Goal: Task Accomplishment & Management: Use online tool/utility

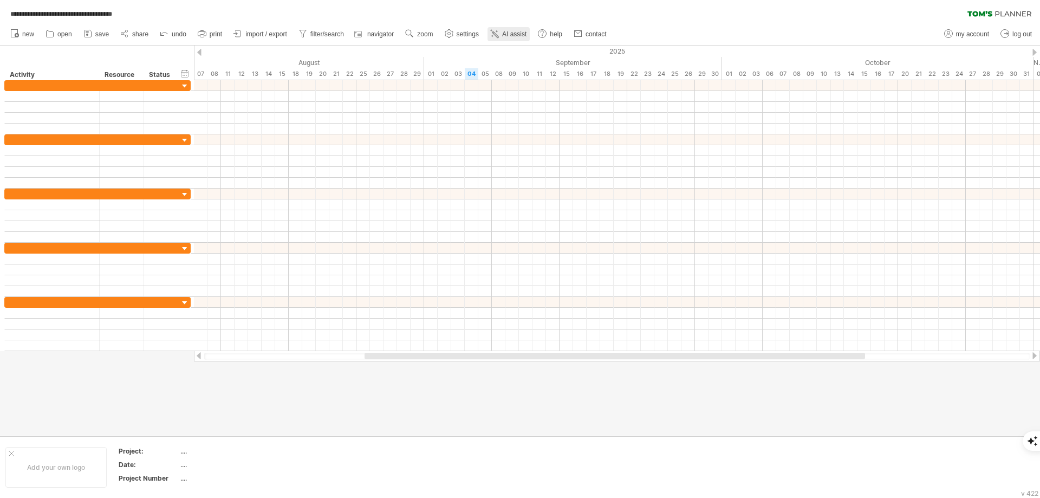
click at [514, 33] on span "AI assist" at bounding box center [514, 34] width 24 height 8
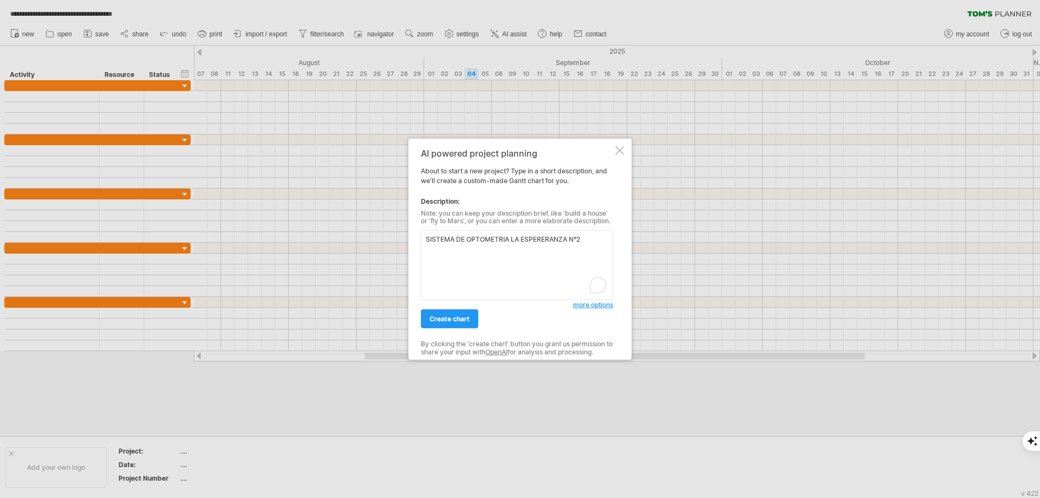
type textarea "SISTEMA DE OPTOMETRIA LA ESPERERANZA N°2"
click at [447, 321] on span "create chart" at bounding box center [450, 319] width 40 height 8
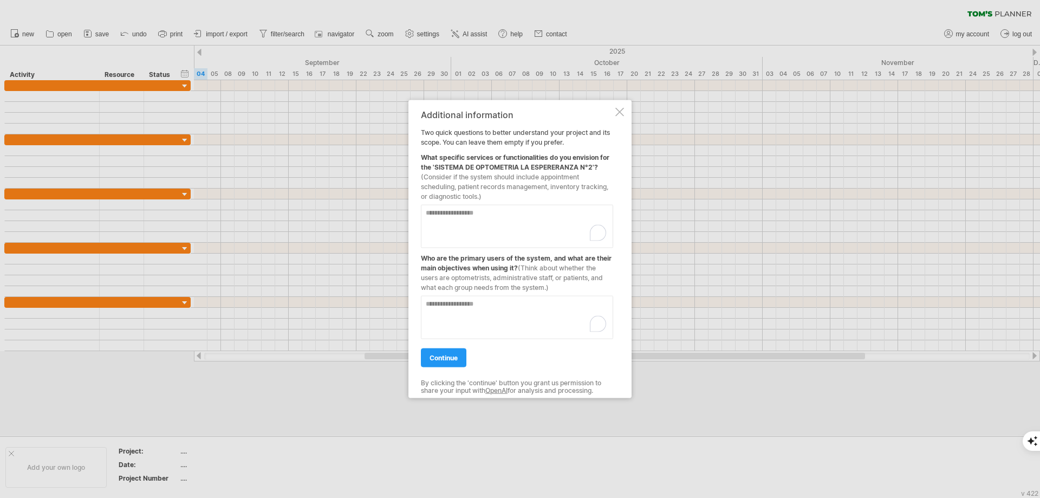
drag, startPoint x: 472, startPoint y: 184, endPoint x: 431, endPoint y: 139, distance: 60.6
click at [431, 139] on div "Additional information Two quick questions to better understand your project an…" at bounding box center [517, 248] width 192 height 279
drag, startPoint x: 453, startPoint y: 188, endPoint x: 433, endPoint y: 176, distance: 22.9
click at [433, 176] on span "(Consider if the system should include appointment scheduling, patient records …" at bounding box center [514, 186] width 187 height 28
click at [523, 316] on textarea "To enrich screen reader interactions, please activate Accessibility in Grammarl…" at bounding box center [517, 316] width 192 height 43
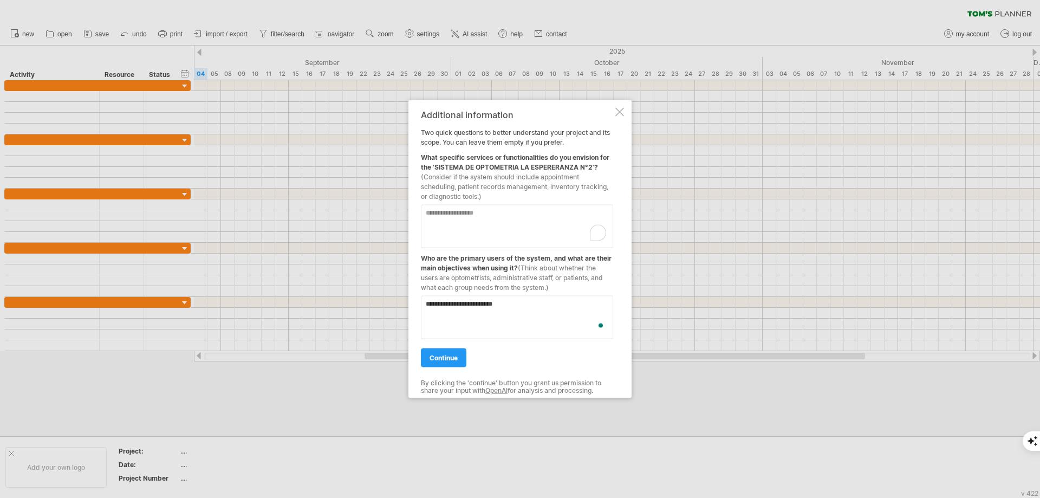
type textarea "**********"
click at [489, 222] on textarea "To enrich screen reader interactions, please activate Accessibility in Grammarl…" at bounding box center [517, 225] width 192 height 43
type textarea "********"
drag, startPoint x: 535, startPoint y: 305, endPoint x: 385, endPoint y: 307, distance: 149.5
click at [385, 307] on div "Trying to reach [DOMAIN_NAME] Connected again... 0% clear filter new" at bounding box center [520, 249] width 1040 height 498
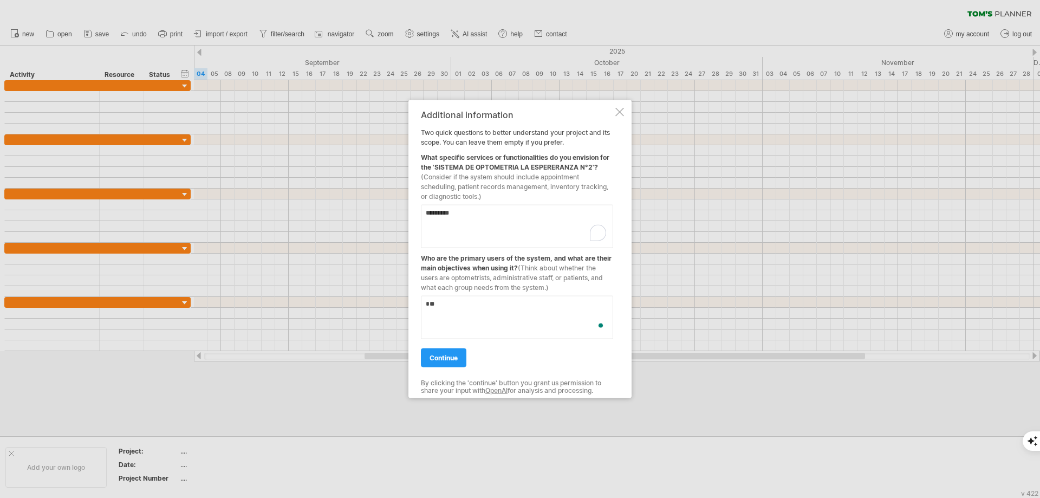
type textarea "*"
drag, startPoint x: 469, startPoint y: 219, endPoint x: 423, endPoint y: 223, distance: 46.2
click at [423, 223] on textarea "********" at bounding box center [517, 225] width 192 height 43
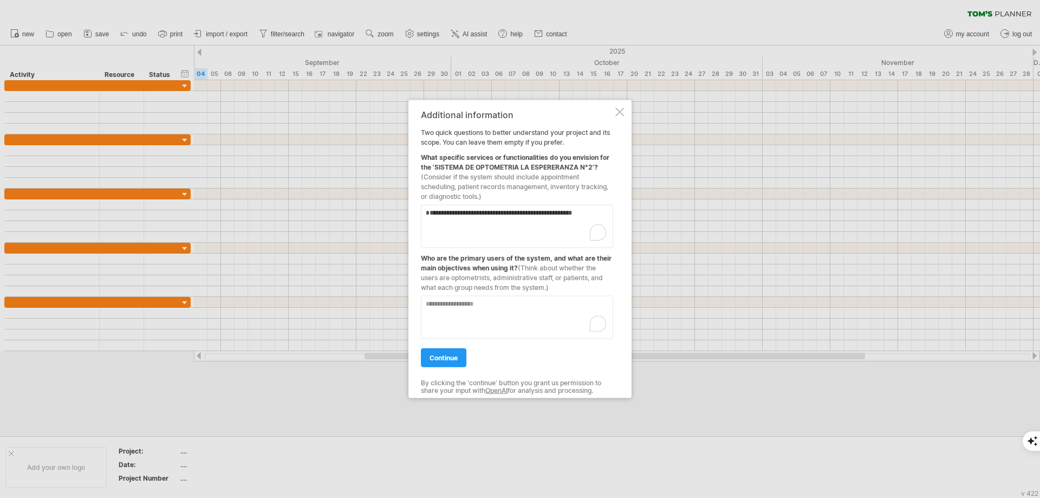
click at [508, 305] on textarea "To enrich screen reader interactions, please activate Accessibility in Grammarl…" at bounding box center [517, 316] width 192 height 43
click at [428, 212] on textarea "**********" at bounding box center [517, 225] width 192 height 43
click at [470, 224] on textarea "**********" at bounding box center [517, 225] width 192 height 43
paste textarea "**********"
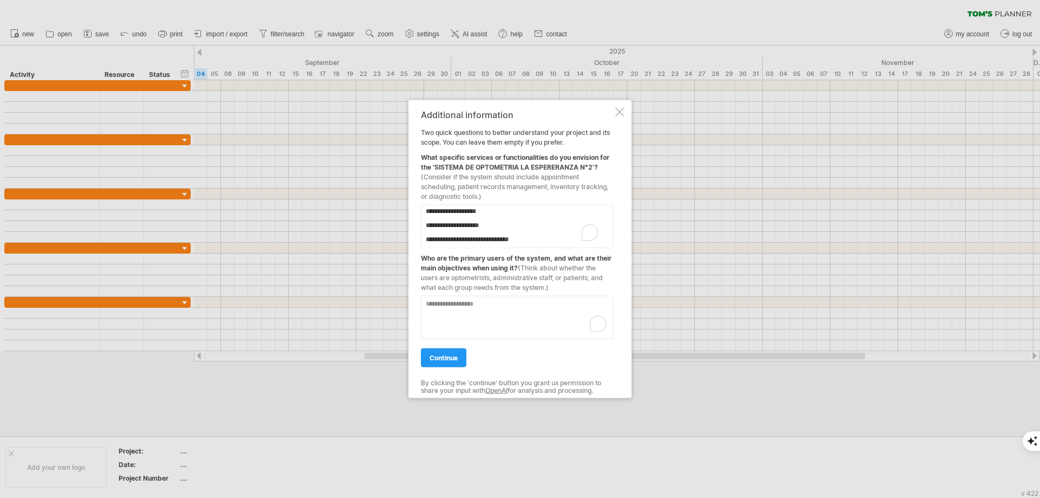
type textarea "**********"
click at [473, 324] on textarea "To enrich screen reader interactions, please activate Accessibility in Grammarl…" at bounding box center [517, 316] width 192 height 43
click at [448, 310] on textarea "**********" at bounding box center [517, 316] width 192 height 43
type textarea "**********"
click at [449, 358] on span "continue" at bounding box center [444, 357] width 28 height 8
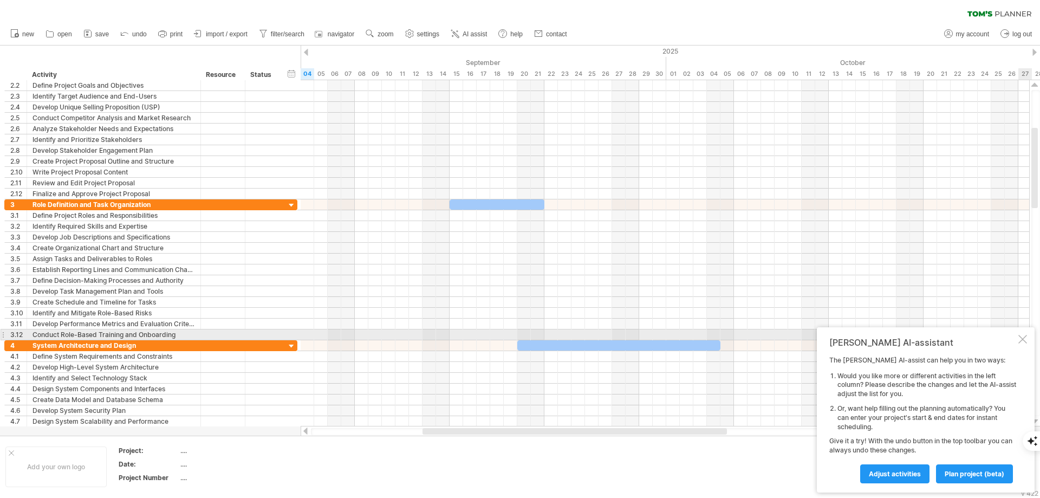
click at [1022, 336] on div at bounding box center [1022, 339] width 9 height 9
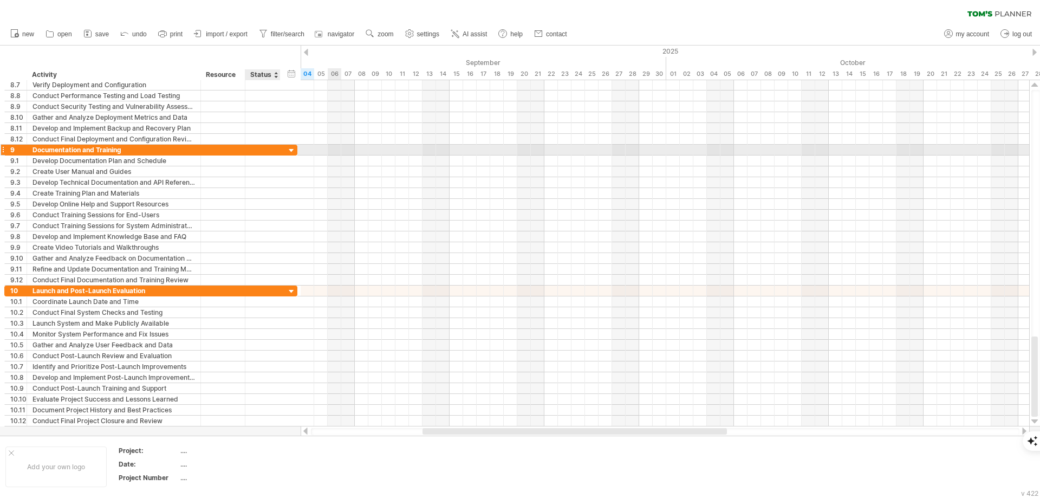
click at [295, 150] on div at bounding box center [292, 151] width 10 height 10
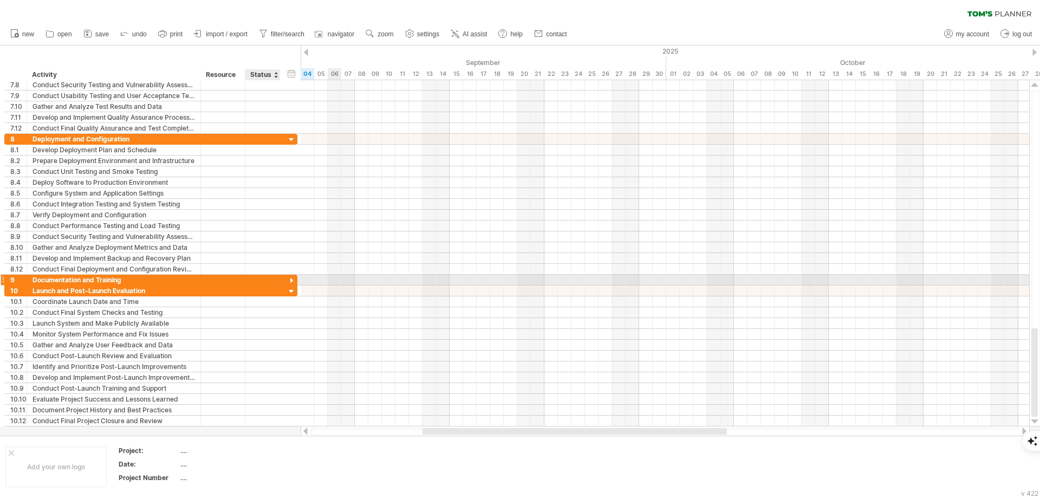
click at [295, 150] on div at bounding box center [296, 150] width 3 height 10
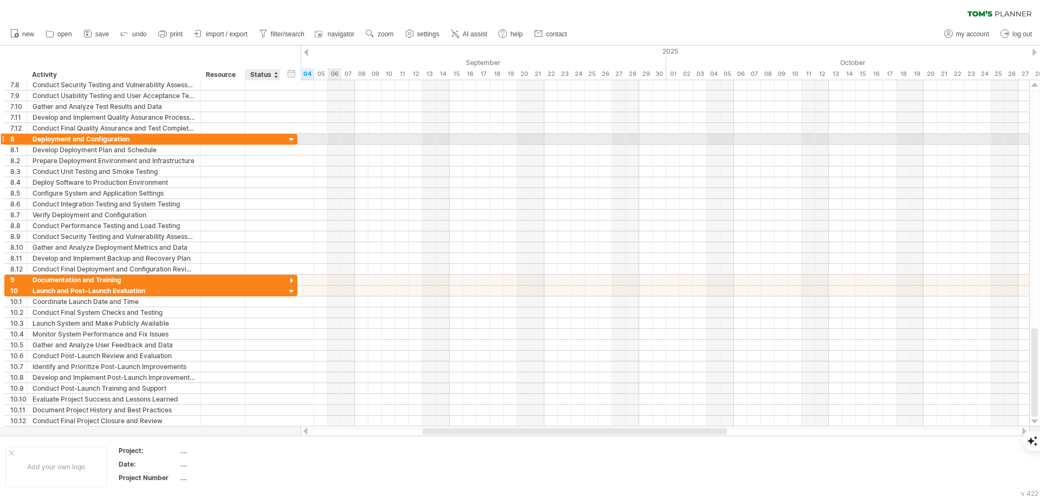
click at [293, 138] on div at bounding box center [292, 140] width 10 height 10
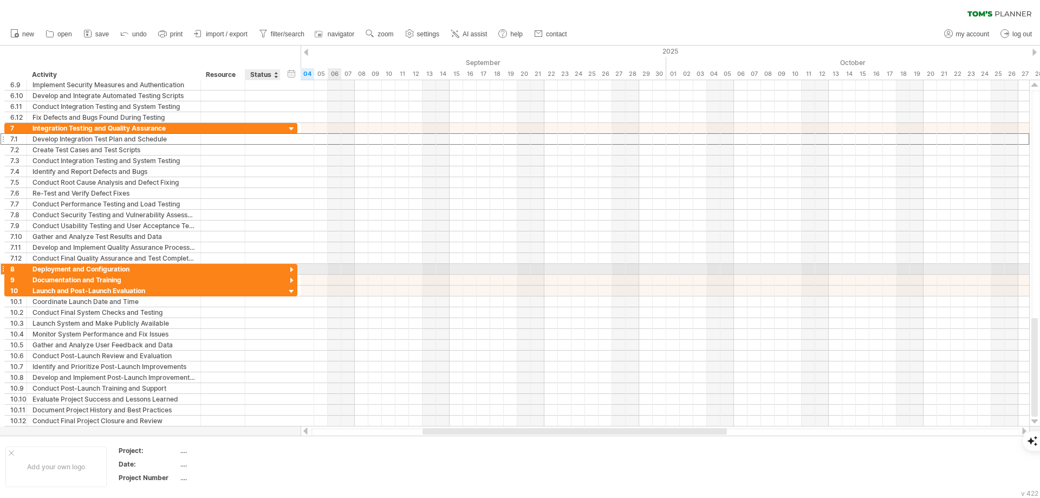
click at [293, 138] on div "**********" at bounding box center [150, 138] width 293 height 11
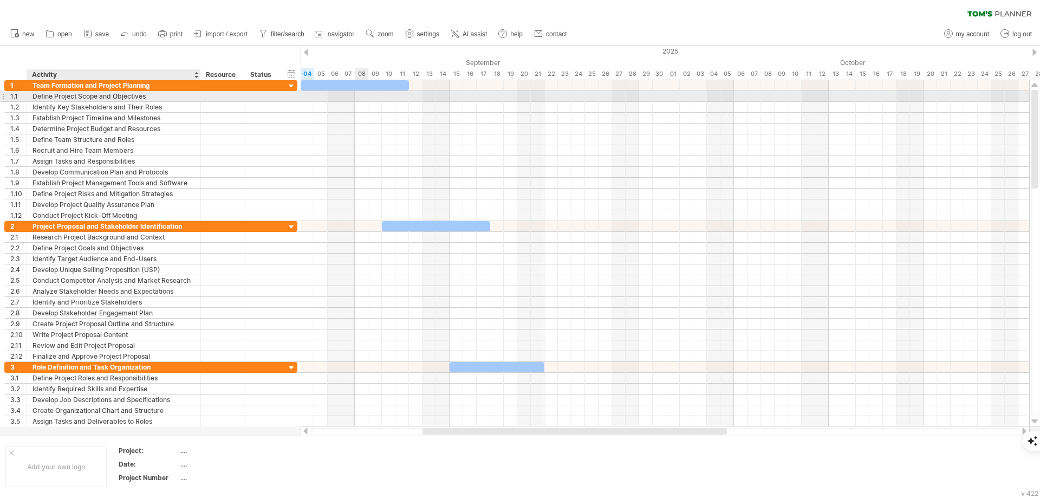
click at [56, 95] on div "Define Project Scope and Objectives" at bounding box center [114, 96] width 163 height 10
click at [100, 95] on input "**********" at bounding box center [114, 96] width 163 height 10
click at [175, 95] on input "**********" at bounding box center [114, 96] width 163 height 10
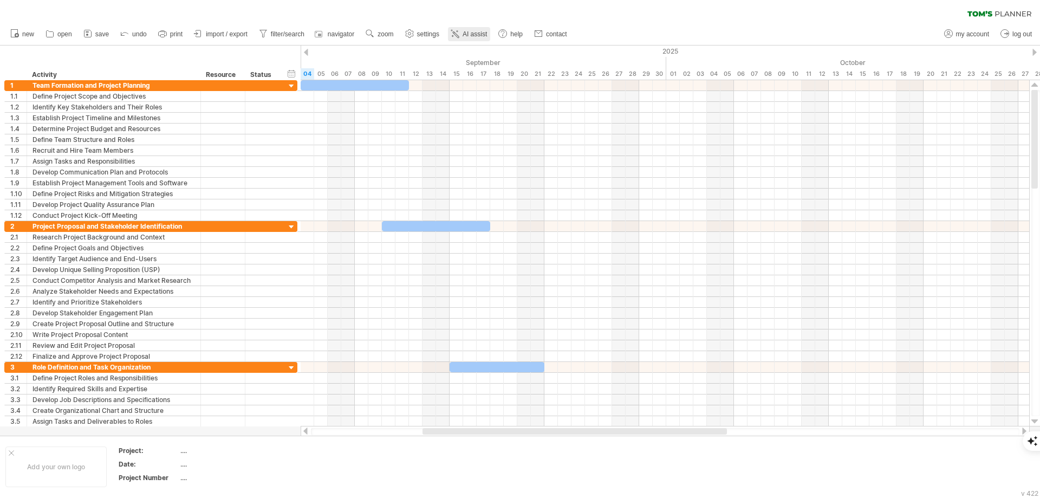
click at [476, 29] on link "AI assist" at bounding box center [469, 34] width 42 height 14
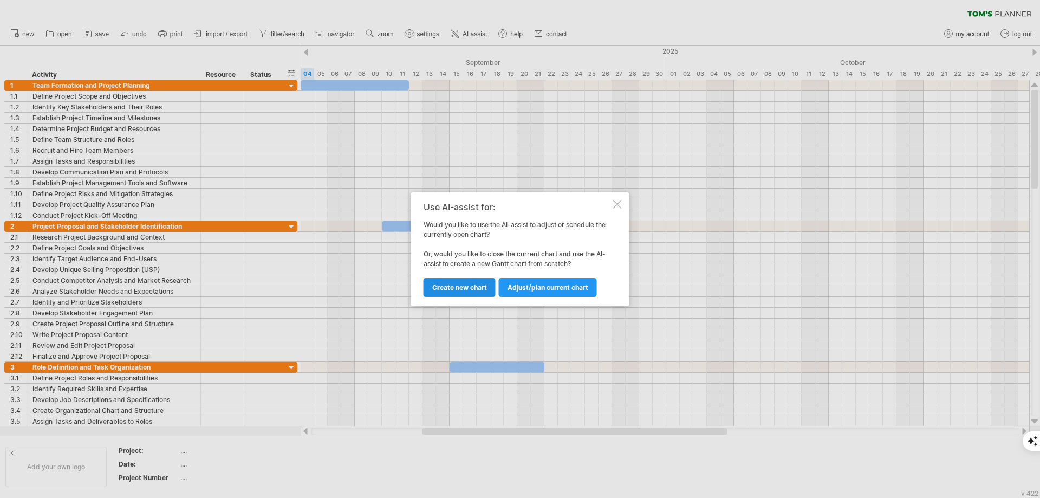
click at [465, 288] on span "Create new chart" at bounding box center [459, 287] width 55 height 8
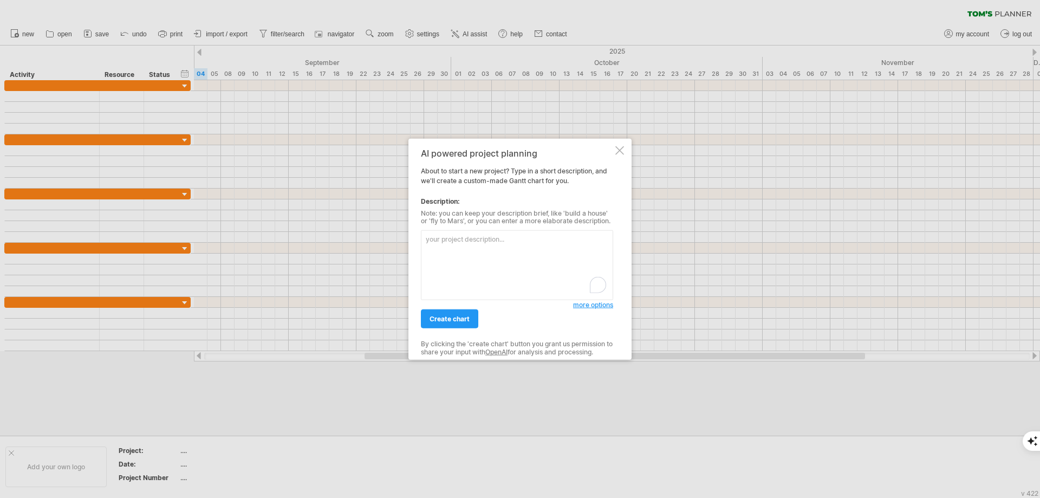
paste textarea "Cronograma de Actividades El proyecto está dividido en las siguientes fases y t…"
type textarea "Cronograma de Actividades El proyecto está dividido en las siguientes fases y t…"
click at [458, 319] on span "create chart" at bounding box center [450, 319] width 40 height 8
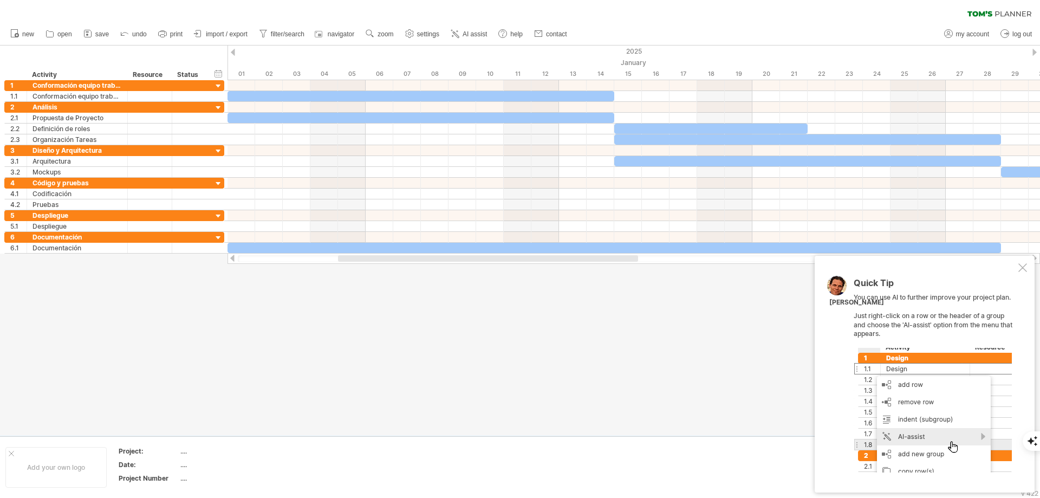
click at [1021, 267] on div at bounding box center [1022, 267] width 9 height 9
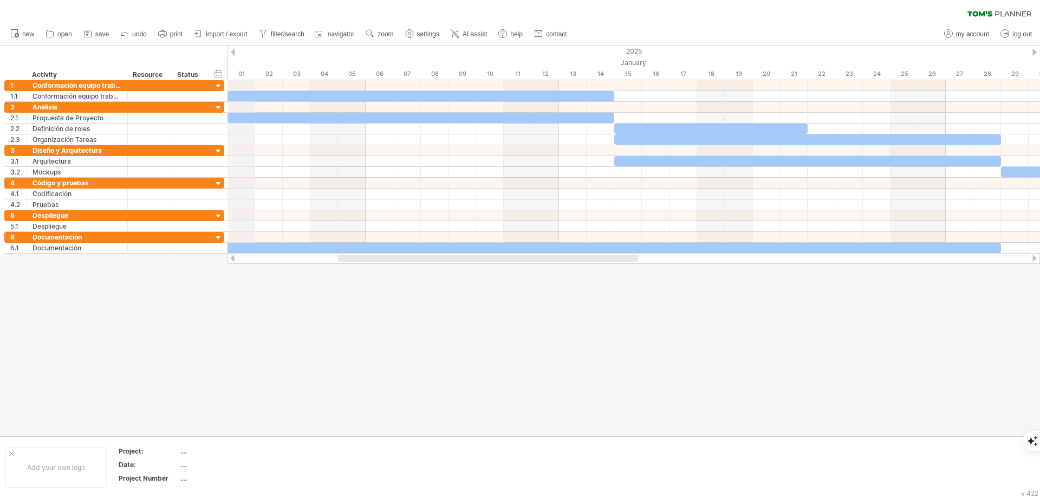
click at [362, 320] on div at bounding box center [520, 241] width 1040 height 390
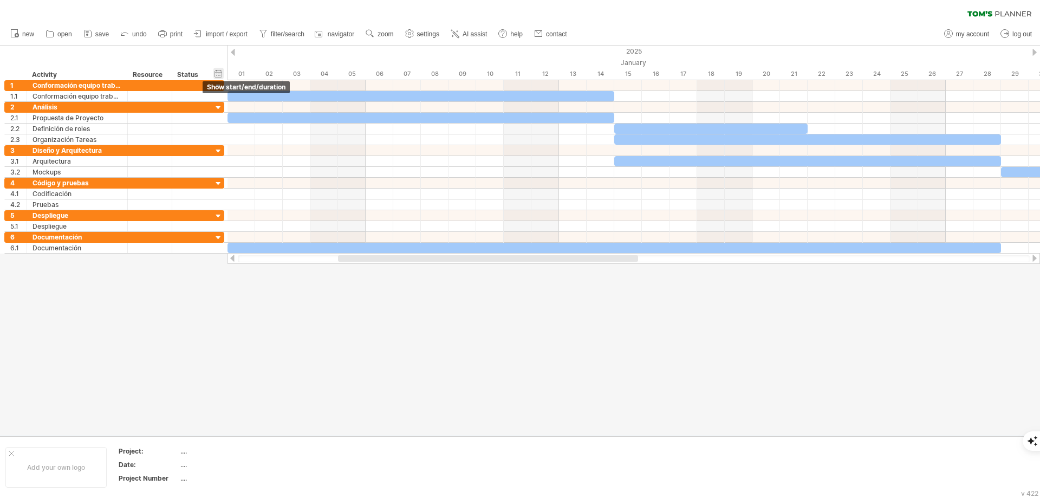
click at [217, 69] on div "hide start/end/duration show start/end/duration" at bounding box center [218, 73] width 10 height 11
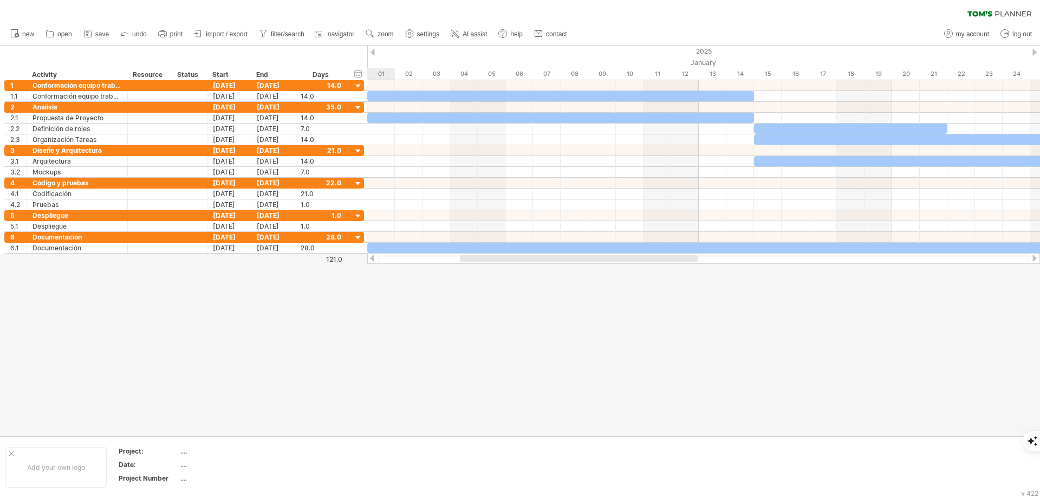
click at [372, 310] on div at bounding box center [520, 241] width 1040 height 390
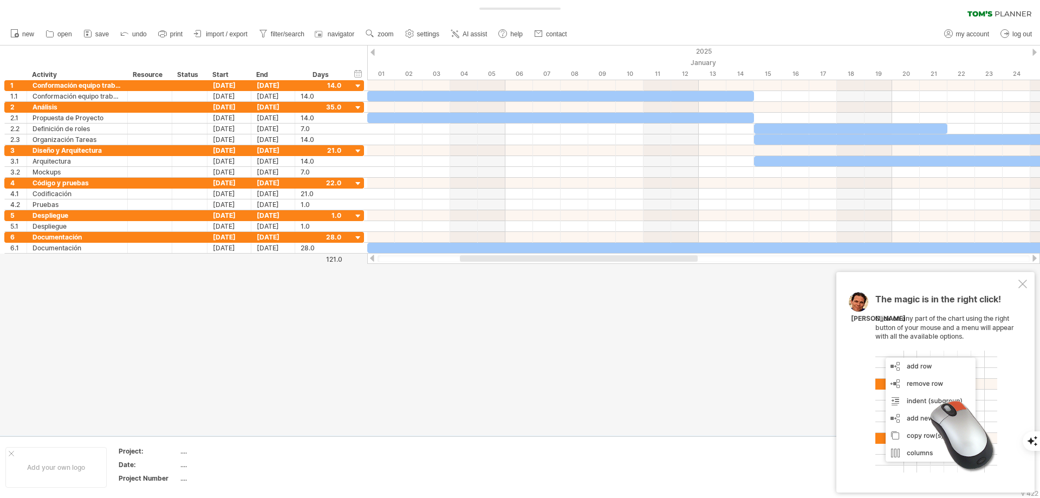
click at [1027, 285] on div "The magic is in the right click! Click on any part of the chart using the right…" at bounding box center [935, 382] width 198 height 220
click at [1014, 285] on div "The magic is in the right click! Click on any part of the chart using the right…" at bounding box center [935, 382] width 198 height 220
click at [1016, 287] on div "The magic is in the right click! Click on any part of the chart using the right…" at bounding box center [935, 382] width 198 height 220
click at [1021, 285] on div at bounding box center [1022, 284] width 9 height 9
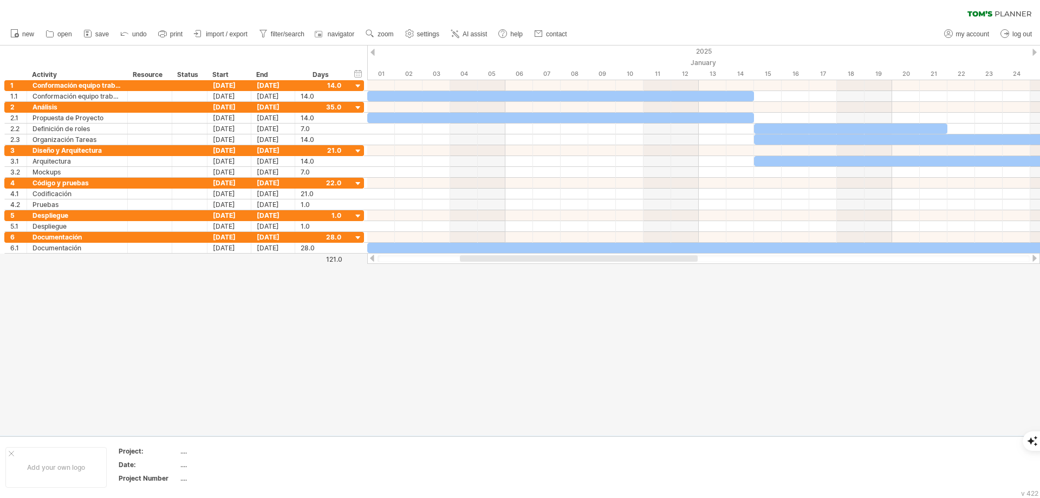
click at [540, 355] on div at bounding box center [520, 241] width 1040 height 390
drag, startPoint x: 695, startPoint y: 55, endPoint x: 750, endPoint y: 55, distance: 54.7
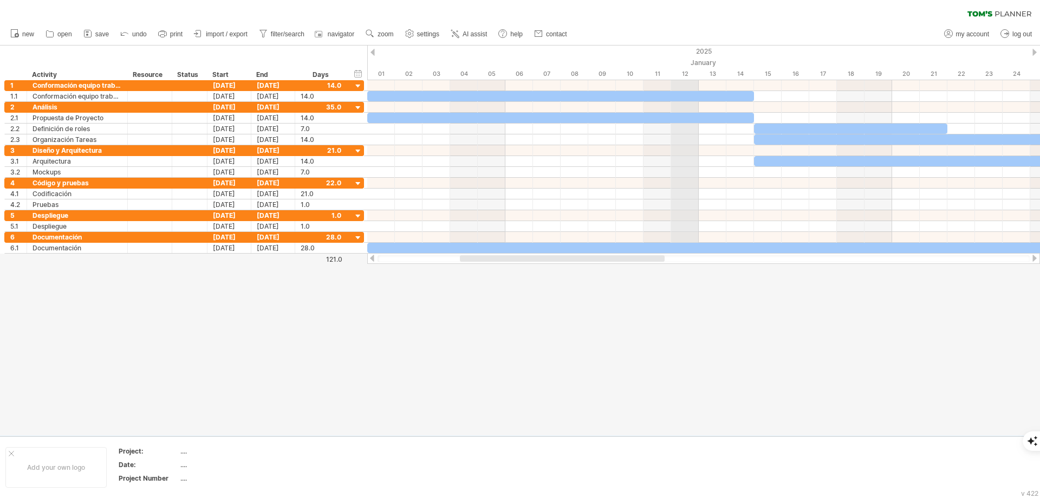
click at [1032, 49] on div at bounding box center [1034, 52] width 4 height 7
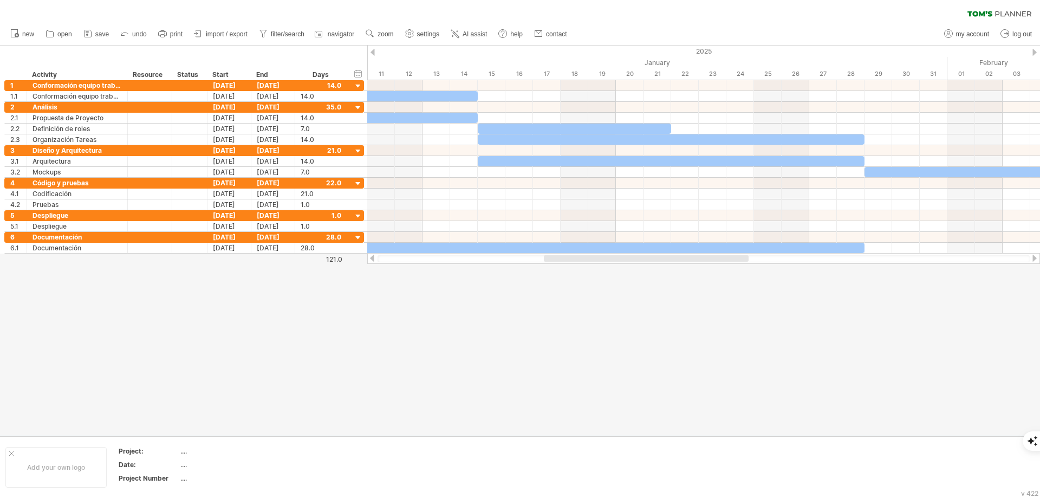
click at [1032, 49] on div at bounding box center [1034, 52] width 4 height 7
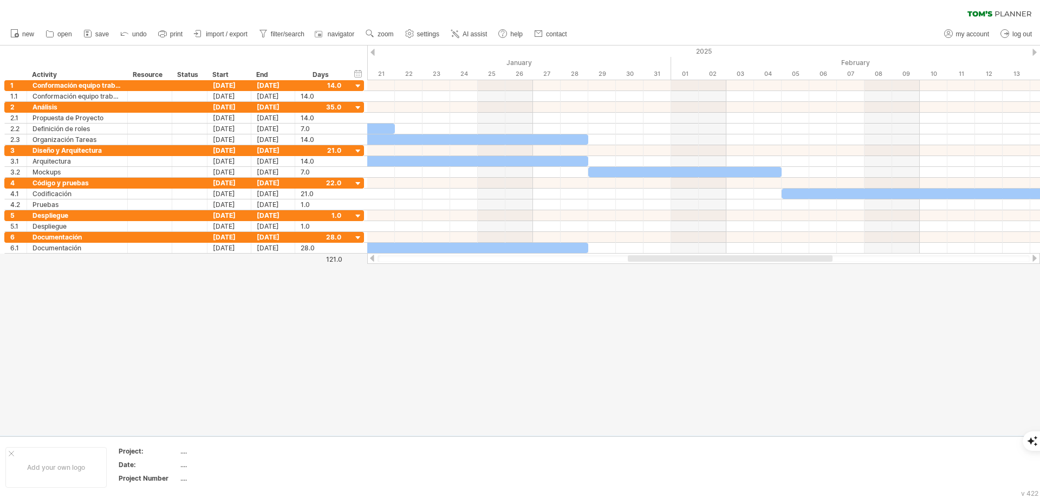
click at [1032, 49] on div at bounding box center [1034, 52] width 4 height 7
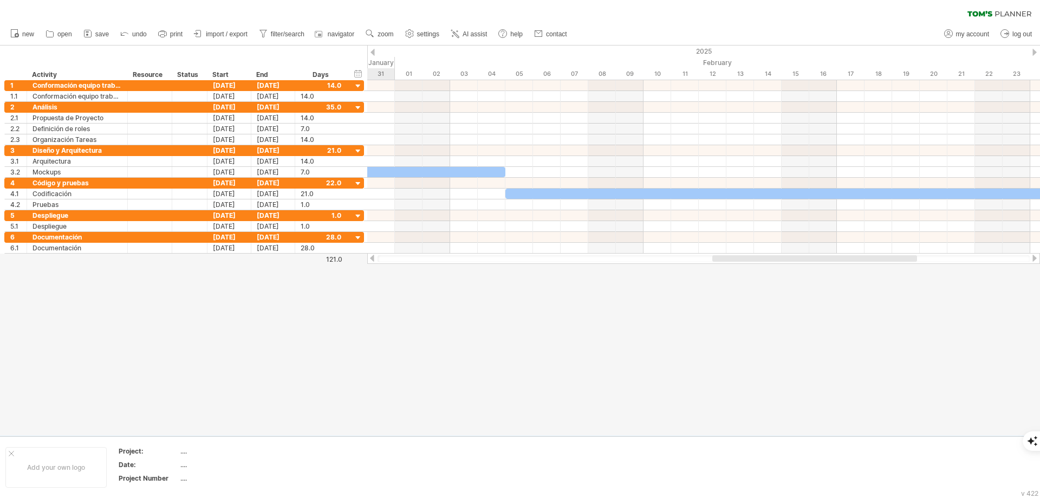
click at [1032, 49] on div at bounding box center [1034, 52] width 4 height 7
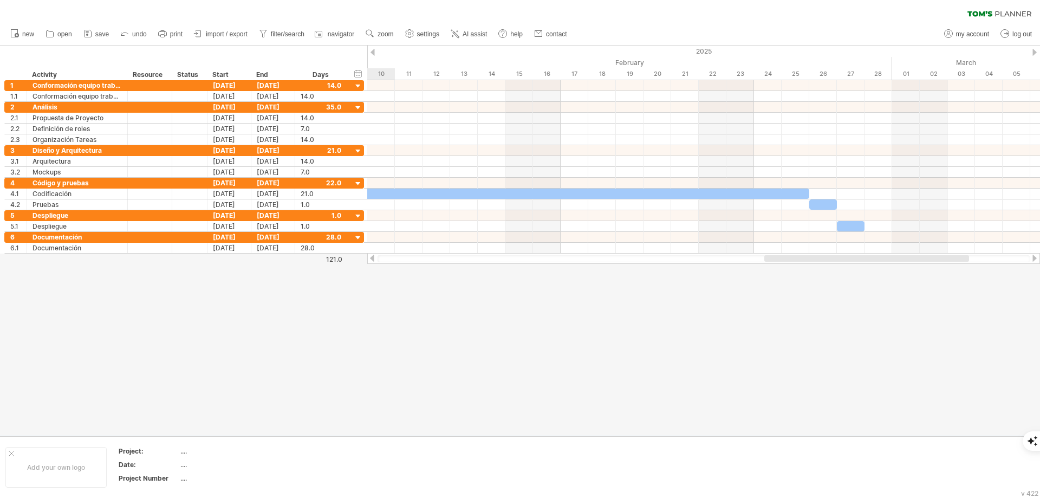
click at [1032, 49] on div at bounding box center [1034, 52] width 4 height 7
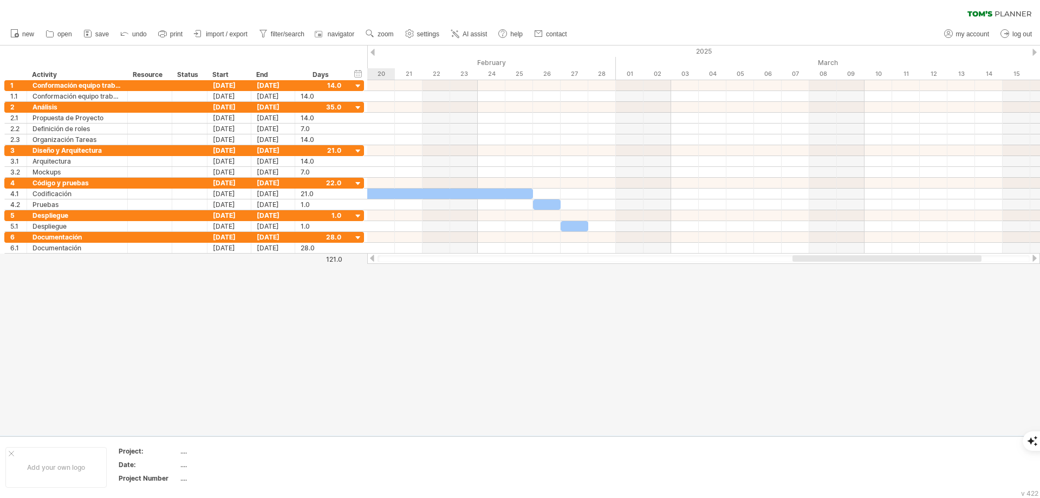
click at [1032, 49] on div at bounding box center [1034, 52] width 4 height 7
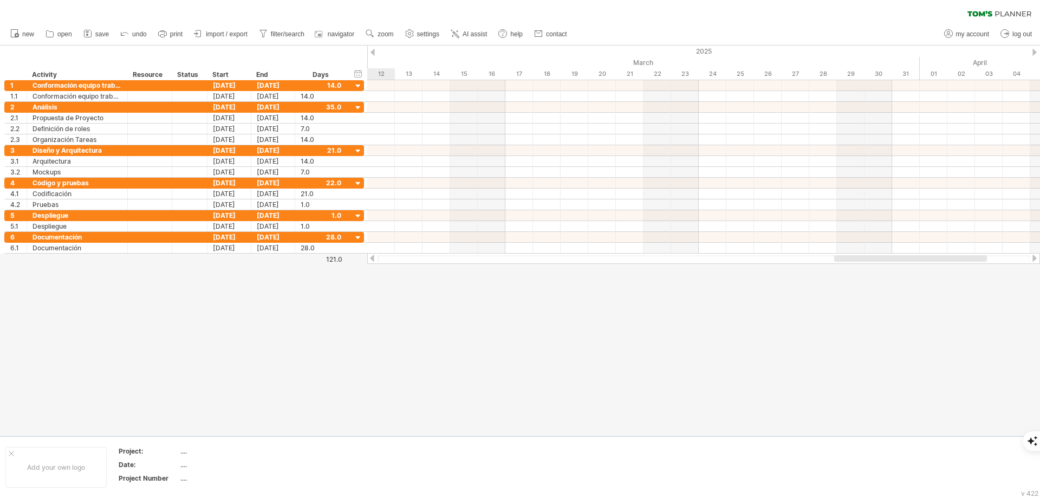
click at [1032, 49] on div at bounding box center [1034, 52] width 4 height 7
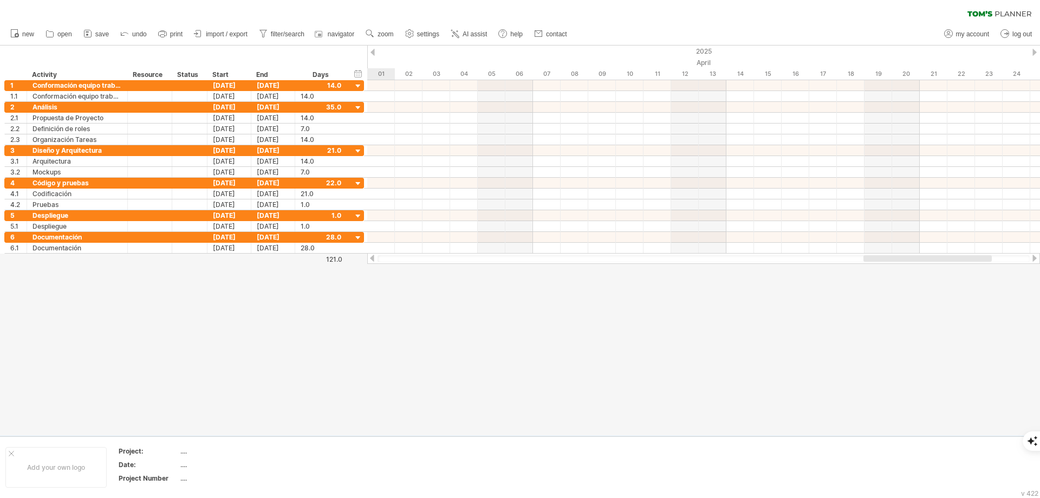
click at [1032, 49] on div at bounding box center [1034, 52] width 4 height 7
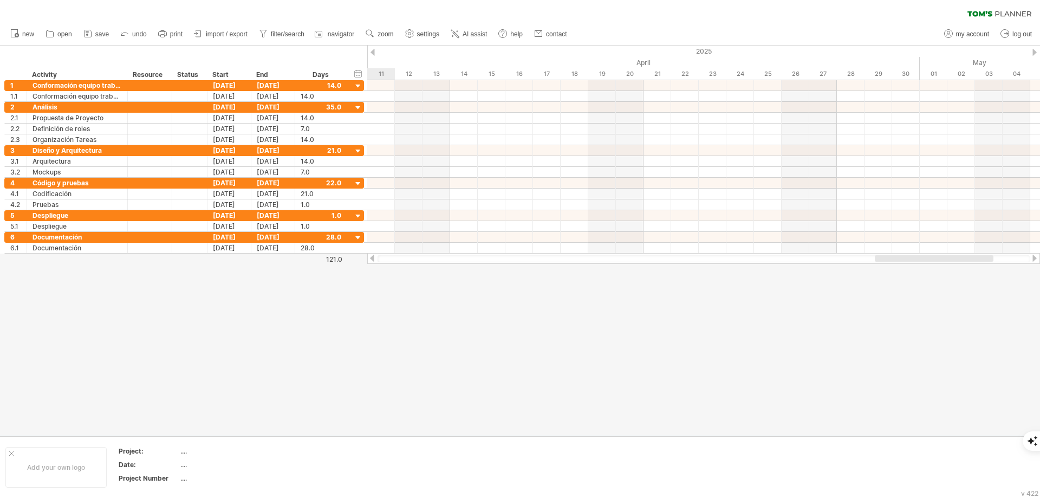
click at [1032, 49] on div at bounding box center [1034, 52] width 4 height 7
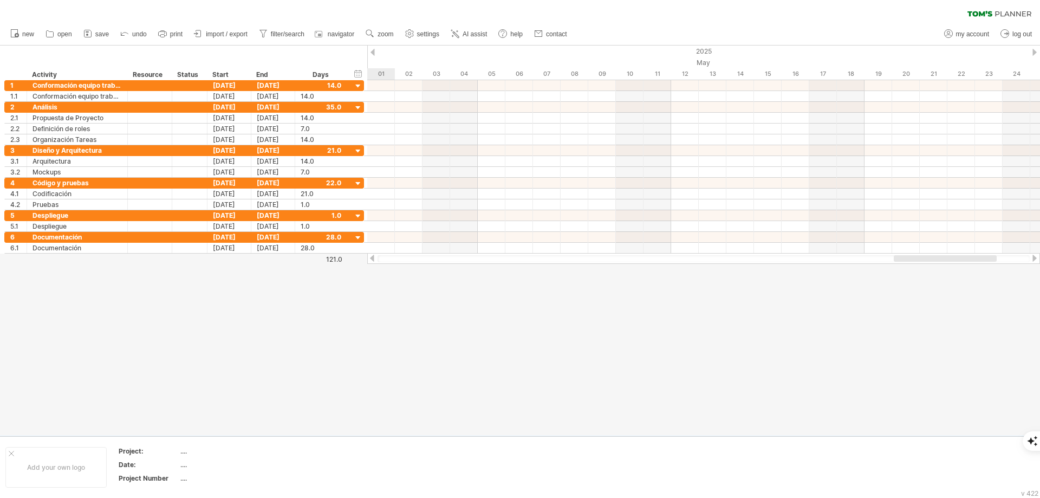
click at [1032, 49] on div at bounding box center [1034, 52] width 4 height 7
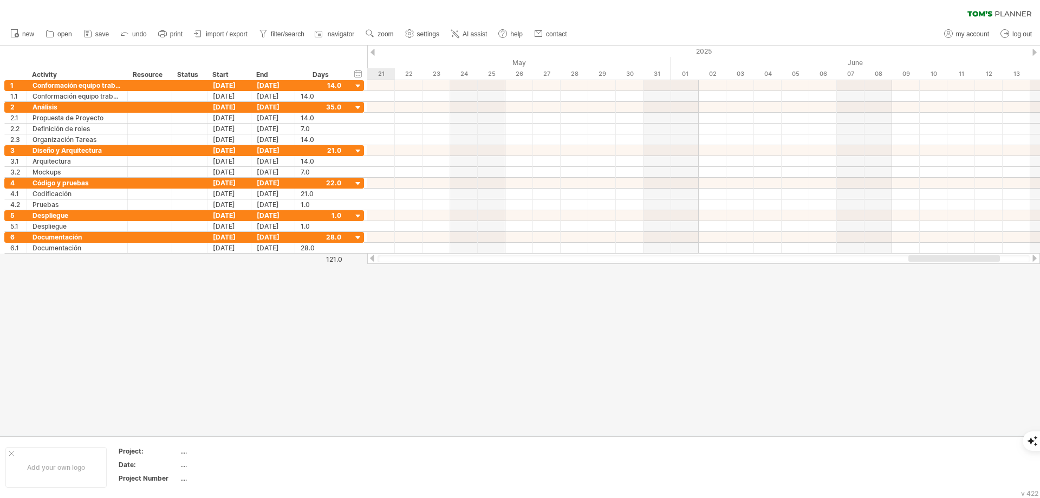
click at [1032, 49] on div at bounding box center [1034, 52] width 4 height 7
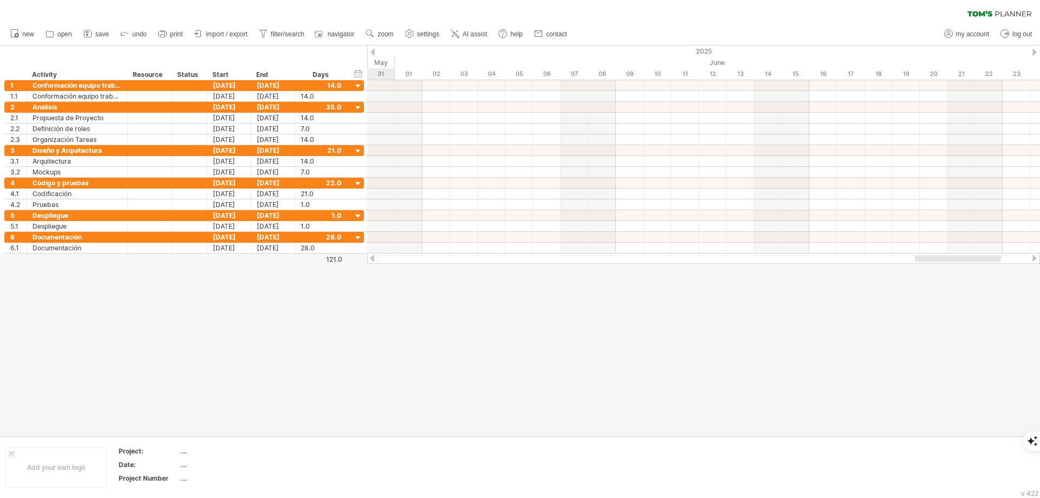
click at [1032, 49] on div at bounding box center [1034, 52] width 4 height 7
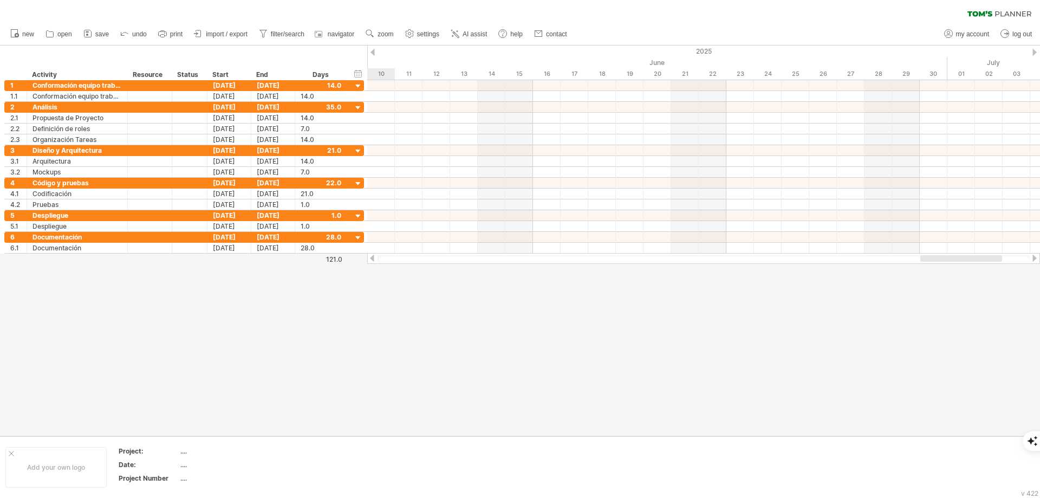
click at [1032, 49] on div at bounding box center [1034, 52] width 4 height 7
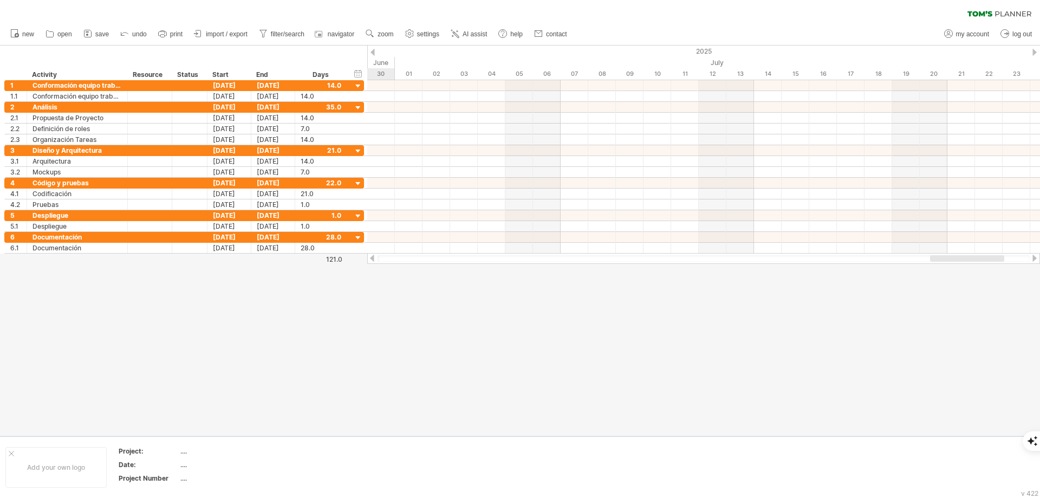
click at [1032, 49] on div at bounding box center [1034, 52] width 4 height 7
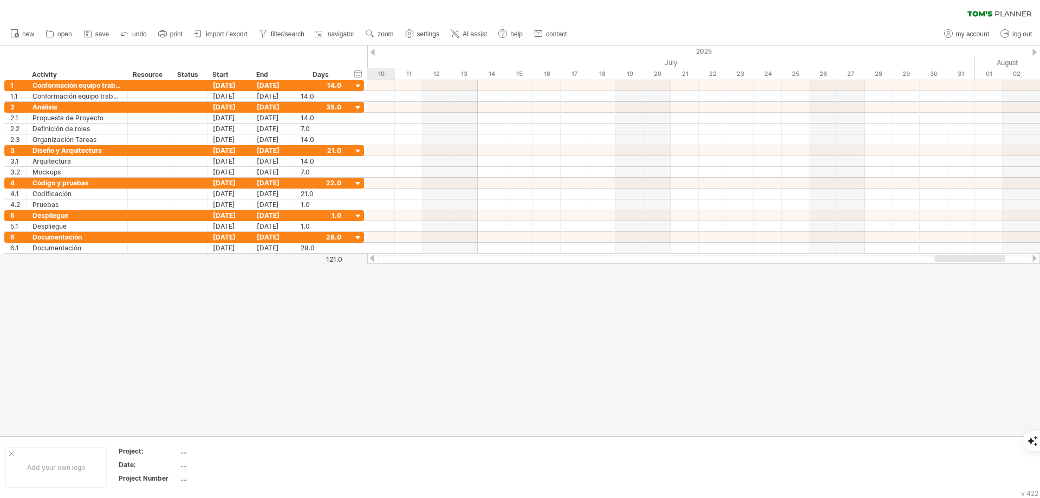
click at [1032, 49] on div at bounding box center [1034, 52] width 4 height 7
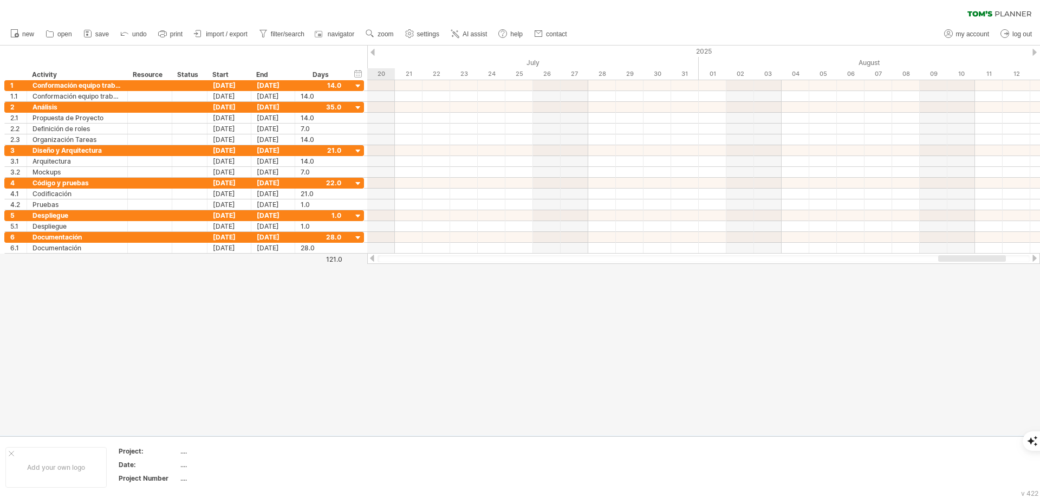
click at [1036, 54] on div at bounding box center [1034, 52] width 4 height 7
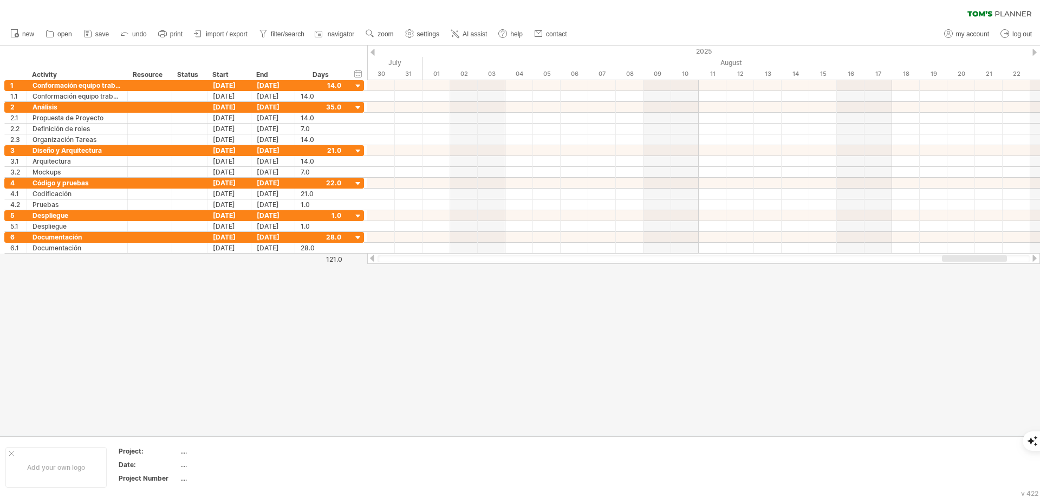
click at [373, 50] on div at bounding box center [373, 52] width 4 height 7
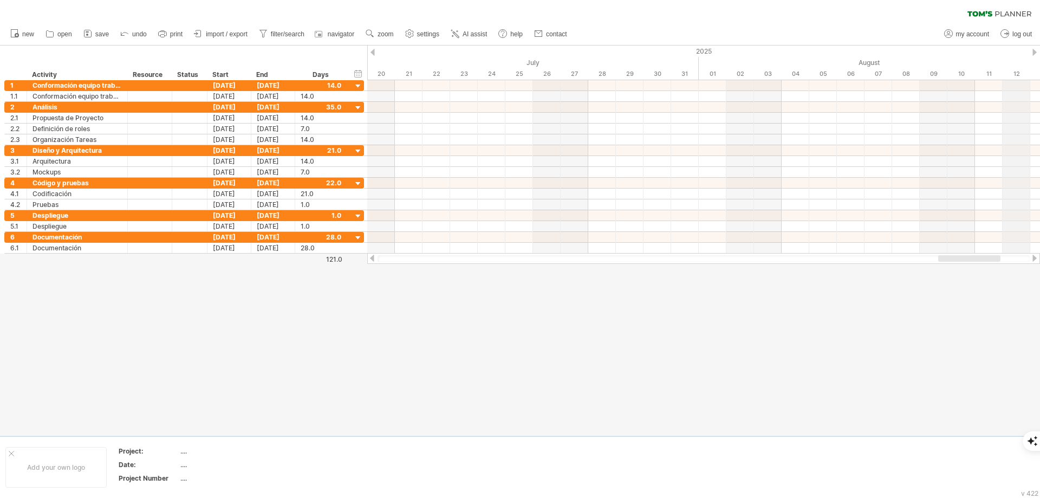
click at [1036, 53] on div at bounding box center [1034, 52] width 4 height 7
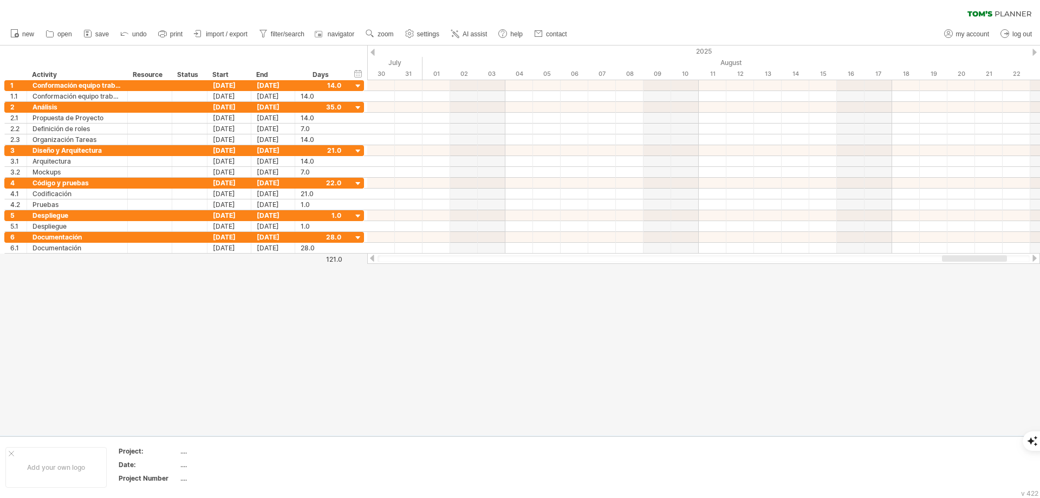
click at [1036, 53] on div at bounding box center [1034, 52] width 4 height 7
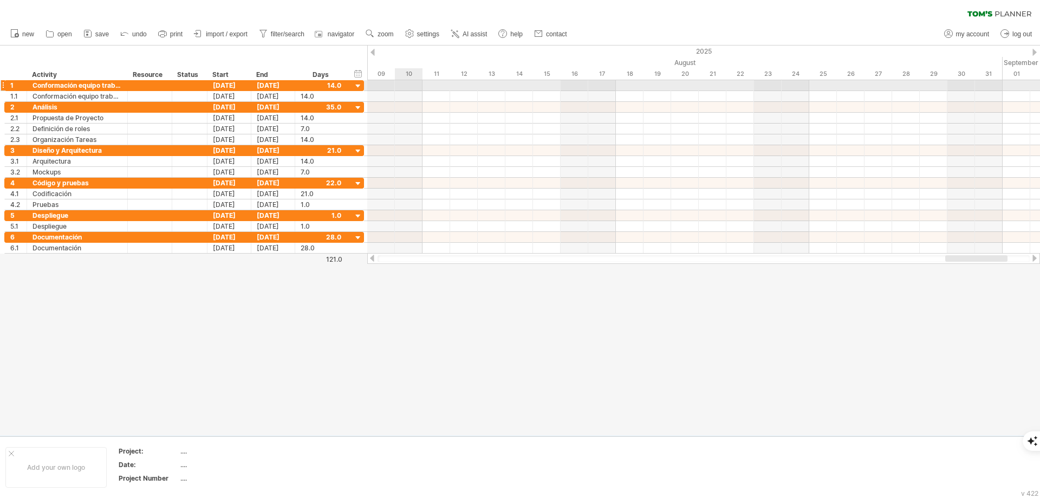
click at [404, 85] on div at bounding box center [703, 85] width 673 height 11
click at [405, 85] on div at bounding box center [703, 85] width 673 height 11
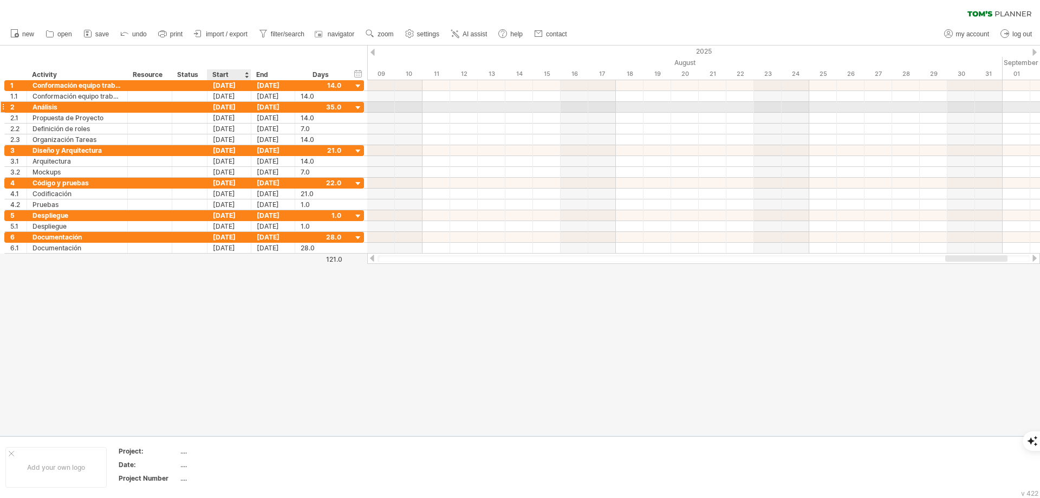
click at [217, 109] on div "[DATE]" at bounding box center [229, 107] width 44 height 10
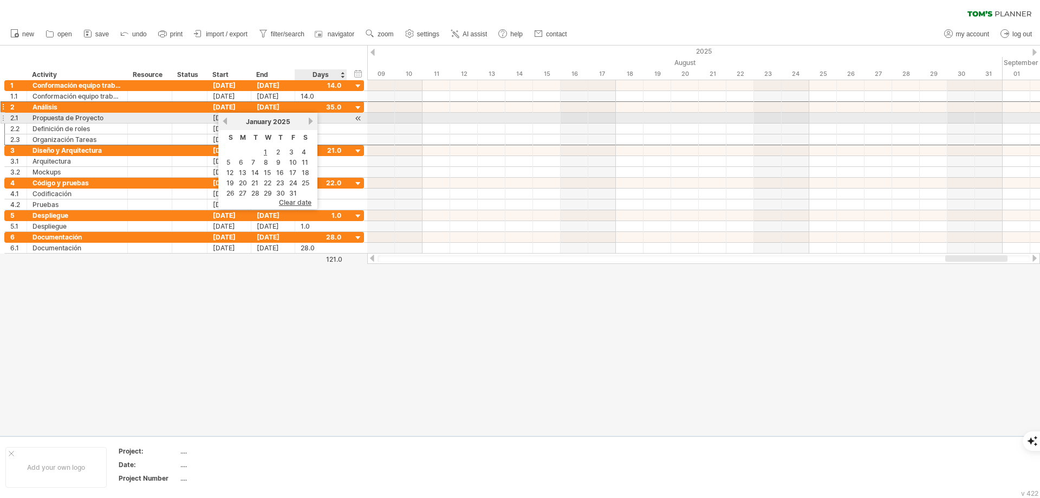
click at [311, 122] on link "next" at bounding box center [311, 121] width 8 height 8
click at [311, 122] on link "next" at bounding box center [310, 121] width 8 height 8
click at [311, 122] on link "next" at bounding box center [311, 121] width 8 height 8
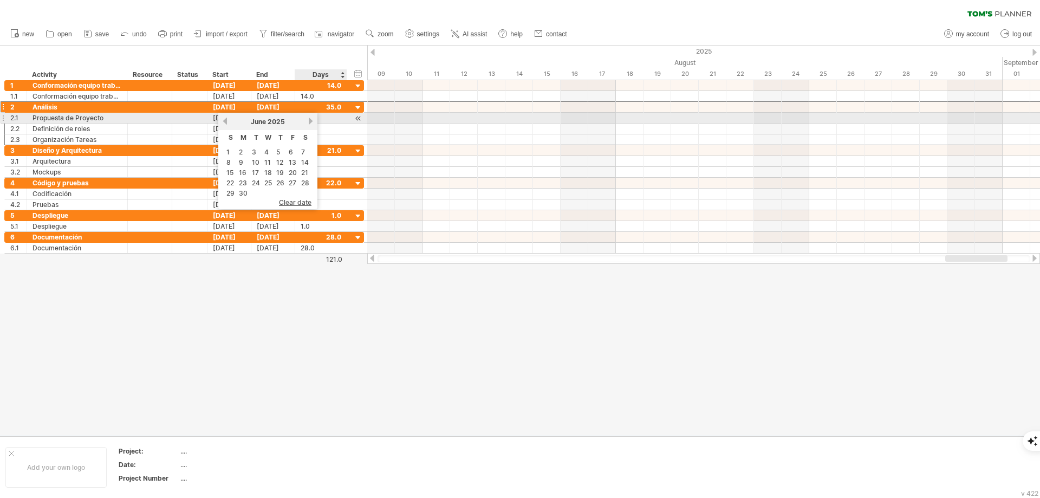
click at [311, 122] on link "next" at bounding box center [311, 121] width 8 height 8
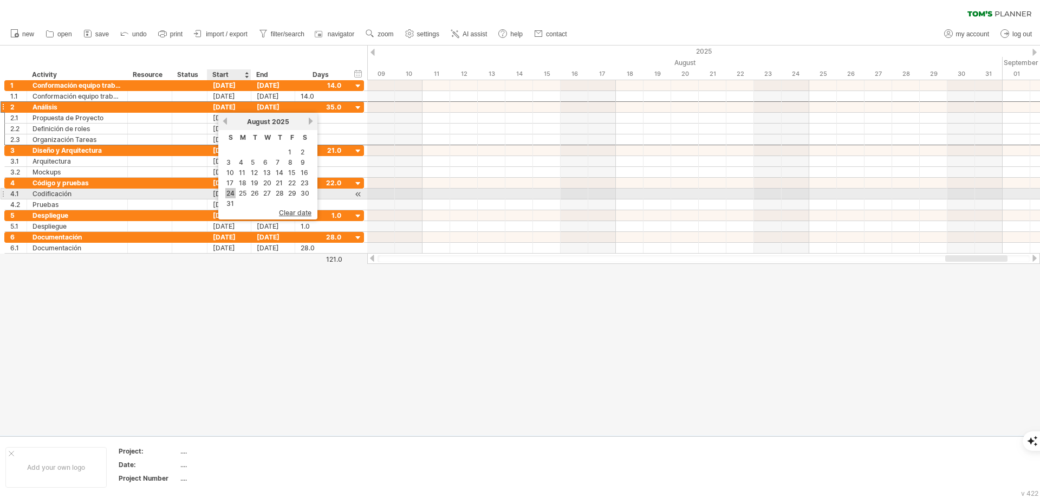
click at [231, 190] on link "24" at bounding box center [230, 193] width 10 height 10
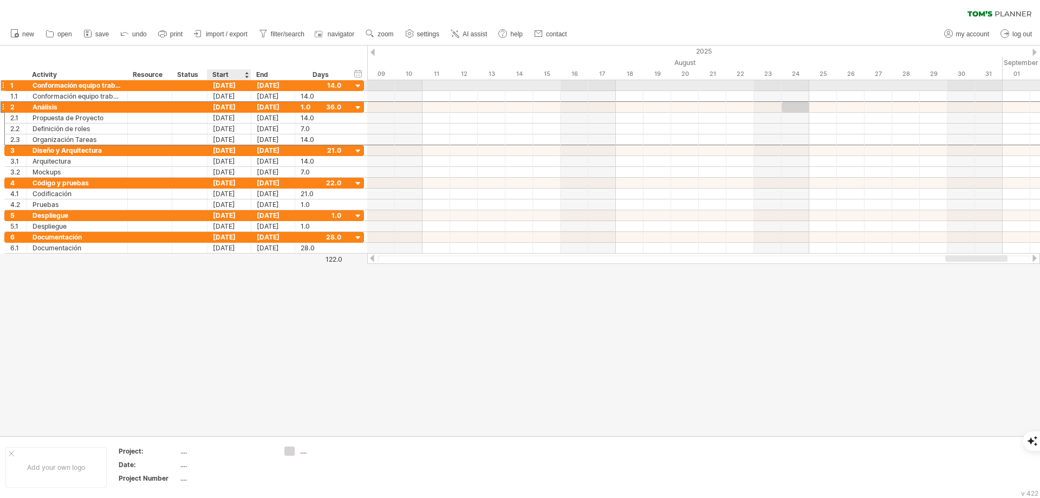
click at [233, 82] on div "[DATE]" at bounding box center [229, 85] width 44 height 10
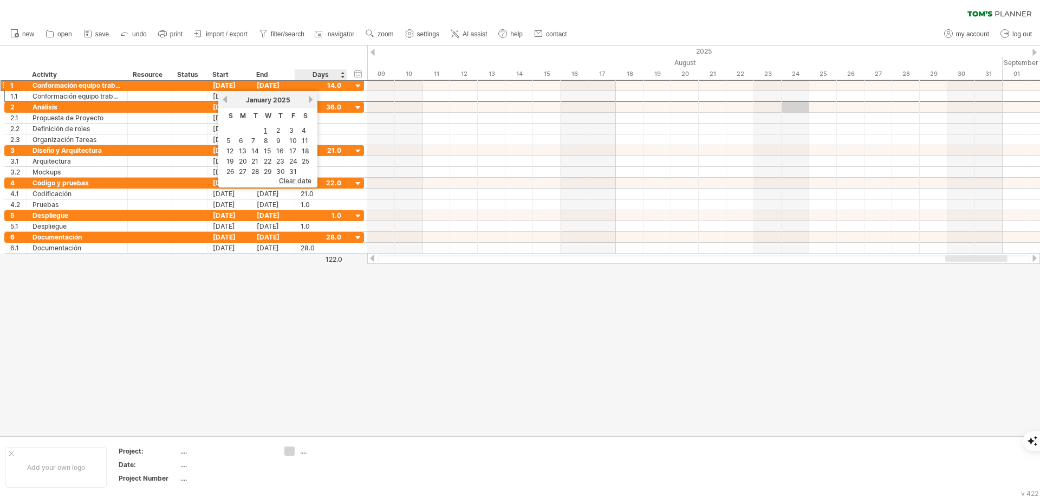
click at [349, 342] on div at bounding box center [520, 241] width 1040 height 390
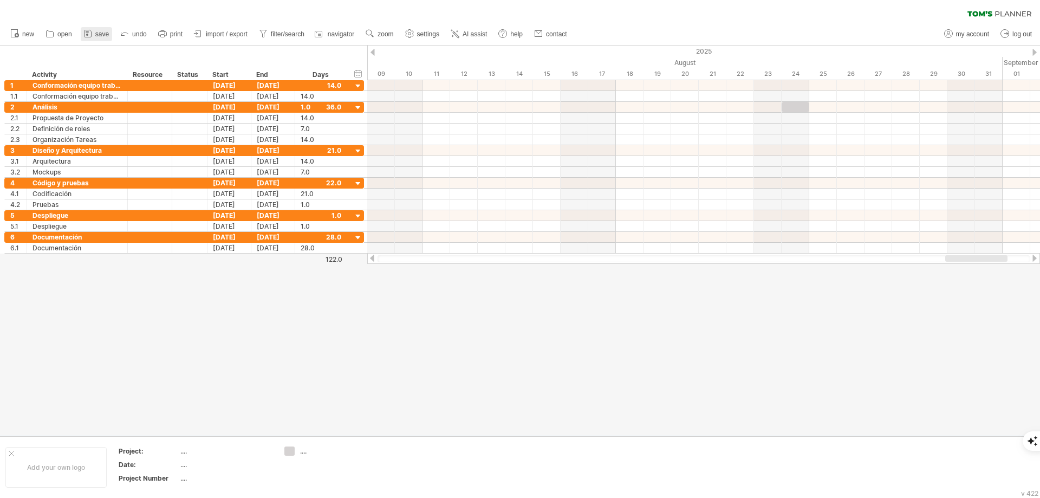
click at [99, 33] on span "save" at bounding box center [102, 34] width 14 height 8
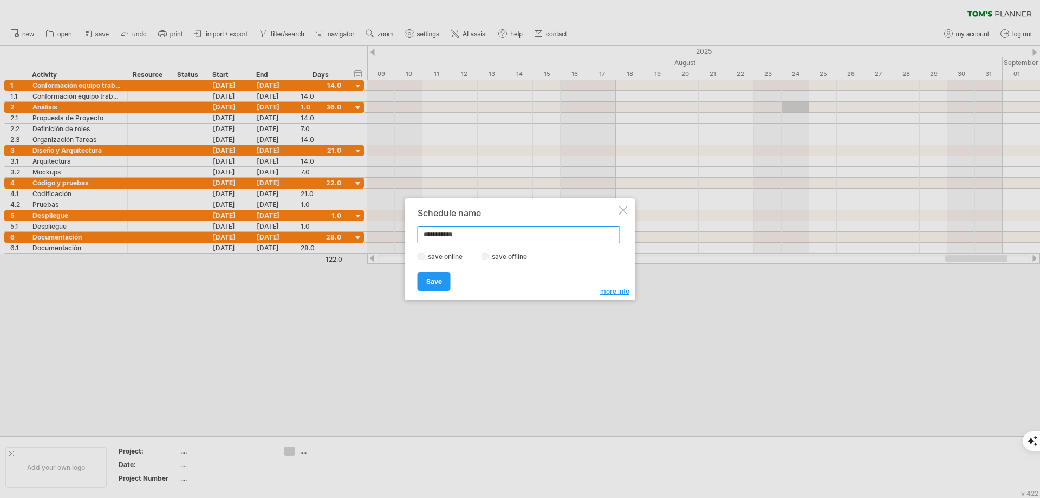
drag, startPoint x: 465, startPoint y: 235, endPoint x: 400, endPoint y: 235, distance: 64.5
click at [400, 235] on div "Trying to reach [DOMAIN_NAME] Connected again... 0% clear filter new 1" at bounding box center [520, 249] width 1040 height 498
type input "**********"
click at [437, 281] on span "Save" at bounding box center [434, 281] width 16 height 8
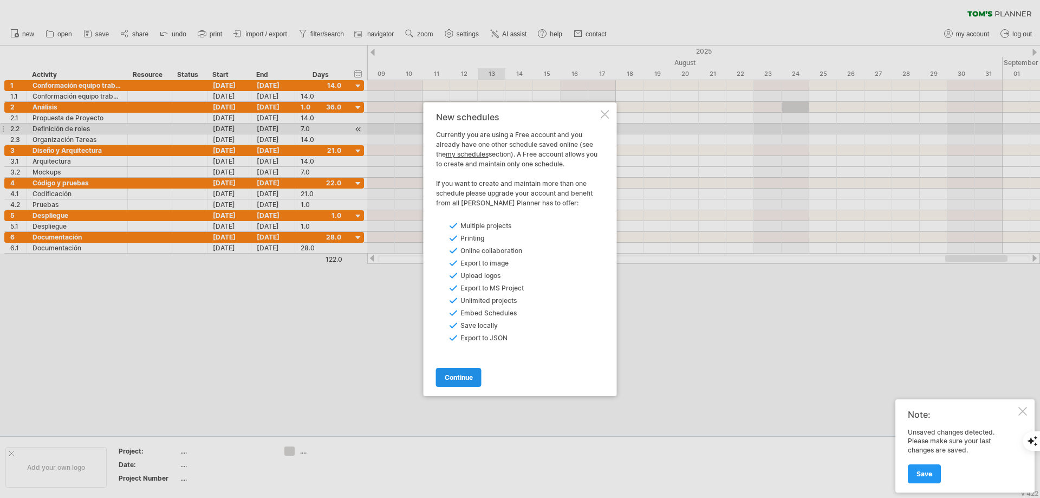
click at [455, 384] on link "continue" at bounding box center [459, 377] width 46 height 19
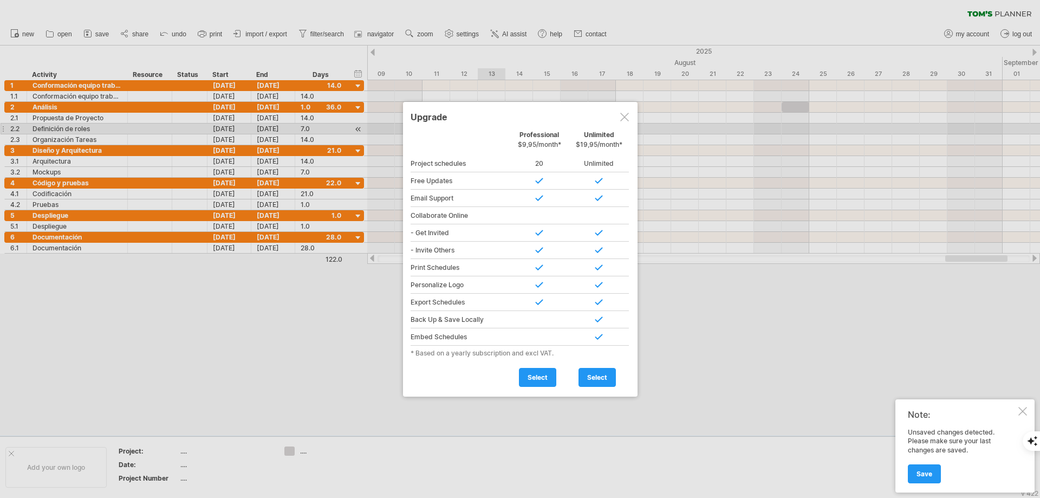
click at [625, 117] on div at bounding box center [624, 117] width 9 height 9
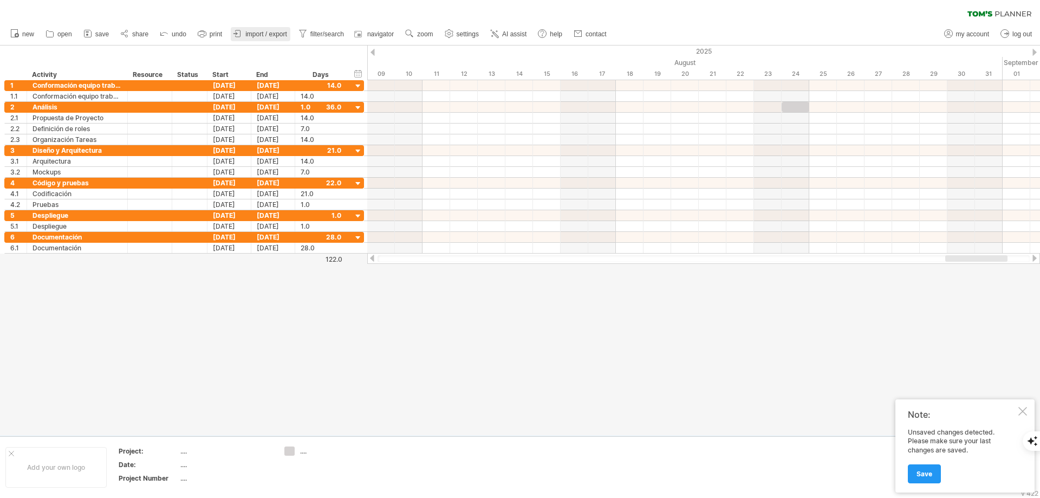
click at [257, 34] on span "import / export" at bounding box center [266, 34] width 42 height 8
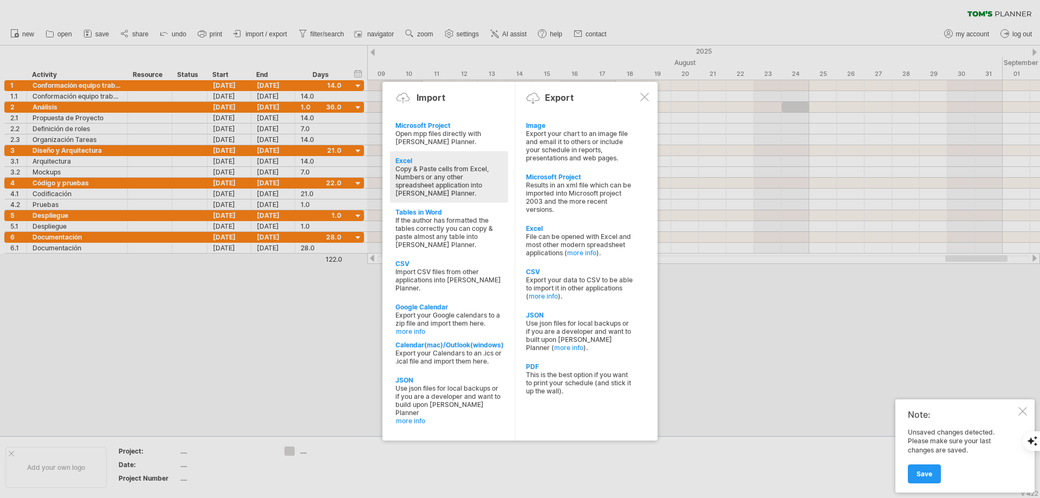
click at [421, 163] on div "Excel" at bounding box center [448, 161] width 107 height 8
type textarea "**********"
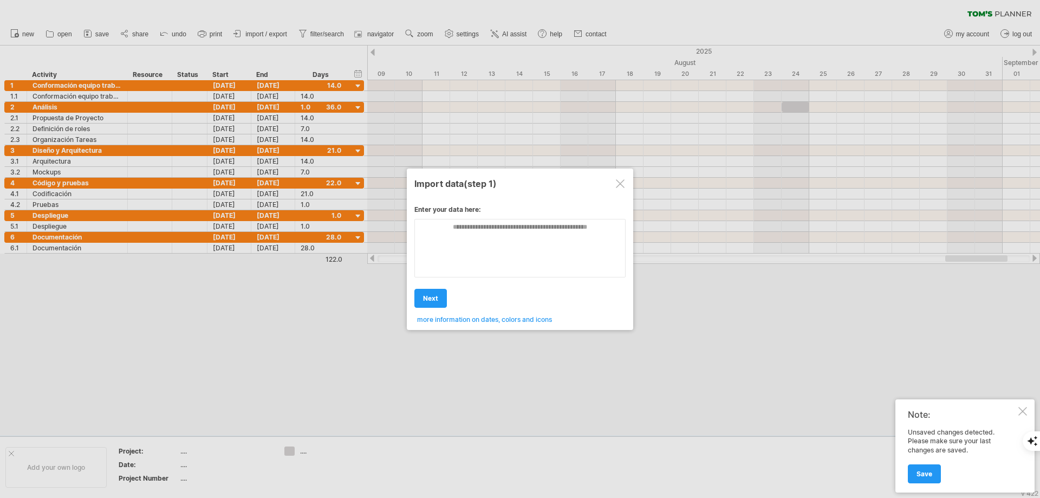
click at [622, 183] on div at bounding box center [620, 183] width 9 height 9
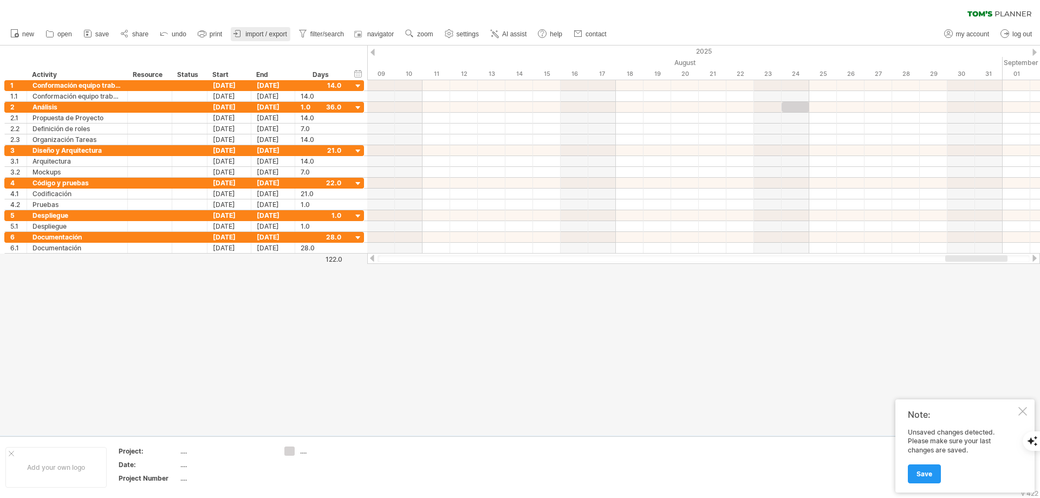
click at [268, 30] on span "import / export" at bounding box center [266, 34] width 42 height 8
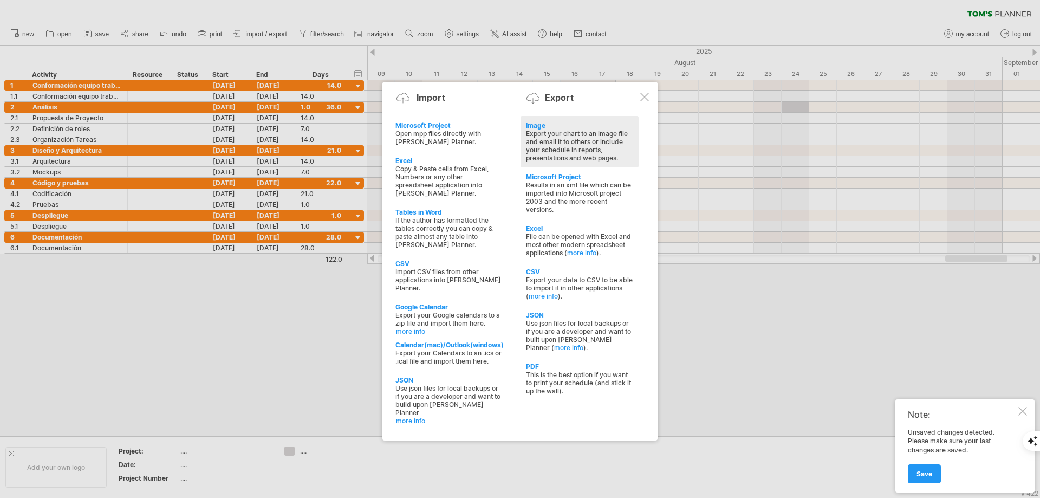
click at [573, 148] on div "Export your chart to an image file and email it to others or include your sched…" at bounding box center [579, 145] width 107 height 33
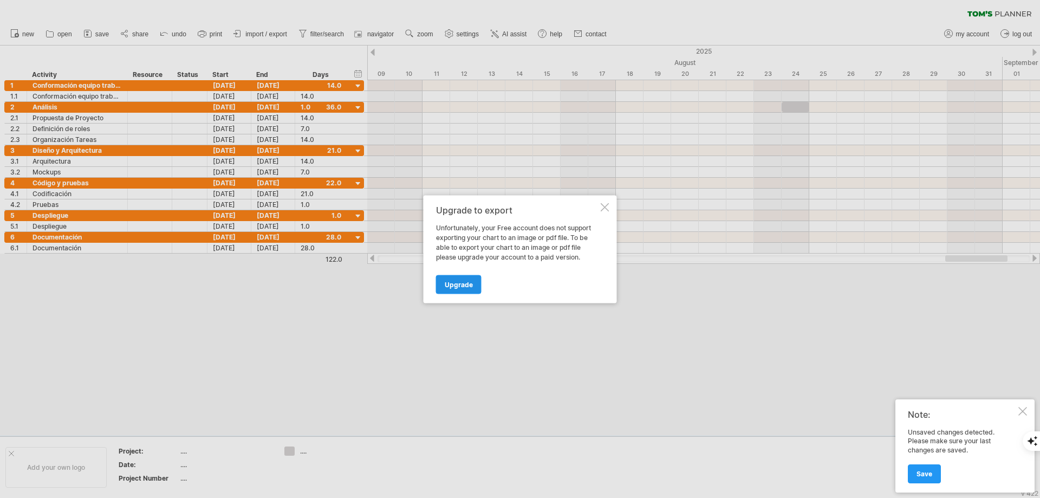
click at [458, 288] on link "Upgrade" at bounding box center [459, 284] width 46 height 19
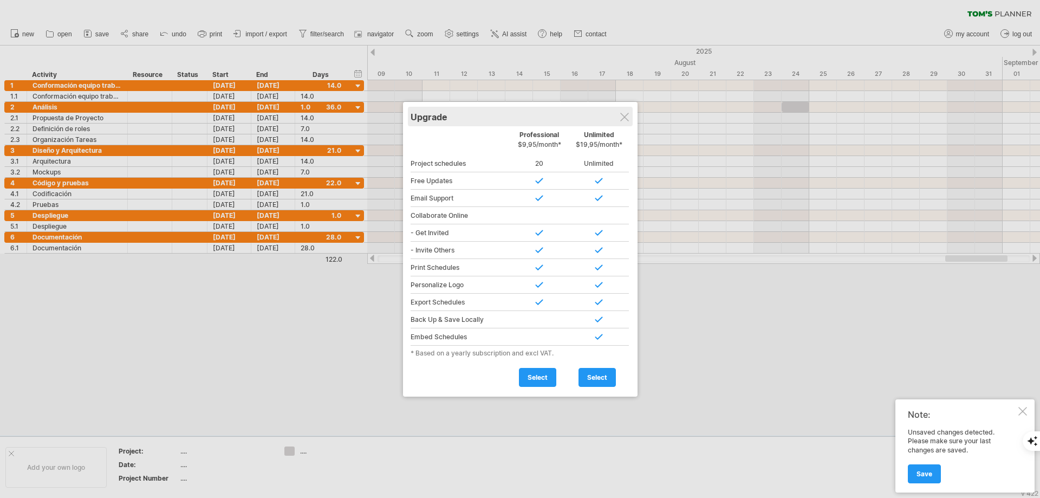
click at [623, 125] on div "Upgrade" at bounding box center [520, 117] width 219 height 20
click at [623, 121] on div at bounding box center [624, 117] width 9 height 9
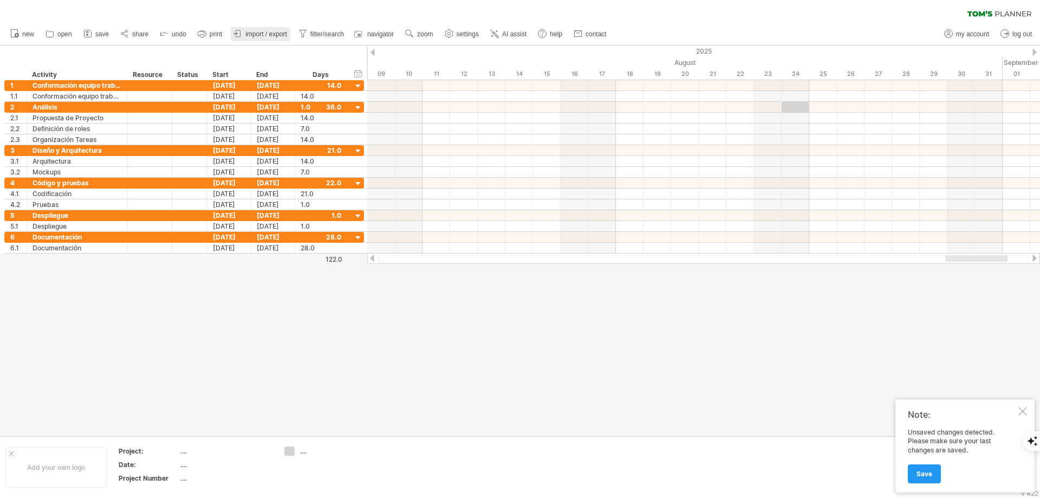
click at [266, 29] on link "import / export" at bounding box center [261, 34] width 60 height 14
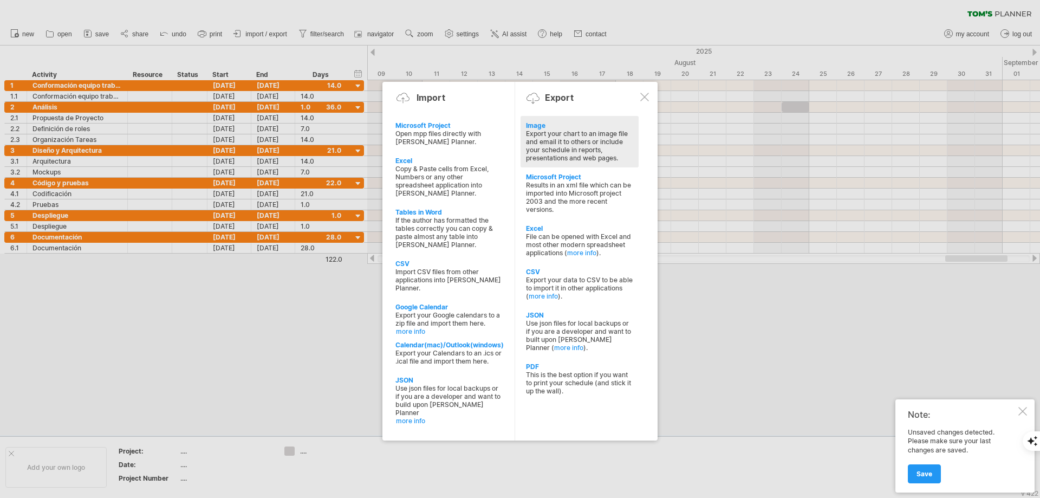
click at [569, 144] on div "Export your chart to an image file and email it to others or include your sched…" at bounding box center [579, 145] width 107 height 33
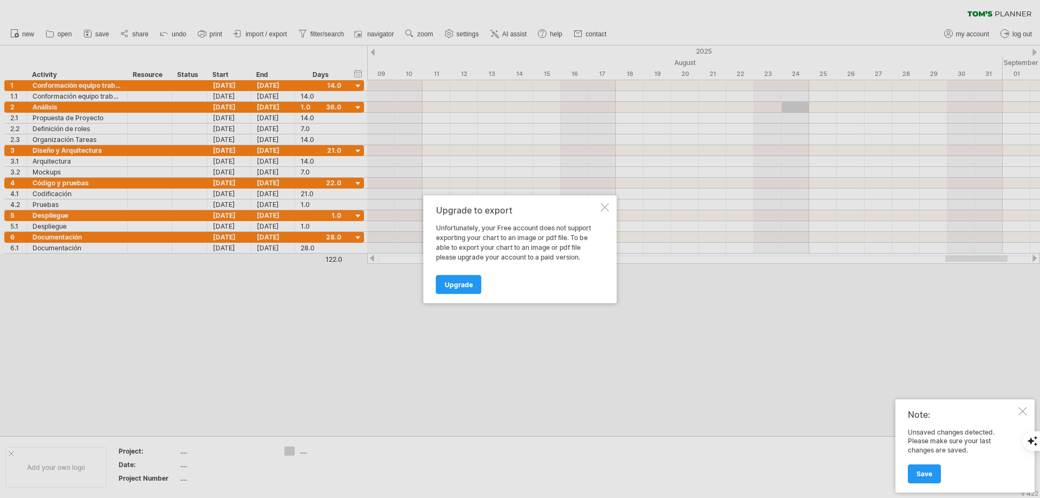
click at [604, 206] on div at bounding box center [605, 207] width 9 height 9
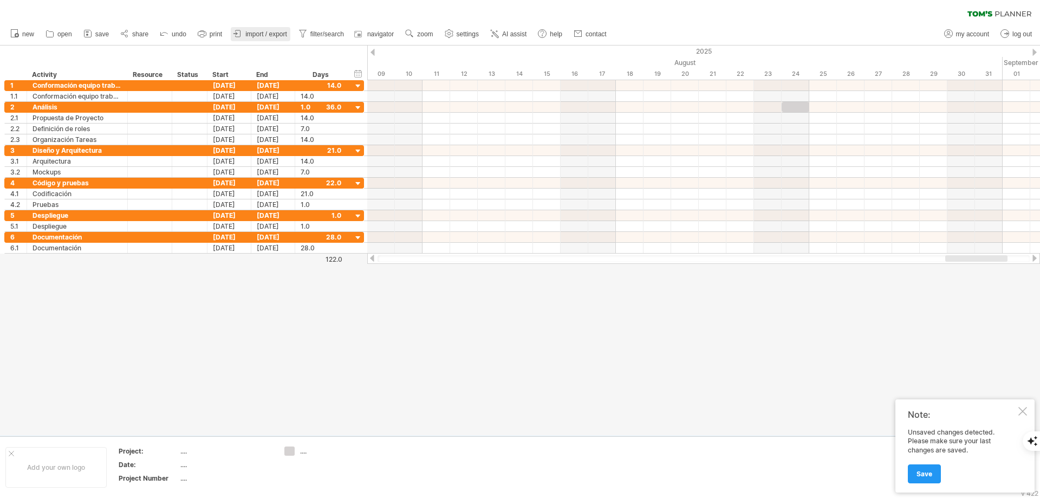
click at [262, 36] on span "import / export" at bounding box center [266, 34] width 42 height 8
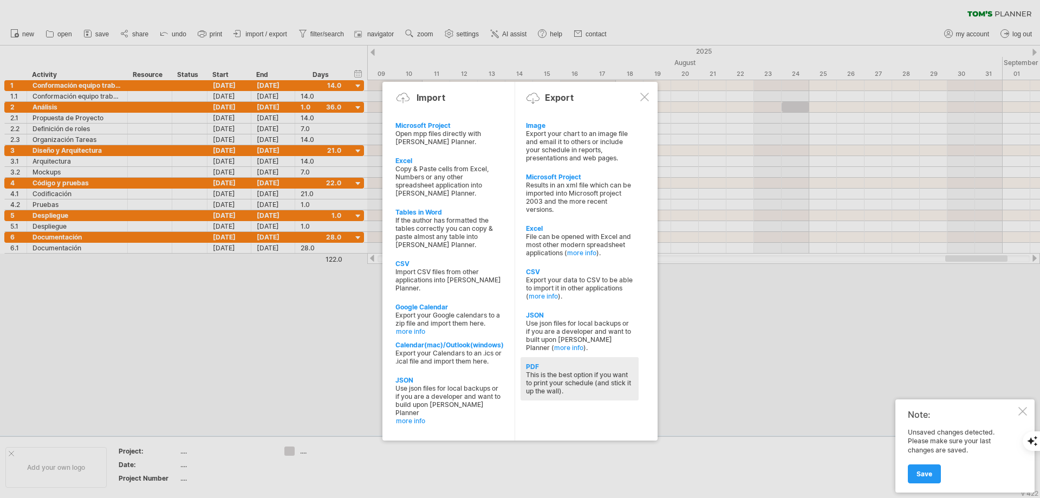
click at [553, 371] on div "This is the best option if you want to print your schedule (and stick it up the…" at bounding box center [579, 383] width 107 height 24
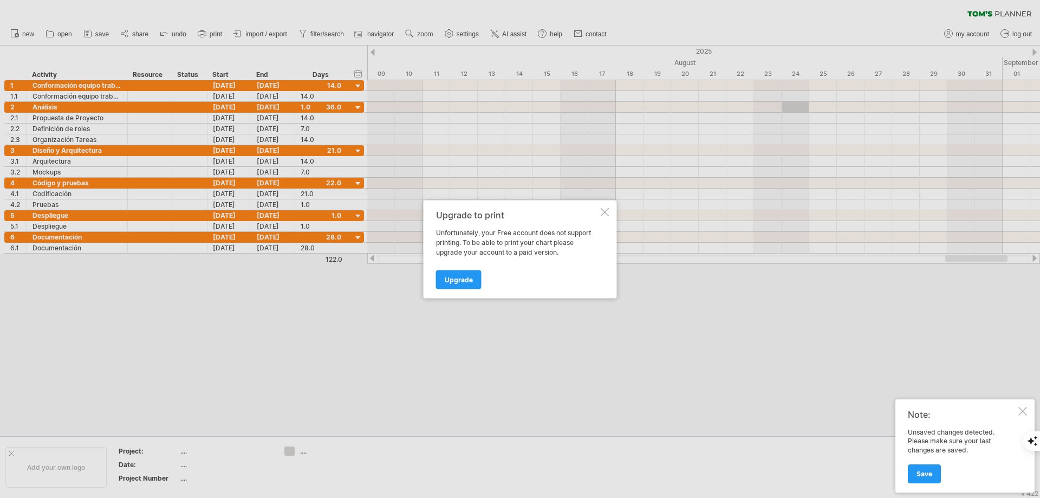
click at [601, 213] on div at bounding box center [605, 211] width 9 height 9
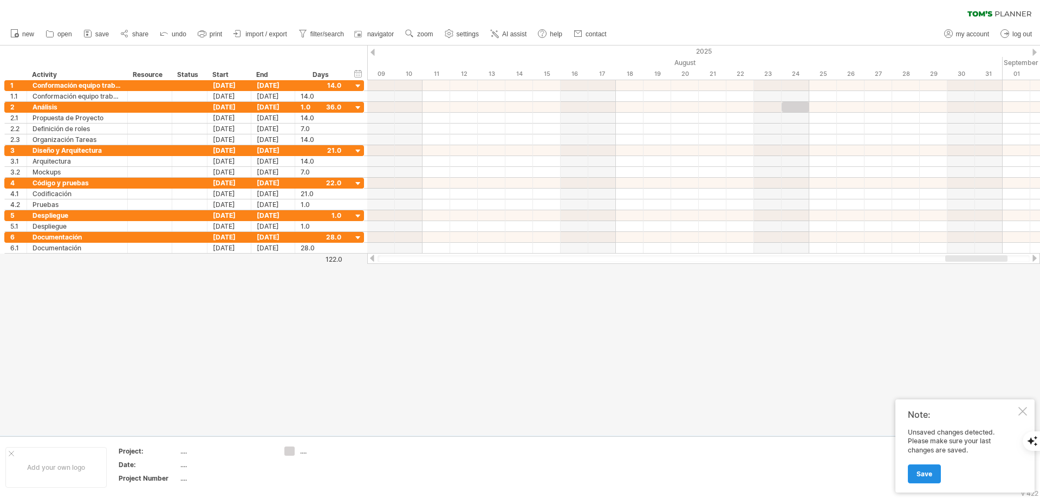
click at [924, 475] on span "Save" at bounding box center [925, 474] width 16 height 8
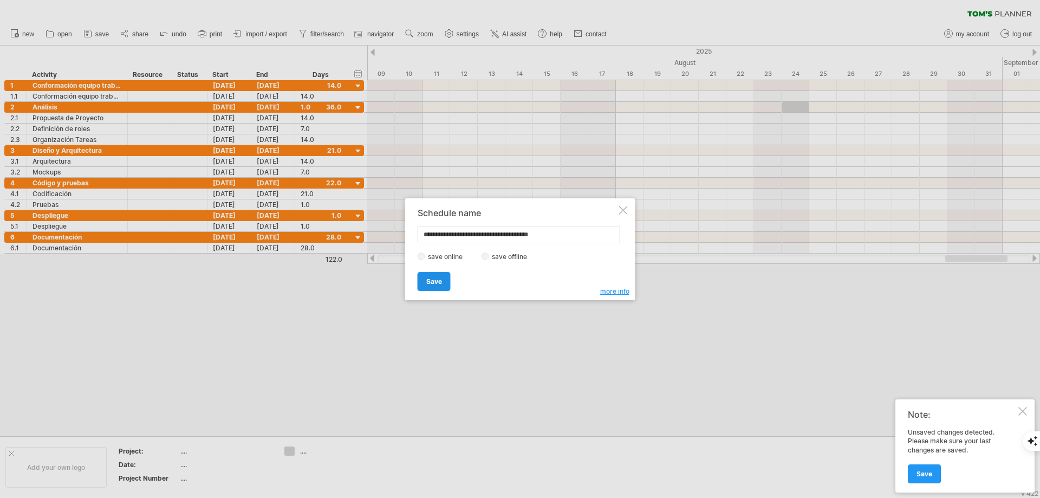
click at [436, 282] on span "Save" at bounding box center [434, 281] width 16 height 8
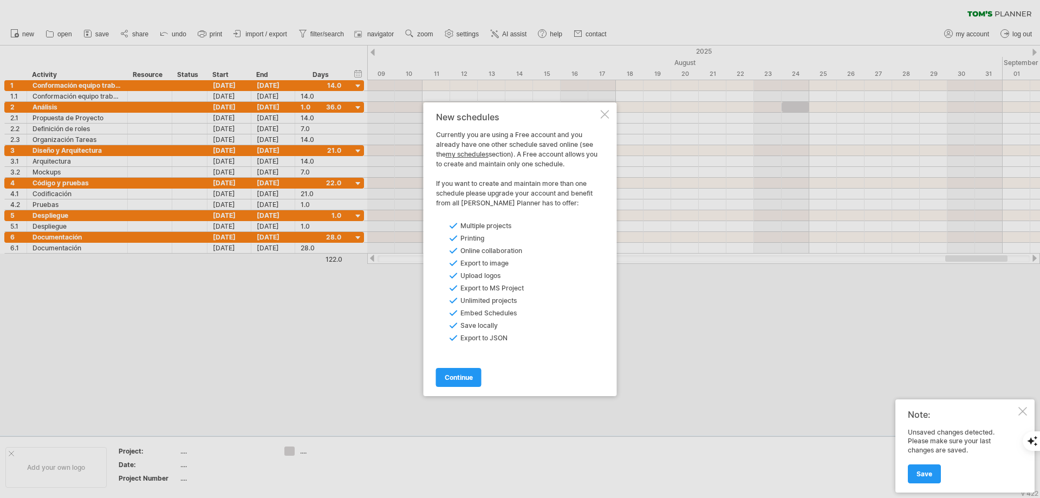
click at [602, 117] on div at bounding box center [605, 114] width 9 height 9
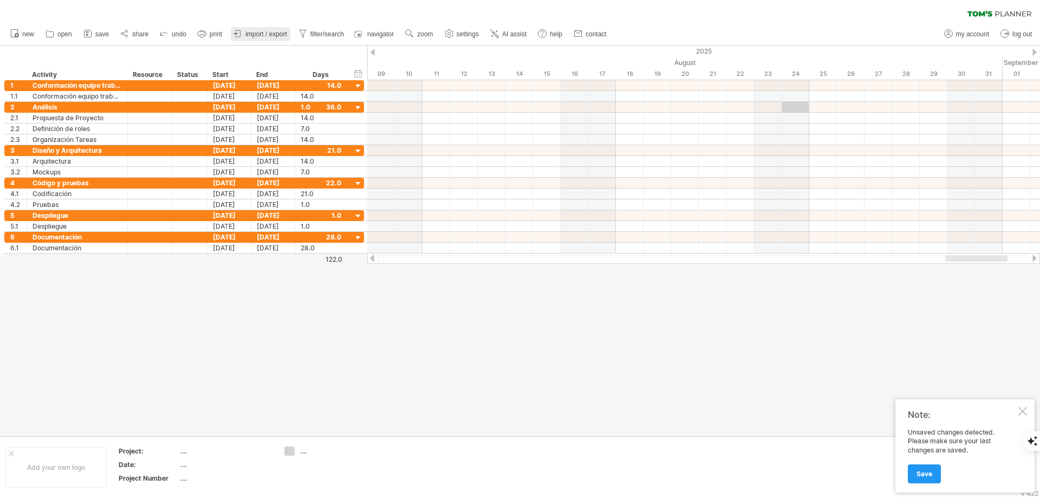
click at [270, 31] on span "import / export" at bounding box center [266, 34] width 42 height 8
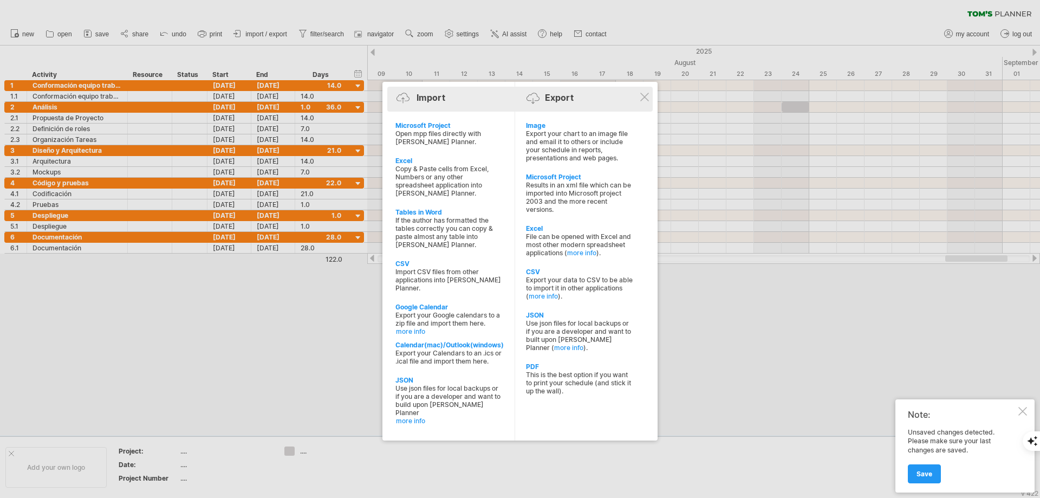
click at [558, 97] on div "Export" at bounding box center [559, 97] width 29 height 11
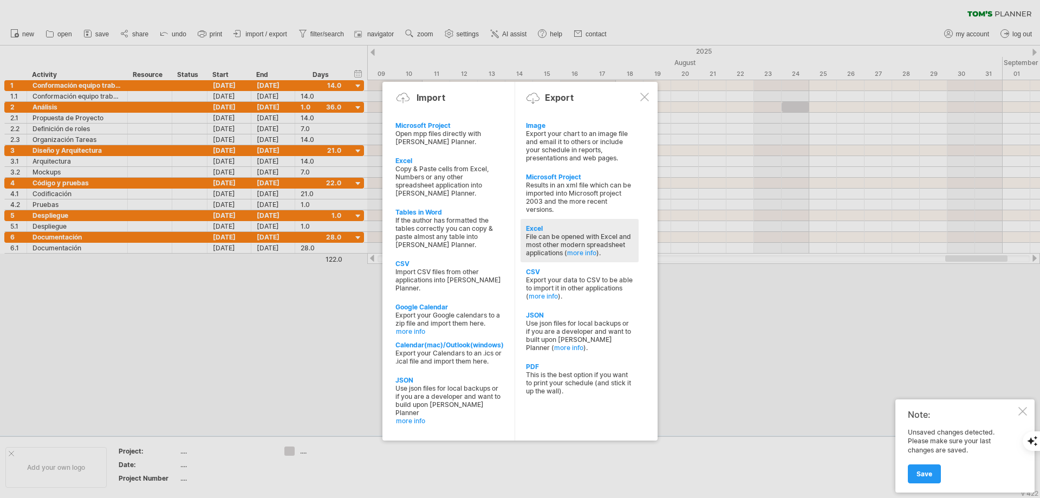
click at [557, 236] on div "File can be opened with Excel and most other modern spreadsheet applications ( …" at bounding box center [579, 244] width 107 height 24
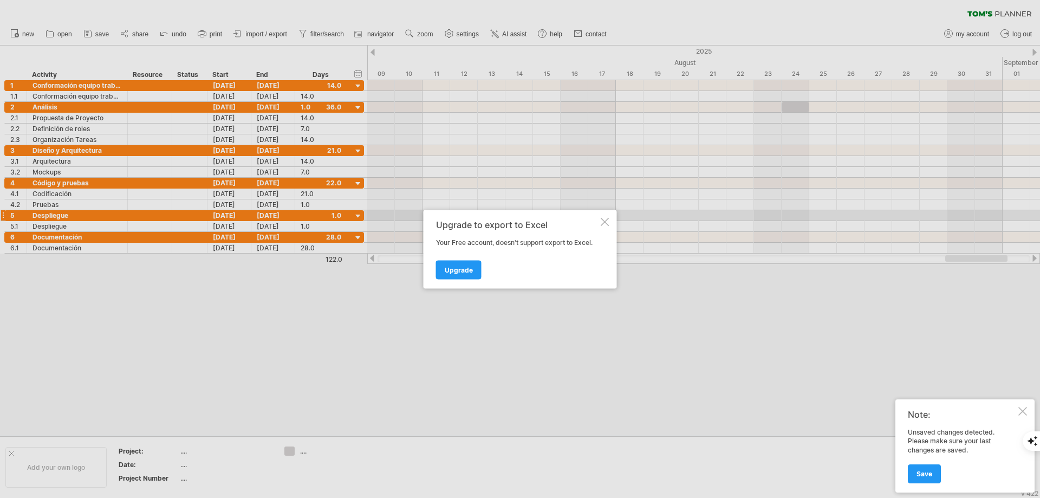
click at [616, 219] on div "Upgrade to export to Excel Your Free account, doesn't support export to Excel. …" at bounding box center [520, 249] width 193 height 79
click at [610, 220] on div "Upgrade to export to Excel Your Free account, doesn't support export to Excel. …" at bounding box center [520, 249] width 193 height 79
click at [605, 224] on div at bounding box center [605, 221] width 9 height 9
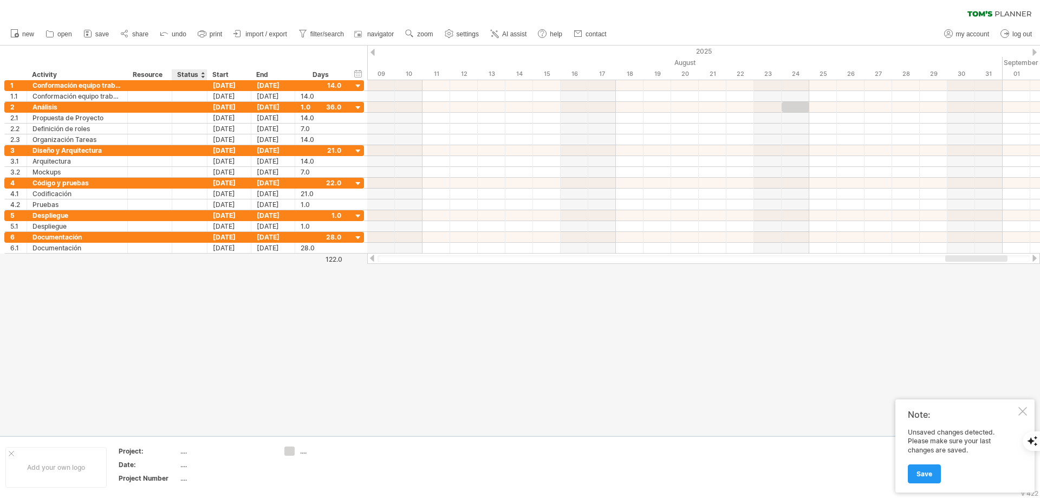
click at [179, 451] on table "Project: .... Date: .... Project Number ...." at bounding box center [196, 467] width 156 height 42
click at [273, 28] on link "import / export" at bounding box center [261, 34] width 60 height 14
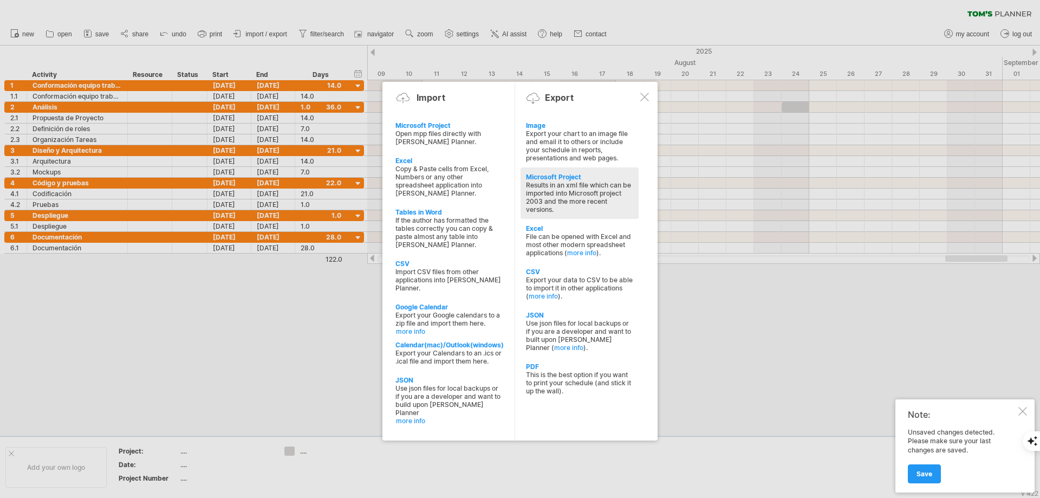
click at [546, 173] on div "Microsoft Project" at bounding box center [579, 177] width 107 height 8
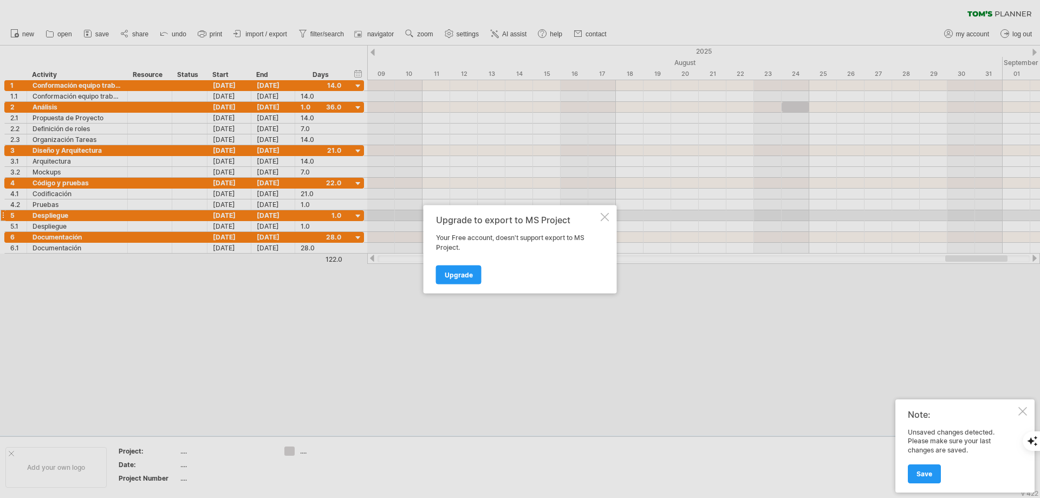
click at [601, 218] on div at bounding box center [605, 216] width 9 height 9
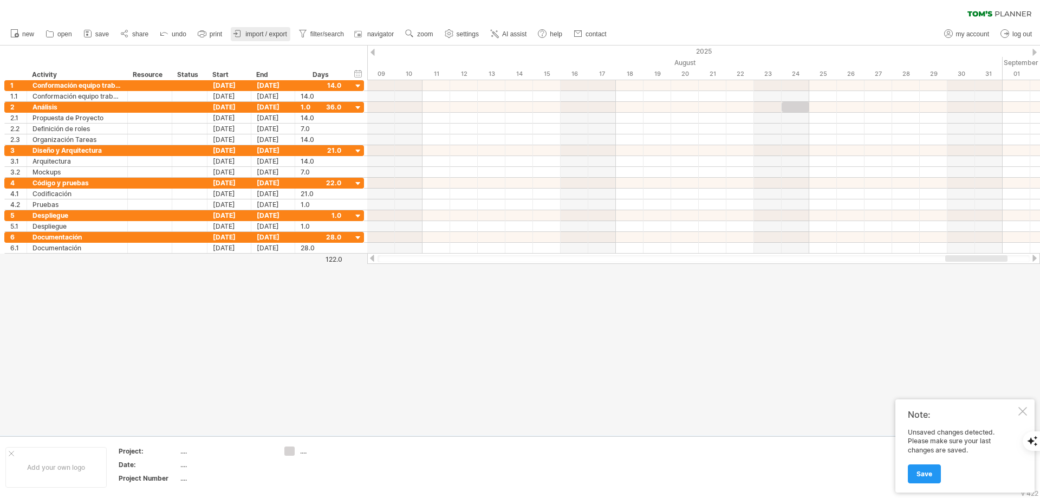
click at [263, 36] on span "import / export" at bounding box center [266, 34] width 42 height 8
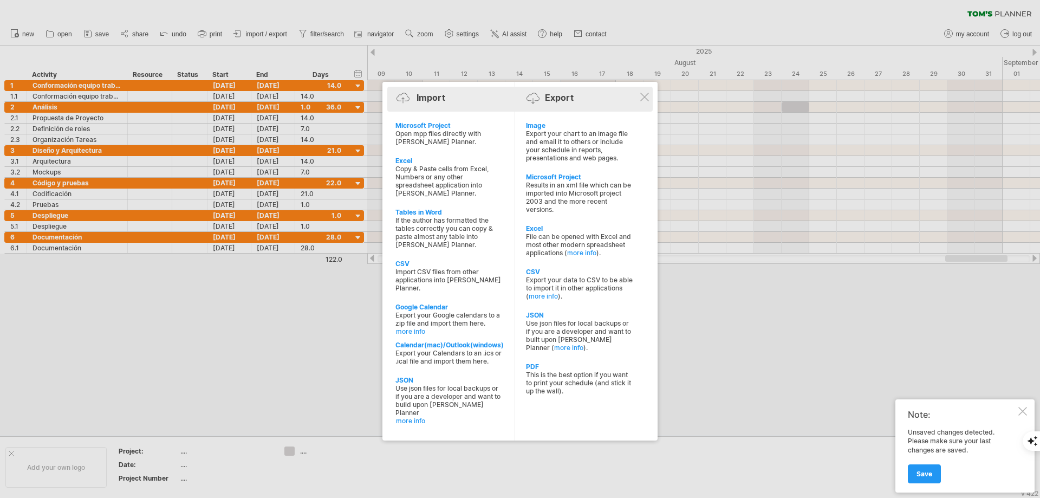
click at [641, 105] on div "Import Export" at bounding box center [520, 100] width 260 height 16
click at [302, 271] on div at bounding box center [520, 249] width 1040 height 498
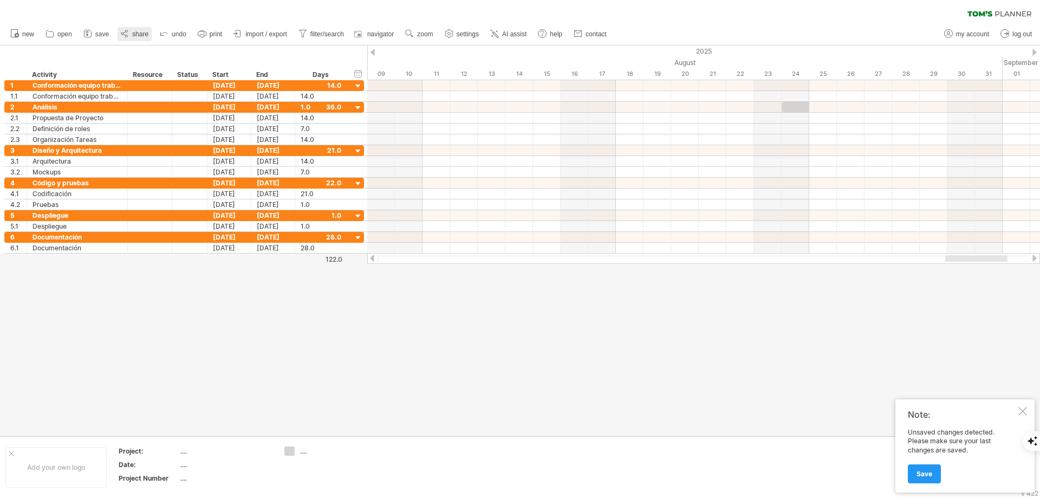
click at [141, 33] on span "share" at bounding box center [140, 34] width 16 height 8
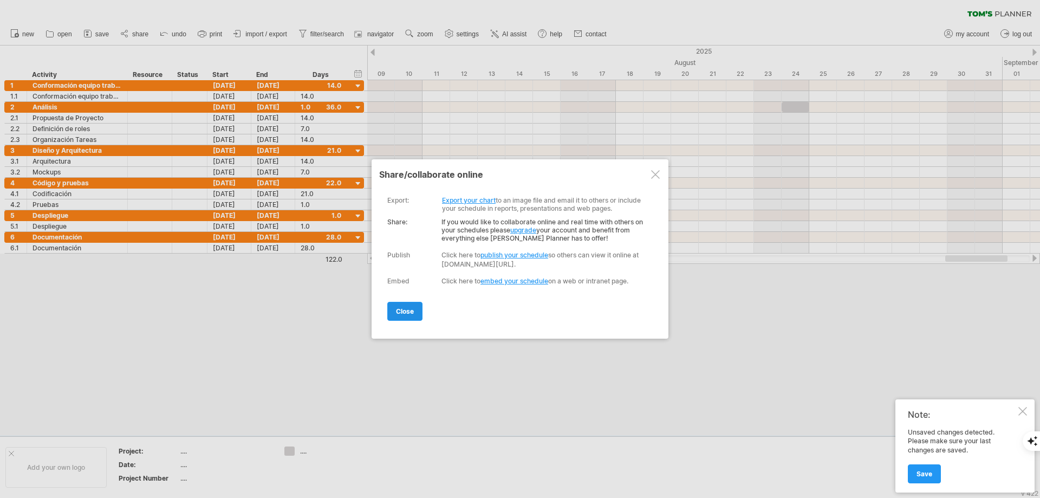
click at [402, 317] on link "close" at bounding box center [404, 311] width 35 height 19
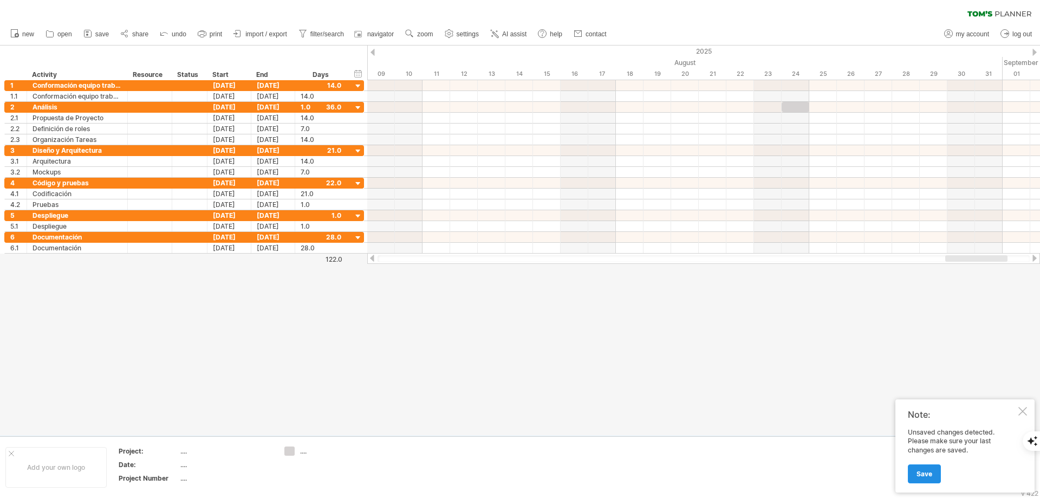
click at [928, 477] on span "Save" at bounding box center [925, 474] width 16 height 8
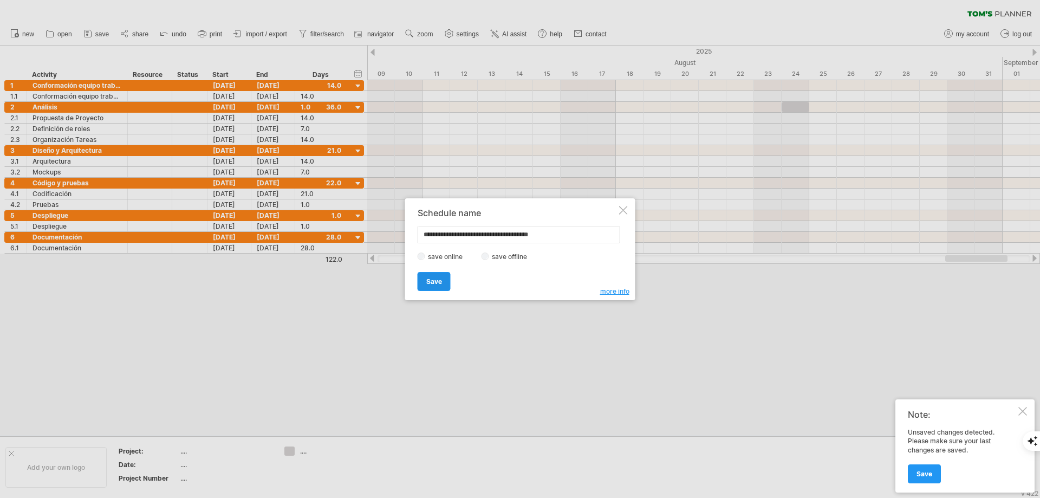
click at [436, 283] on span "Save" at bounding box center [434, 281] width 16 height 8
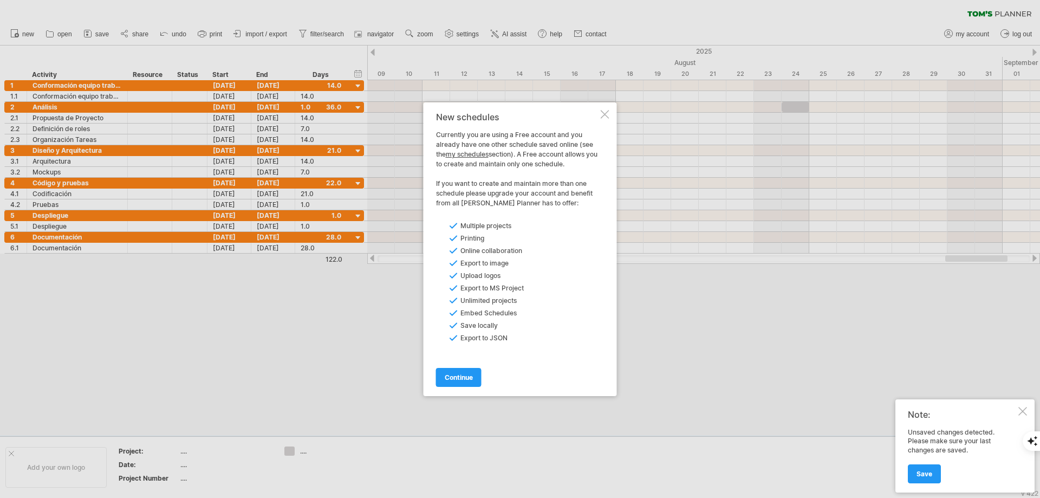
click at [606, 117] on div at bounding box center [605, 114] width 9 height 9
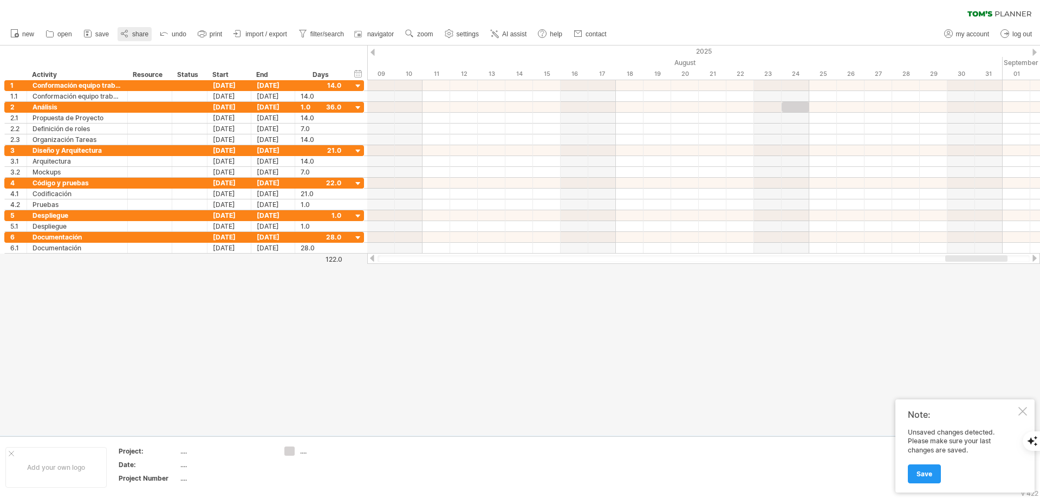
click at [141, 30] on span "share" at bounding box center [140, 34] width 16 height 8
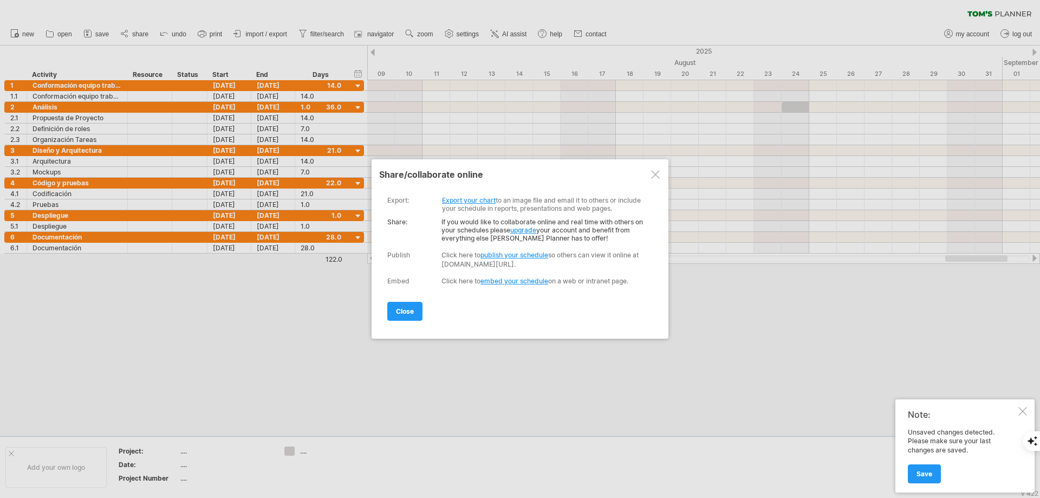
click at [519, 254] on link "publish your schedule" at bounding box center [514, 255] width 68 height 8
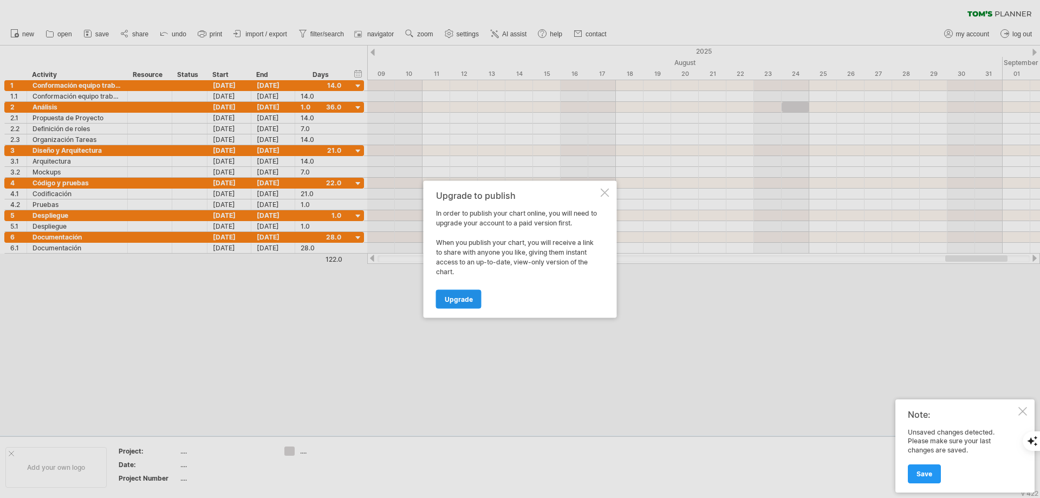
click at [457, 298] on span "Upgrade" at bounding box center [459, 299] width 28 height 8
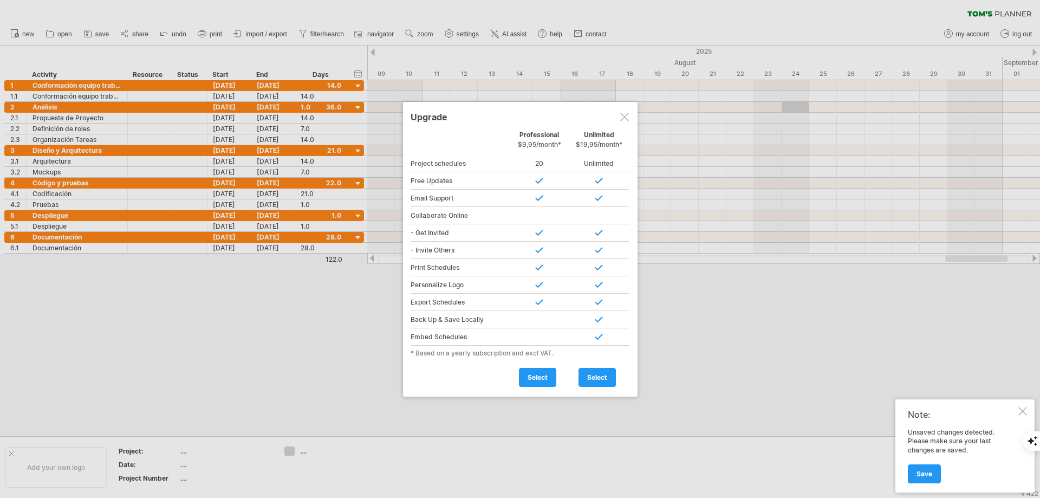
click at [698, 366] on div at bounding box center [520, 249] width 1040 height 498
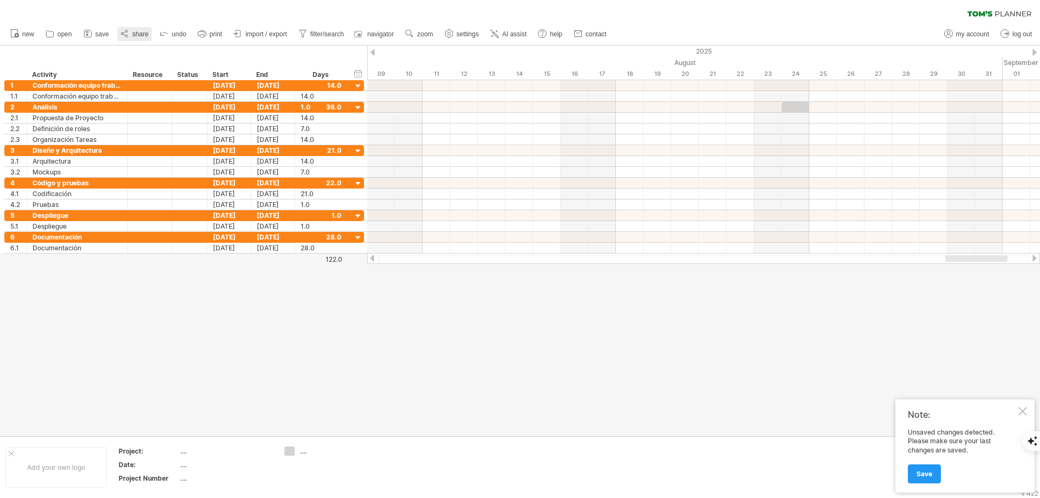
click at [139, 33] on span "share" at bounding box center [140, 34] width 16 height 8
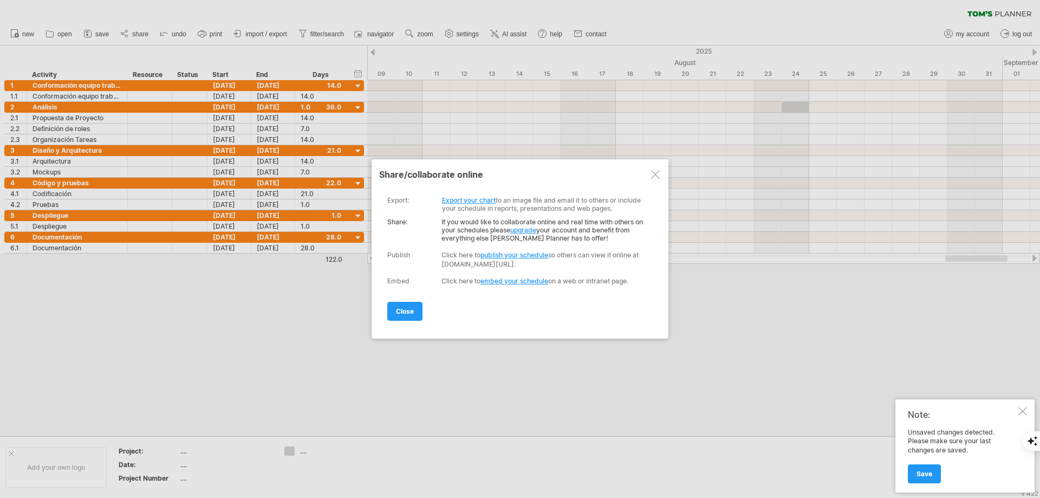
click at [513, 256] on link "publish your schedule" at bounding box center [514, 255] width 68 height 8
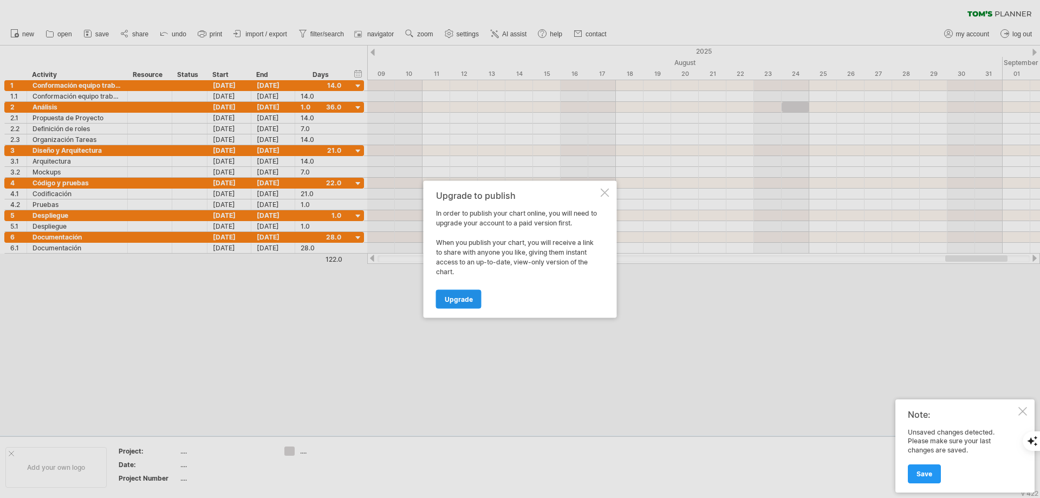
click at [463, 304] on link "Upgrade" at bounding box center [459, 298] width 46 height 19
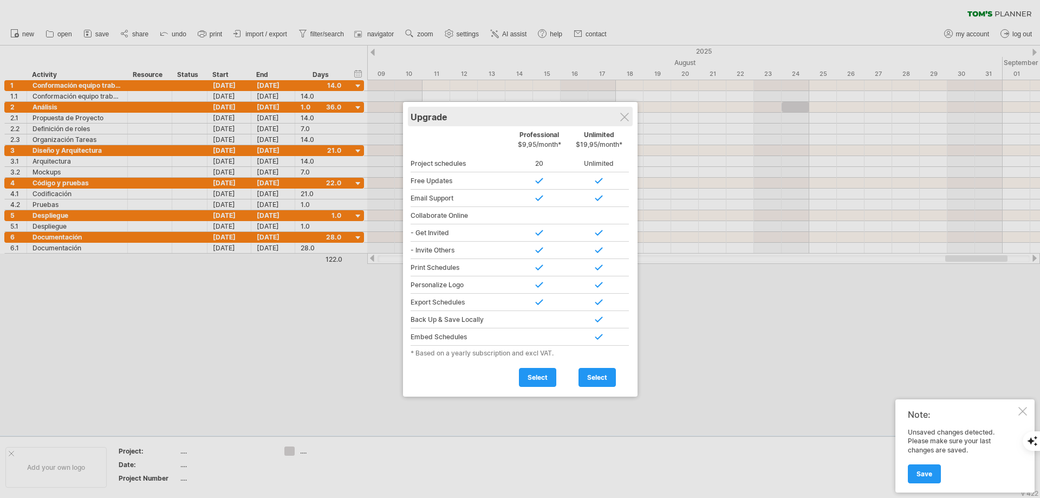
click at [629, 118] on div "Upgrade" at bounding box center [520, 117] width 219 height 20
click at [623, 116] on div at bounding box center [624, 117] width 9 height 9
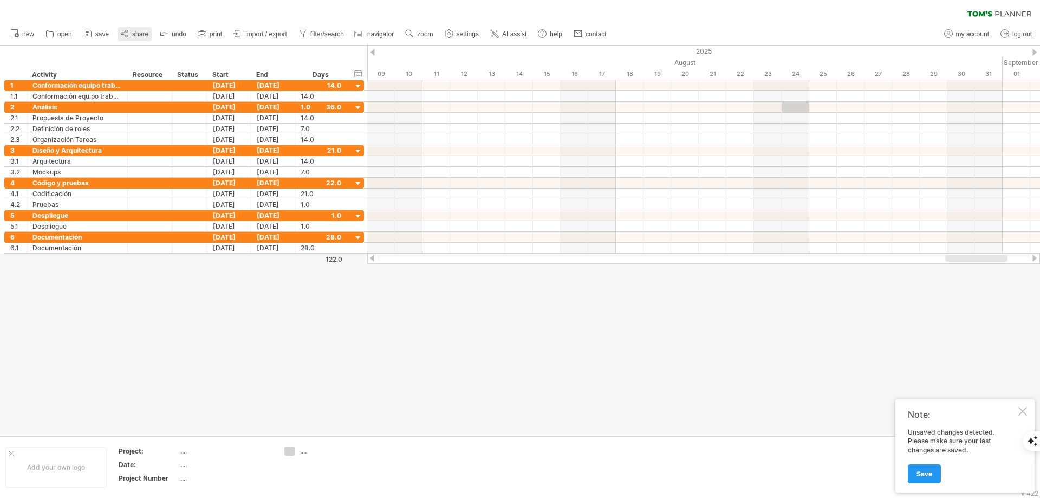
click at [143, 31] on span "share" at bounding box center [140, 34] width 16 height 8
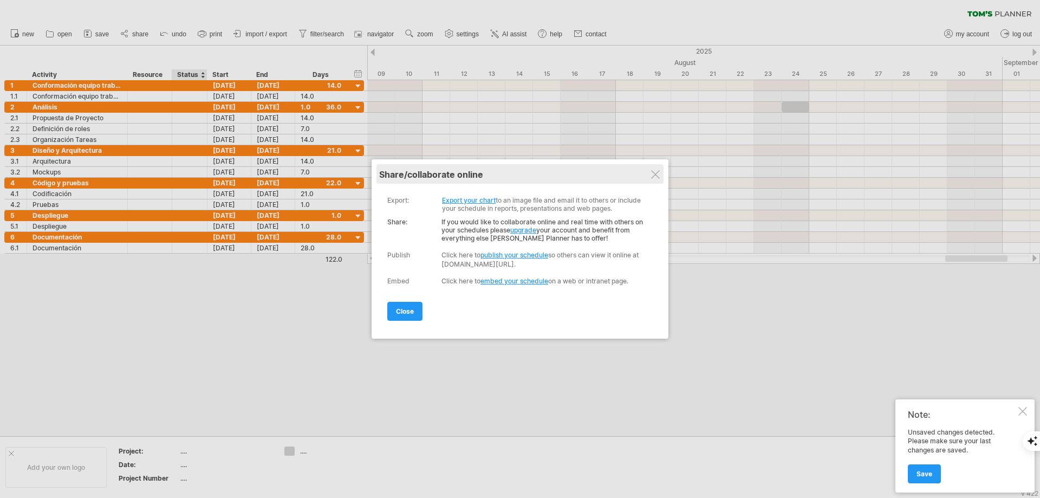
click at [656, 179] on div "share/collaborate online" at bounding box center [520, 174] width 282 height 11
click at [656, 174] on div at bounding box center [655, 174] width 9 height 9
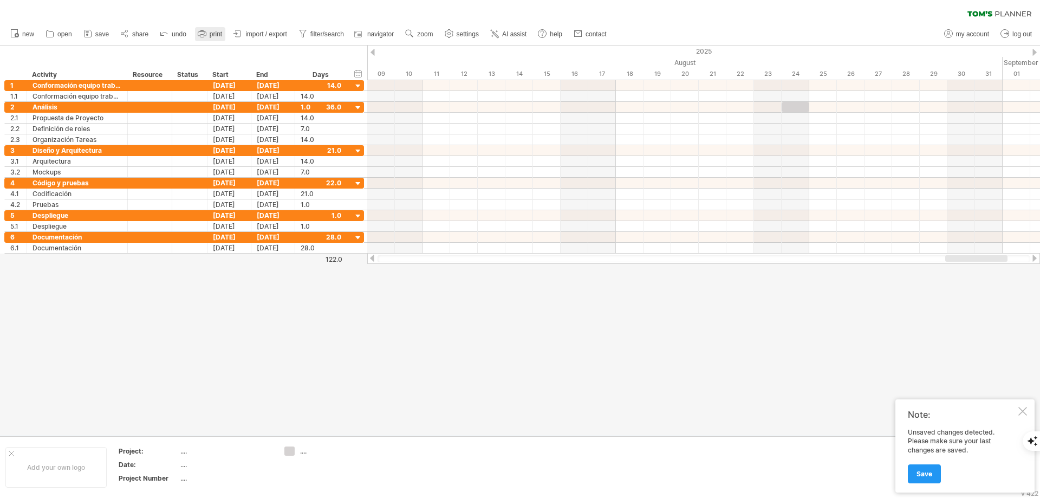
click at [207, 36] on icon at bounding box center [202, 33] width 11 height 11
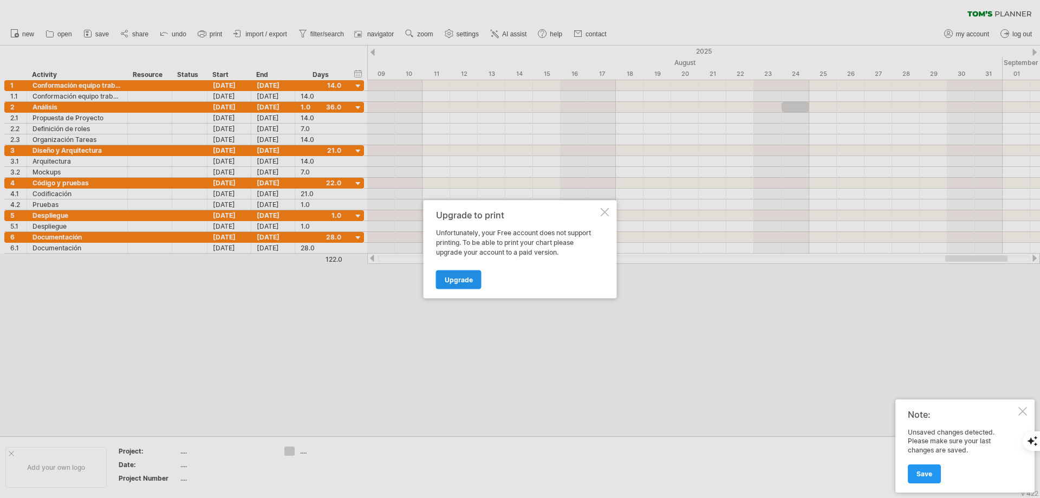
click at [465, 283] on span "Upgrade" at bounding box center [459, 279] width 28 height 8
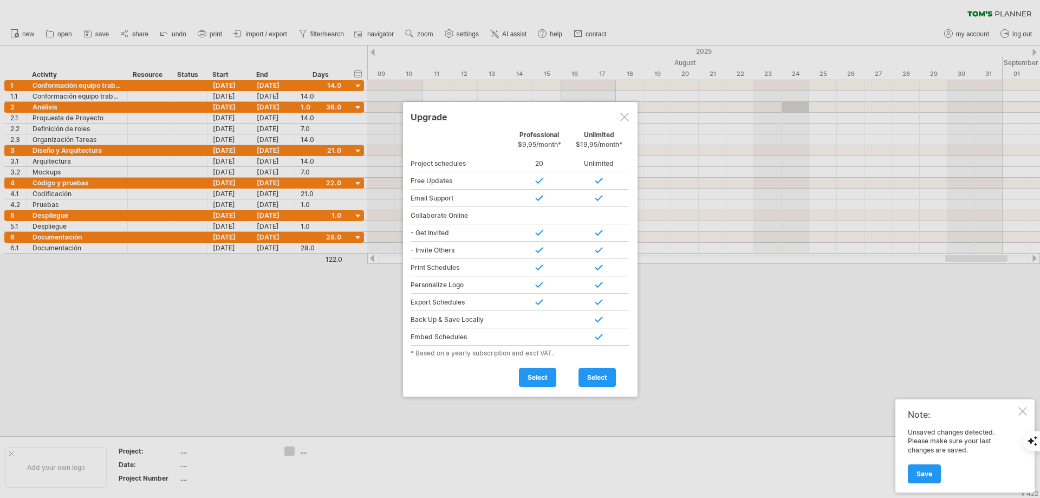
click at [621, 118] on div at bounding box center [624, 117] width 9 height 9
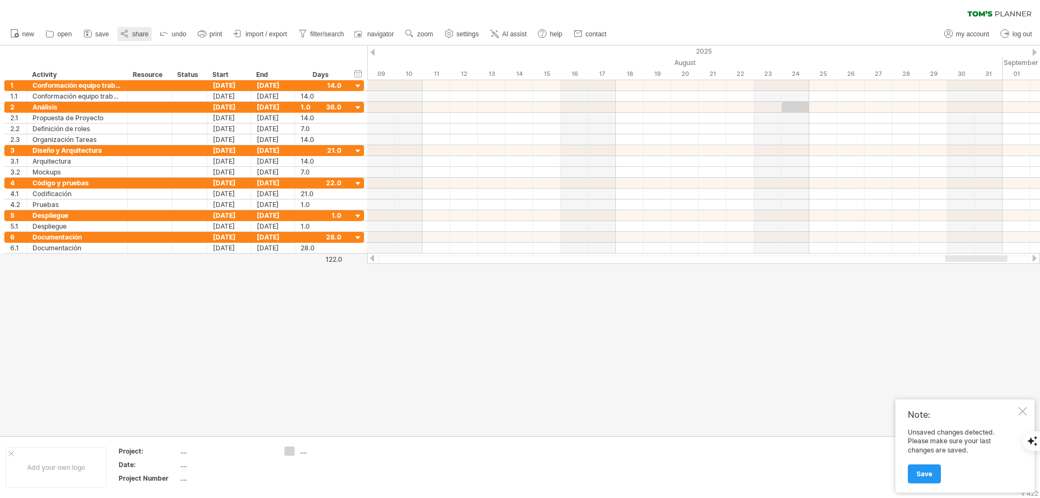
click at [134, 36] on span "share" at bounding box center [140, 34] width 16 height 8
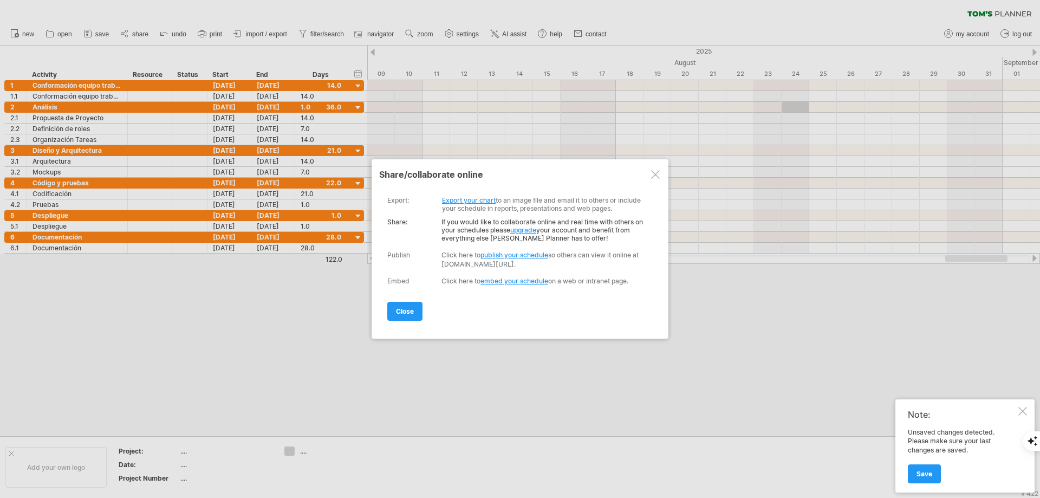
click at [658, 177] on div at bounding box center [655, 174] width 9 height 9
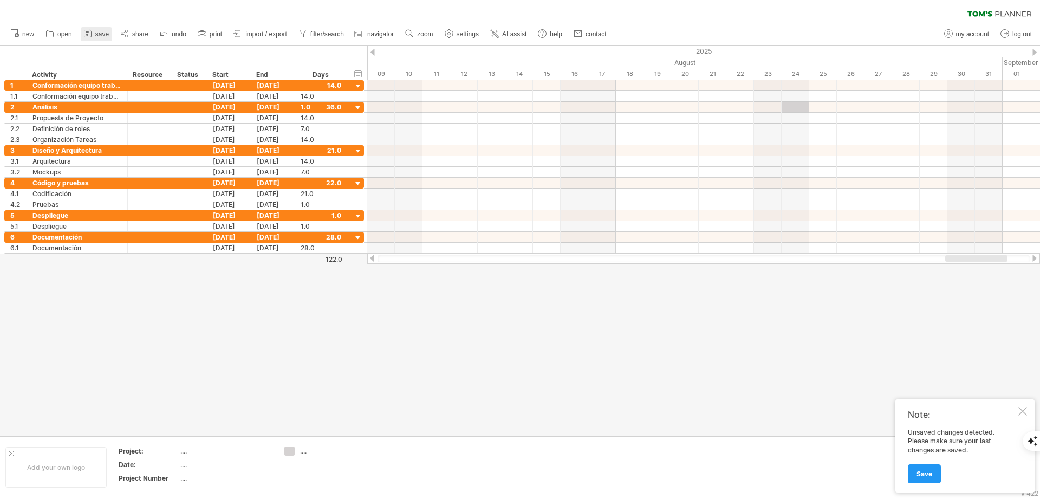
click at [88, 31] on rect at bounding box center [87, 31] width 3 height 1
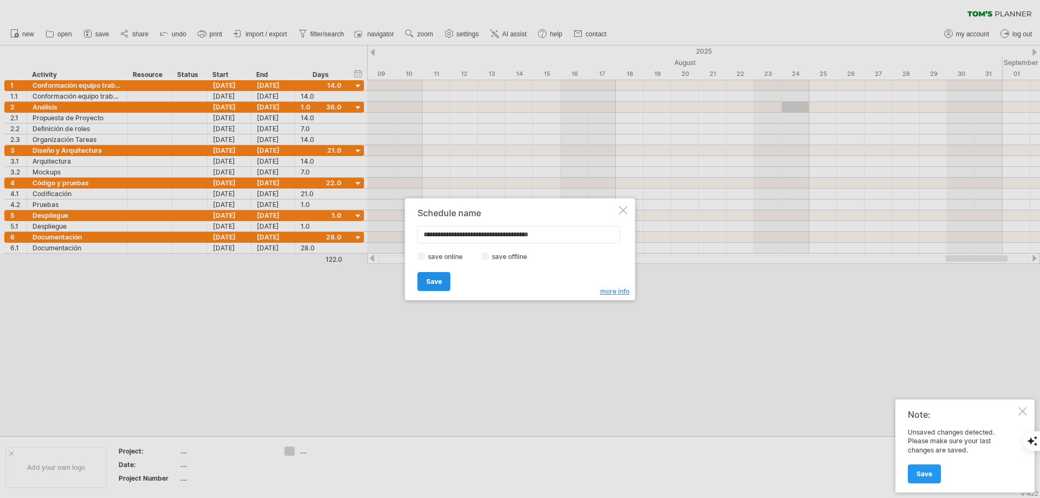
click at [434, 280] on span "Save" at bounding box center [434, 281] width 16 height 8
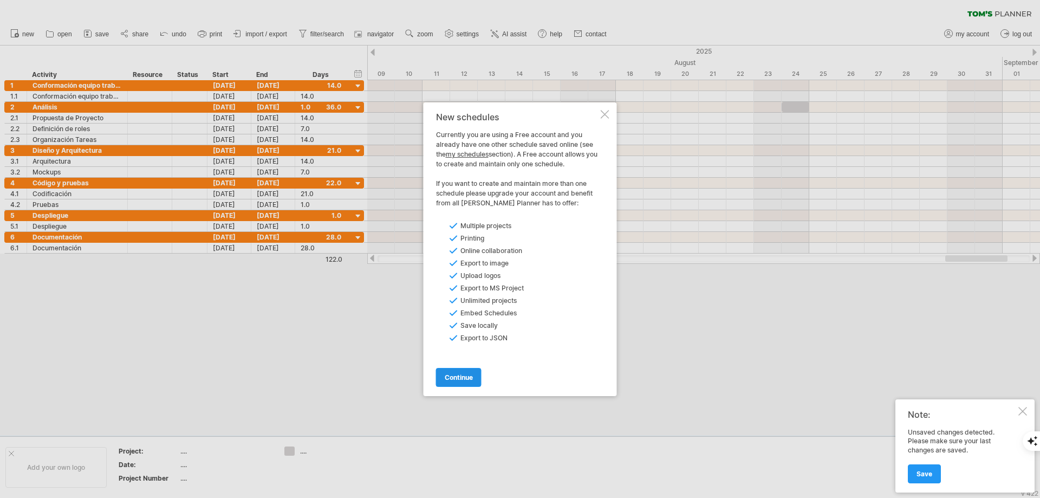
click at [454, 375] on span "continue" at bounding box center [459, 377] width 28 height 8
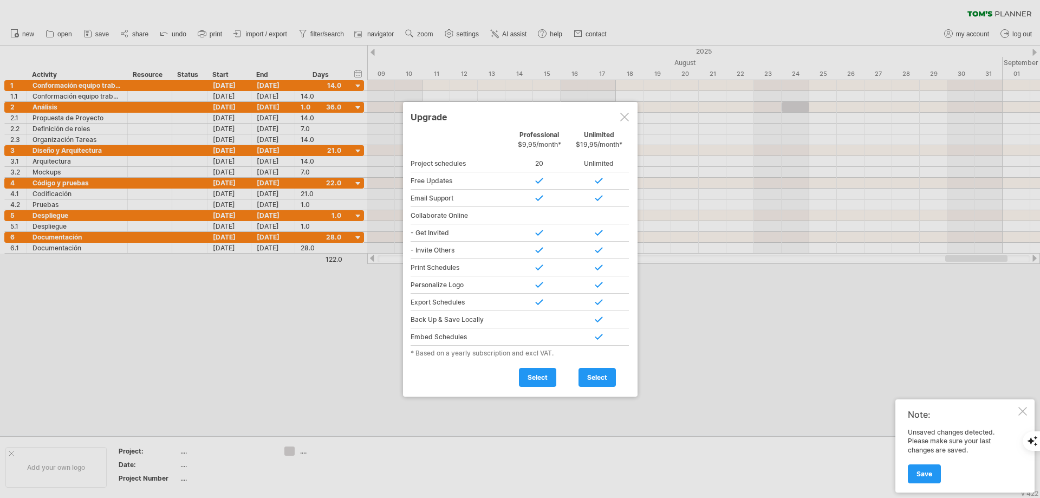
click at [625, 114] on div at bounding box center [624, 117] width 9 height 9
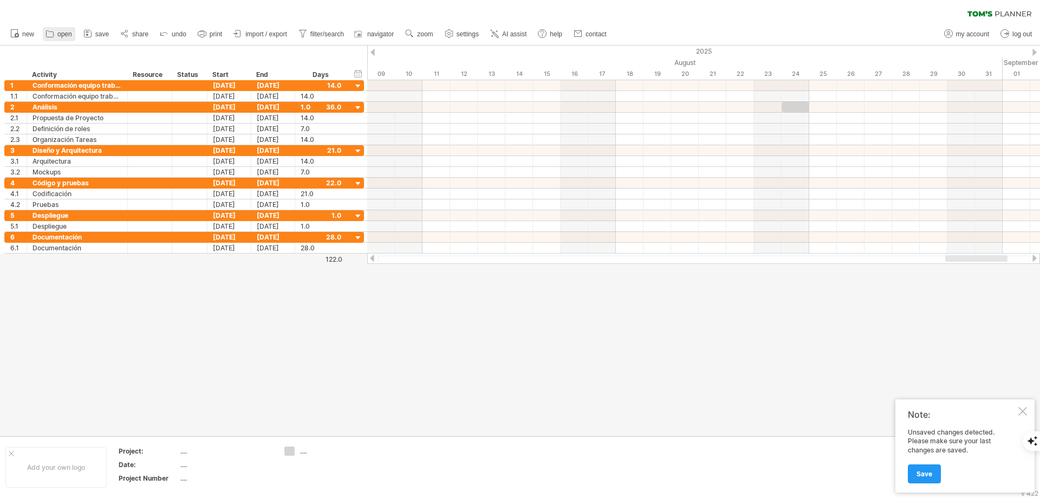
click at [56, 33] on link "open" at bounding box center [59, 34] width 33 height 14
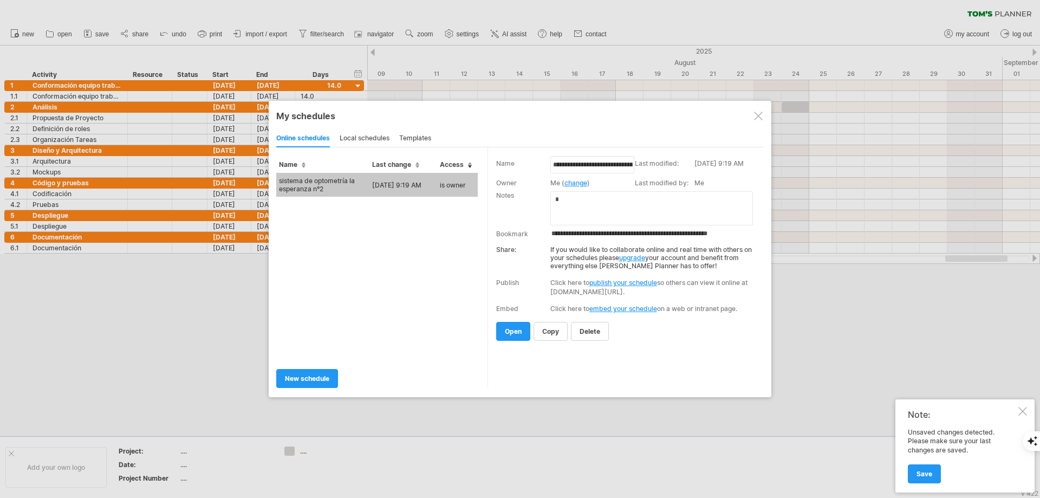
click at [362, 137] on div "local schedules" at bounding box center [365, 138] width 50 height 17
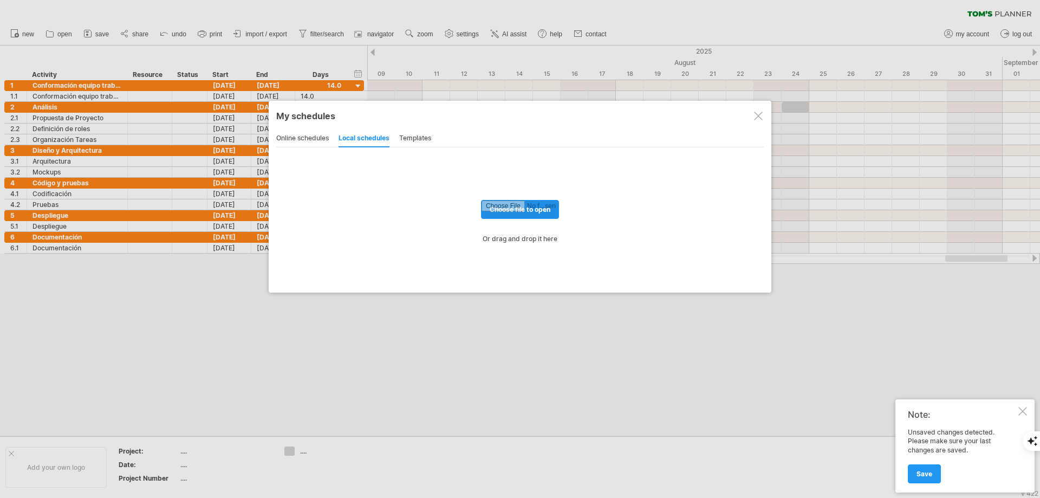
click at [495, 213] on input "file" at bounding box center [520, 209] width 77 height 18
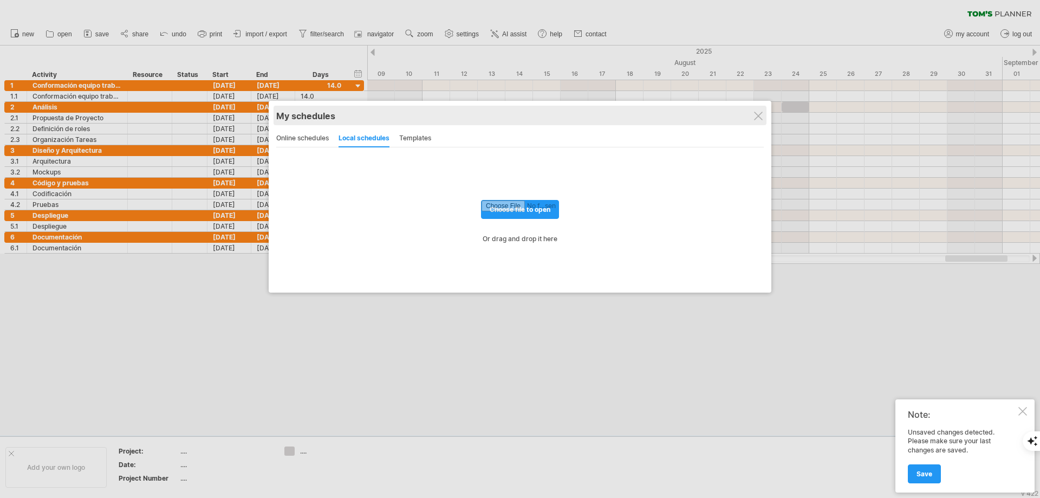
click at [752, 114] on div "My schedules" at bounding box center [520, 116] width 488 height 11
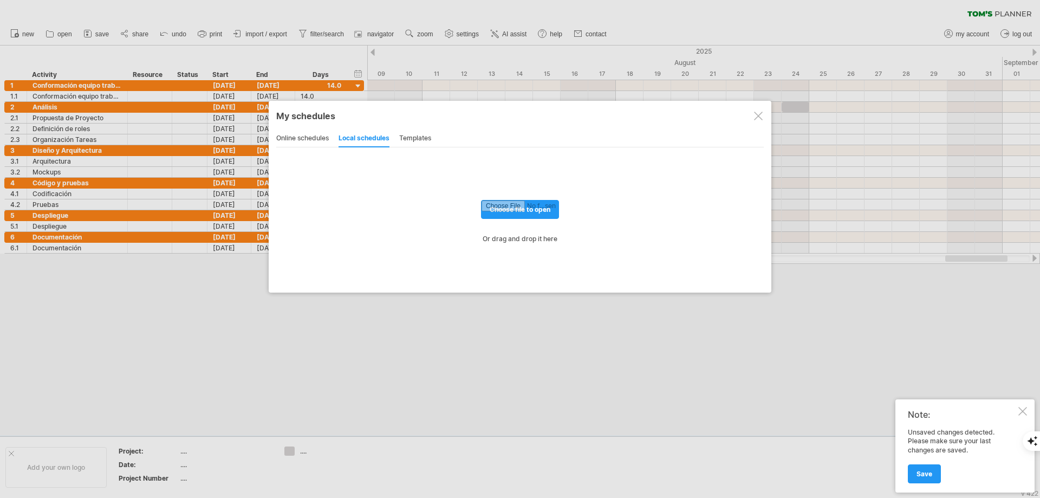
click at [757, 115] on div at bounding box center [758, 116] width 9 height 9
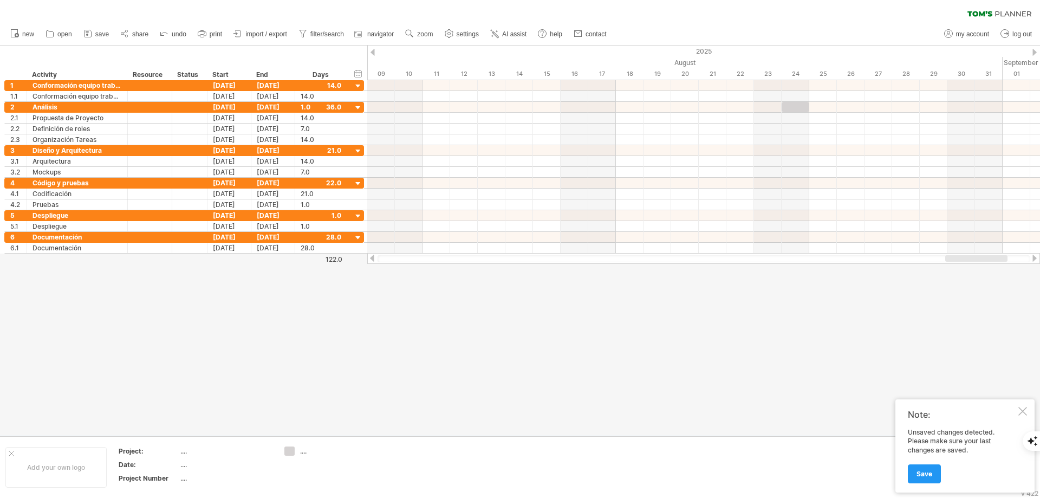
click at [1025, 411] on div at bounding box center [1022, 411] width 9 height 9
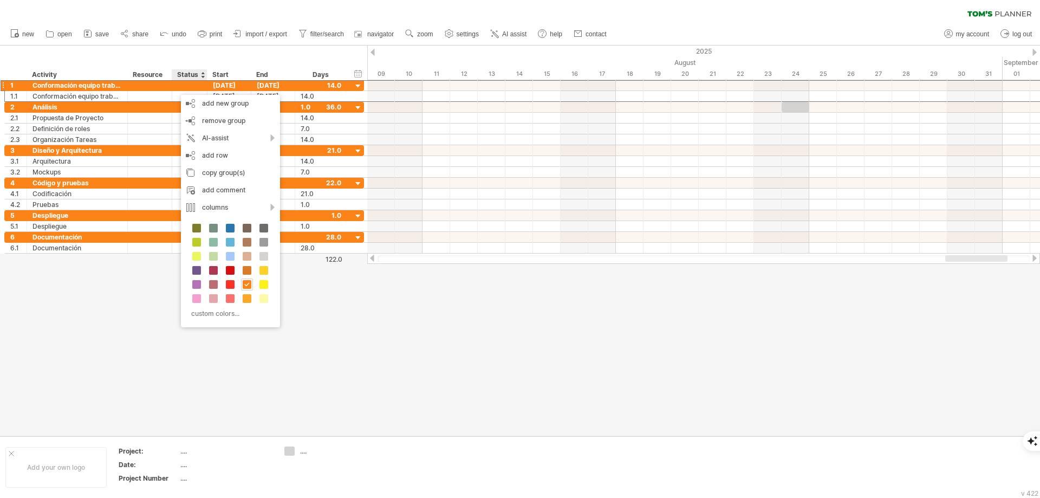
click at [361, 343] on div at bounding box center [520, 241] width 1040 height 390
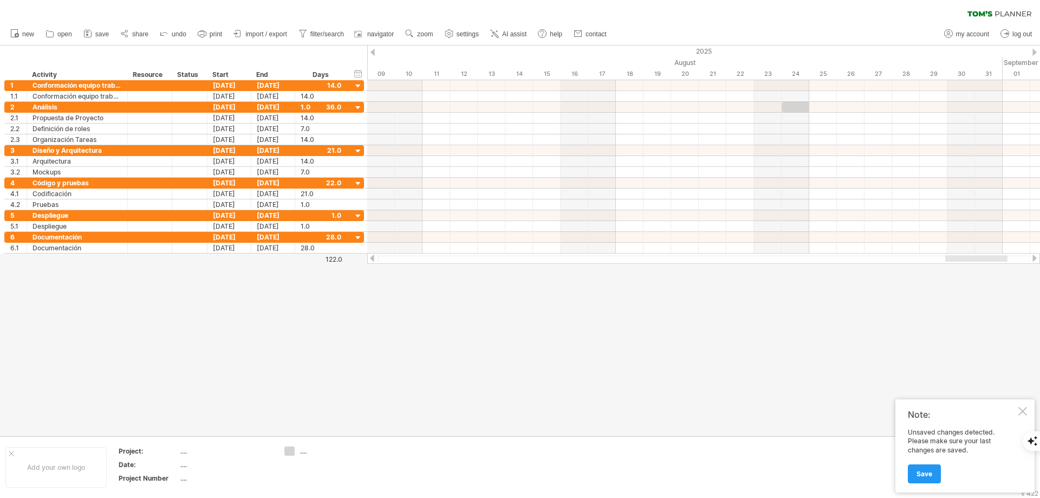
click at [1018, 408] on div at bounding box center [1022, 411] width 9 height 9
click at [258, 33] on span "import / export" at bounding box center [266, 34] width 42 height 8
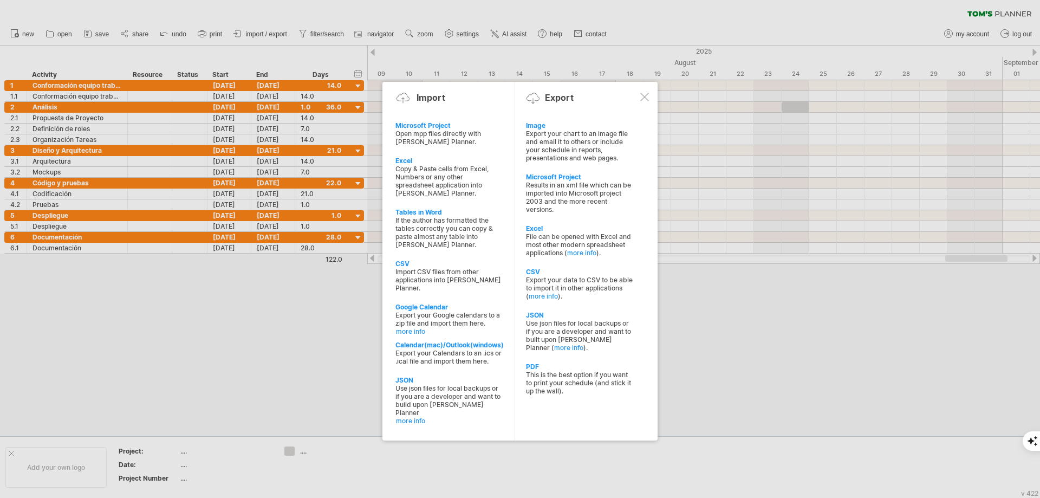
click at [642, 95] on div at bounding box center [644, 97] width 9 height 9
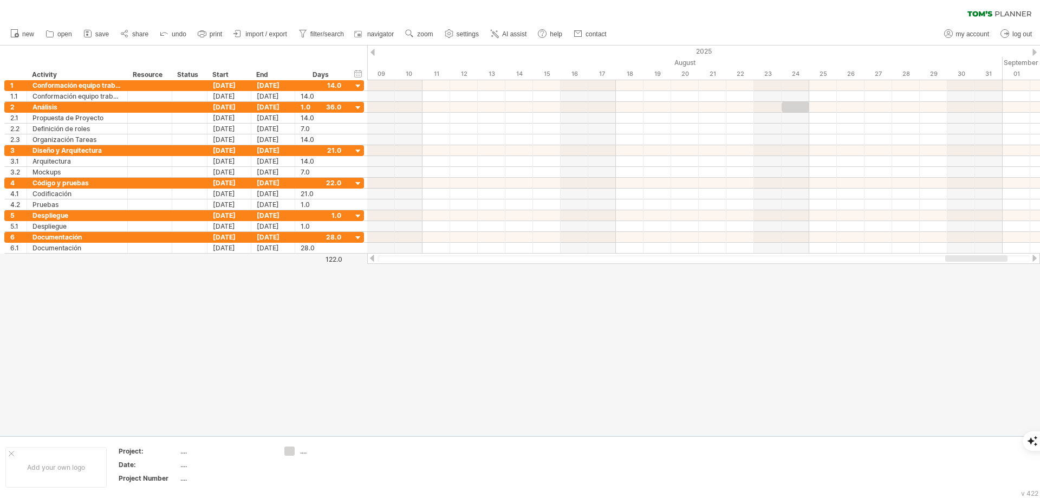
click at [422, 25] on ul "new open" at bounding box center [308, 34] width 606 height 23
click at [419, 30] on link "zoom" at bounding box center [419, 34] width 34 height 14
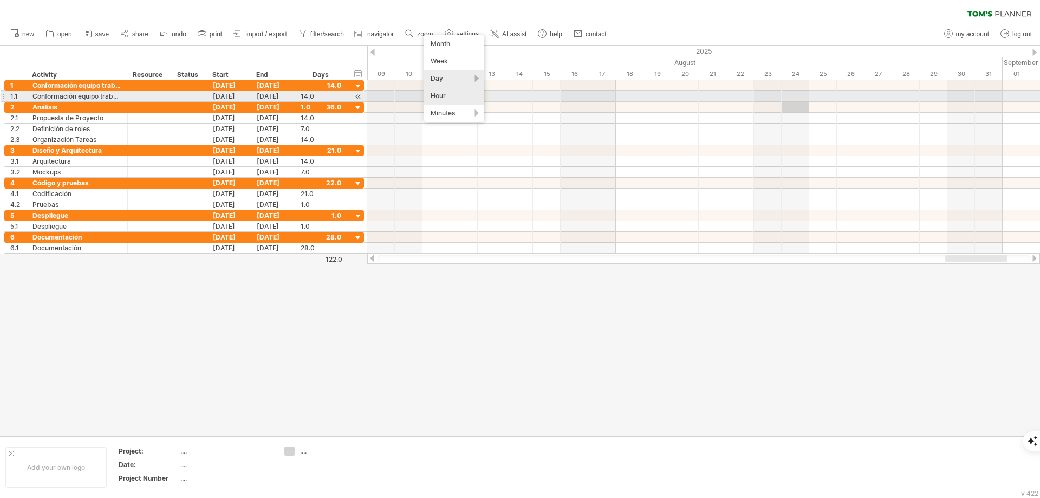
click at [442, 93] on div "Hour" at bounding box center [454, 95] width 60 height 17
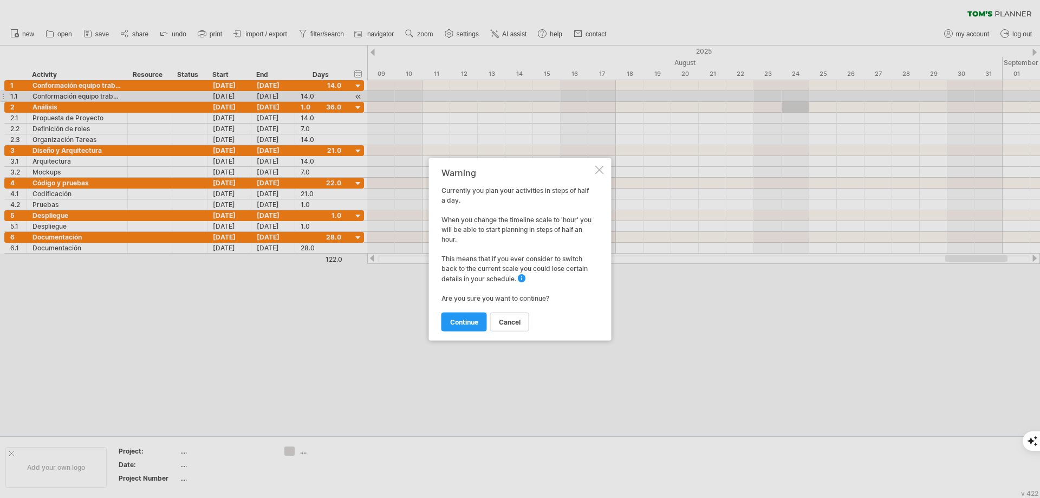
click at [600, 168] on div at bounding box center [599, 169] width 9 height 9
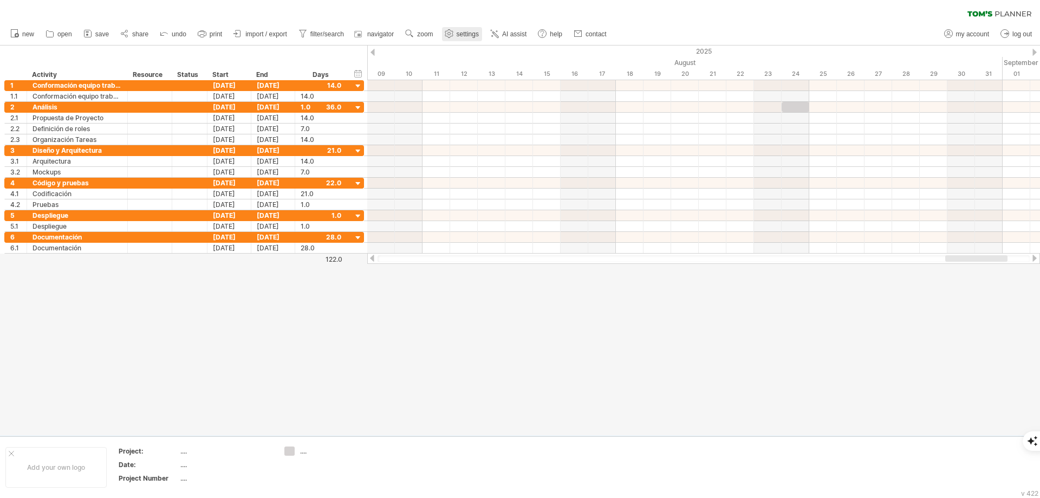
click at [466, 30] on span "settings" at bounding box center [468, 34] width 22 height 8
select select "*"
select select "**"
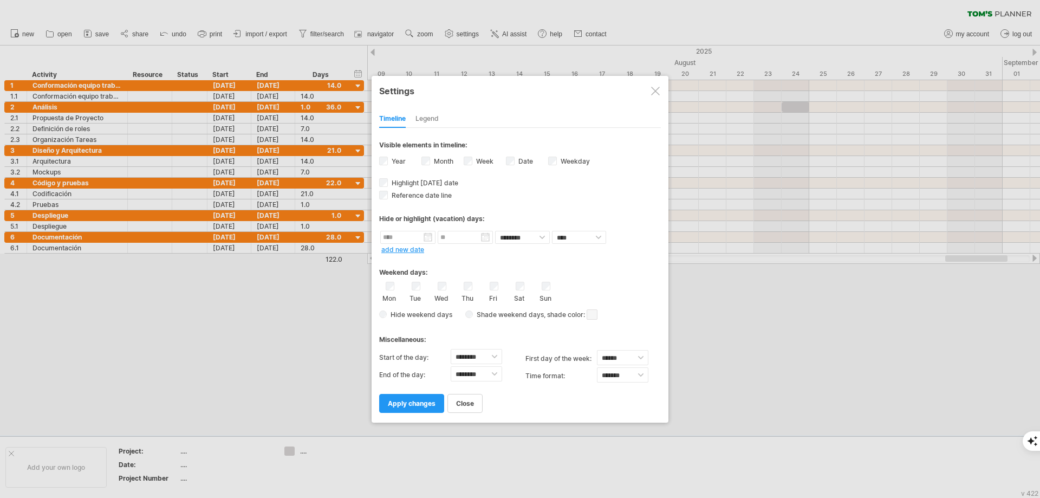
click at [655, 92] on div at bounding box center [655, 91] width 9 height 9
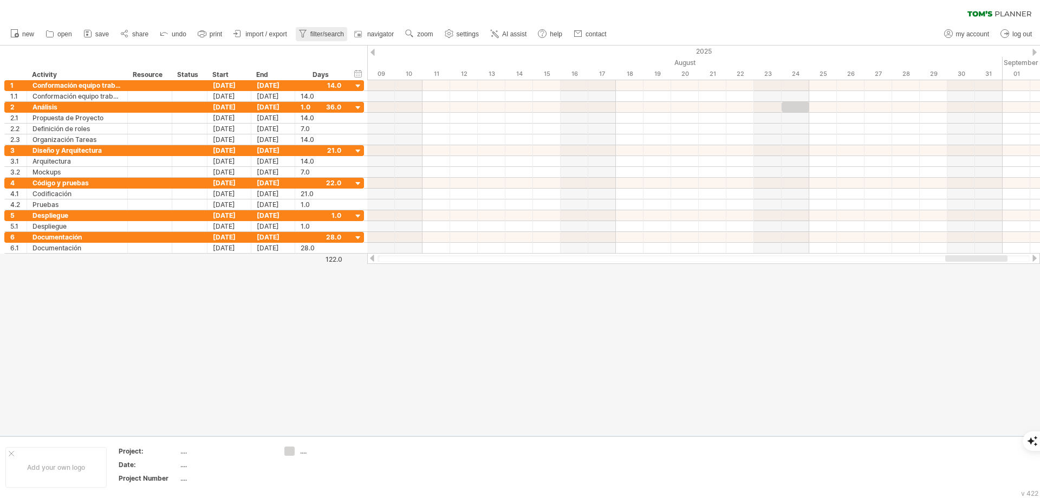
click at [319, 34] on span "filter/search" at bounding box center [327, 34] width 34 height 8
type input "**********"
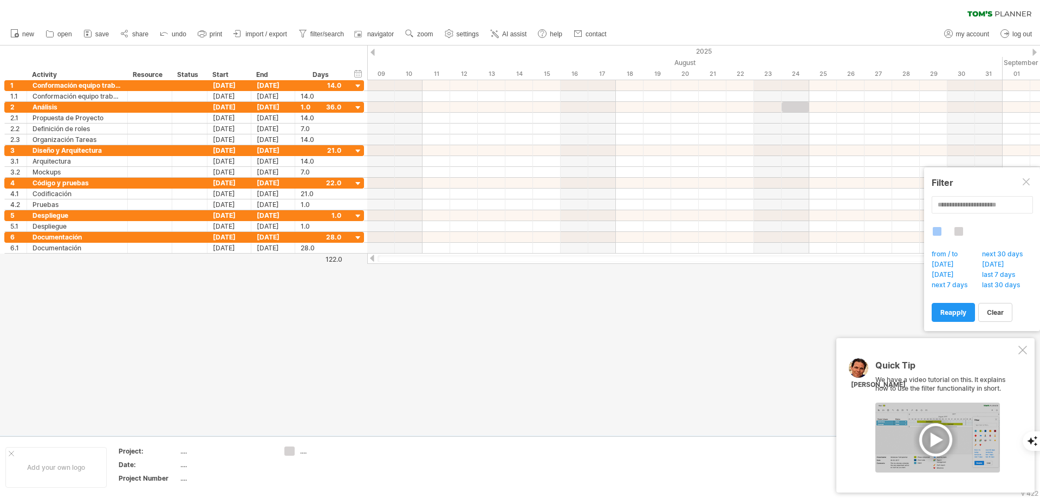
click at [1024, 352] on div at bounding box center [1022, 350] width 9 height 9
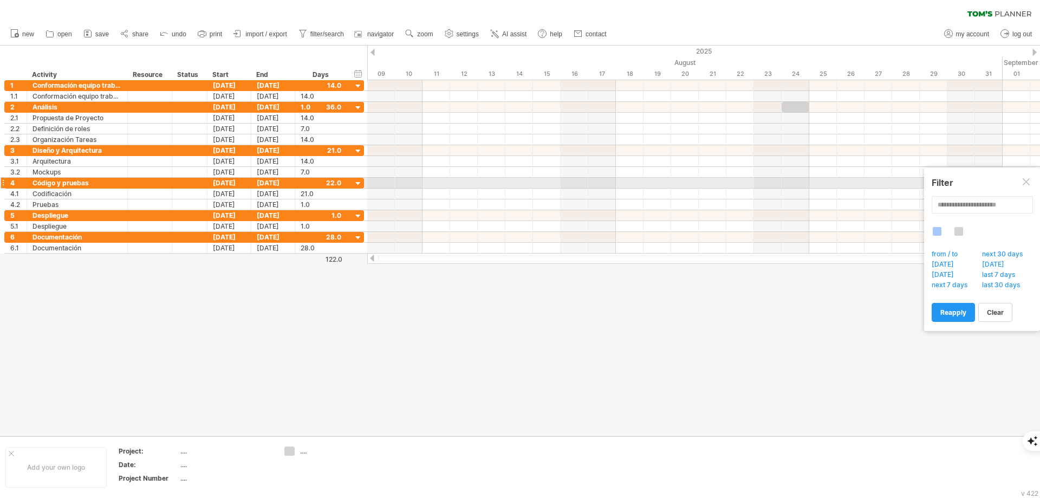
click at [1027, 183] on div at bounding box center [1027, 182] width 9 height 9
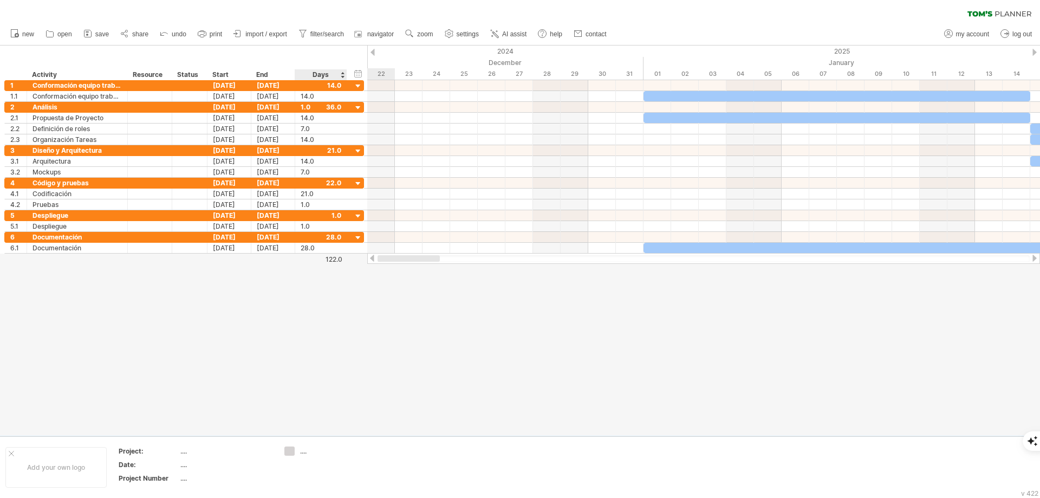
drag, startPoint x: 964, startPoint y: 257, endPoint x: 344, endPoint y: 282, distance: 620.7
click at [344, 282] on div "Trying to reach [DOMAIN_NAME] Connected again... 0% clear filter new 1" at bounding box center [520, 249] width 1040 height 498
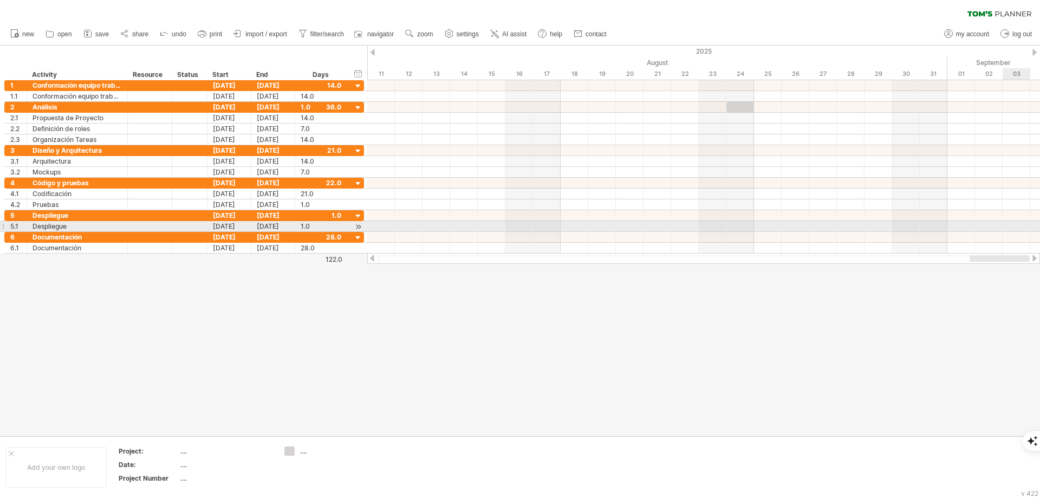
drag, startPoint x: 422, startPoint y: 258, endPoint x: 1021, endPoint y: 226, distance: 600.0
click at [1021, 226] on div "Trying to reach [DOMAIN_NAME] Connected again... 0% clear filter new 1" at bounding box center [520, 249] width 1040 height 498
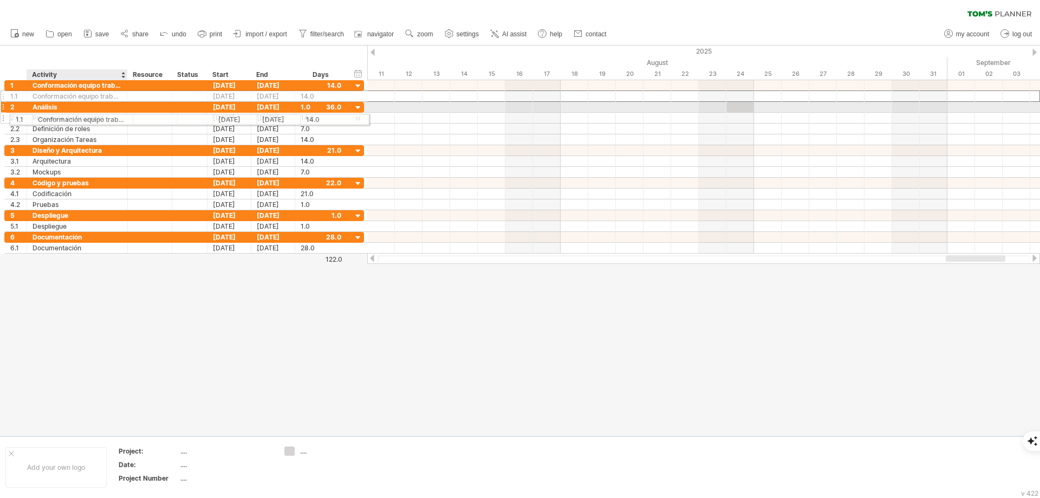
drag, startPoint x: 86, startPoint y: 96, endPoint x: 88, endPoint y: 118, distance: 21.3
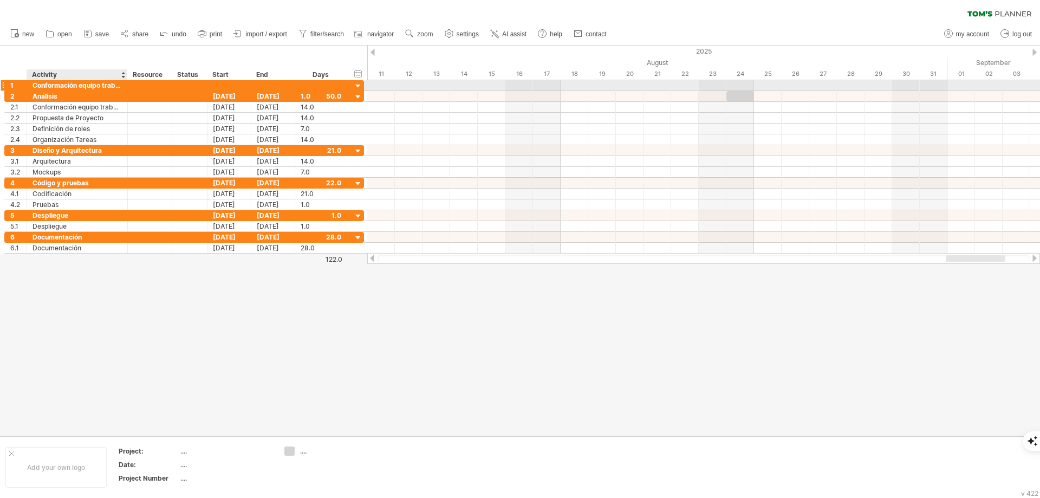
click at [129, 85] on div at bounding box center [150, 85] width 44 height 10
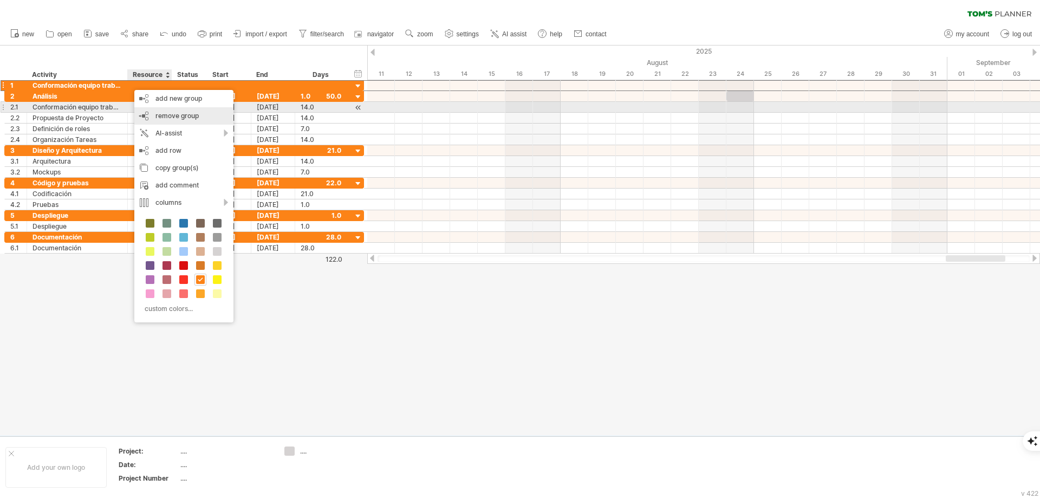
click at [157, 113] on span "remove group" at bounding box center [176, 116] width 43 height 8
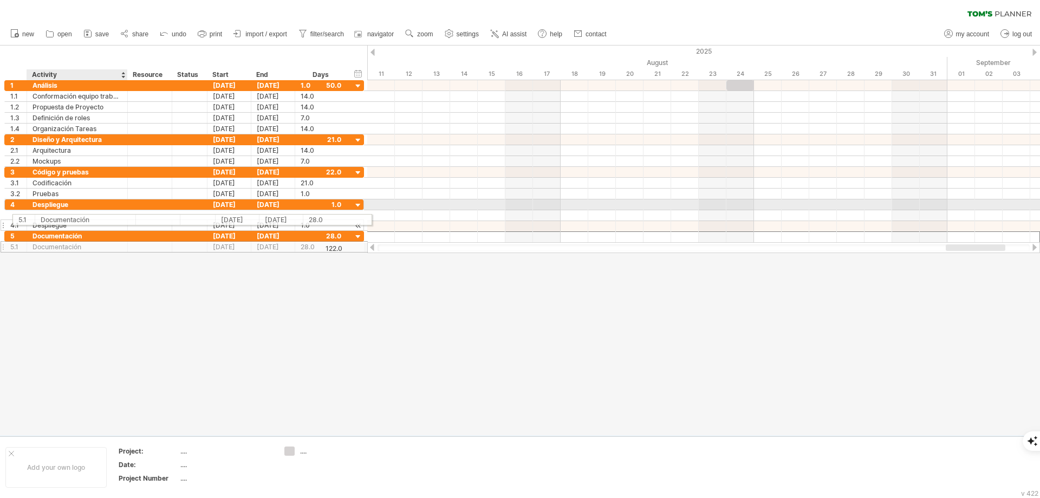
drag, startPoint x: 66, startPoint y: 235, endPoint x: 74, endPoint y: 218, distance: 18.7
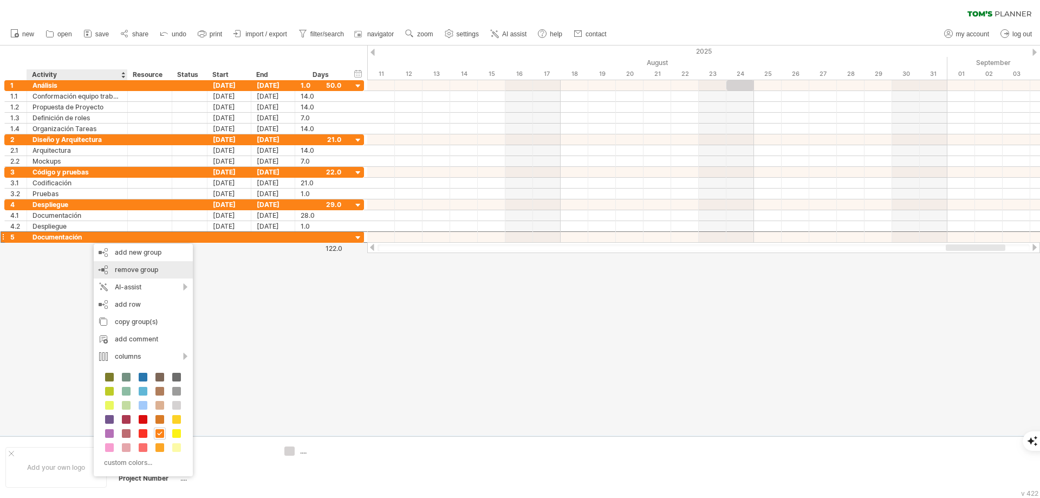
click at [137, 272] on span "remove group" at bounding box center [136, 269] width 43 height 8
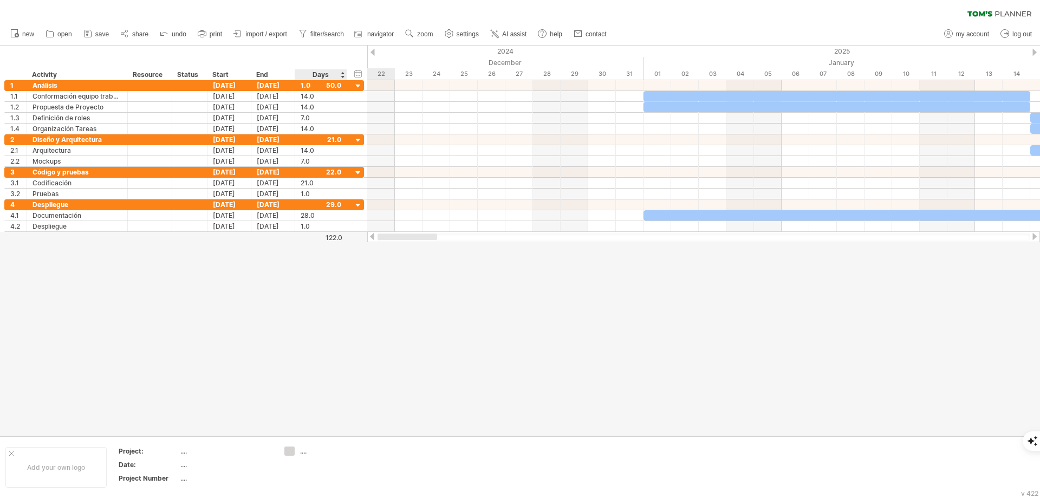
drag, startPoint x: 979, startPoint y: 236, endPoint x: 343, endPoint y: 284, distance: 637.7
click at [343, 284] on div "Trying to reach [DOMAIN_NAME] Connected again... 0% clear filter new 1" at bounding box center [520, 249] width 1040 height 498
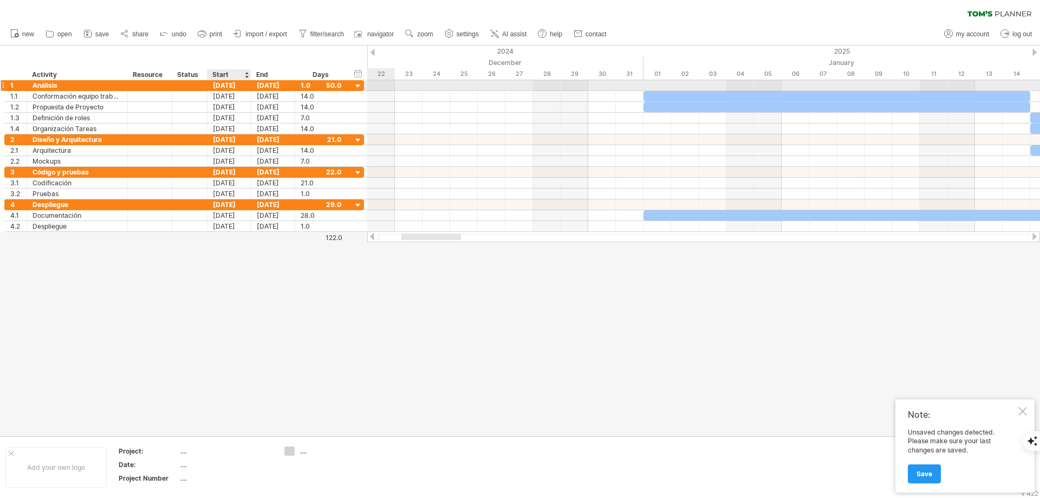
click at [224, 86] on div "[DATE]" at bounding box center [229, 85] width 44 height 10
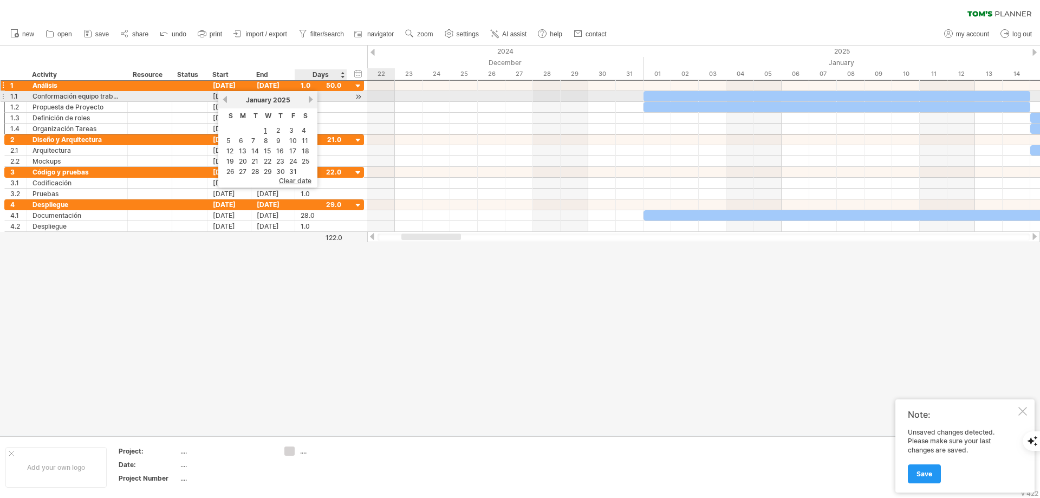
click at [310, 100] on link "next" at bounding box center [311, 99] width 8 height 8
click at [310, 100] on link "next" at bounding box center [310, 99] width 8 height 8
click at [310, 100] on link "next" at bounding box center [311, 99] width 8 height 8
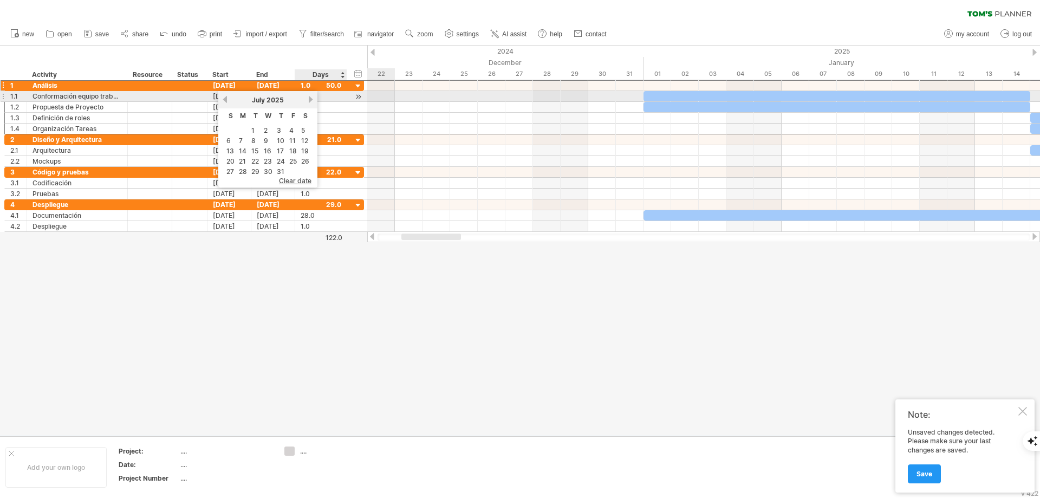
click at [310, 100] on link "next" at bounding box center [311, 99] width 8 height 8
click at [229, 96] on div "[DATE]" at bounding box center [268, 100] width 79 height 8
click at [226, 98] on link "previous" at bounding box center [225, 99] width 8 height 8
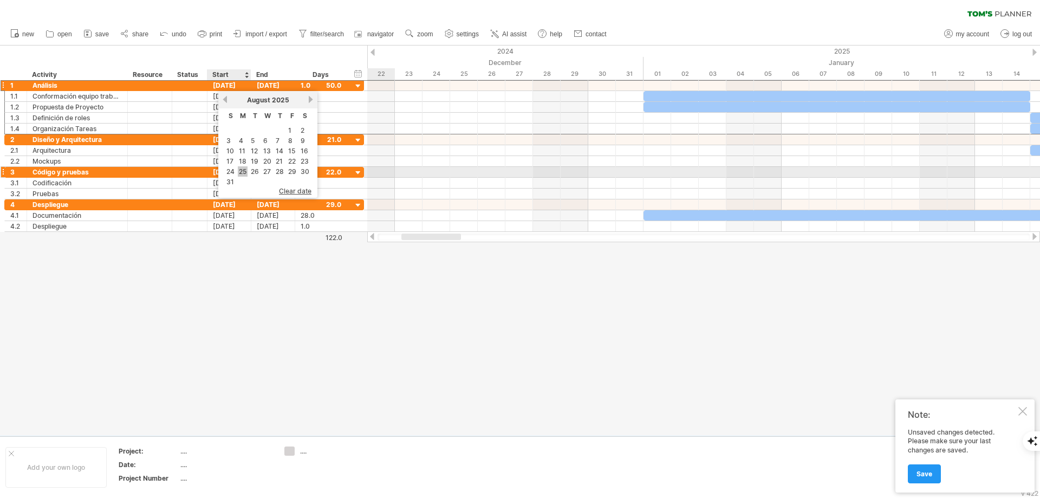
click at [239, 170] on link "25" at bounding box center [243, 171] width 10 height 10
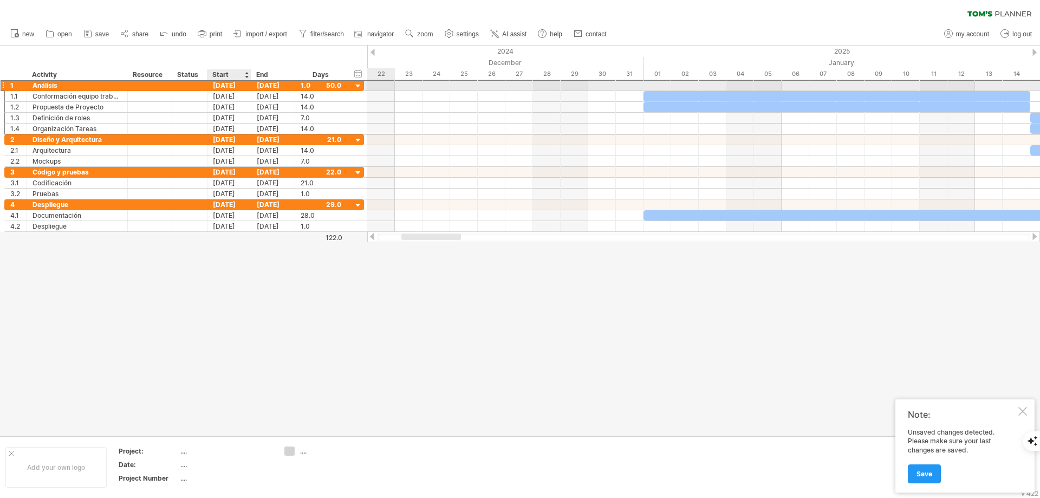
click at [230, 86] on div "[DATE]" at bounding box center [229, 85] width 44 height 10
click at [231, 81] on div "[DATE]" at bounding box center [229, 85] width 44 height 10
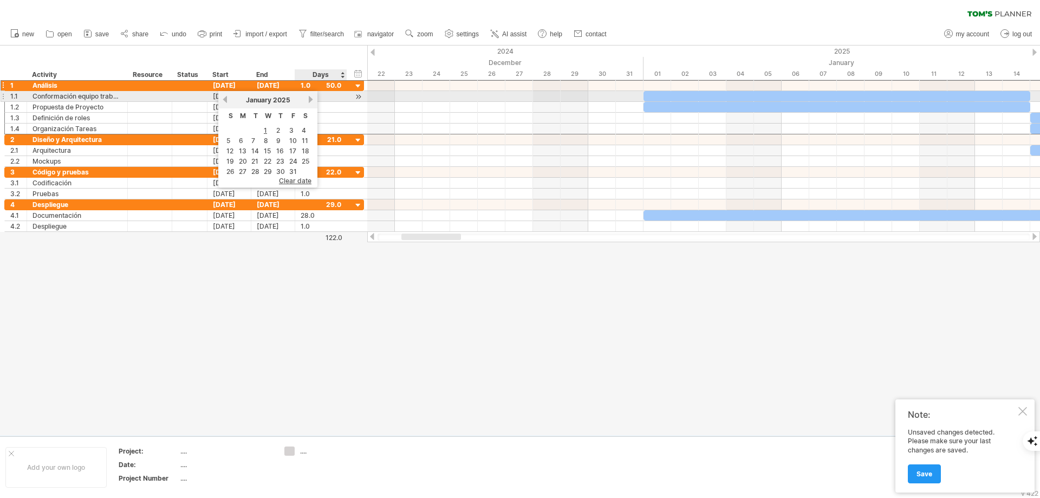
click at [308, 100] on link "next" at bounding box center [311, 99] width 8 height 8
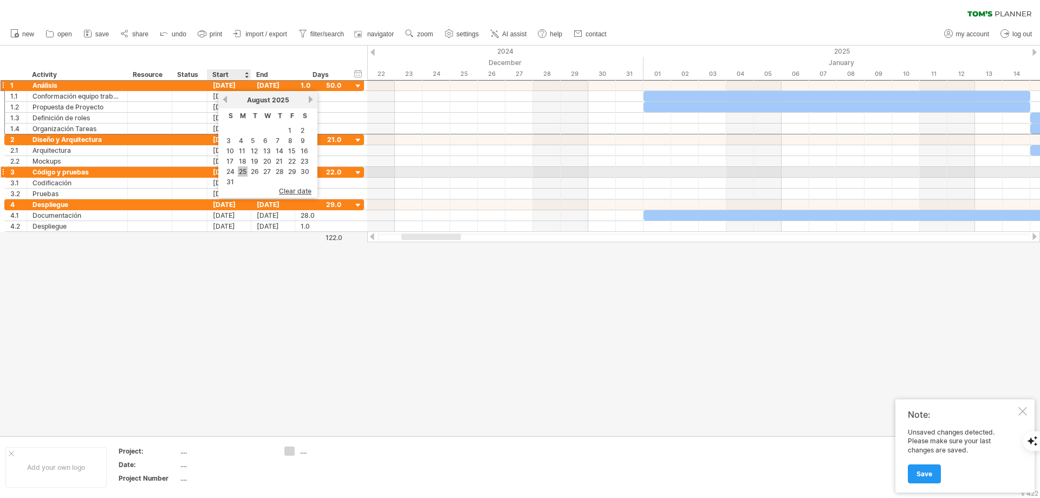
click at [242, 172] on link "25" at bounding box center [243, 171] width 10 height 10
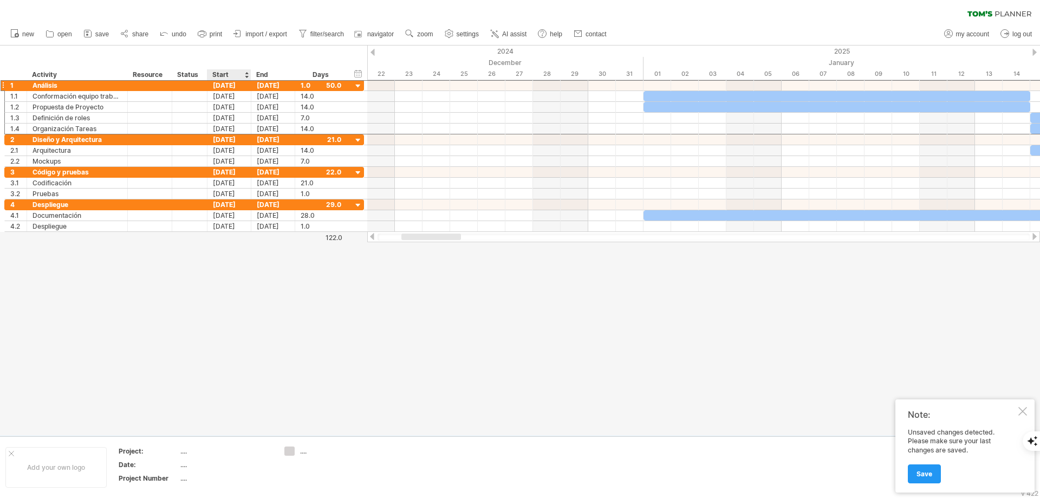
click at [236, 74] on div "Start" at bounding box center [228, 74] width 33 height 11
click at [230, 73] on div "Start" at bounding box center [228, 74] width 33 height 11
click at [246, 76] on div at bounding box center [246, 74] width 4 height 11
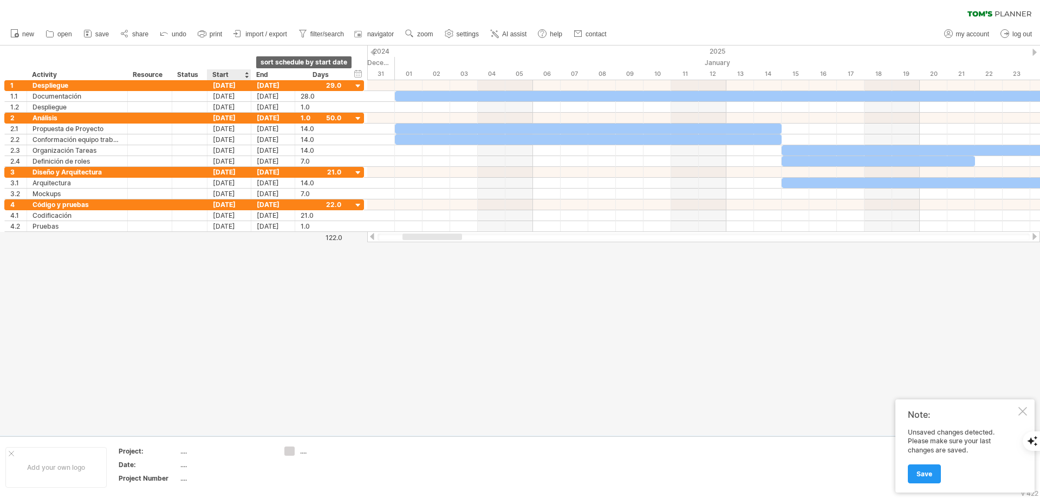
click at [247, 73] on div at bounding box center [246, 74] width 4 height 11
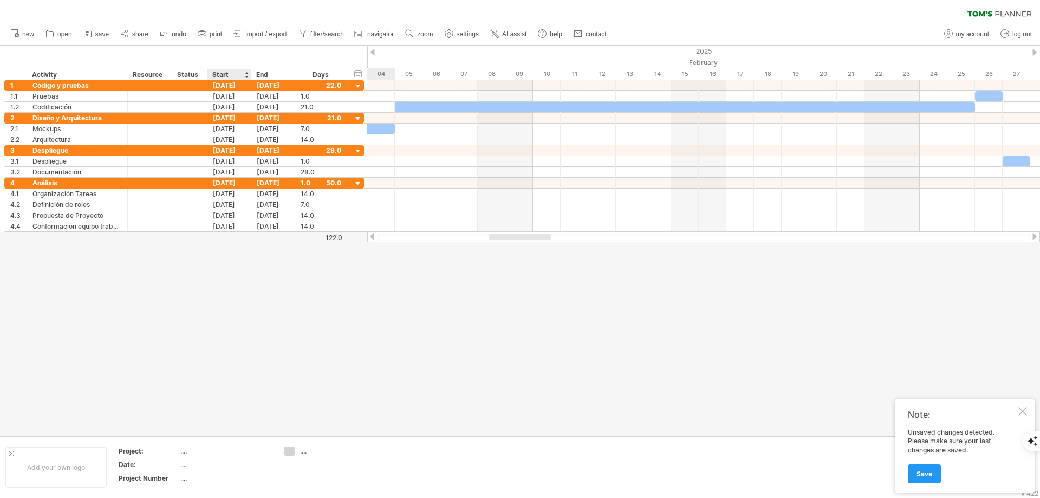
click at [247, 73] on div at bounding box center [246, 74] width 4 height 11
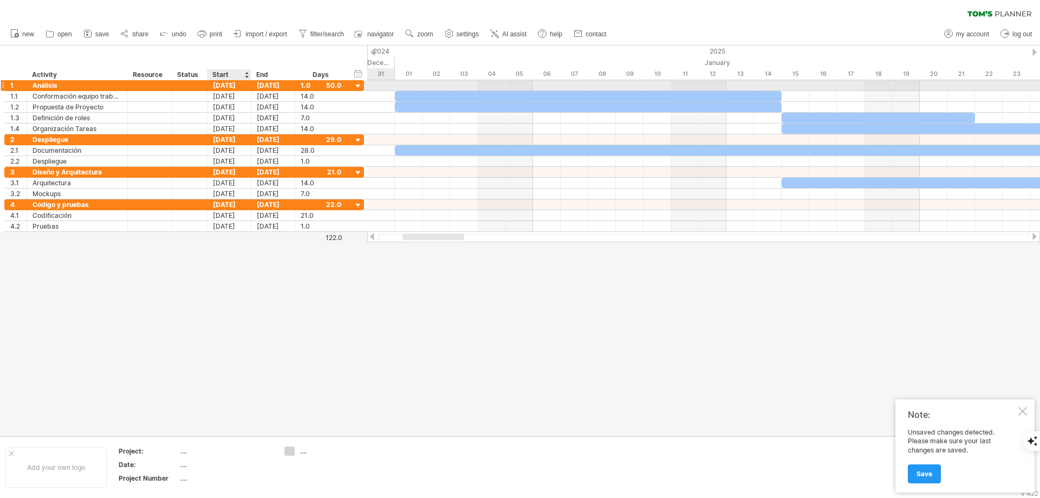
click at [225, 83] on div "[DATE]" at bounding box center [229, 85] width 44 height 10
click at [231, 83] on div "[DATE]" at bounding box center [229, 85] width 44 height 10
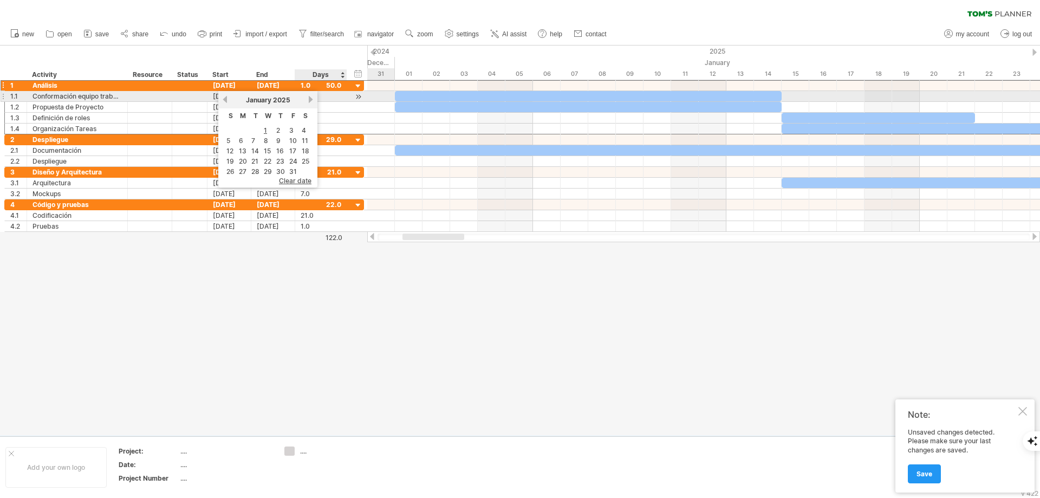
click at [310, 102] on link "next" at bounding box center [311, 99] width 8 height 8
click at [310, 102] on link "next" at bounding box center [310, 99] width 8 height 8
click at [310, 102] on link "next" at bounding box center [311, 99] width 8 height 8
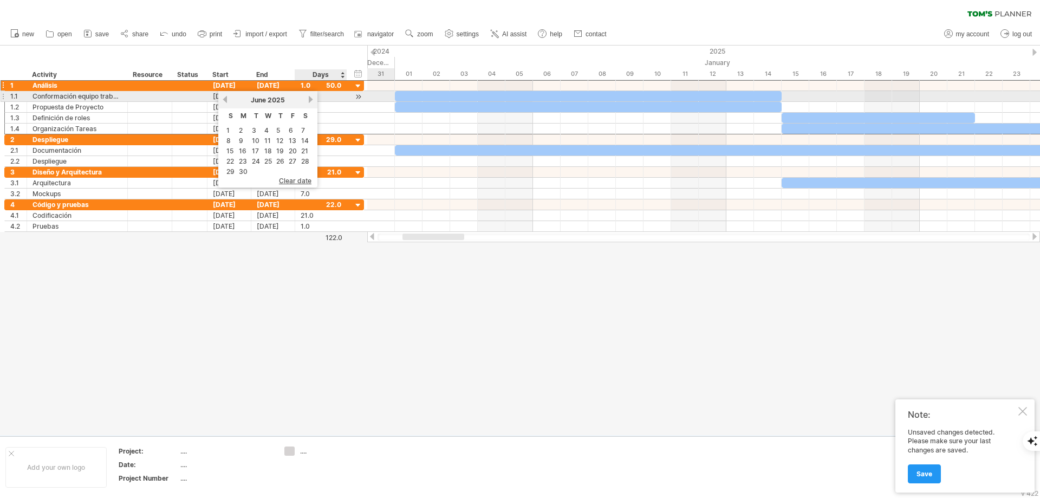
click at [310, 102] on link "next" at bounding box center [311, 99] width 8 height 8
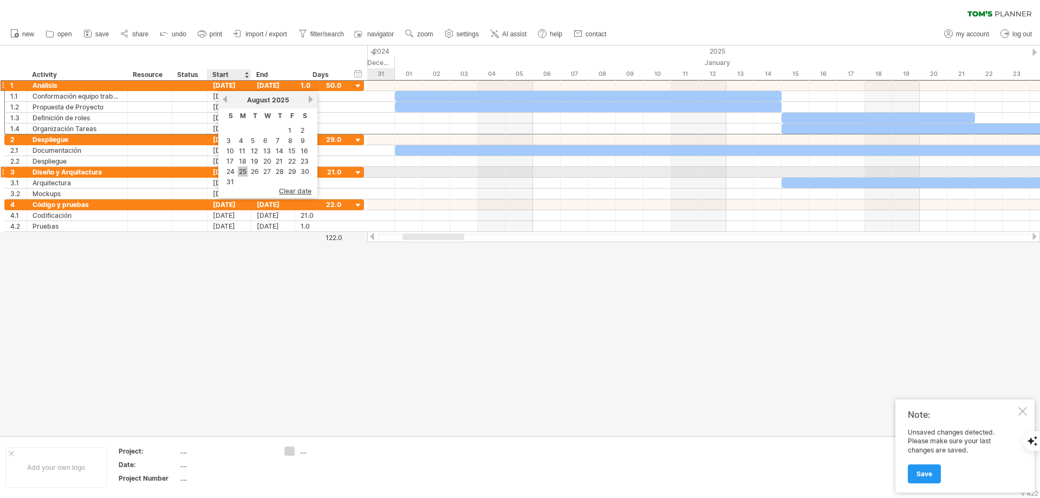
click at [242, 172] on link "25" at bounding box center [243, 171] width 10 height 10
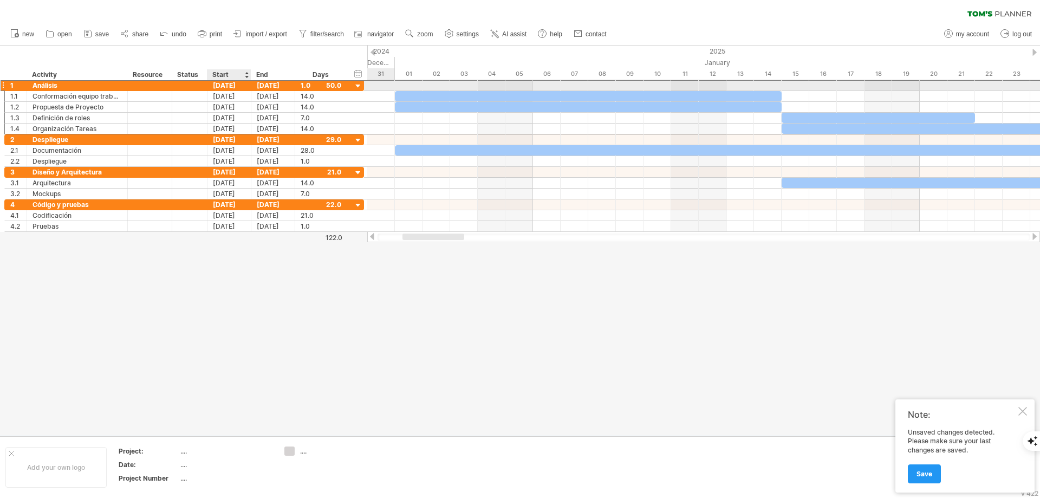
click at [226, 89] on div "[DATE]" at bounding box center [229, 85] width 44 height 10
click at [229, 83] on div "[DATE]" at bounding box center [229, 85] width 44 height 10
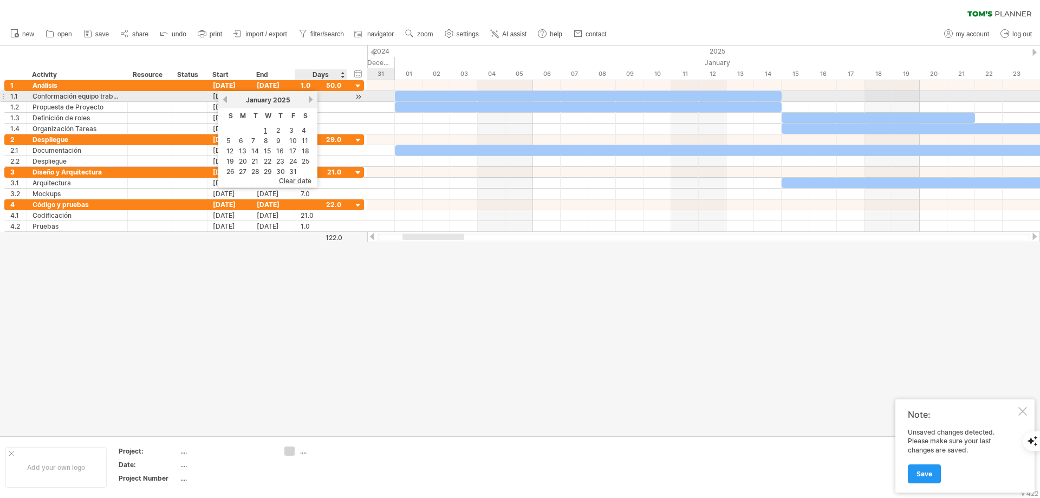
click at [307, 100] on link "next" at bounding box center [311, 99] width 8 height 8
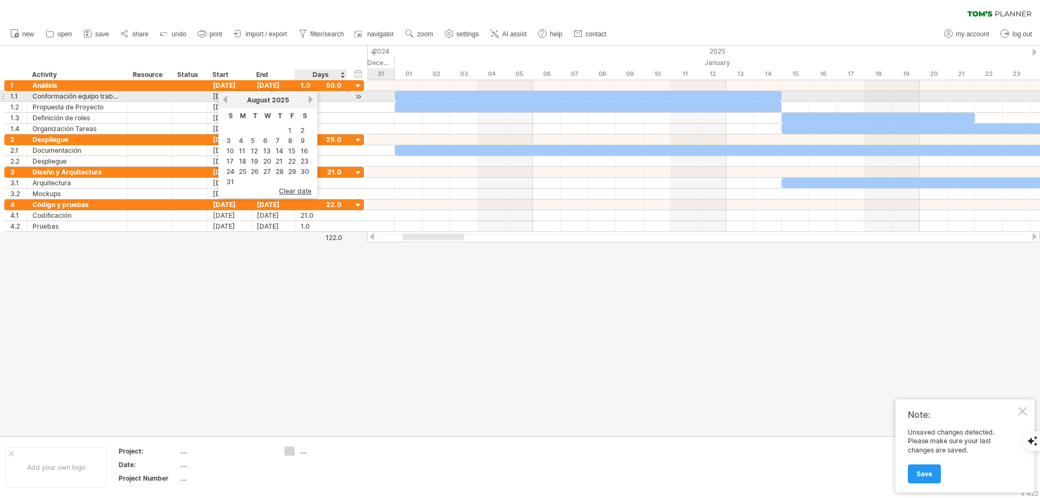
click at [307, 100] on link "next" at bounding box center [311, 99] width 8 height 8
click at [225, 99] on link "previous" at bounding box center [225, 99] width 8 height 8
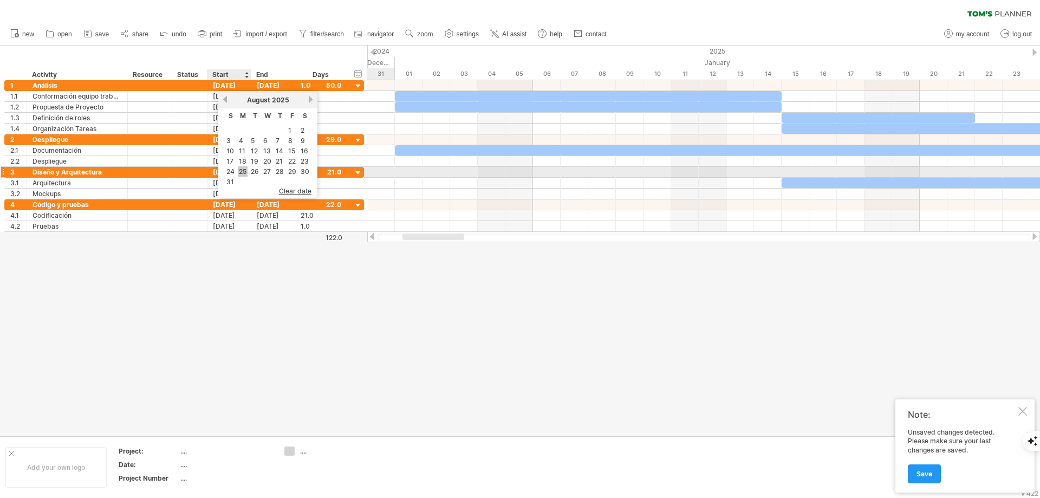
click at [242, 168] on link "25" at bounding box center [243, 171] width 10 height 10
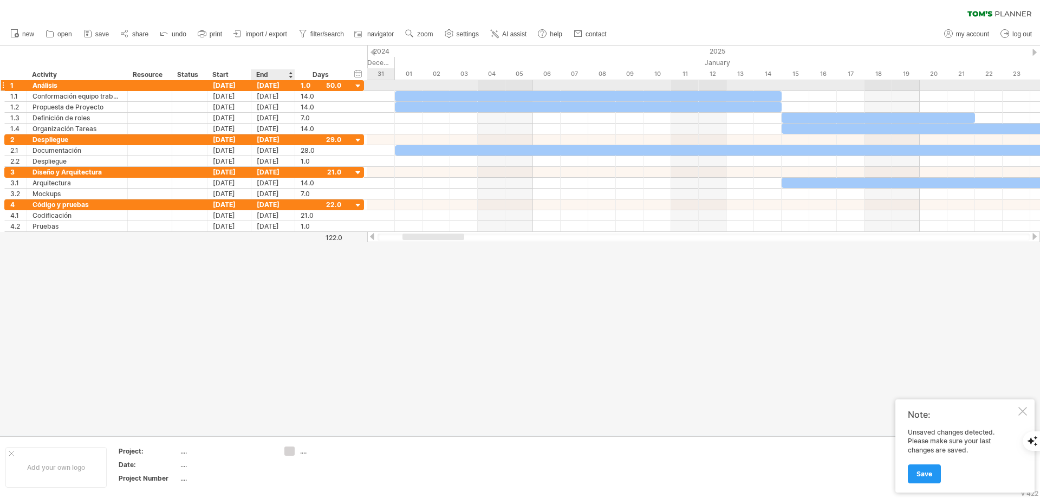
click at [276, 85] on div "[DATE]" at bounding box center [273, 85] width 44 height 10
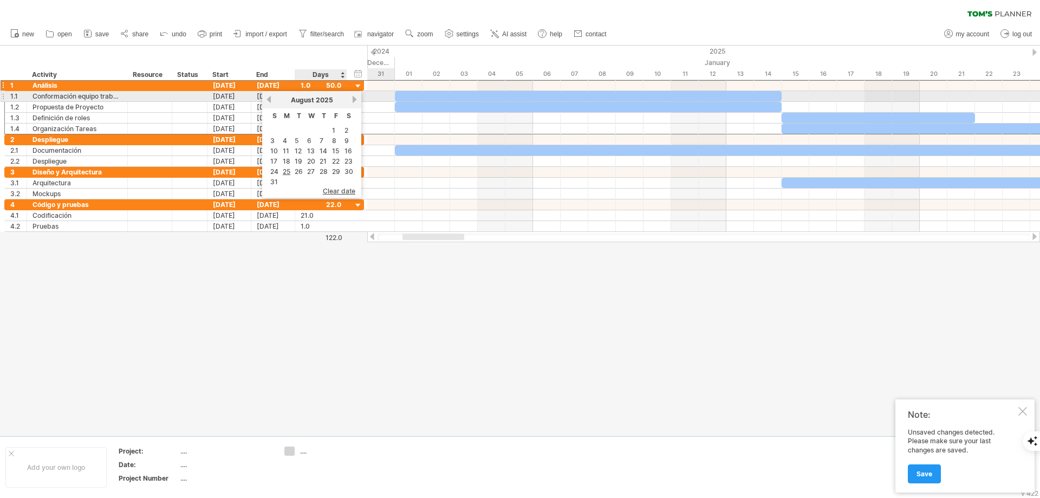
click at [354, 101] on link "next" at bounding box center [354, 99] width 8 height 8
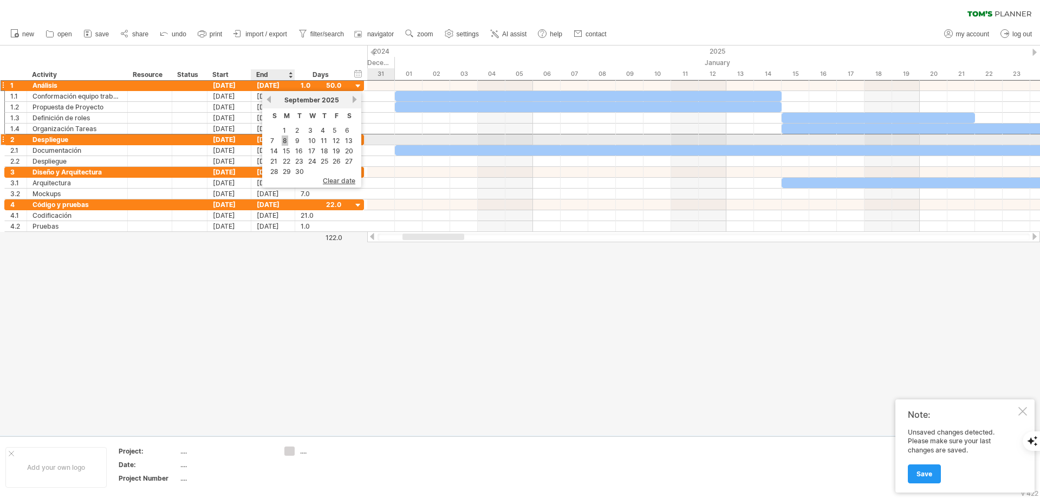
click at [285, 139] on link "8" at bounding box center [285, 140] width 7 height 10
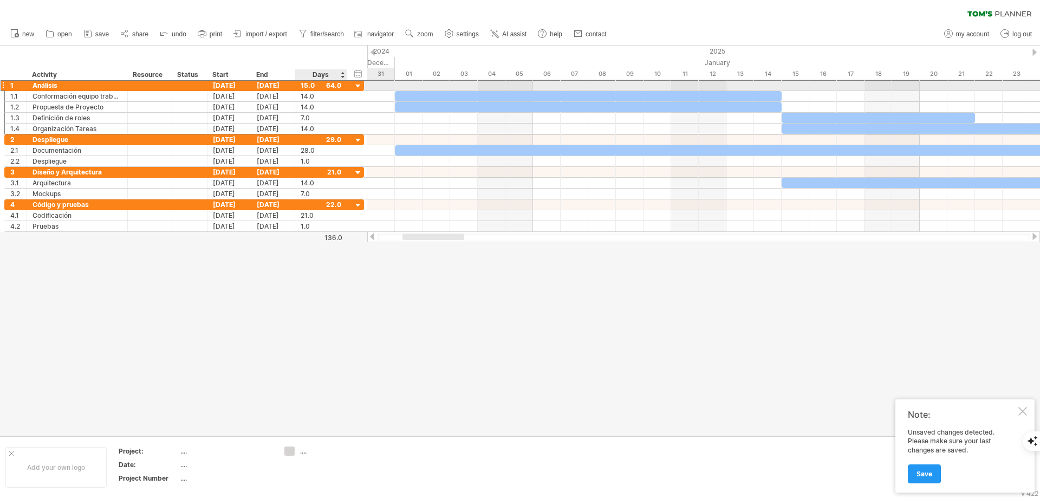
click at [336, 85] on div "15.0" at bounding box center [321, 85] width 41 height 10
click at [329, 87] on div "15.0" at bounding box center [321, 85] width 41 height 10
click at [329, 87] on div "****" at bounding box center [321, 85] width 41 height 10
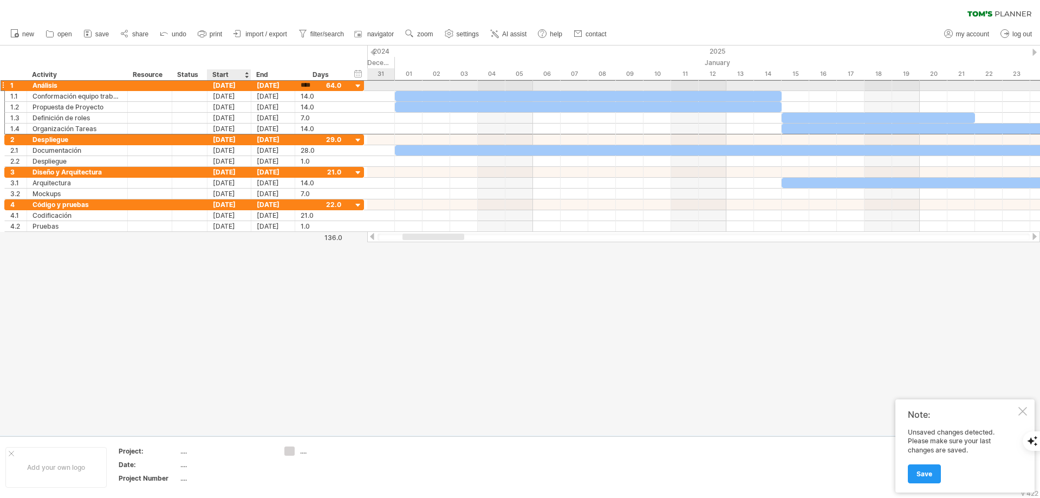
click at [235, 86] on div "[DATE]" at bounding box center [229, 85] width 44 height 10
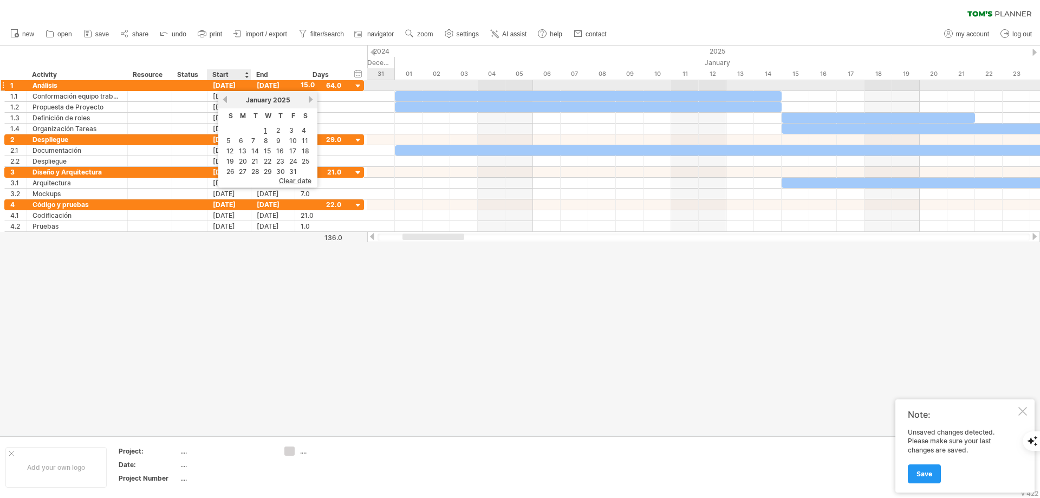
click at [235, 86] on div "[DATE]" at bounding box center [229, 85] width 44 height 10
click at [216, 96] on div "[DATE]" at bounding box center [229, 96] width 44 height 10
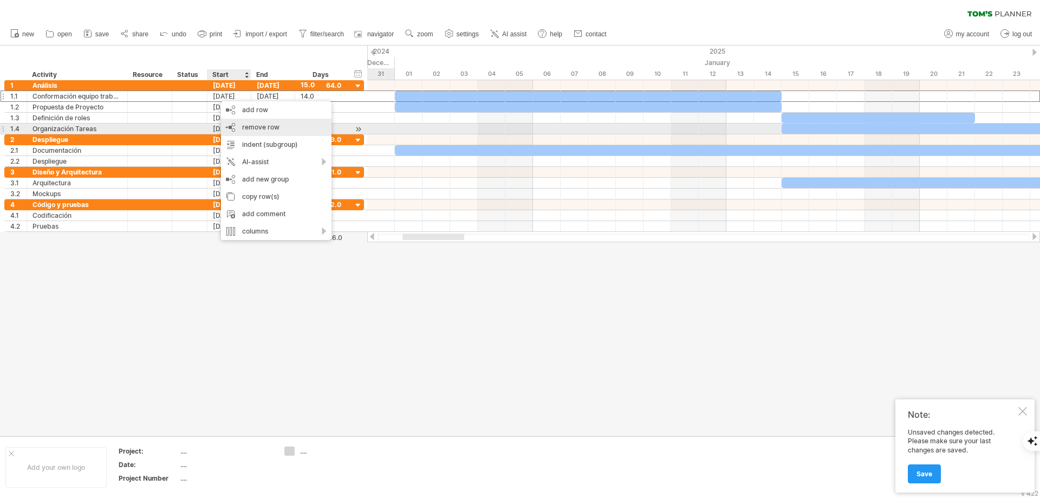
click at [254, 128] on span "remove row" at bounding box center [260, 127] width 37 height 8
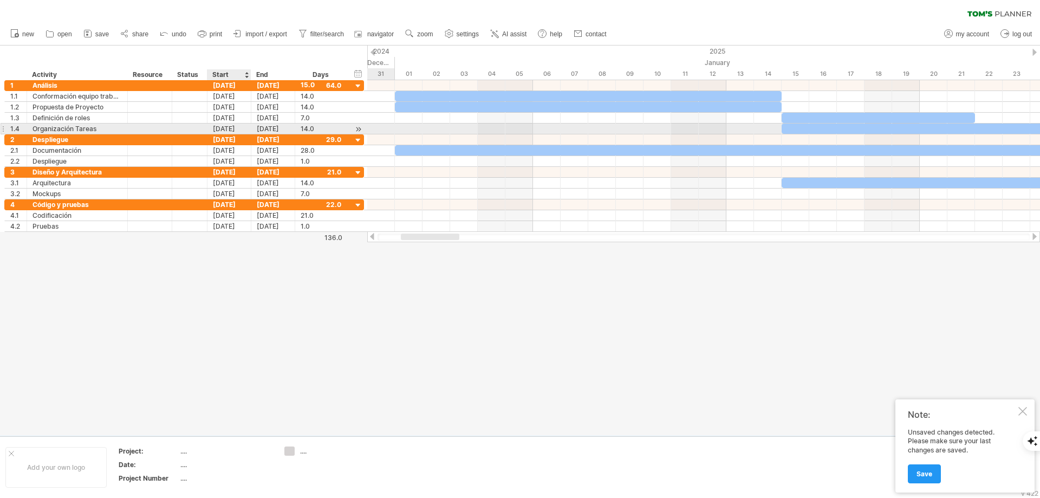
click at [238, 127] on div "[DATE]" at bounding box center [229, 129] width 44 height 10
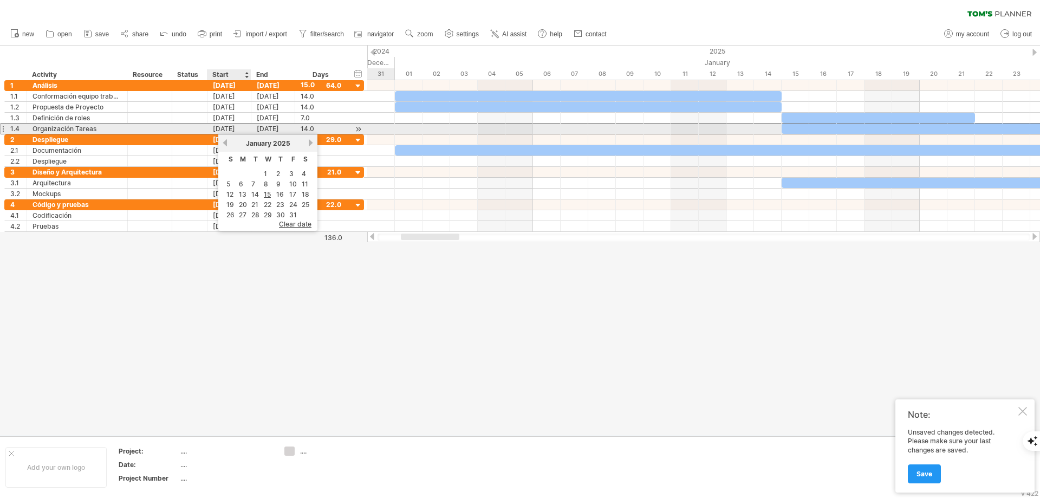
click at [238, 127] on div "[DATE]" at bounding box center [229, 129] width 44 height 10
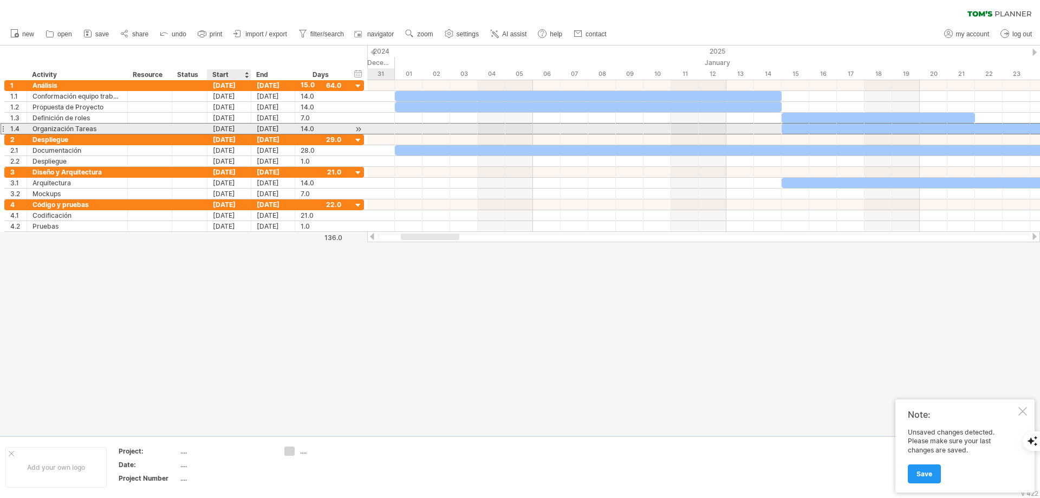
click at [238, 127] on div "[DATE]" at bounding box center [229, 129] width 44 height 10
click at [270, 125] on div "[DATE]" at bounding box center [273, 129] width 44 height 10
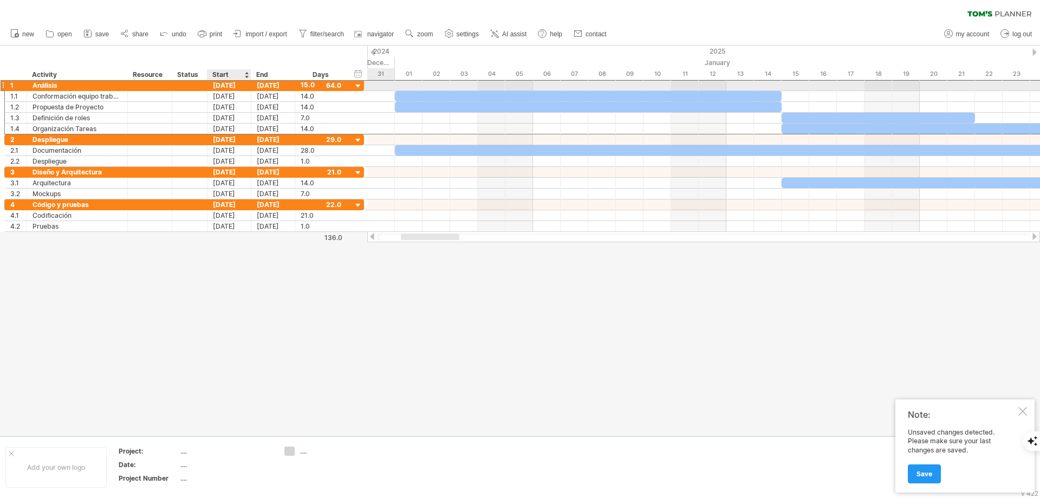
click at [220, 84] on div "[DATE]" at bounding box center [229, 85] width 44 height 10
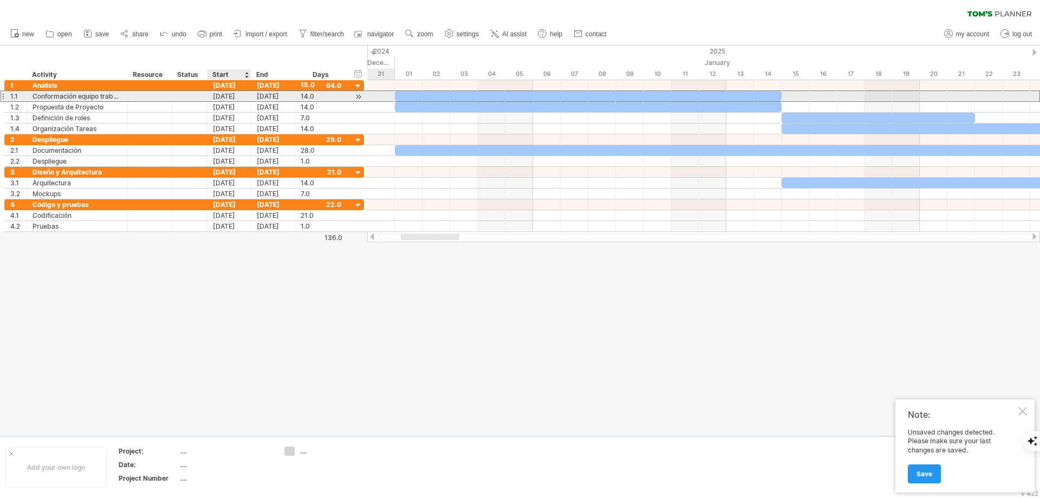
click at [214, 92] on div "[DATE]" at bounding box center [229, 96] width 44 height 10
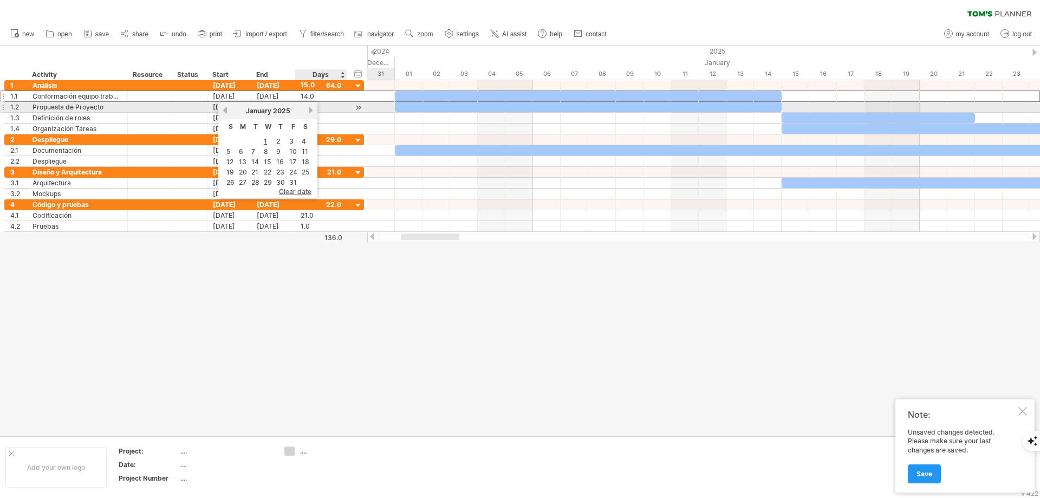
click at [309, 111] on link "next" at bounding box center [311, 110] width 8 height 8
click at [309, 111] on link "next" at bounding box center [310, 110] width 8 height 8
click at [309, 111] on link "next" at bounding box center [311, 110] width 8 height 8
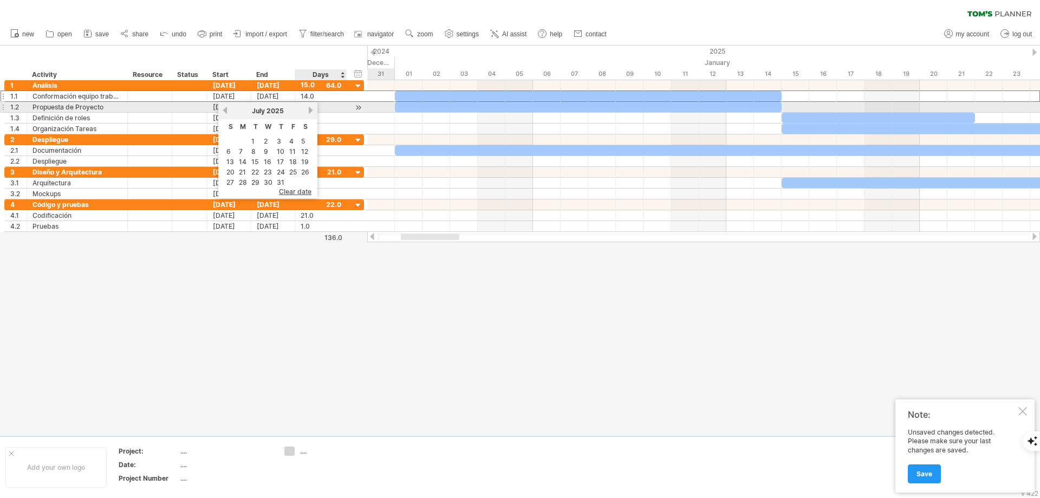
click at [309, 111] on link "next" at bounding box center [311, 110] width 8 height 8
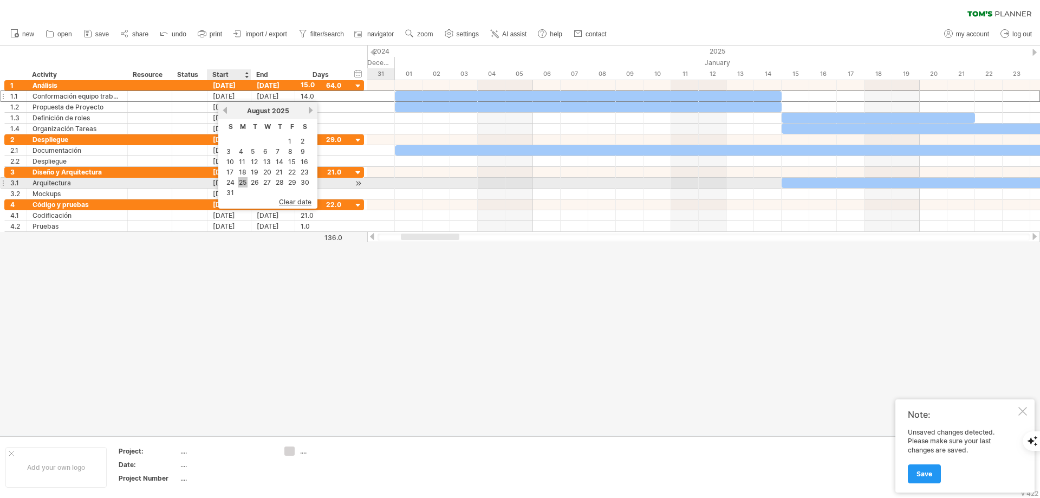
click at [241, 180] on link "25" at bounding box center [243, 182] width 10 height 10
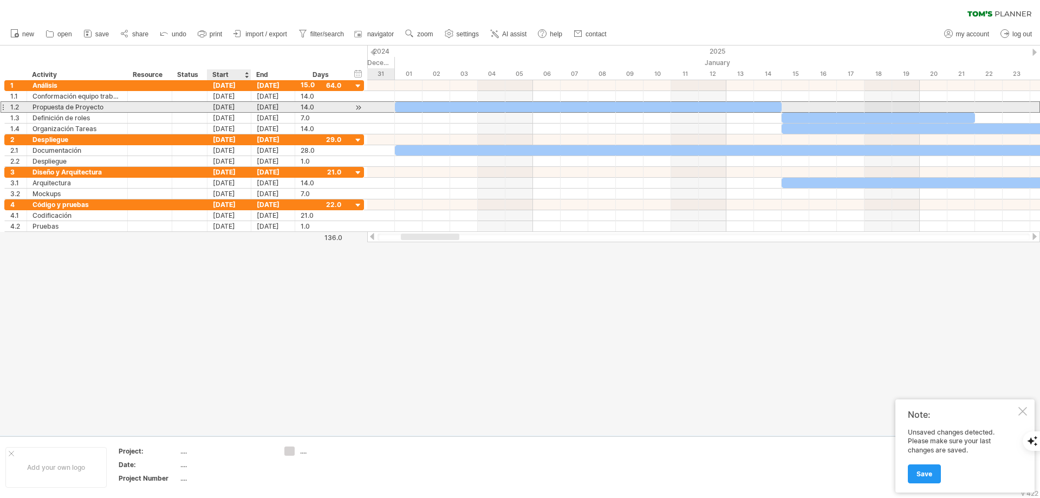
click at [221, 108] on div "[DATE]" at bounding box center [229, 107] width 44 height 10
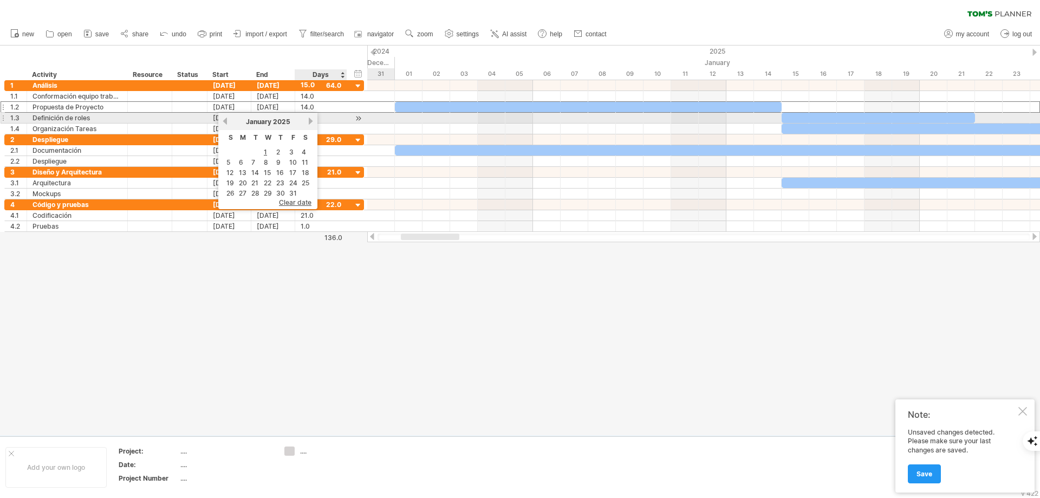
click at [310, 118] on link "next" at bounding box center [311, 121] width 8 height 8
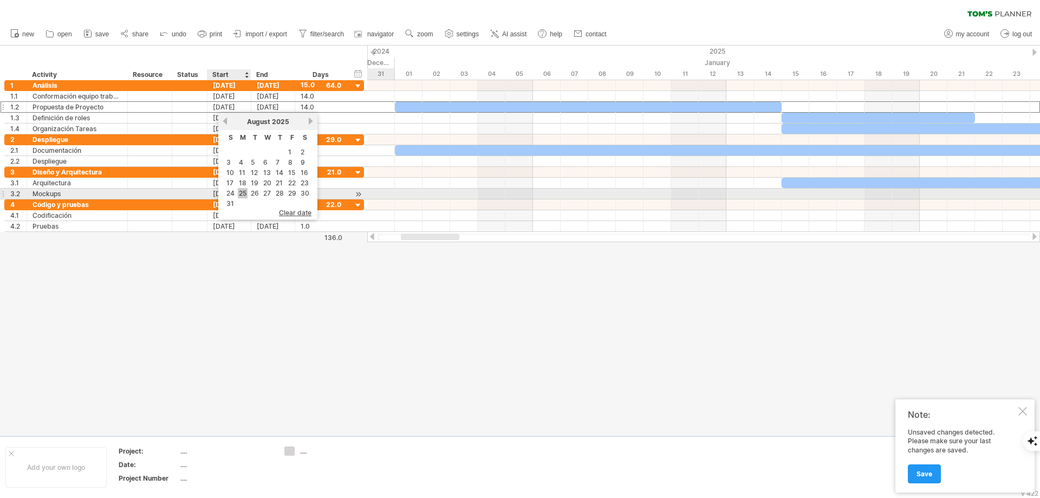
click at [245, 191] on link "25" at bounding box center [243, 193] width 10 height 10
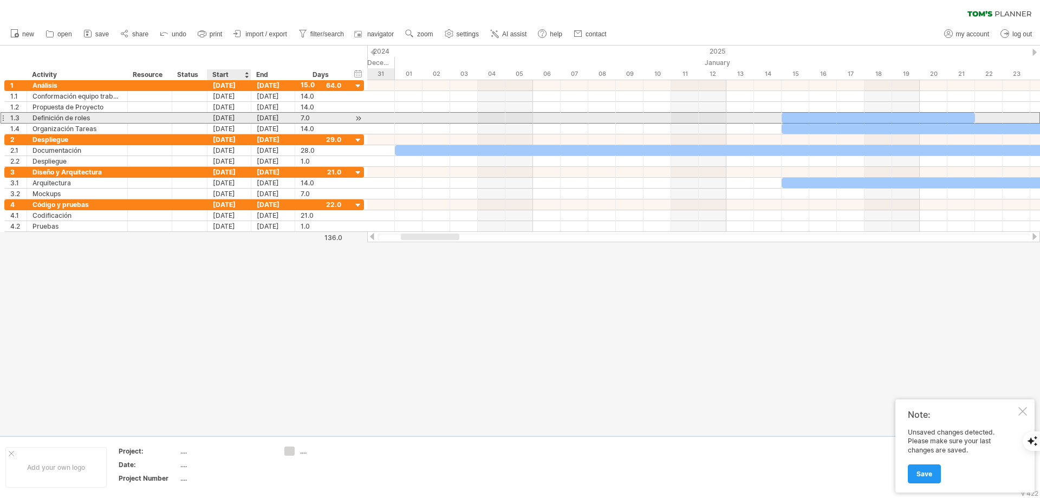
click at [228, 118] on div "[DATE]" at bounding box center [229, 118] width 44 height 10
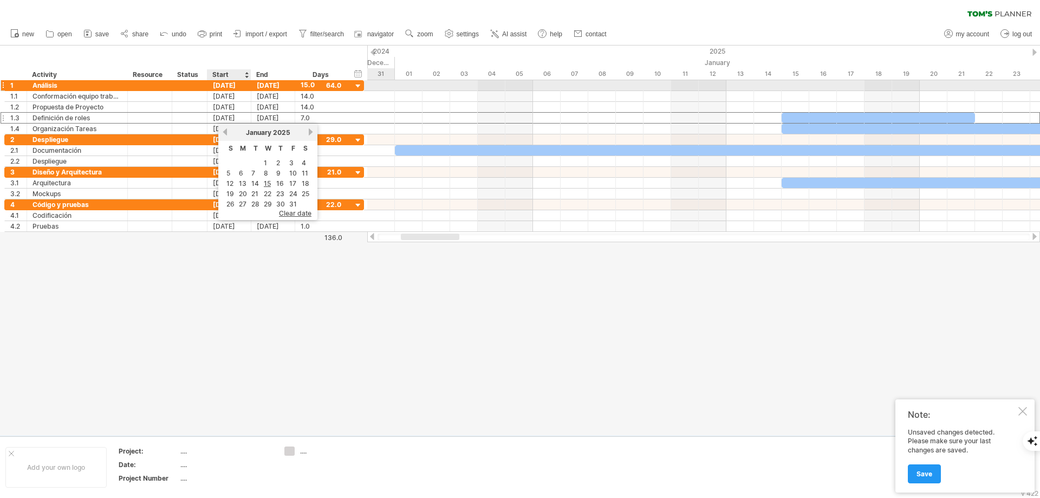
click at [228, 86] on div "[DATE]" at bounding box center [229, 85] width 44 height 10
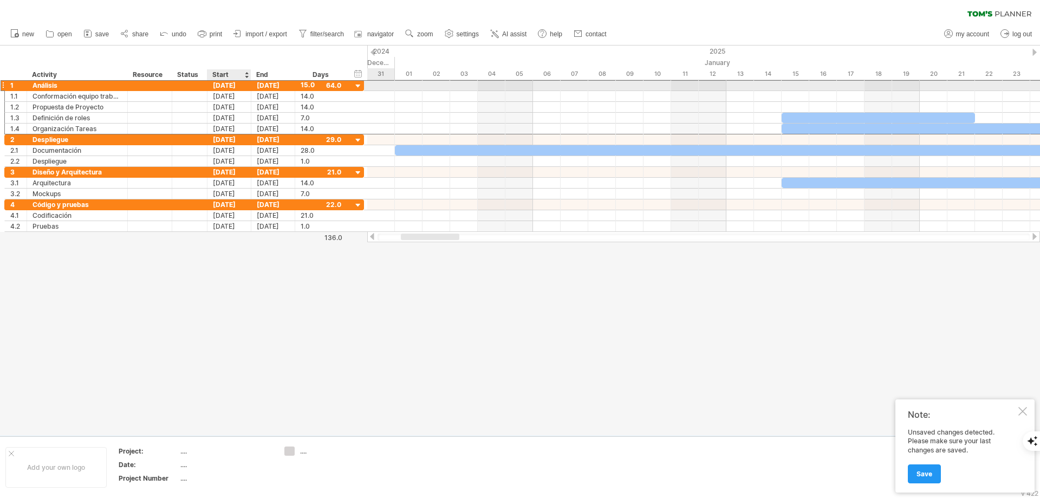
click at [228, 86] on div "[DATE]" at bounding box center [229, 85] width 44 height 10
click at [226, 84] on div "[DATE]" at bounding box center [229, 85] width 44 height 10
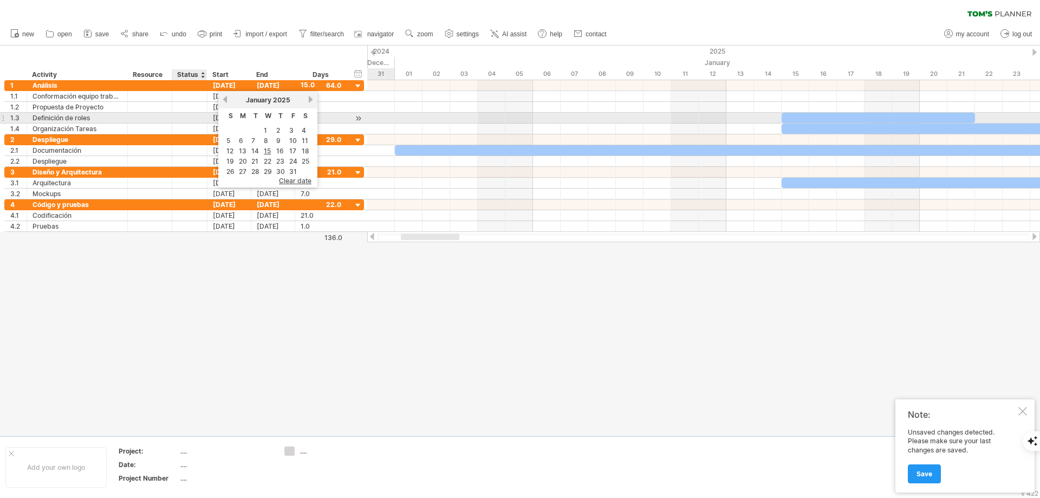
click at [209, 115] on div "[DATE]" at bounding box center [229, 118] width 44 height 10
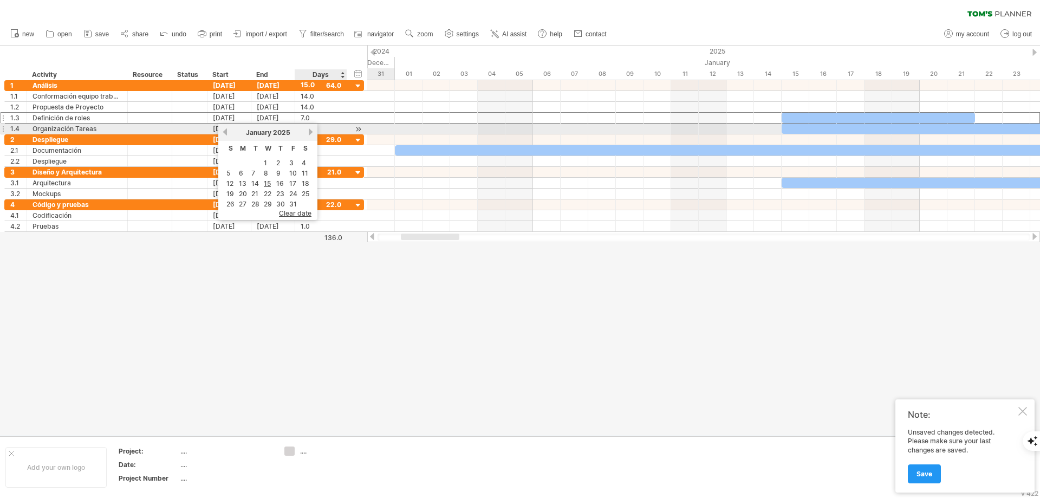
click at [309, 132] on link "next" at bounding box center [311, 132] width 8 height 8
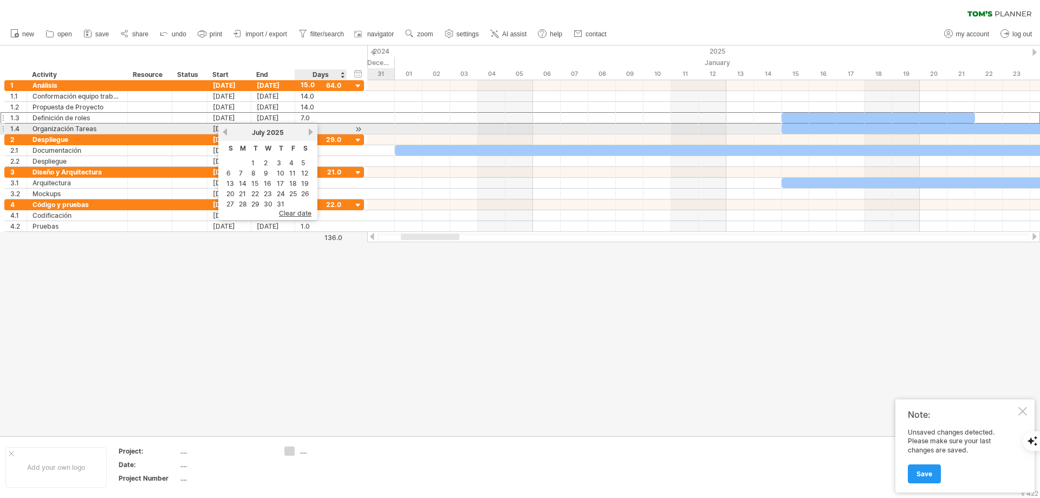
click at [309, 132] on link "next" at bounding box center [311, 132] width 8 height 8
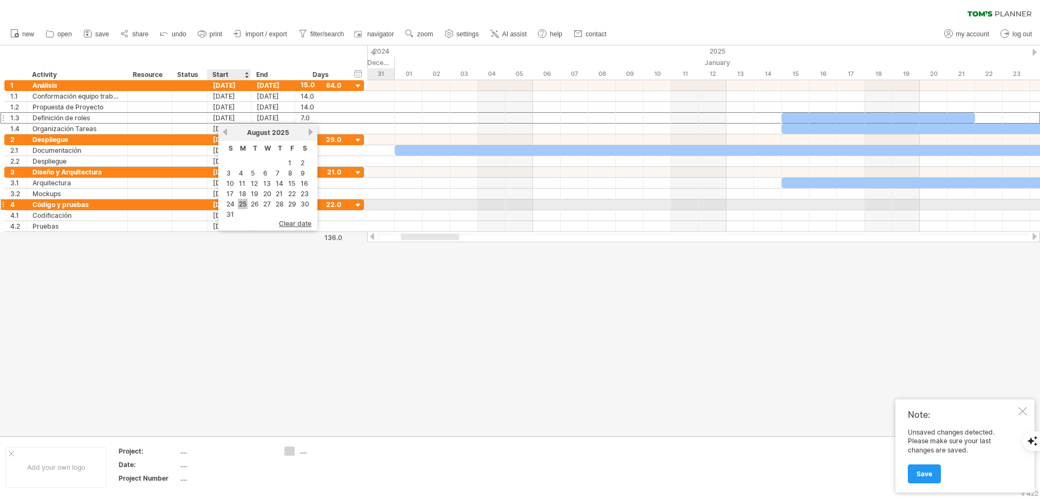
click at [239, 205] on link "25" at bounding box center [243, 204] width 10 height 10
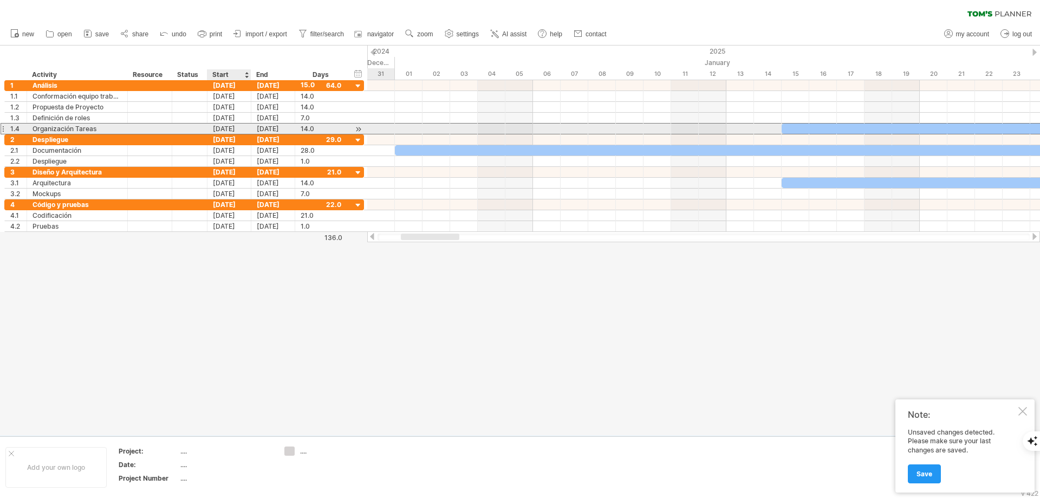
click at [225, 128] on div "[DATE]" at bounding box center [229, 129] width 44 height 10
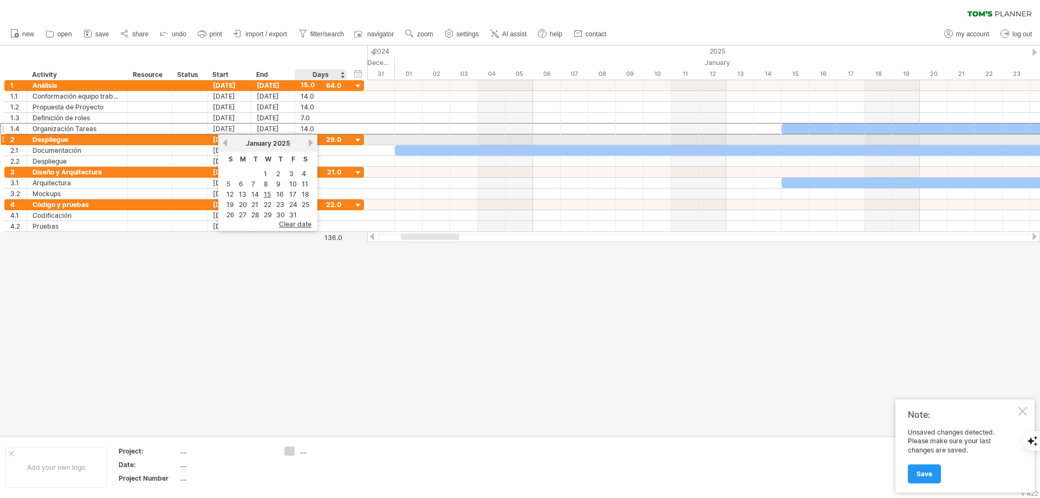
click at [308, 141] on link "next" at bounding box center [311, 143] width 8 height 8
click at [308, 141] on link "next" at bounding box center [310, 143] width 8 height 8
click at [308, 141] on link "next" at bounding box center [311, 143] width 8 height 8
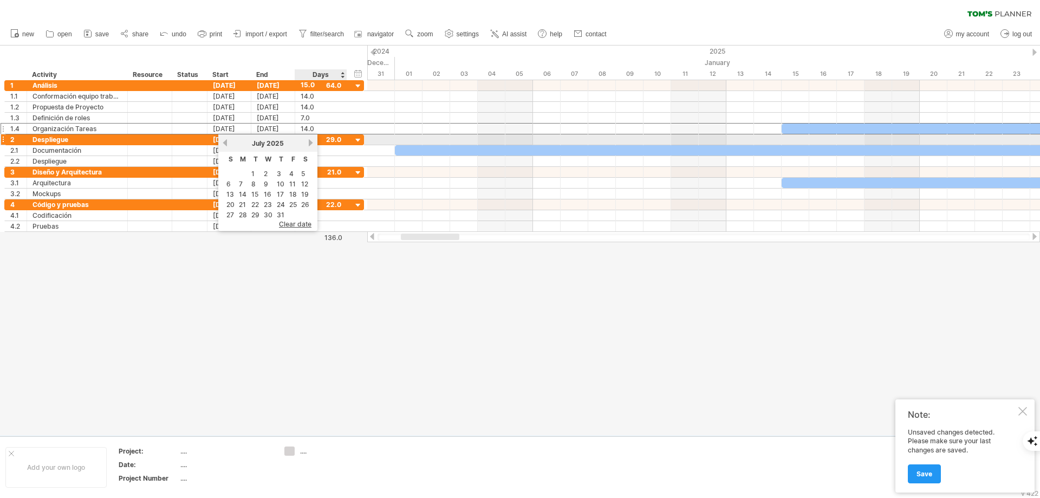
click at [308, 141] on link "next" at bounding box center [311, 143] width 8 height 8
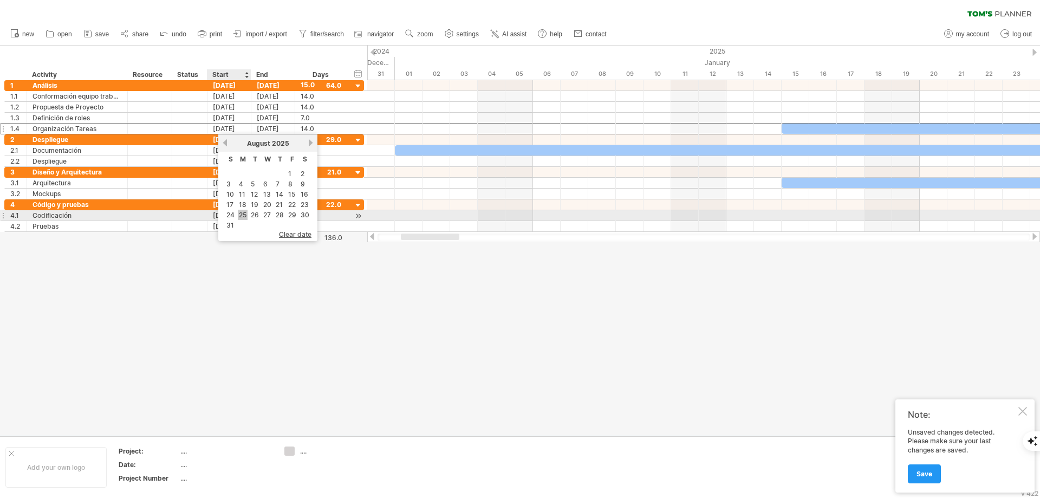
click at [246, 212] on link "25" at bounding box center [243, 215] width 10 height 10
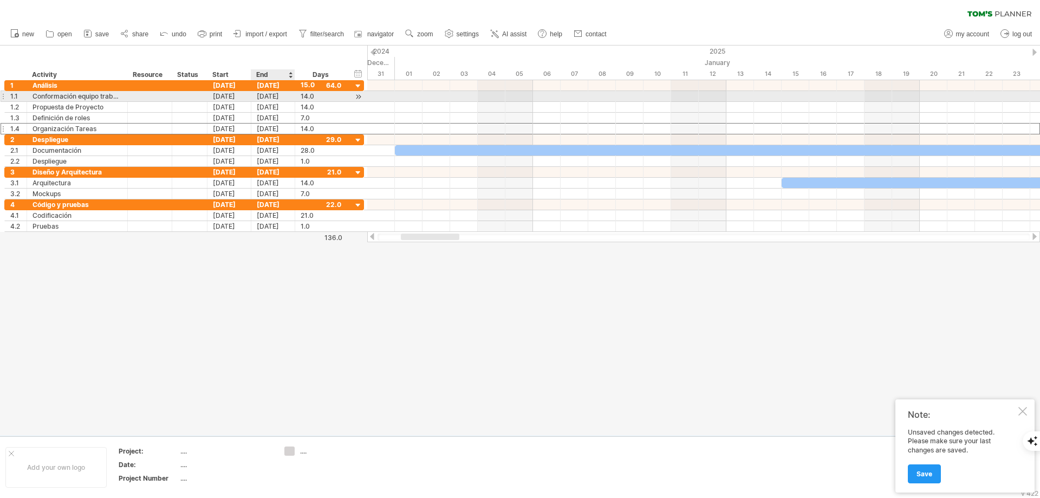
click at [276, 96] on div "[DATE]" at bounding box center [273, 96] width 44 height 10
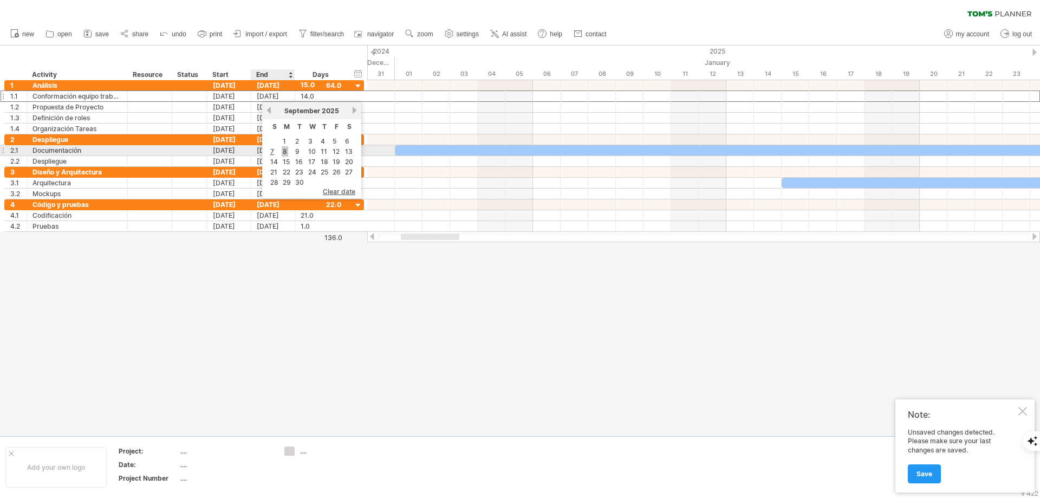
click at [285, 151] on link "8" at bounding box center [285, 151] width 7 height 10
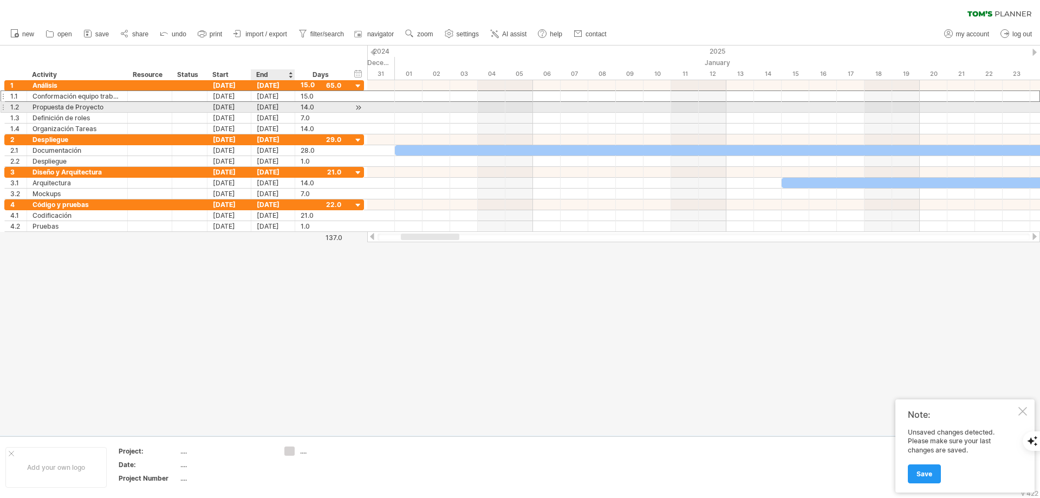
click at [270, 107] on div "[DATE]" at bounding box center [273, 107] width 44 height 10
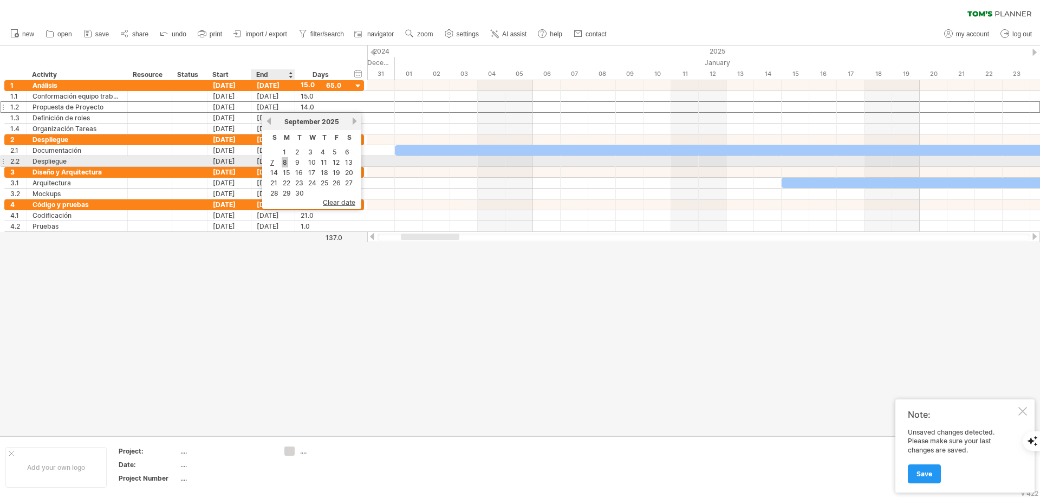
click at [282, 161] on link "8" at bounding box center [285, 162] width 7 height 10
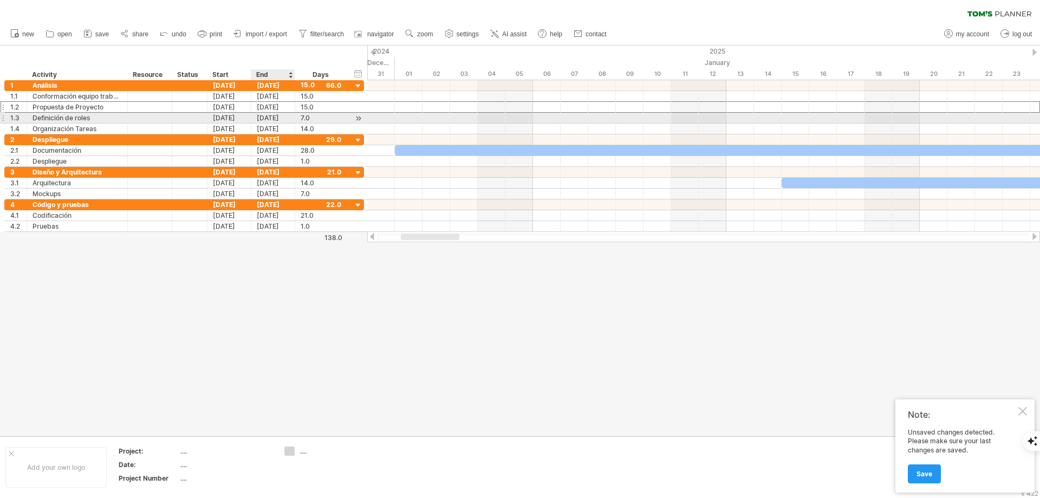
click at [267, 118] on div "[DATE]" at bounding box center [273, 118] width 44 height 10
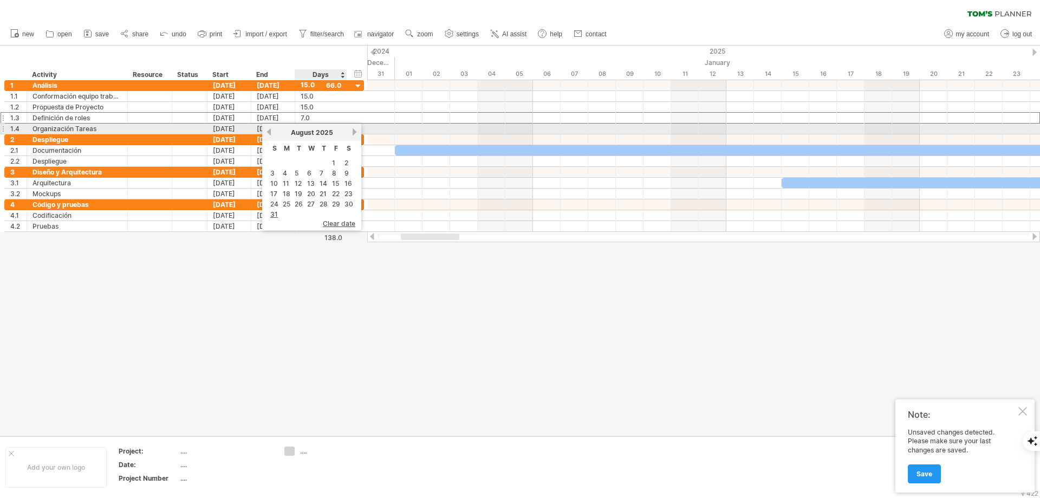
click at [354, 129] on link "next" at bounding box center [354, 132] width 8 height 8
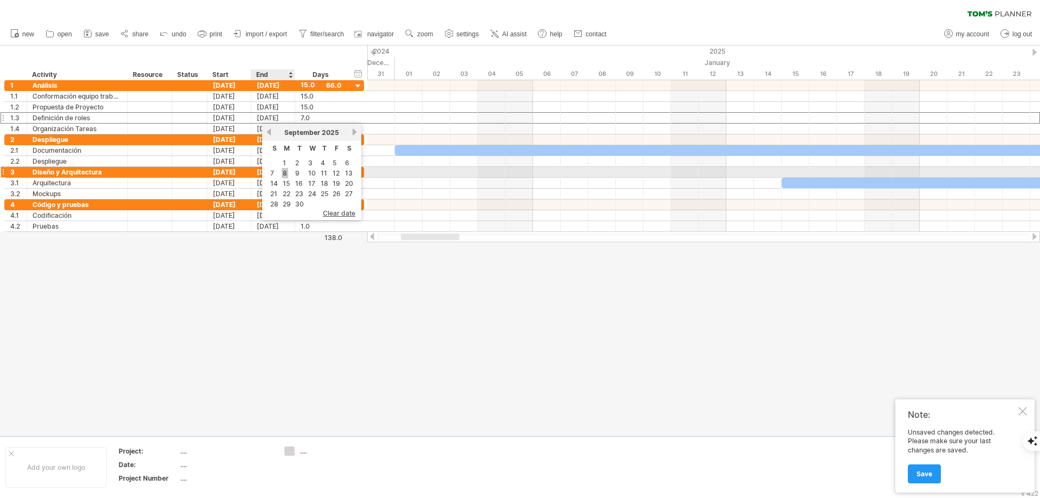
click at [283, 174] on link "8" at bounding box center [285, 173] width 7 height 10
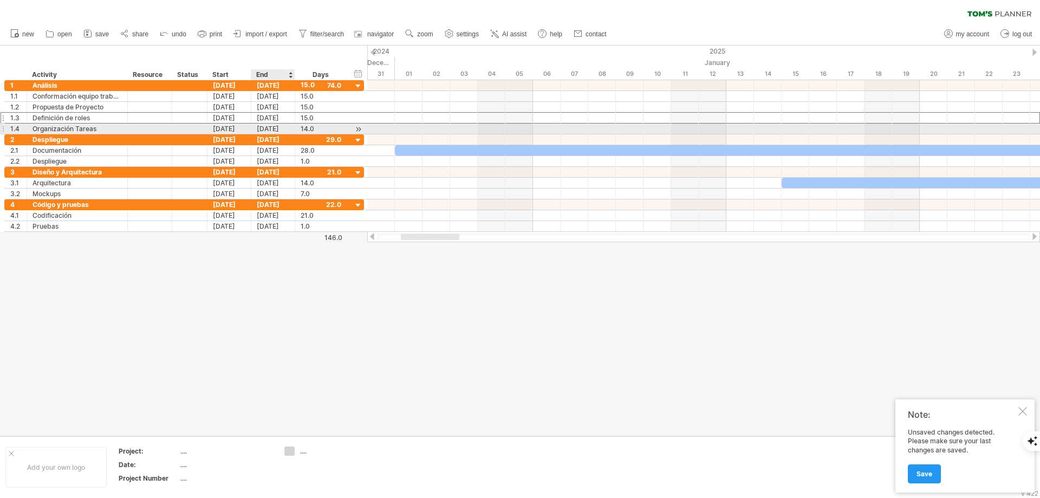
click at [274, 129] on div "[DATE]" at bounding box center [273, 129] width 44 height 10
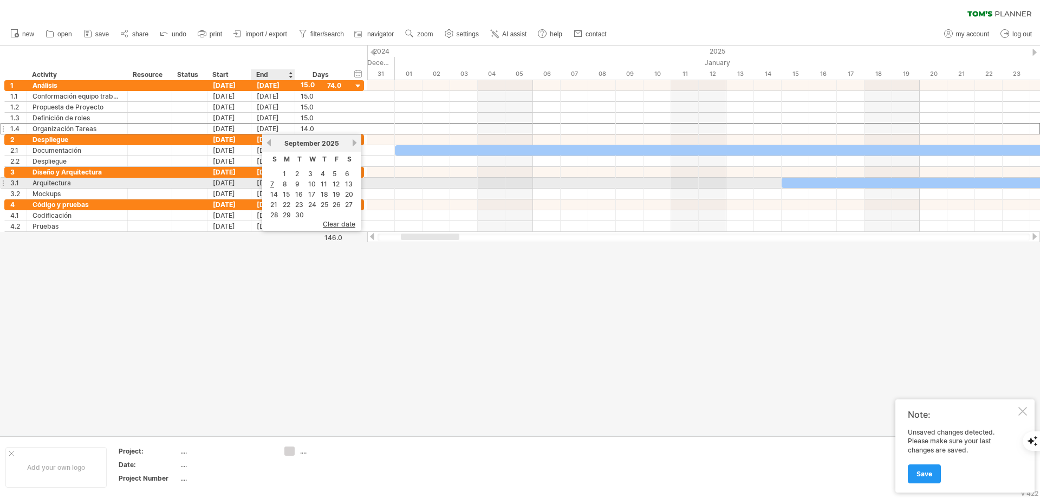
click at [281, 181] on td "8" at bounding box center [286, 183] width 11 height 9
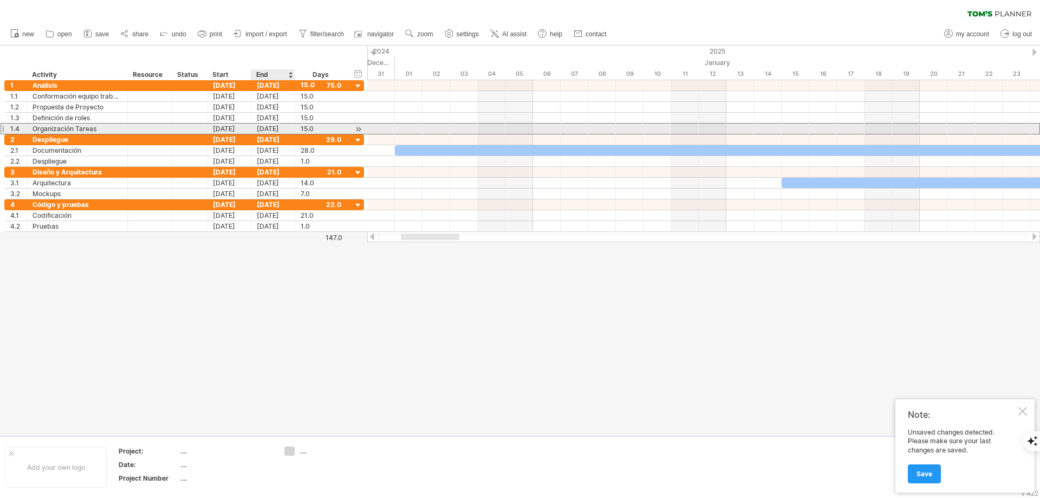
click at [274, 133] on div "[DATE]" at bounding box center [273, 129] width 44 height 10
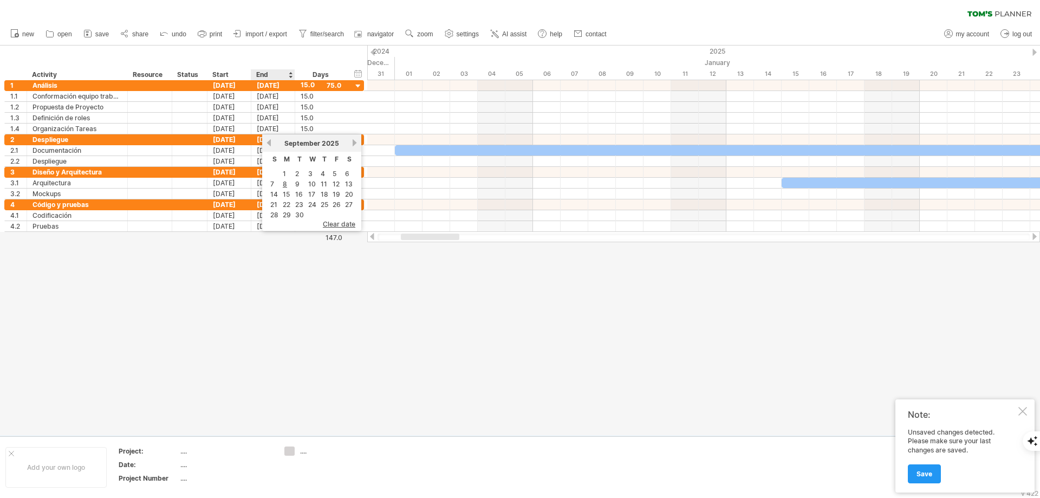
click at [279, 266] on div at bounding box center [520, 241] width 1040 height 390
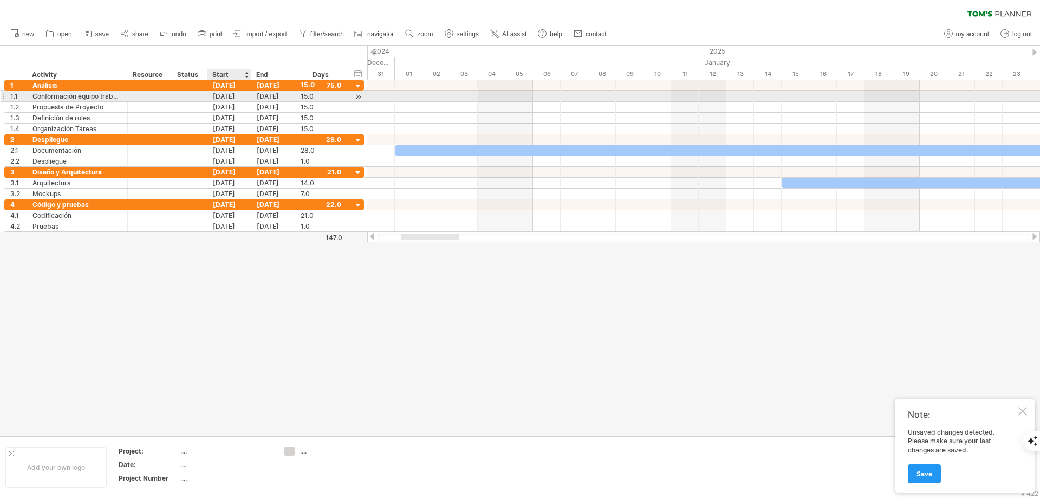
click at [239, 96] on div "[DATE]" at bounding box center [229, 96] width 44 height 10
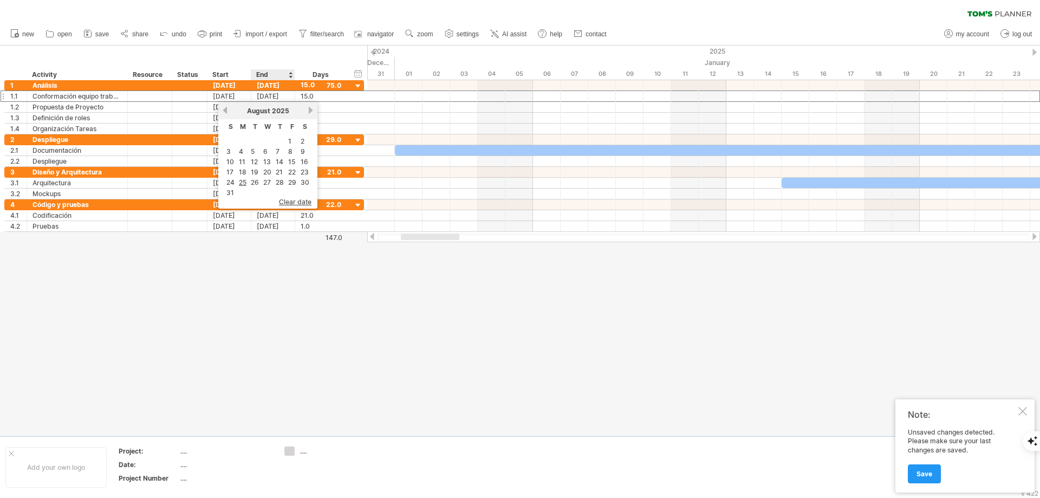
click at [296, 301] on div at bounding box center [520, 241] width 1040 height 390
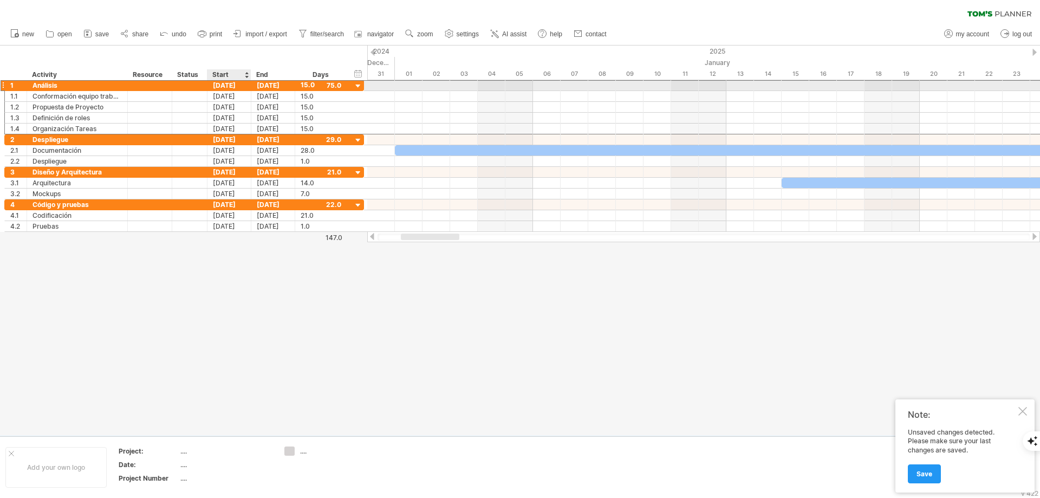
click at [222, 83] on div "[DATE]" at bounding box center [229, 85] width 44 height 10
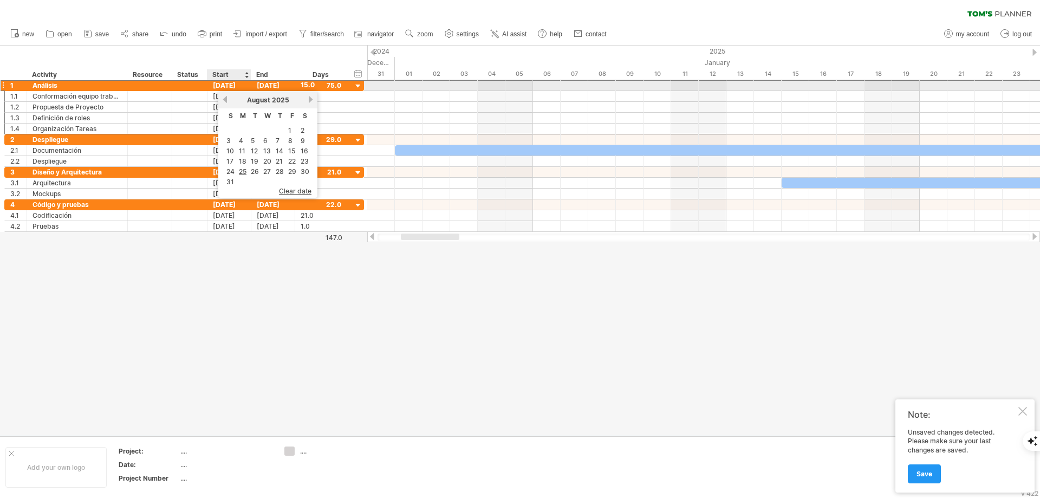
click at [222, 83] on div "[DATE]" at bounding box center [229, 85] width 44 height 10
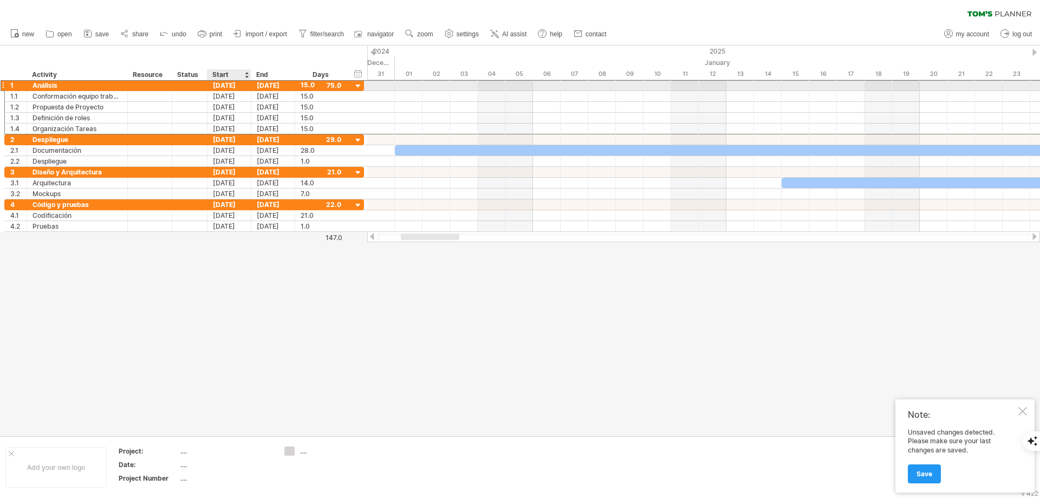
click at [222, 83] on div "[DATE]" at bounding box center [229, 85] width 44 height 10
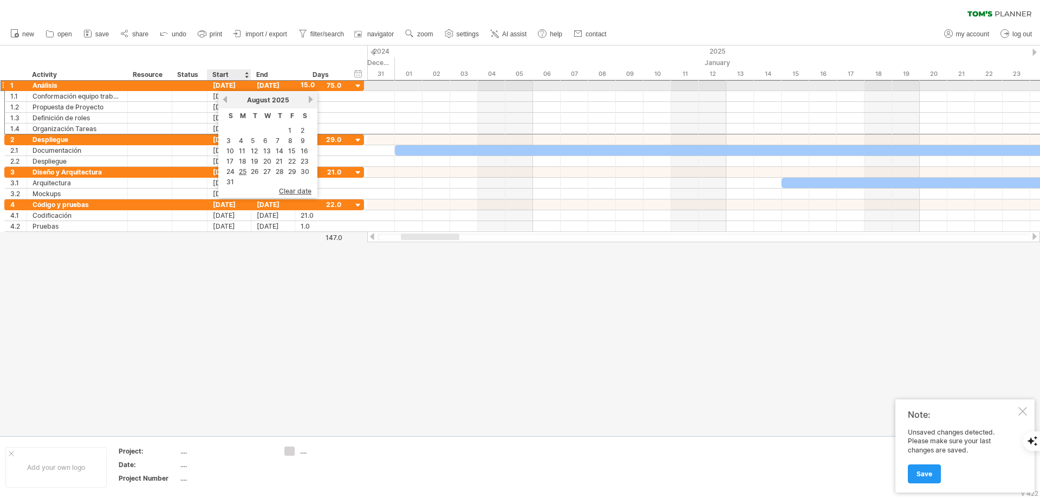
click at [222, 83] on div "[DATE]" at bounding box center [229, 85] width 44 height 10
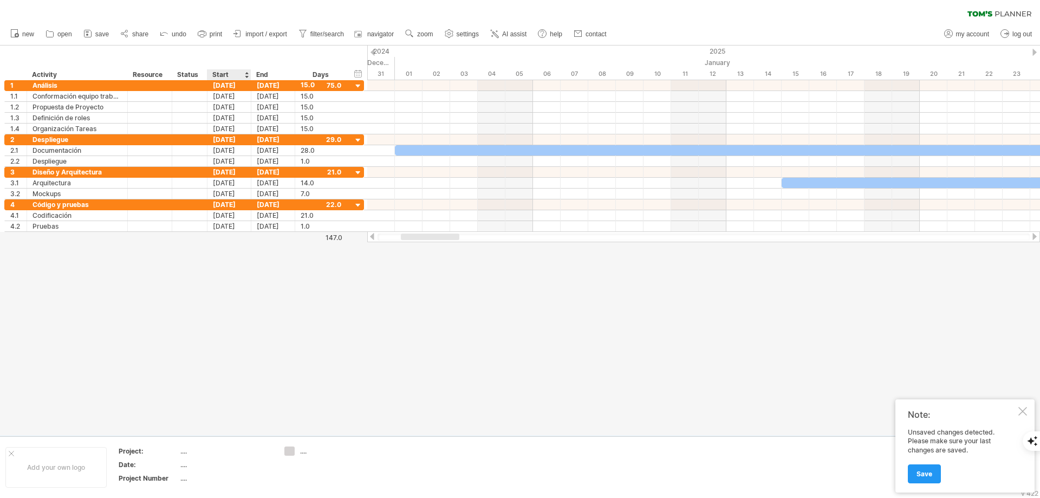
click at [190, 301] on div at bounding box center [520, 241] width 1040 height 390
click at [1032, 51] on div at bounding box center [1034, 52] width 4 height 7
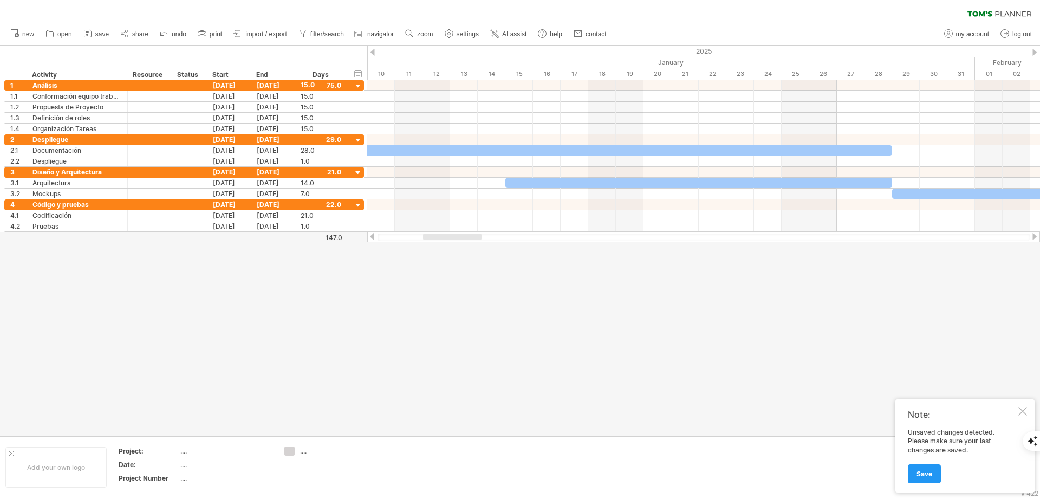
click at [1032, 51] on div at bounding box center [1034, 52] width 4 height 7
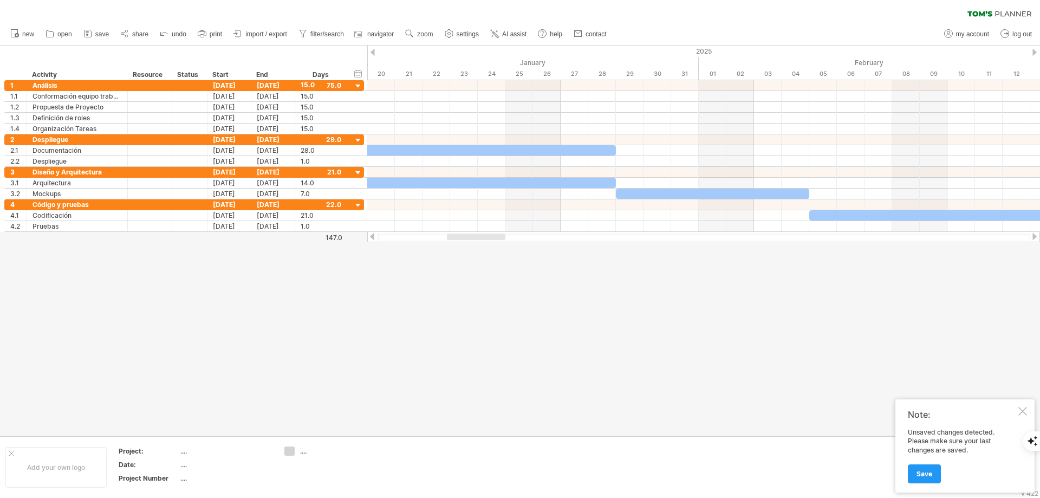
click at [1032, 51] on div at bounding box center [1034, 52] width 4 height 7
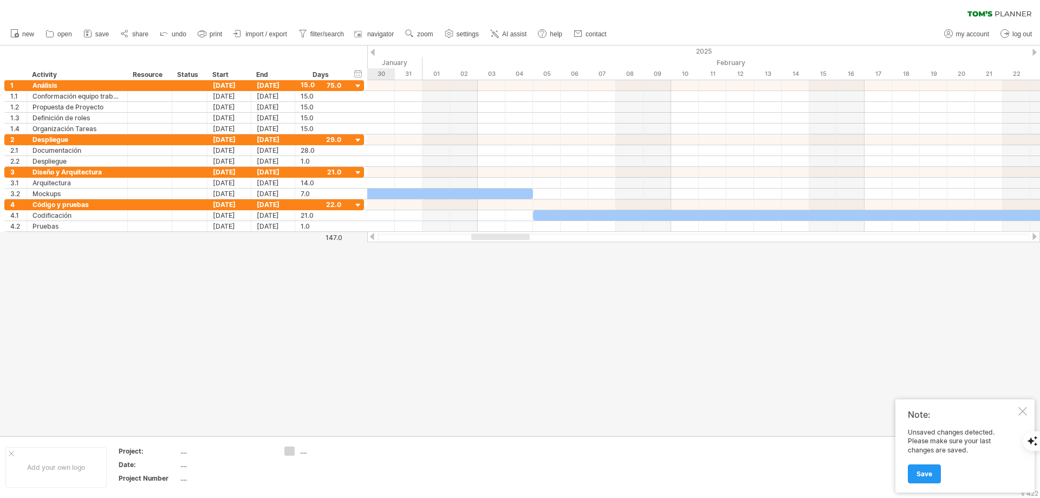
click at [1032, 51] on div at bounding box center [1034, 52] width 4 height 7
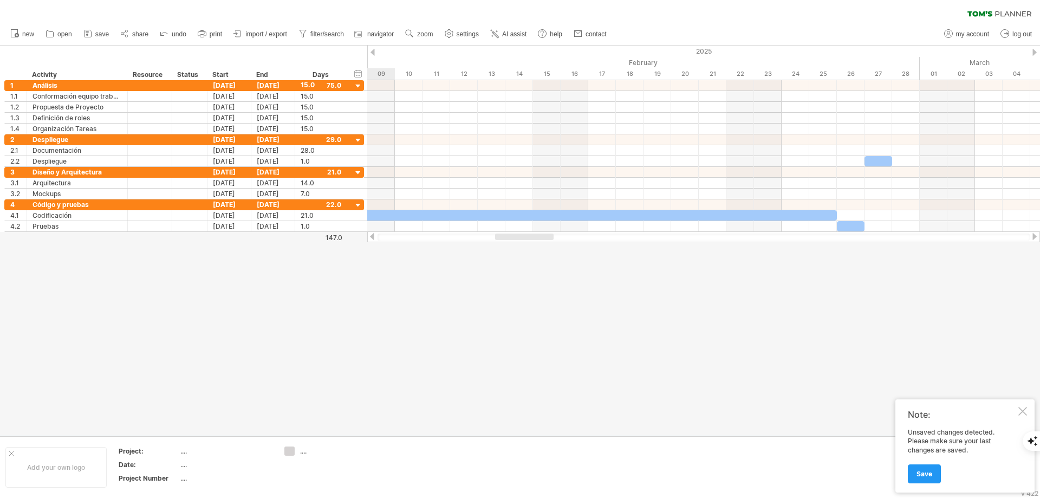
click at [1032, 51] on div at bounding box center [1034, 52] width 4 height 7
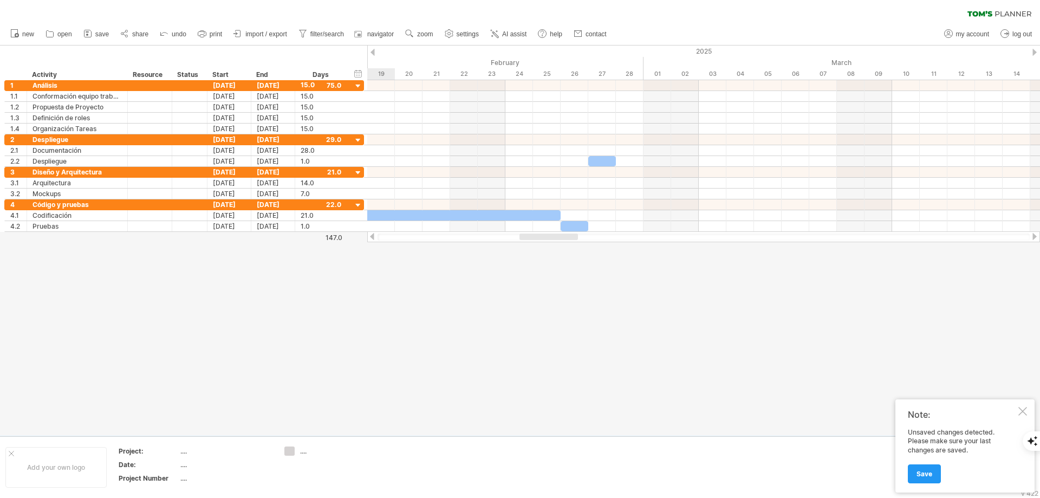
click at [1032, 51] on div at bounding box center [1034, 52] width 4 height 7
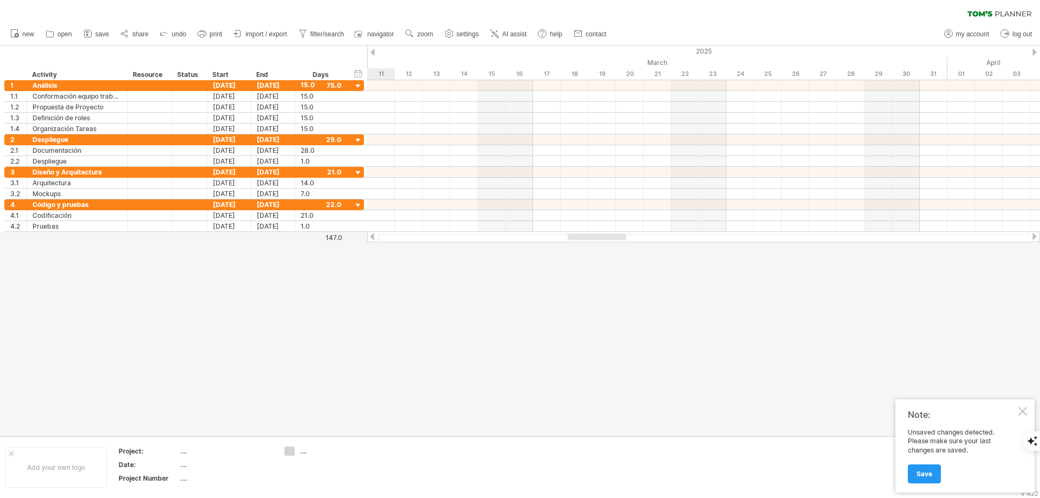
click at [1032, 51] on div at bounding box center [1034, 52] width 4 height 7
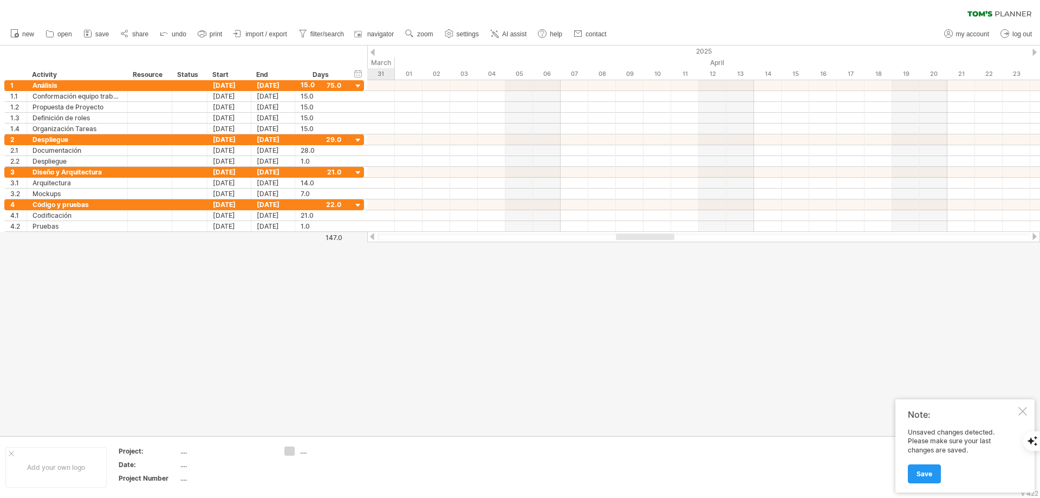
click at [1032, 51] on div at bounding box center [1034, 52] width 4 height 7
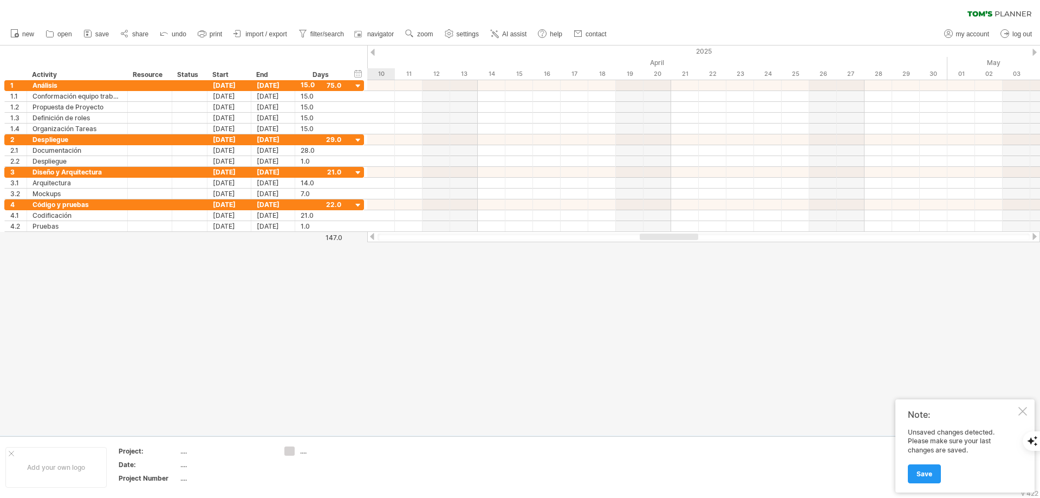
click at [1032, 51] on div at bounding box center [1034, 52] width 4 height 7
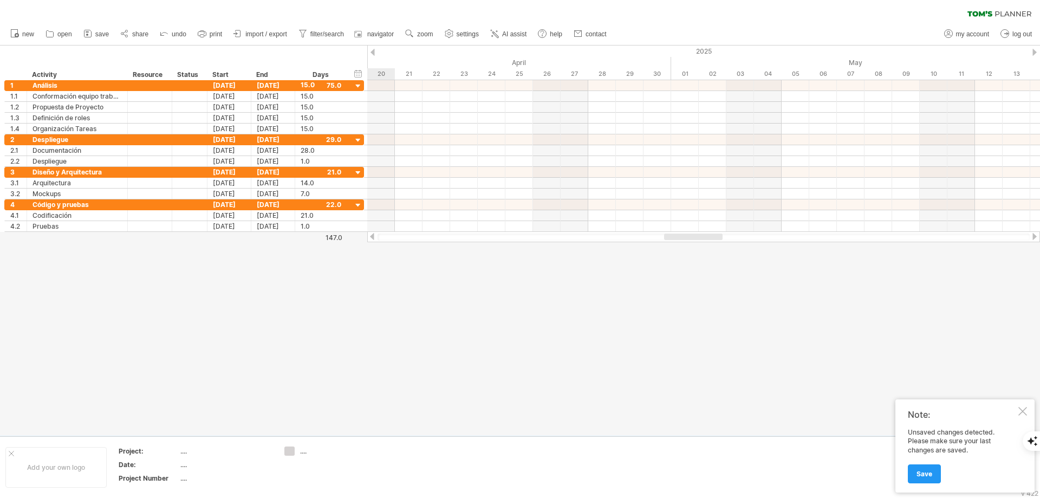
click at [1032, 51] on div at bounding box center [1034, 52] width 4 height 7
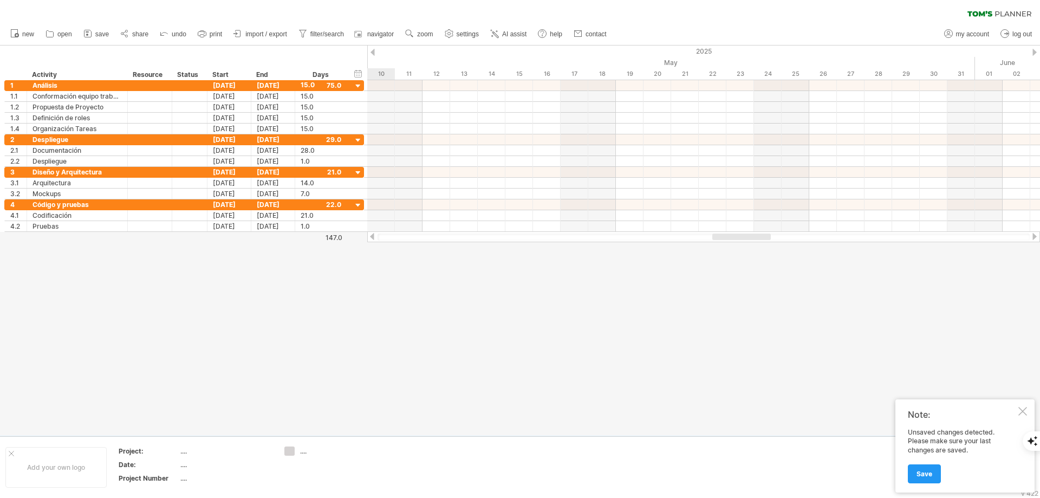
click at [1032, 51] on div at bounding box center [1034, 52] width 4 height 7
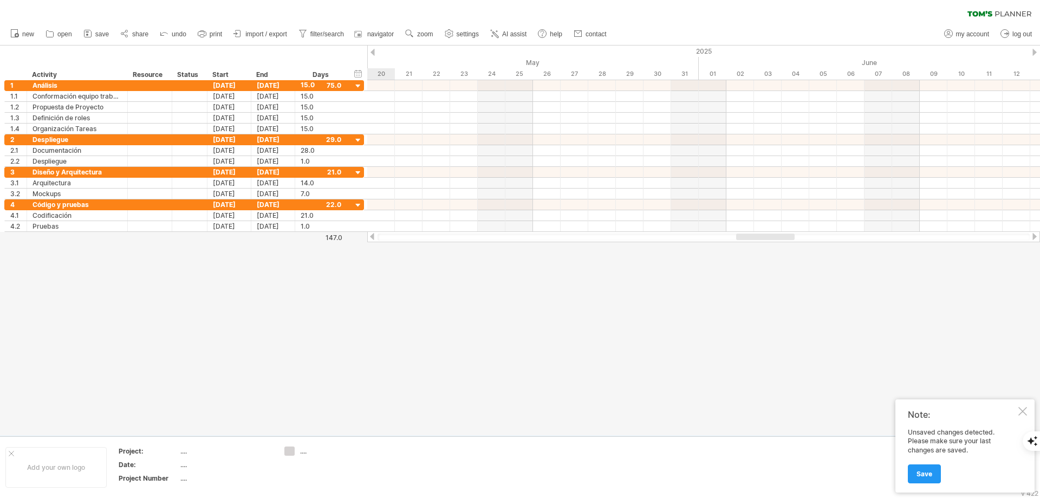
click at [1032, 51] on div at bounding box center [1034, 52] width 4 height 7
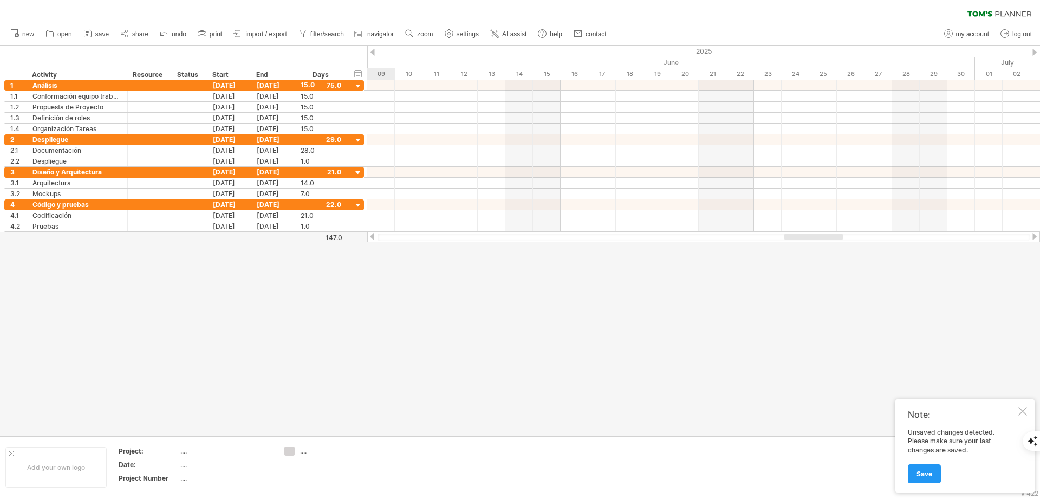
click at [1032, 51] on div at bounding box center [1034, 52] width 4 height 7
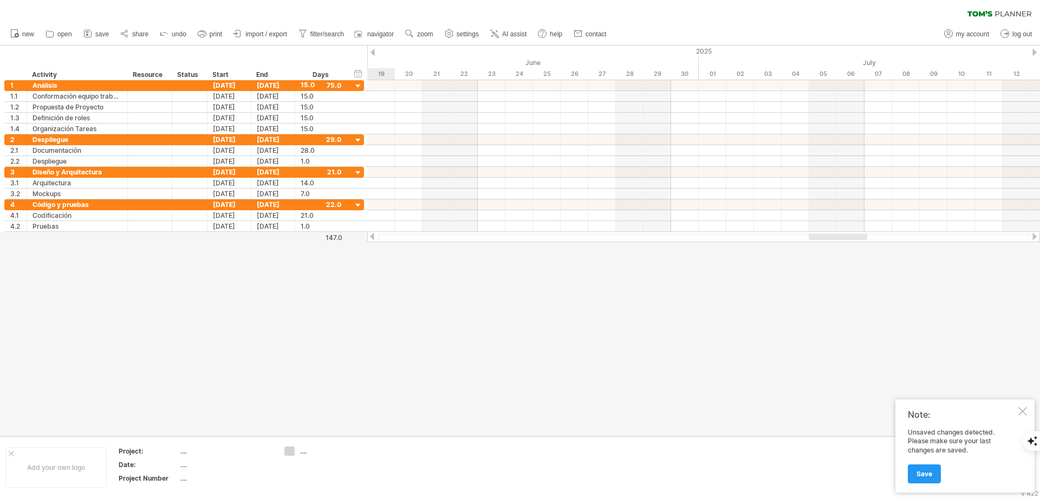
click at [1032, 51] on div at bounding box center [1034, 52] width 4 height 7
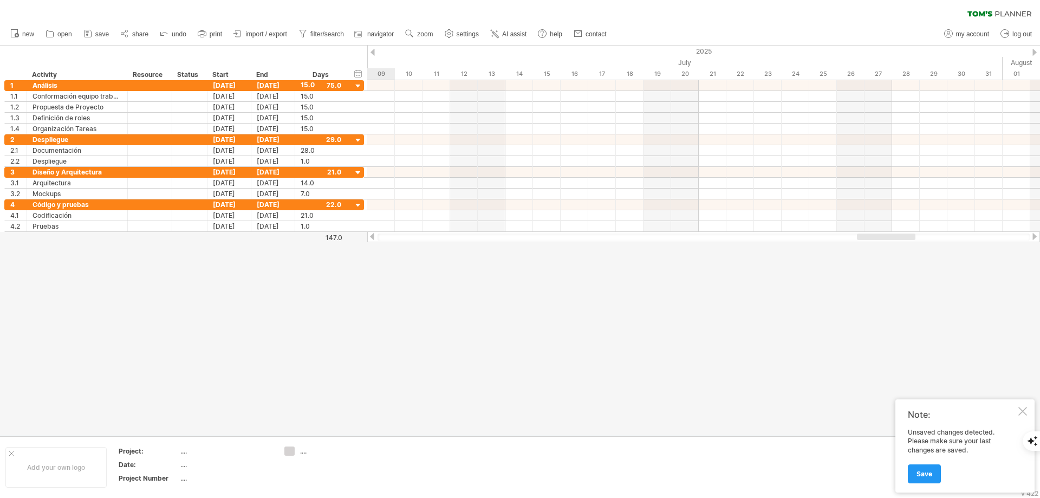
click at [1032, 51] on div at bounding box center [1034, 52] width 4 height 7
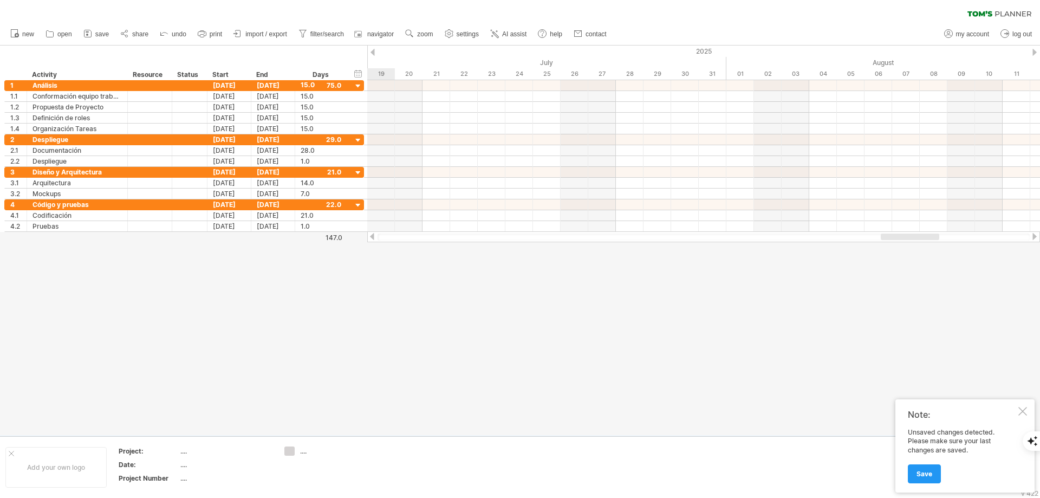
click at [1032, 51] on div at bounding box center [1034, 52] width 4 height 7
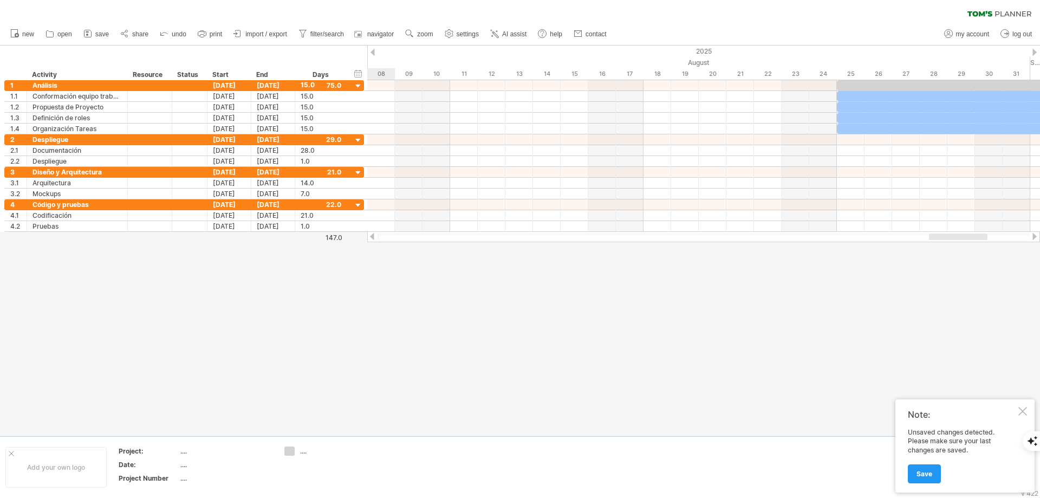
click at [1032, 51] on div at bounding box center [1034, 52] width 4 height 7
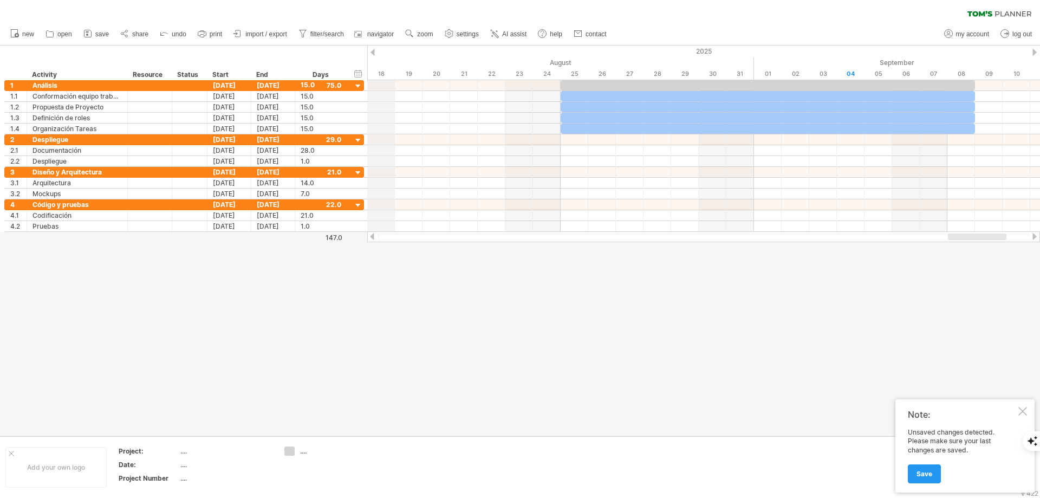
click at [376, 55] on div "2025" at bounding box center [353, 51] width 3177 height 11
click at [375, 50] on div "2025" at bounding box center [353, 51] width 3177 height 11
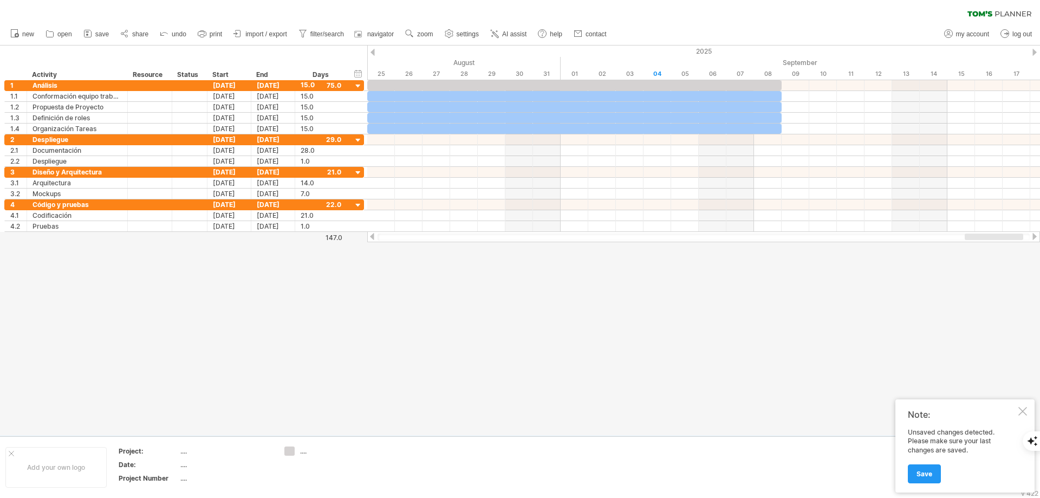
drag, startPoint x: 975, startPoint y: 238, endPoint x: 992, endPoint y: 239, distance: 16.8
click at [992, 239] on div at bounding box center [994, 236] width 59 height 7
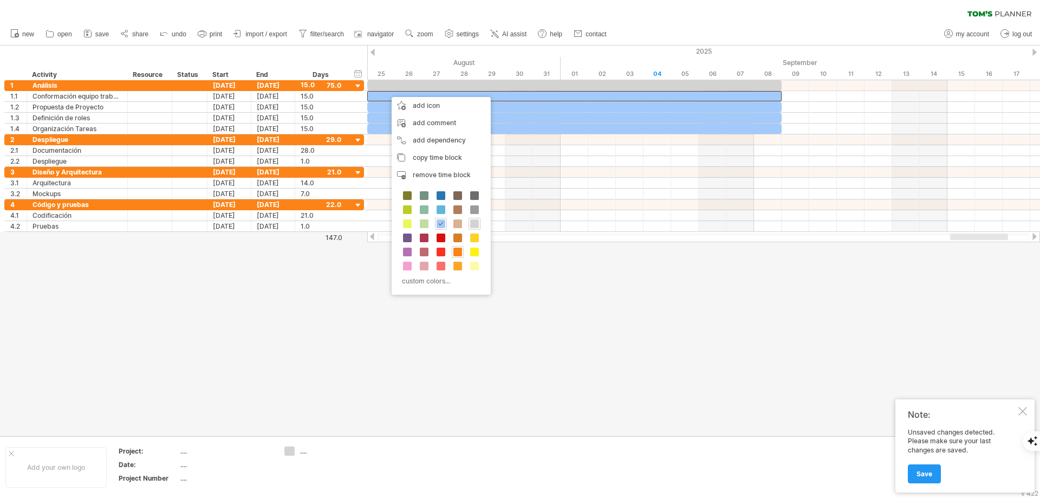
click at [457, 249] on span at bounding box center [457, 252] width 9 height 9
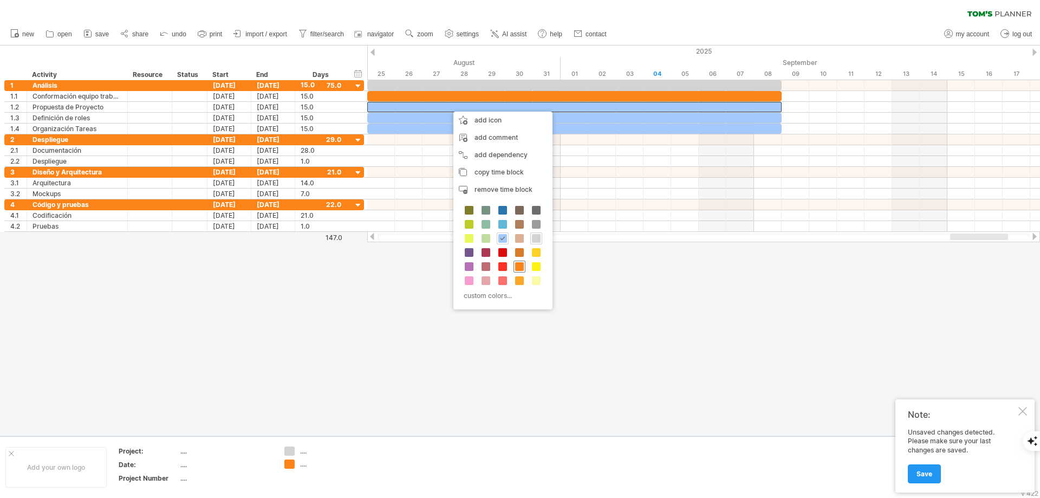
click at [522, 264] on span at bounding box center [519, 266] width 9 height 9
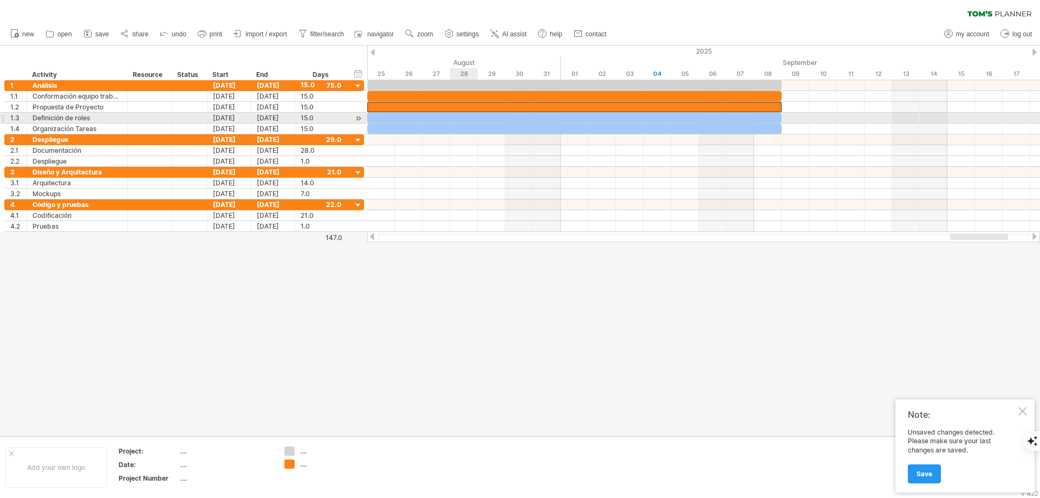
click at [473, 119] on div at bounding box center [574, 118] width 414 height 10
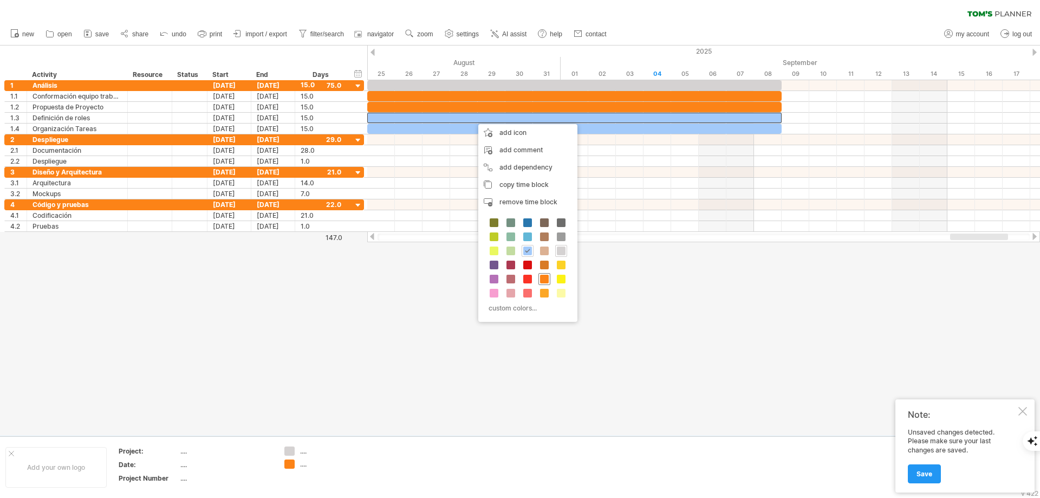
click at [550, 277] on div at bounding box center [544, 279] width 12 height 12
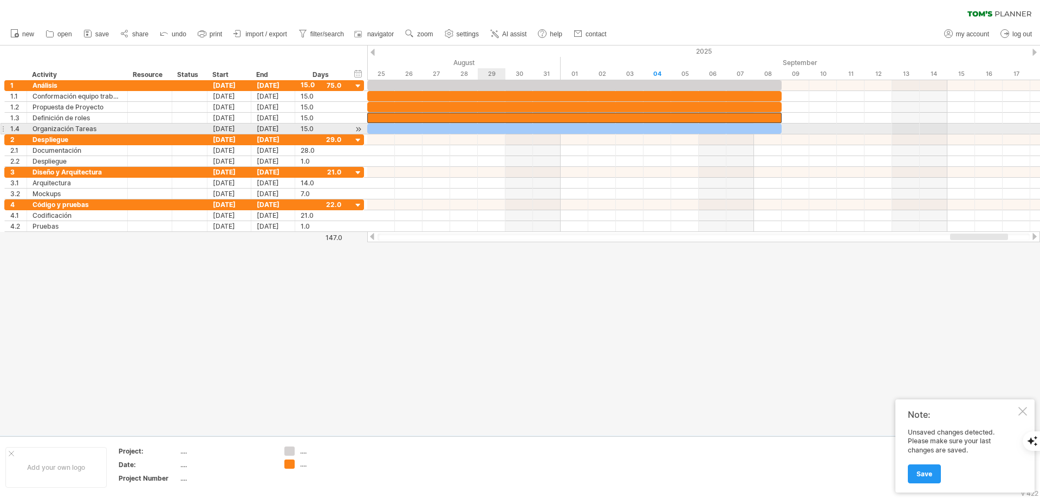
click at [495, 126] on div at bounding box center [574, 129] width 414 height 10
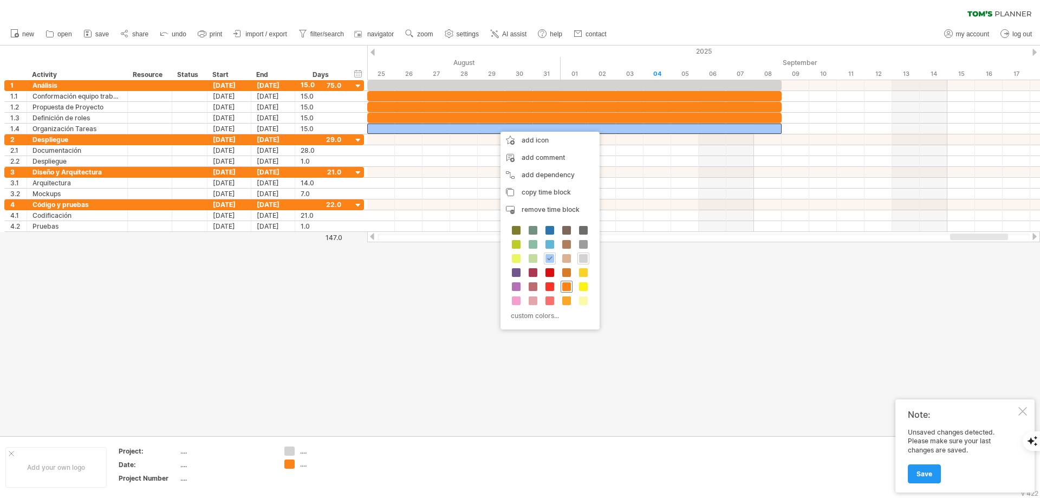
click at [570, 284] on span at bounding box center [566, 286] width 9 height 9
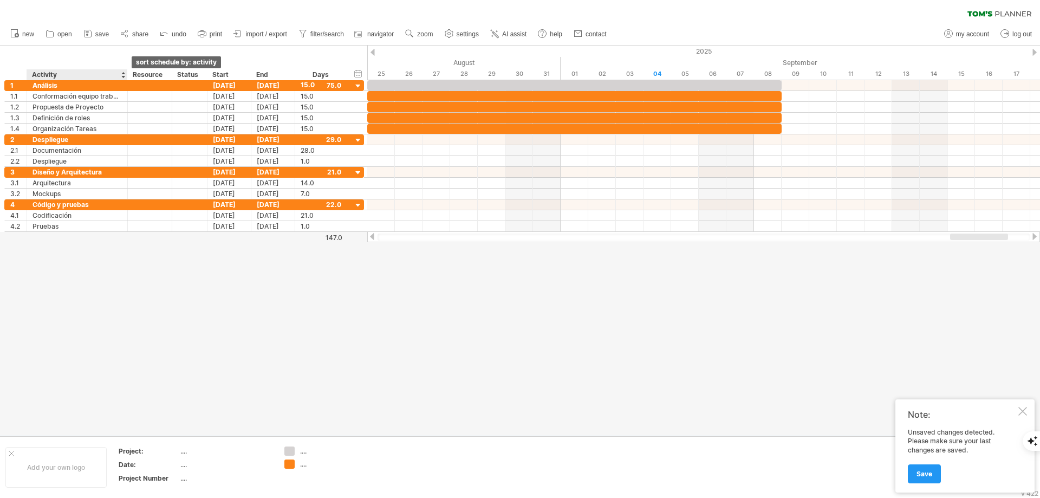
click at [123, 72] on div at bounding box center [123, 74] width 4 height 11
click at [173, 51] on div "hide start/end/duration show start/end/duration ******** Activity ******** Reso…" at bounding box center [183, 63] width 367 height 35
click at [168, 73] on div at bounding box center [167, 74] width 4 height 11
click at [172, 57] on div "hide start/end/duration show start/end/duration ******** Activity ******** Reso…" at bounding box center [183, 63] width 367 height 35
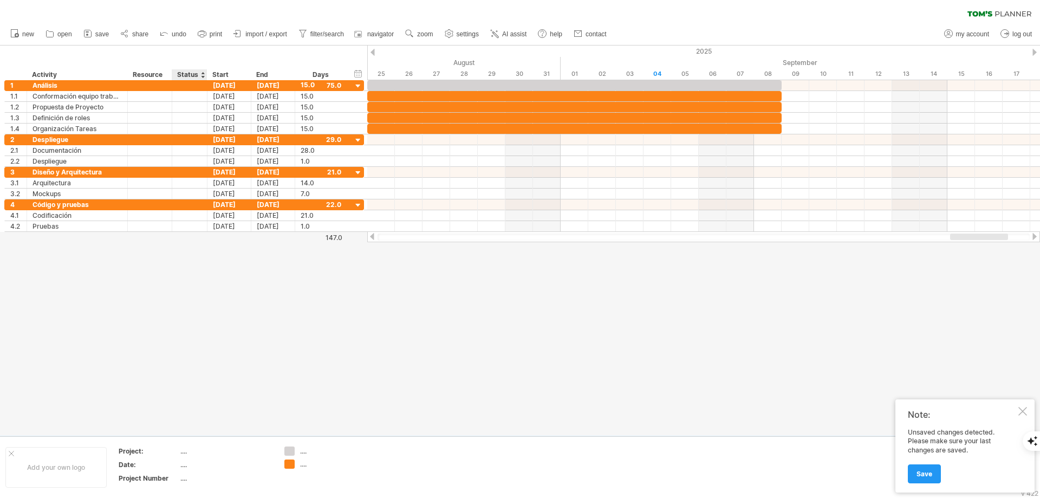
click at [204, 76] on div at bounding box center [202, 74] width 4 height 11
click at [184, 51] on div "hide start/end/duration show start/end/duration ******** Activity ******** Reso…" at bounding box center [183, 63] width 367 height 35
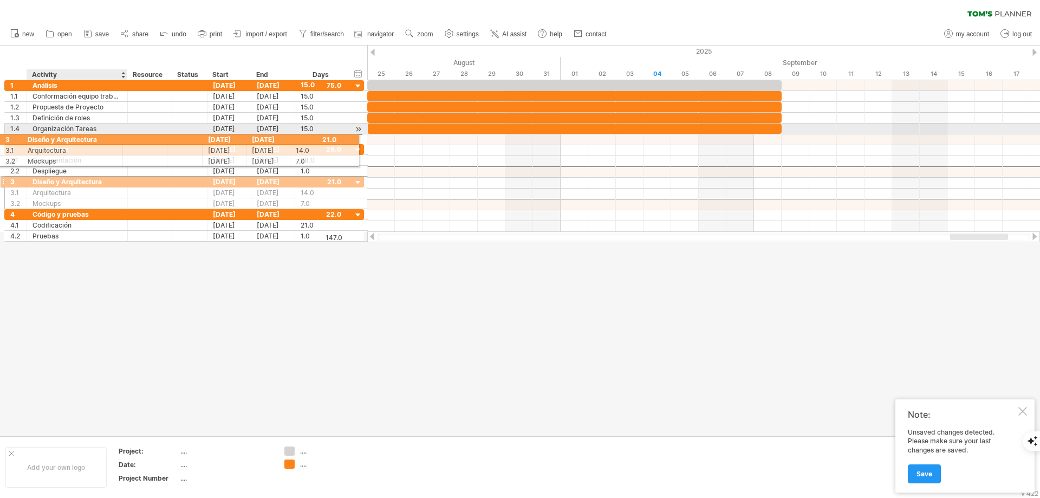
drag, startPoint x: 72, startPoint y: 171, endPoint x: 64, endPoint y: 138, distance: 34.4
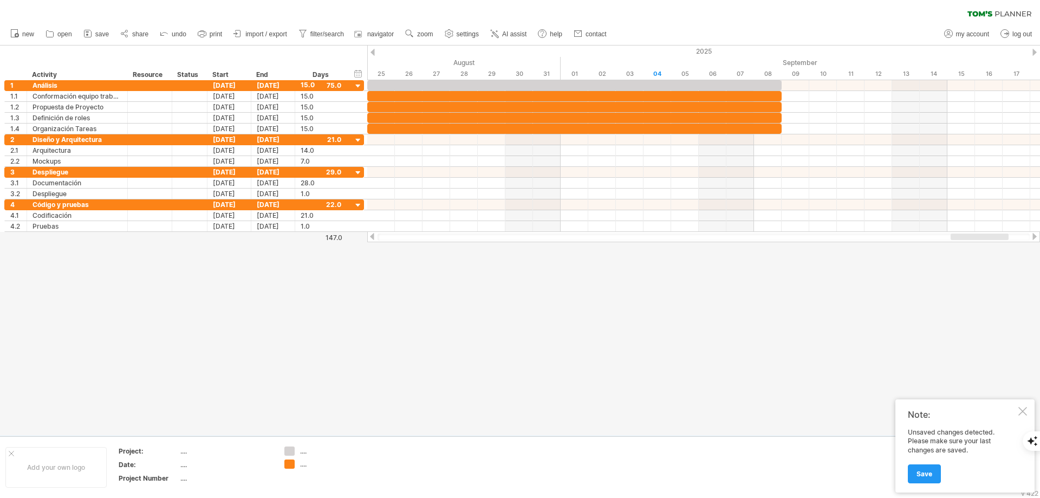
click at [963, 238] on div at bounding box center [980, 236] width 58 height 7
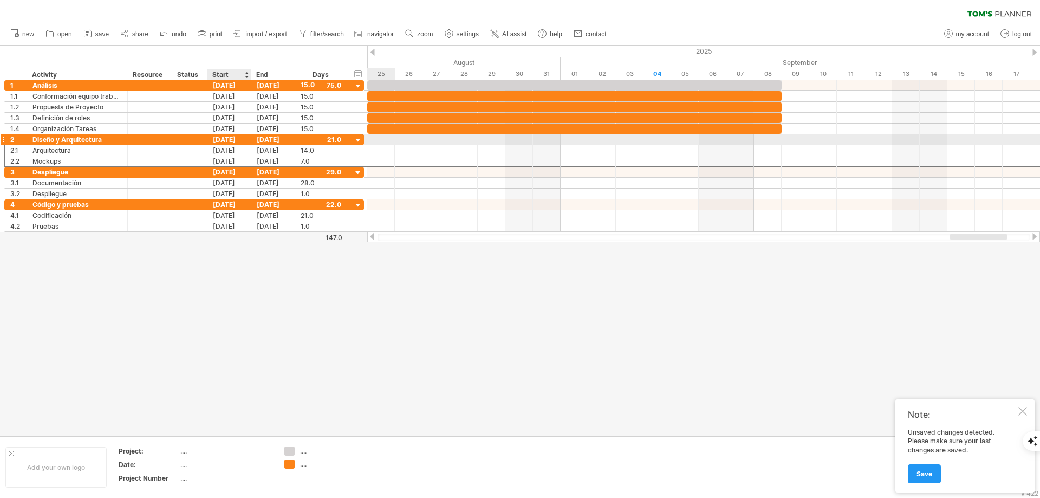
click at [225, 142] on div "[DATE]" at bounding box center [229, 139] width 44 height 10
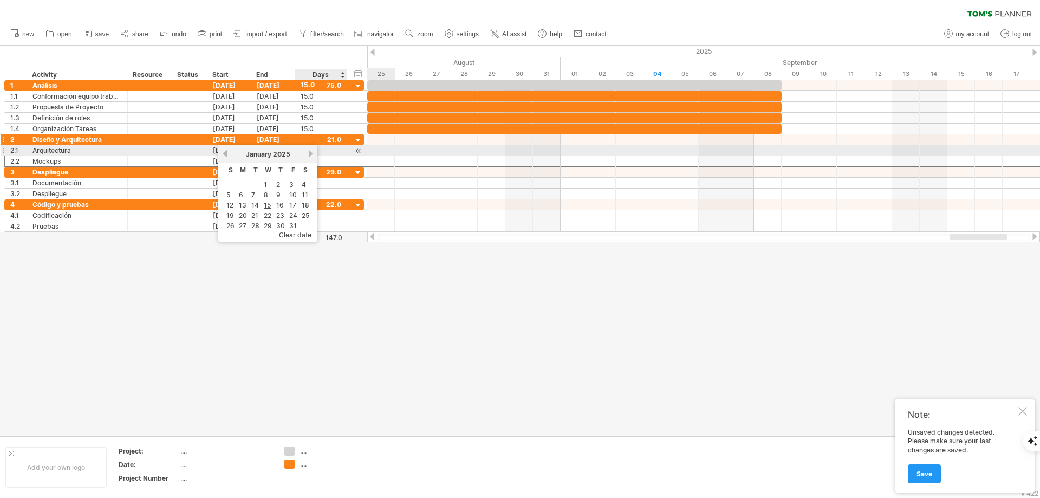
click at [307, 154] on link "next" at bounding box center [311, 154] width 8 height 8
click at [307, 154] on link "next" at bounding box center [310, 154] width 8 height 8
click at [307, 154] on link "next" at bounding box center [311, 154] width 8 height 8
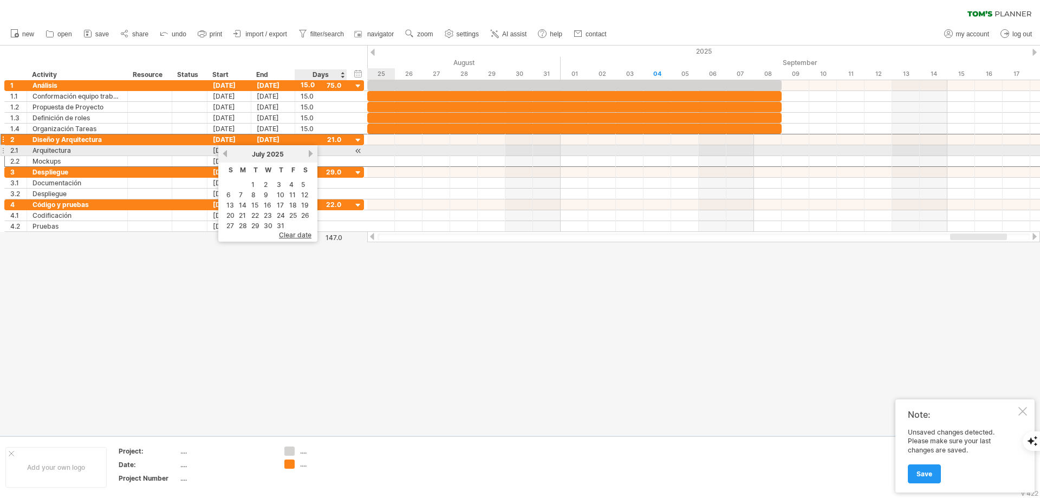
click at [307, 154] on link "next" at bounding box center [311, 154] width 8 height 8
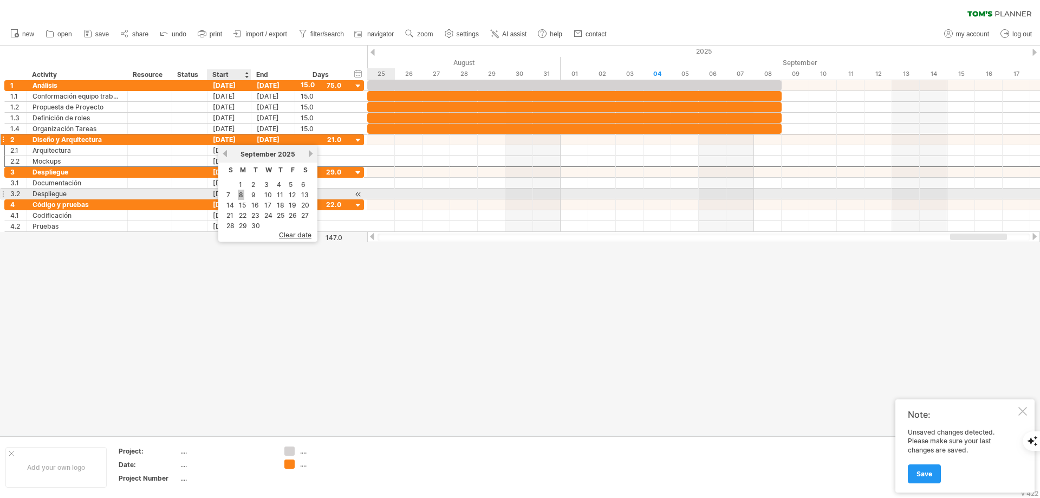
click at [243, 194] on link "8" at bounding box center [241, 195] width 7 height 10
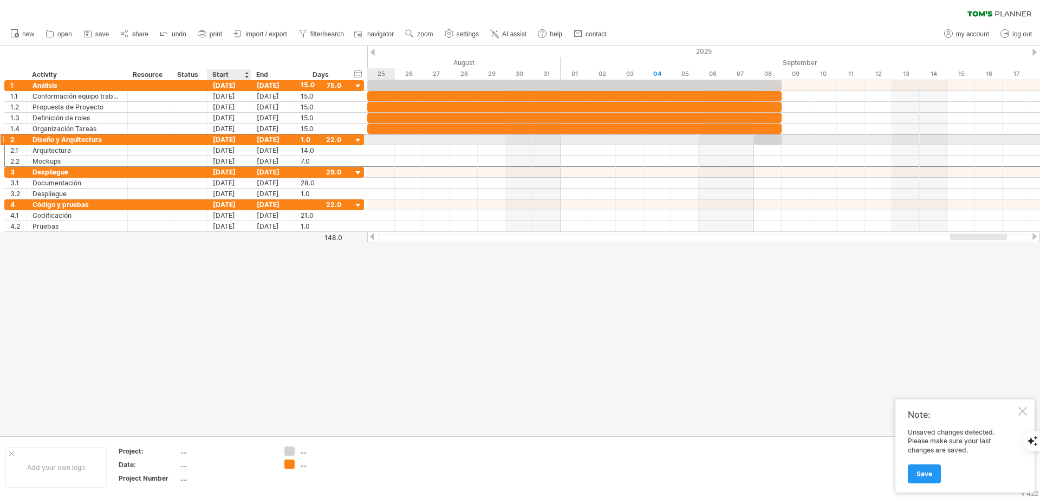
click at [229, 137] on div "[DATE]" at bounding box center [229, 139] width 44 height 10
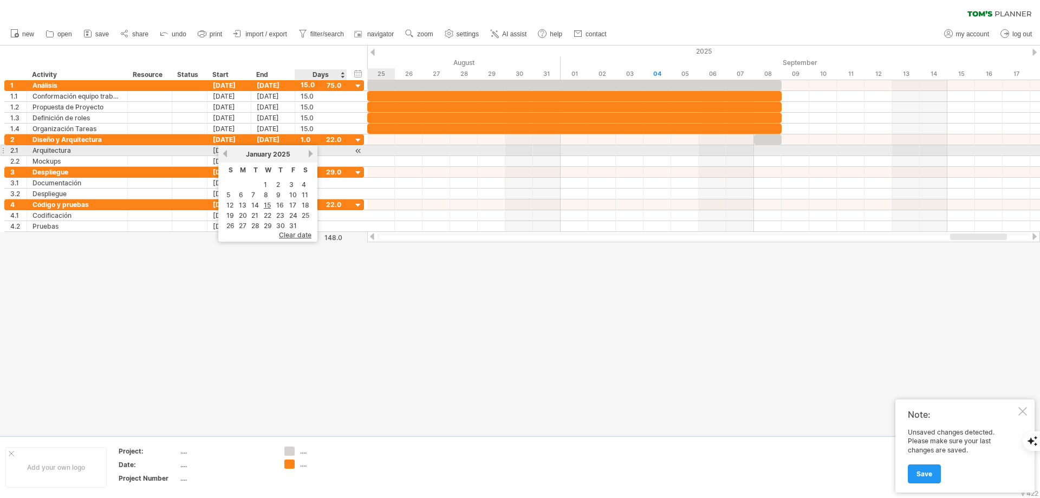
click at [309, 152] on link "next" at bounding box center [311, 154] width 8 height 8
click at [309, 152] on link "next" at bounding box center [310, 154] width 8 height 8
click at [309, 152] on link "next" at bounding box center [311, 154] width 8 height 8
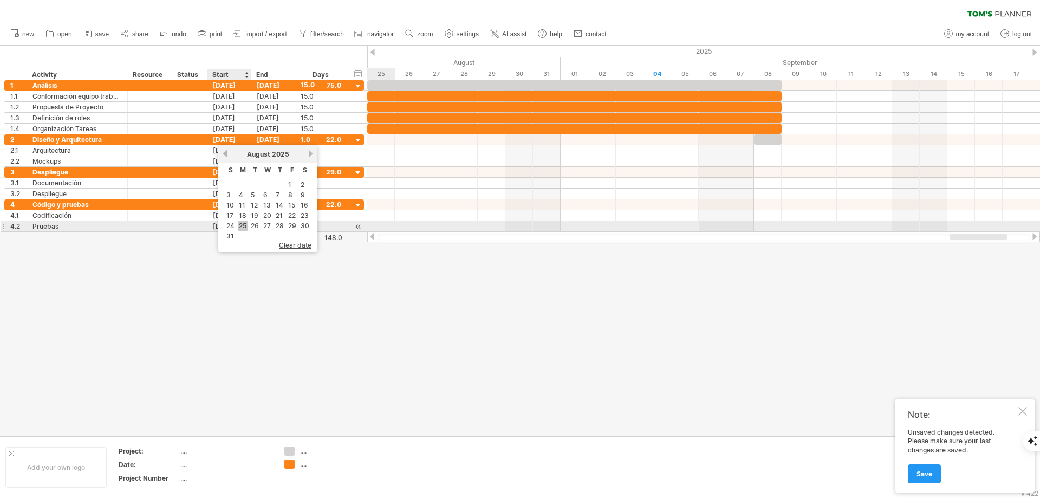
click at [245, 224] on link "25" at bounding box center [243, 225] width 10 height 10
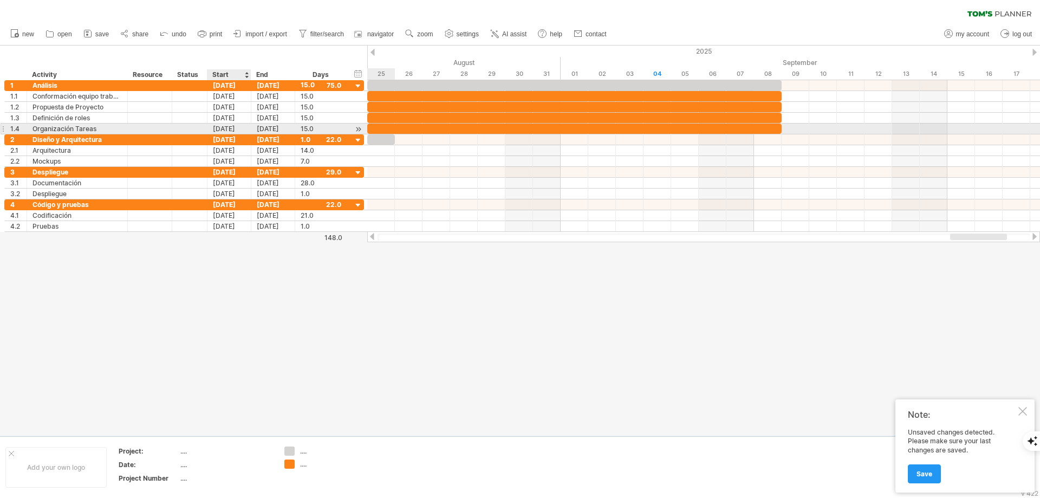
click at [223, 131] on div "[DATE]" at bounding box center [229, 129] width 44 height 10
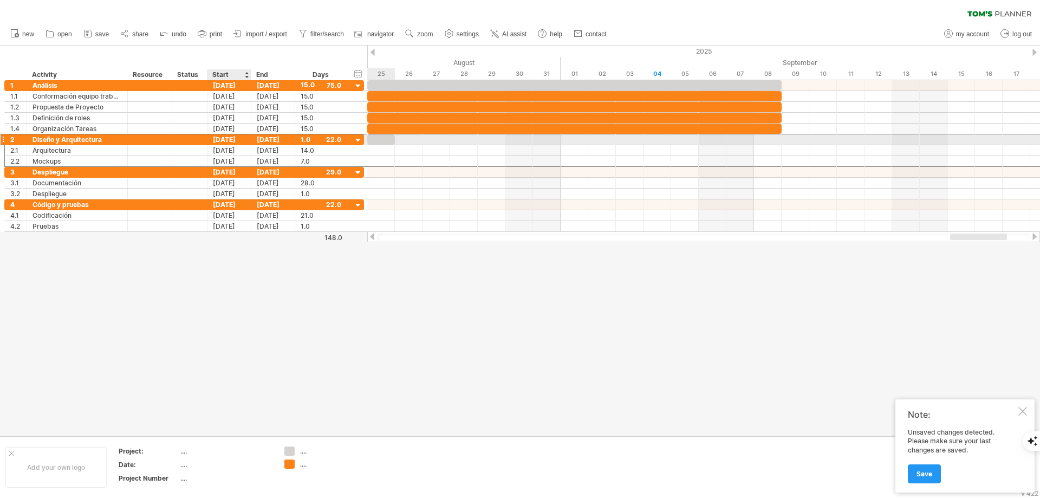
click at [215, 140] on div "[DATE]" at bounding box center [229, 139] width 44 height 10
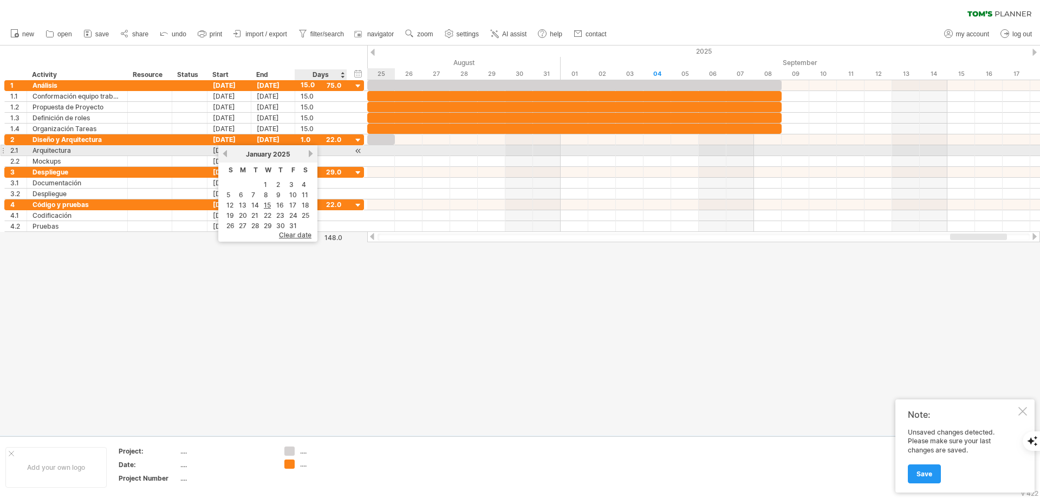
click at [310, 153] on link "next" at bounding box center [311, 154] width 8 height 8
click at [310, 153] on link "next" at bounding box center [310, 154] width 8 height 8
click at [310, 153] on link "next" at bounding box center [311, 154] width 8 height 8
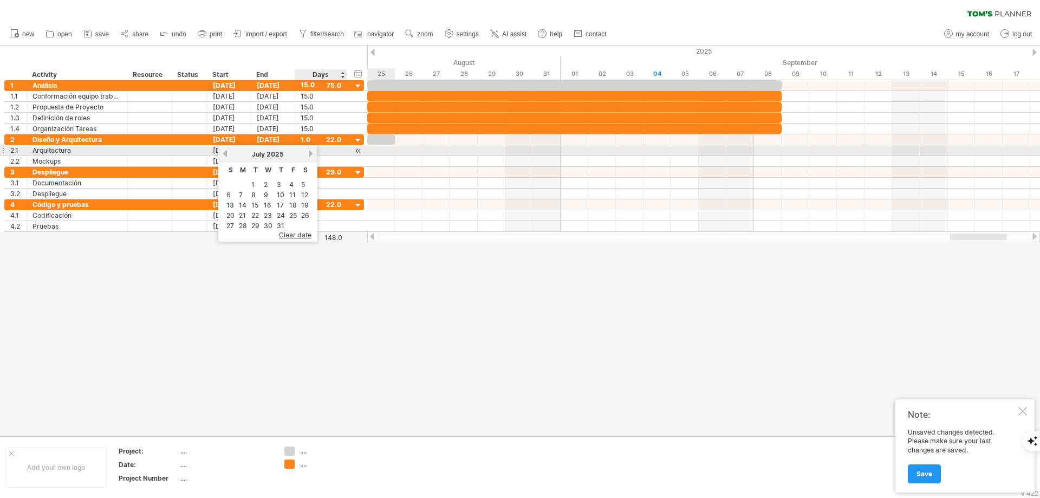
click at [310, 153] on link "next" at bounding box center [311, 154] width 8 height 8
click at [226, 153] on link "previous" at bounding box center [225, 154] width 8 height 8
click at [310, 152] on link "next" at bounding box center [311, 154] width 8 height 8
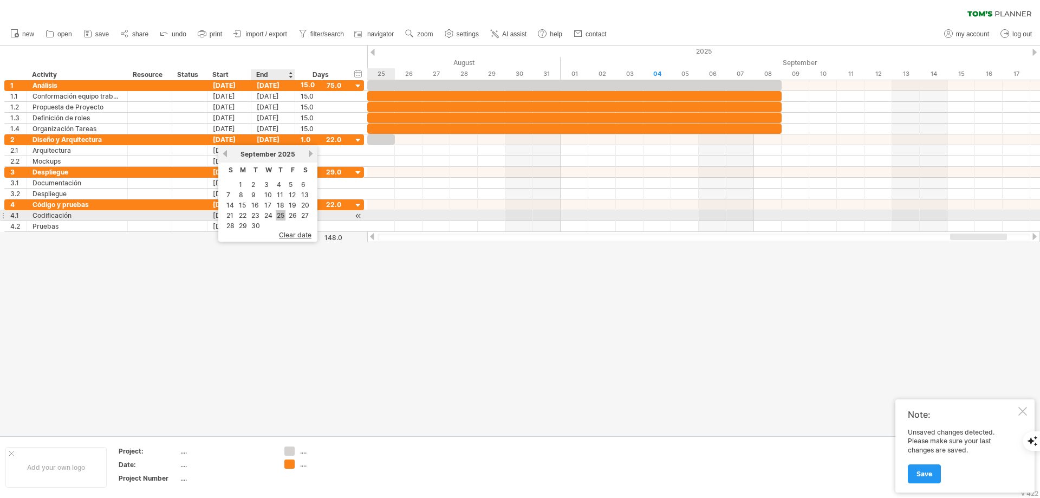
click at [276, 211] on link "25" at bounding box center [281, 215] width 10 height 10
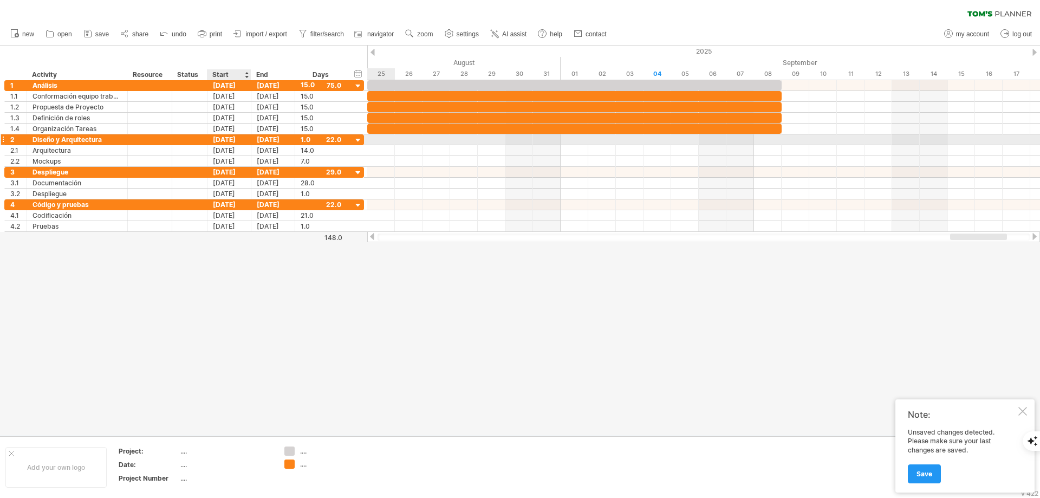
click at [216, 137] on div "[DATE]" at bounding box center [229, 139] width 44 height 10
click at [196, 140] on div at bounding box center [190, 139] width 24 height 10
click at [215, 140] on div "[DATE]" at bounding box center [229, 139] width 44 height 10
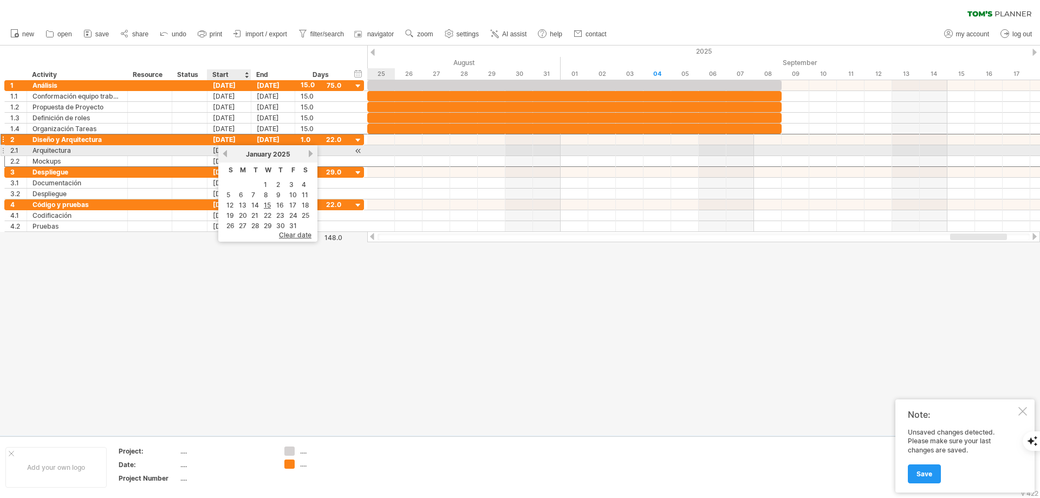
click at [226, 149] on div "previous next [DATE]" at bounding box center [267, 153] width 99 height 17
click at [221, 156] on link "previous" at bounding box center [225, 154] width 8 height 8
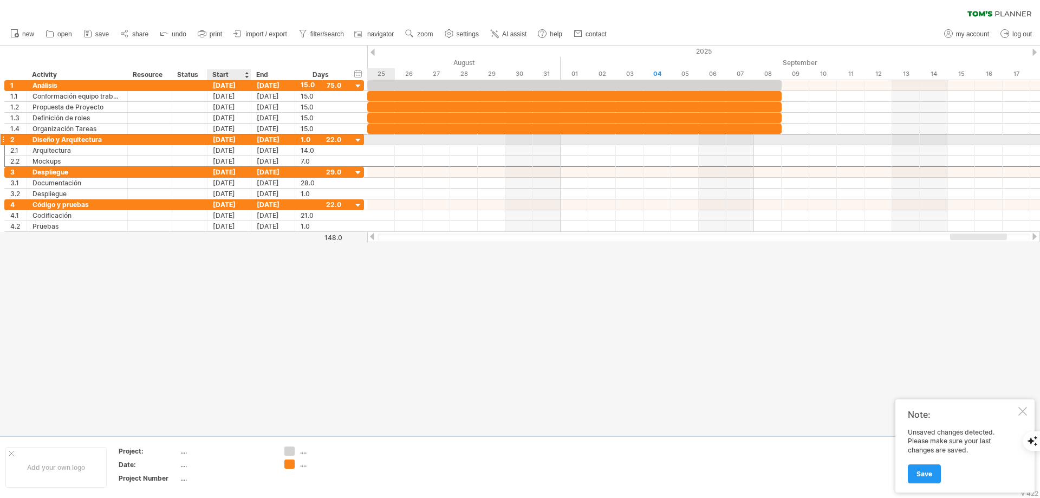
click at [226, 138] on div "[DATE]" at bounding box center [229, 139] width 44 height 10
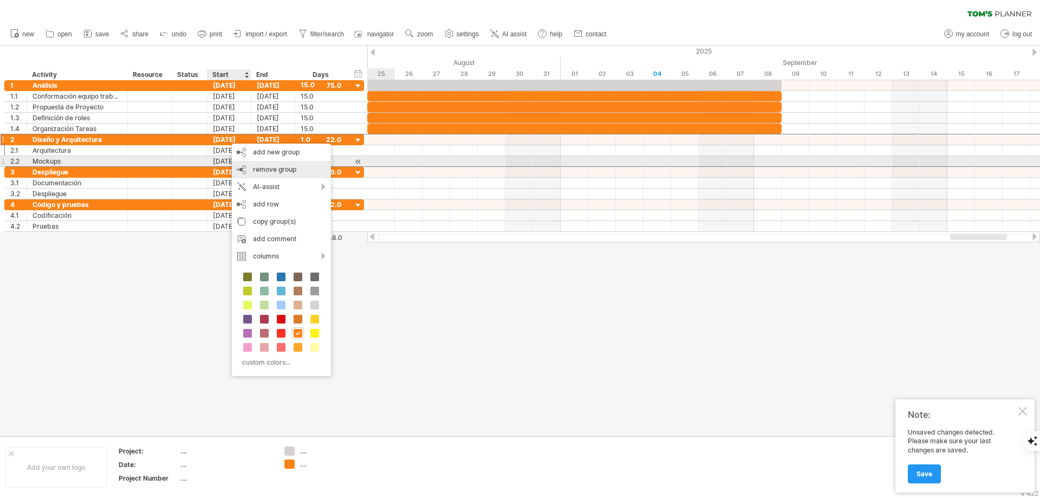
click at [262, 165] on div "remove group remove selected groups" at bounding box center [281, 169] width 99 height 17
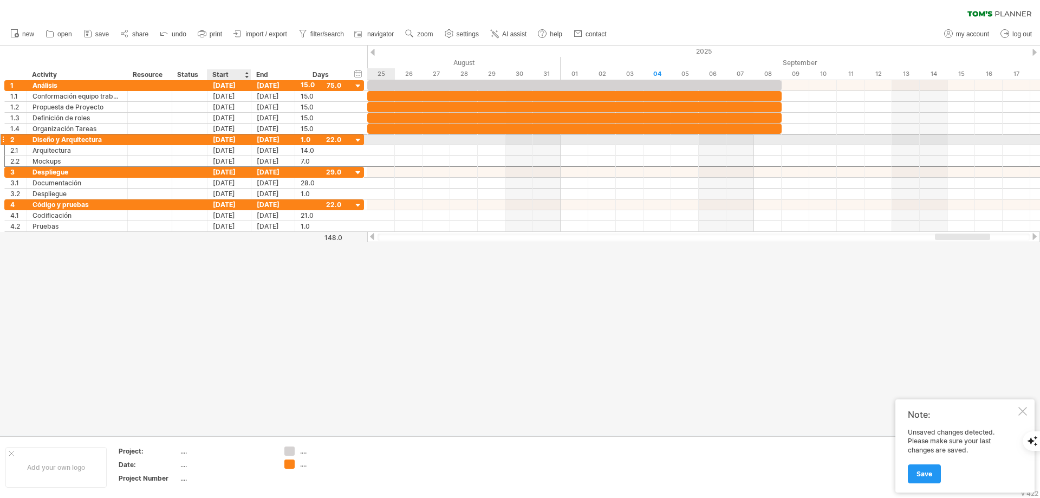
click at [230, 138] on div "[DATE]" at bounding box center [229, 139] width 44 height 10
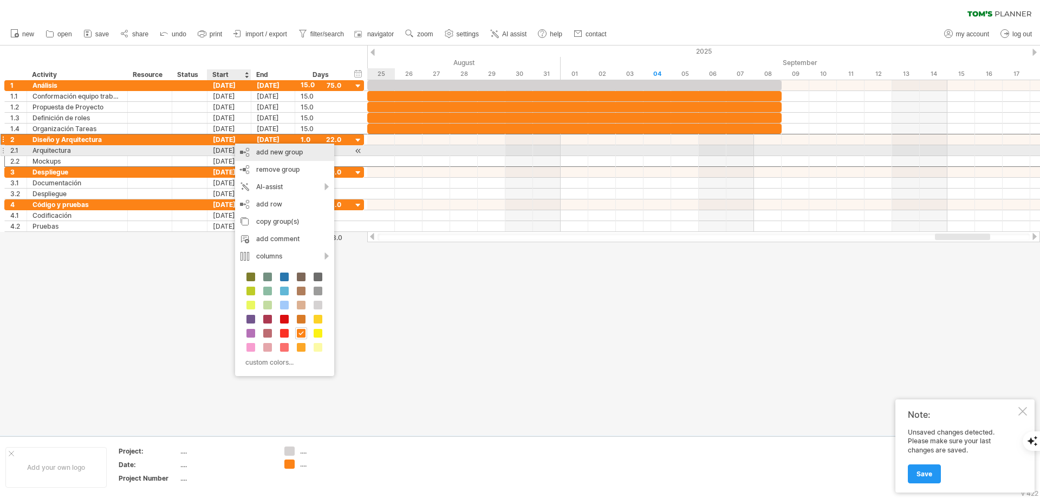
click at [268, 150] on div "add new group" at bounding box center [284, 152] width 99 height 17
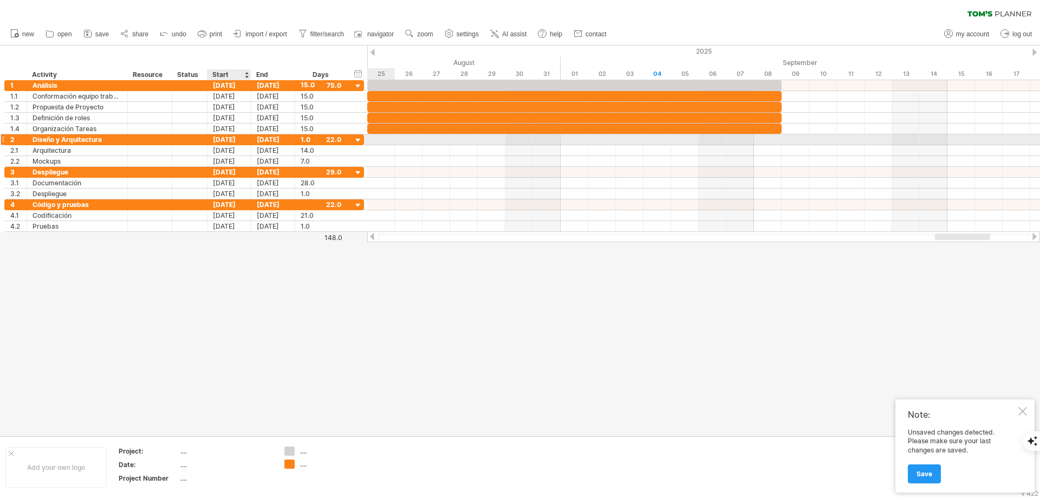
click at [229, 140] on div "[DATE]" at bounding box center [229, 139] width 44 height 10
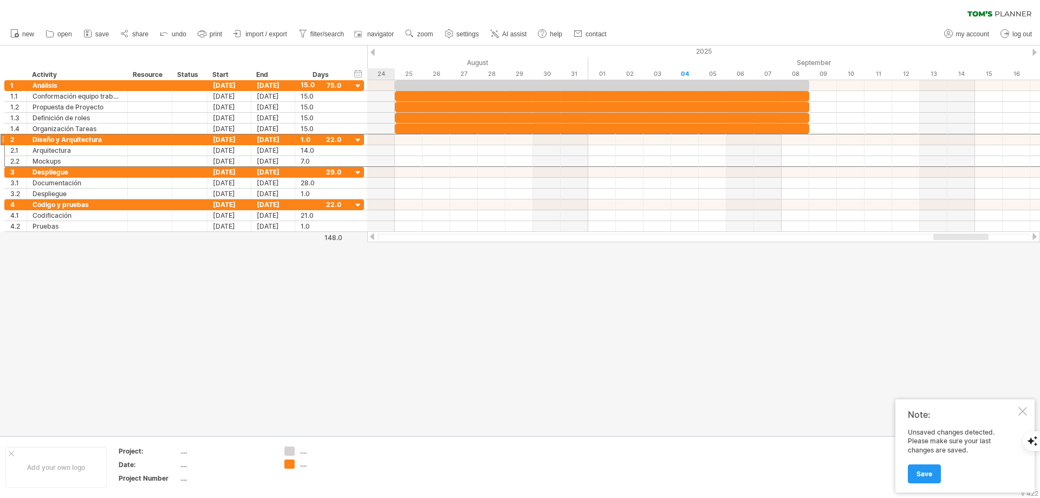
click at [944, 238] on div at bounding box center [960, 236] width 55 height 7
click at [359, 83] on div at bounding box center [358, 86] width 10 height 10
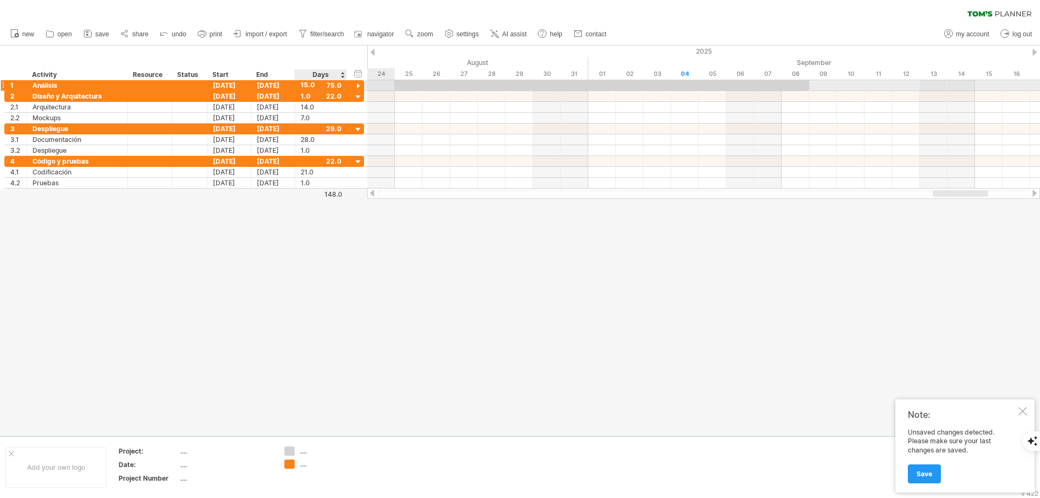
click at [359, 83] on div at bounding box center [358, 86] width 10 height 10
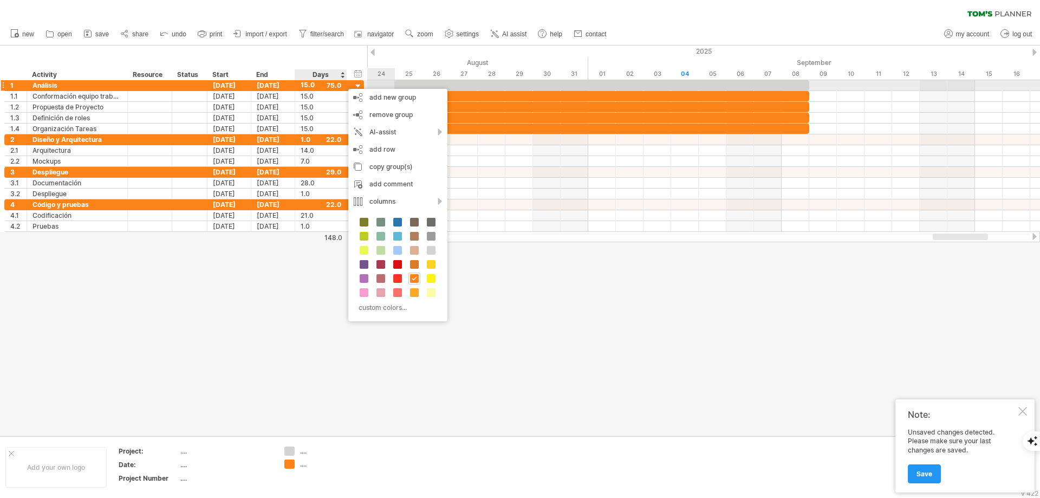
click at [340, 83] on div "15.0" at bounding box center [321, 85] width 41 height 10
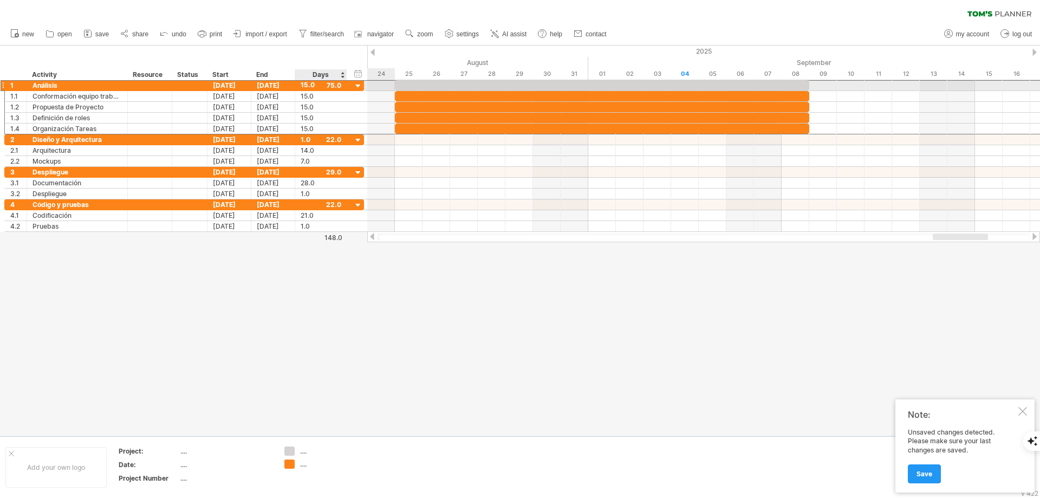
click at [337, 83] on div "15.0" at bounding box center [321, 85] width 41 height 10
click at [332, 87] on div "****" at bounding box center [321, 85] width 41 height 10
click at [332, 87] on div "15.0" at bounding box center [321, 85] width 41 height 10
click at [332, 87] on div "****" at bounding box center [321, 85] width 41 height 10
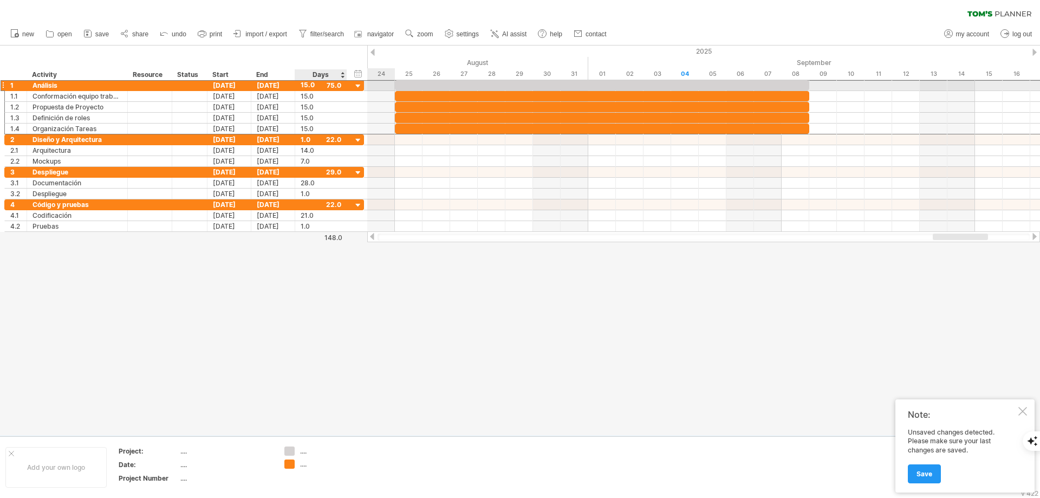
click at [332, 87] on div "15.0" at bounding box center [321, 85] width 41 height 10
click at [332, 87] on div "****" at bounding box center [321, 85] width 41 height 10
click at [332, 87] on div "15.0" at bounding box center [321, 85] width 41 height 10
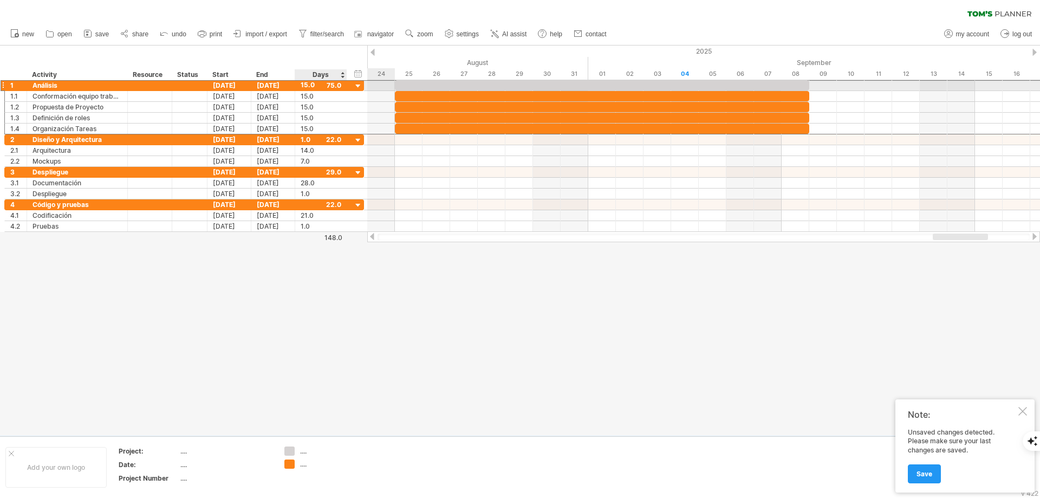
click at [332, 87] on div "15.0" at bounding box center [321, 85] width 41 height 10
click at [340, 87] on div "15.0" at bounding box center [321, 85] width 41 height 10
click at [232, 138] on div "[DATE]" at bounding box center [229, 139] width 44 height 10
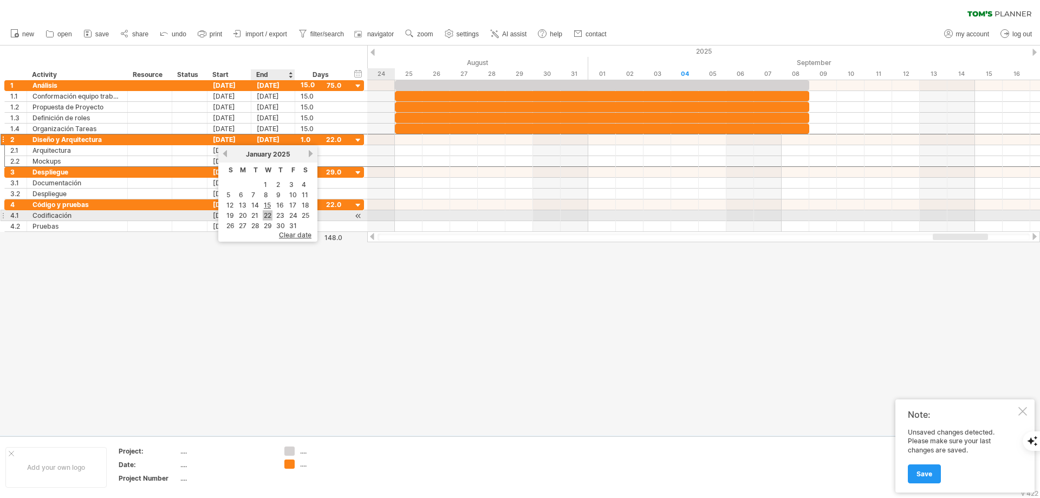
click at [264, 212] on link "22" at bounding box center [268, 215] width 10 height 10
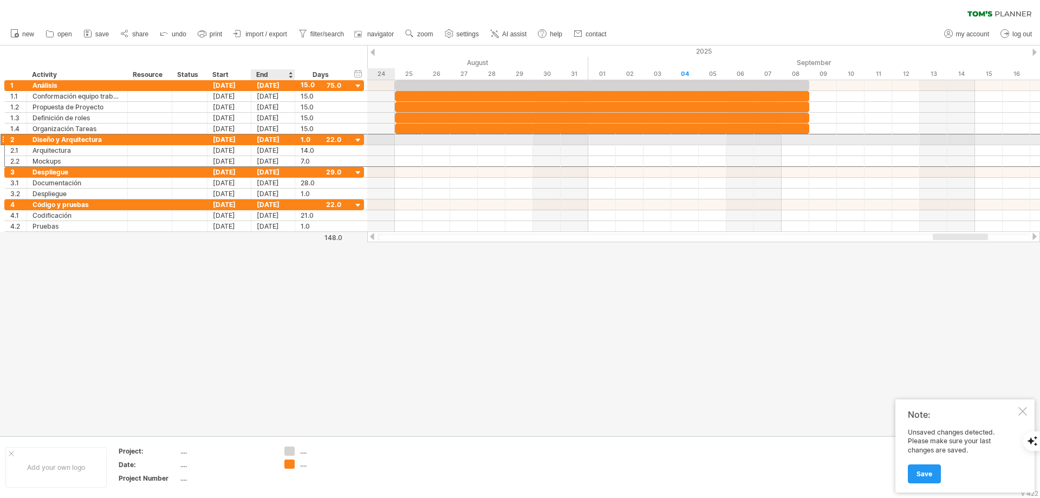
click at [262, 141] on div "[DATE]" at bounding box center [273, 139] width 44 height 10
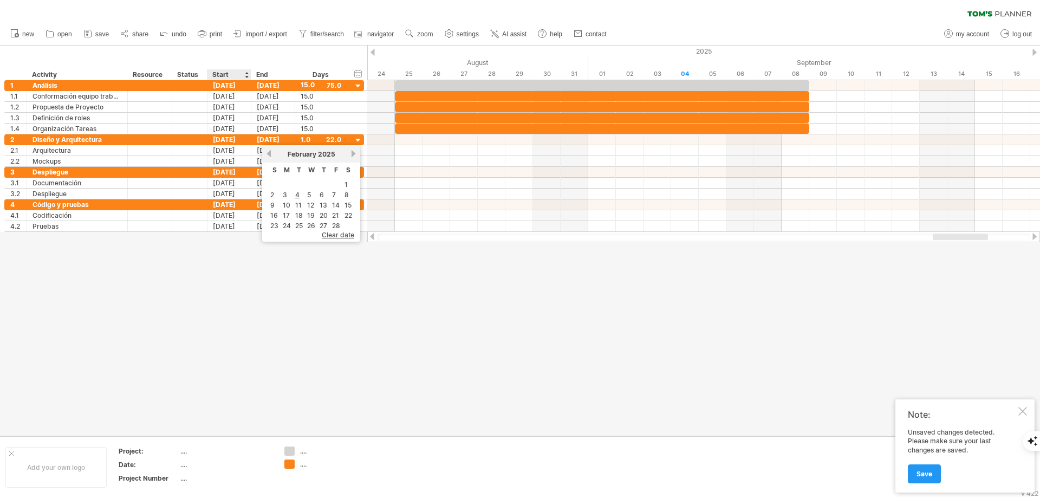
click at [224, 76] on div "Start" at bounding box center [228, 74] width 33 height 11
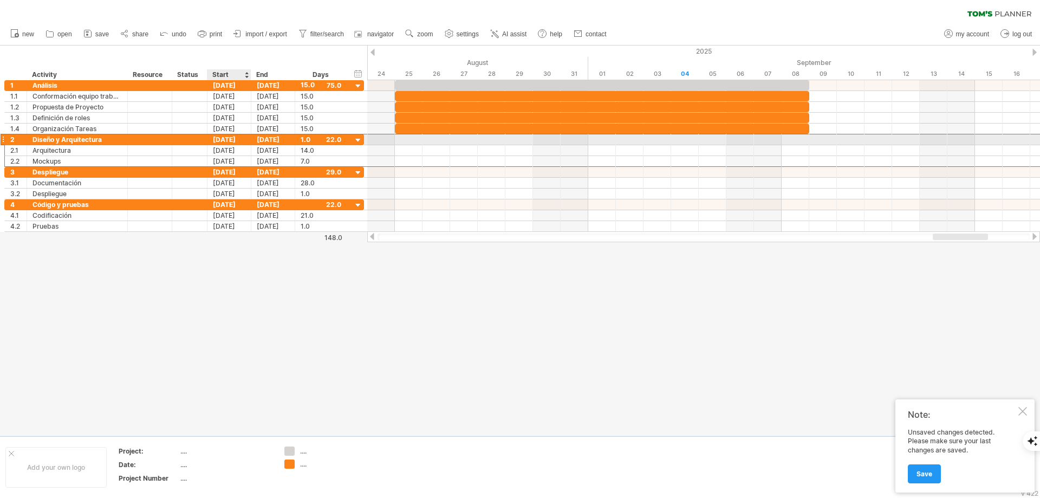
click at [224, 140] on div "[DATE]" at bounding box center [229, 139] width 44 height 10
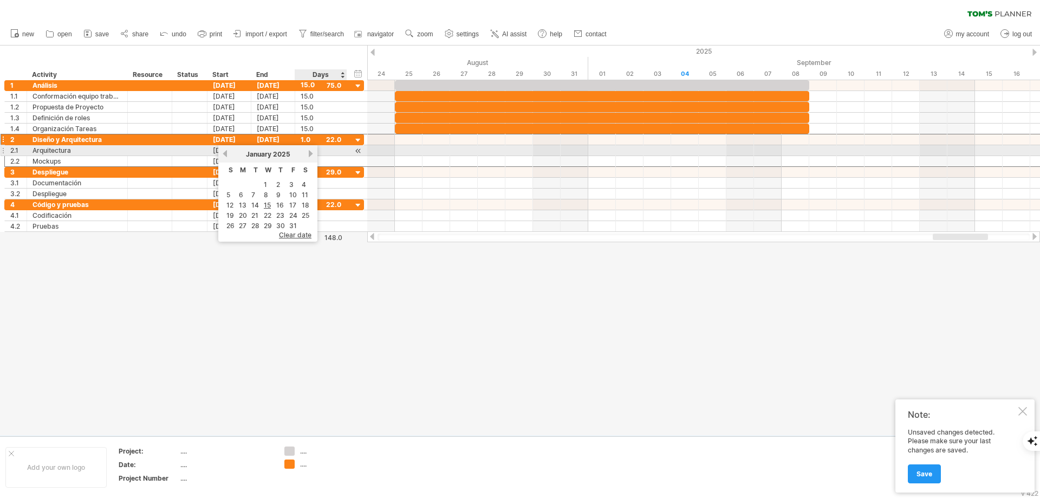
click at [306, 152] on div "[DATE]" at bounding box center [268, 154] width 79 height 8
click at [308, 152] on link "next" at bounding box center [311, 154] width 8 height 8
click at [308, 152] on link "next" at bounding box center [310, 154] width 8 height 8
click at [308, 152] on link "next" at bounding box center [311, 154] width 8 height 8
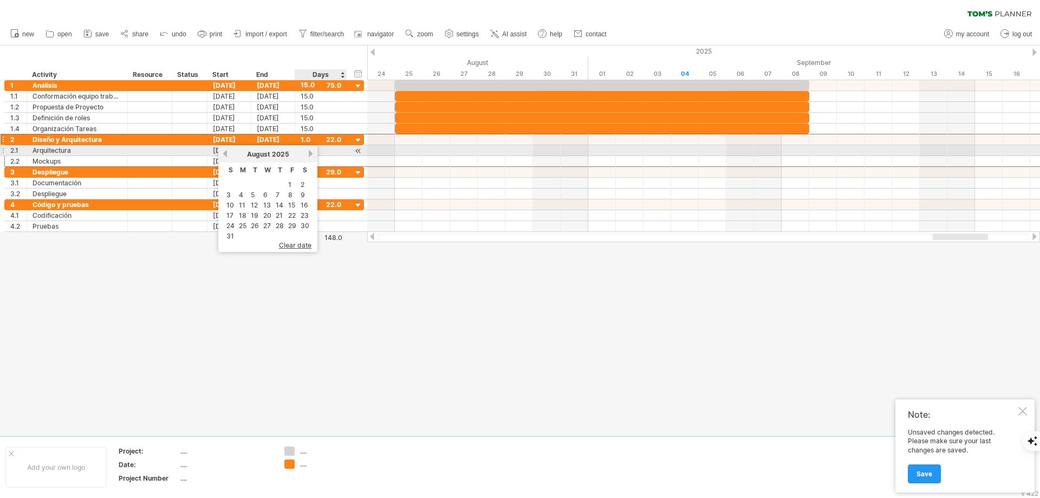
click at [308, 152] on link "next" at bounding box center [311, 154] width 8 height 8
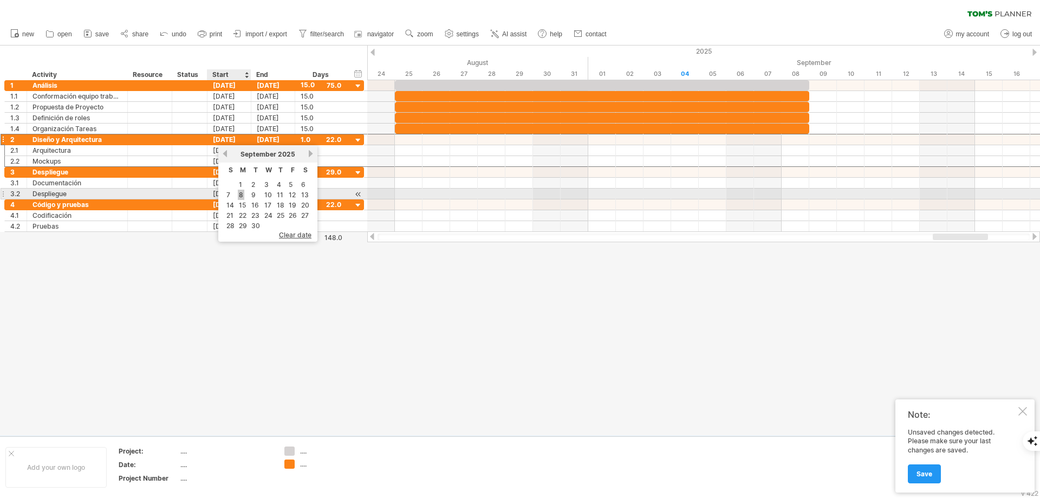
click at [241, 194] on link "8" at bounding box center [241, 195] width 7 height 10
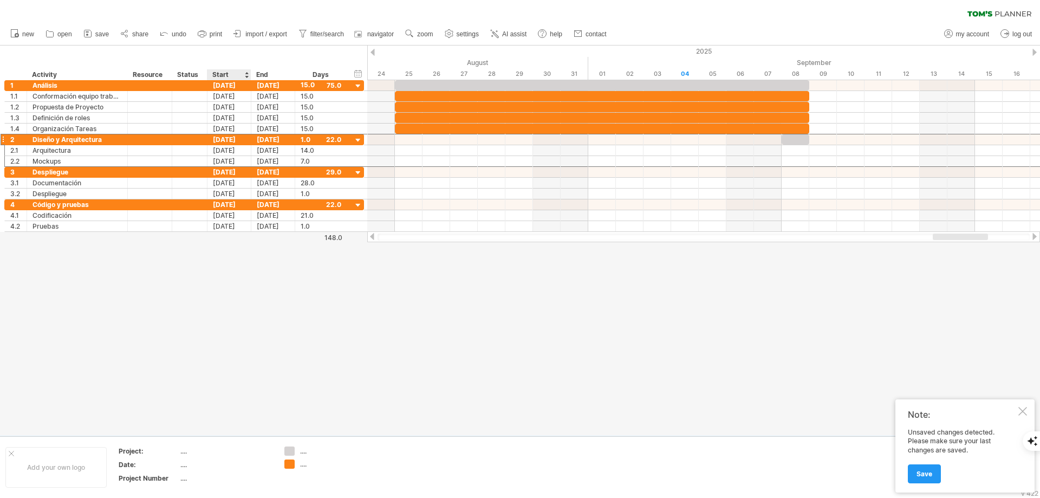
click at [245, 76] on div at bounding box center [246, 74] width 4 height 11
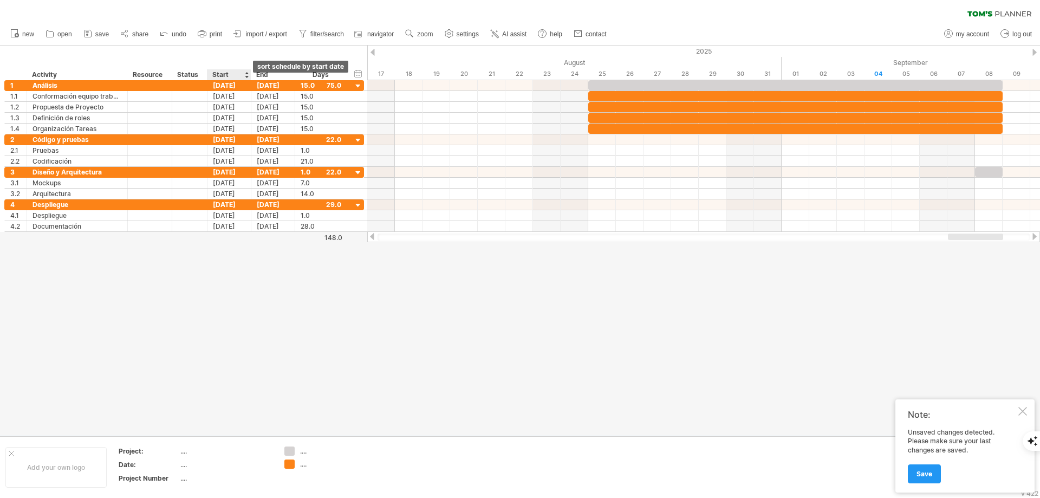
click at [246, 73] on div at bounding box center [246, 74] width 4 height 11
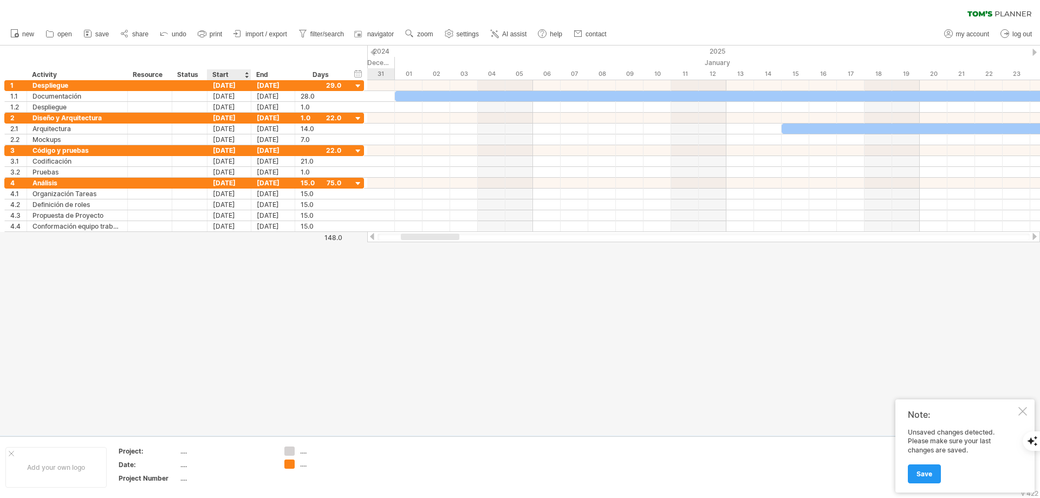
click at [246, 73] on div at bounding box center [246, 74] width 4 height 11
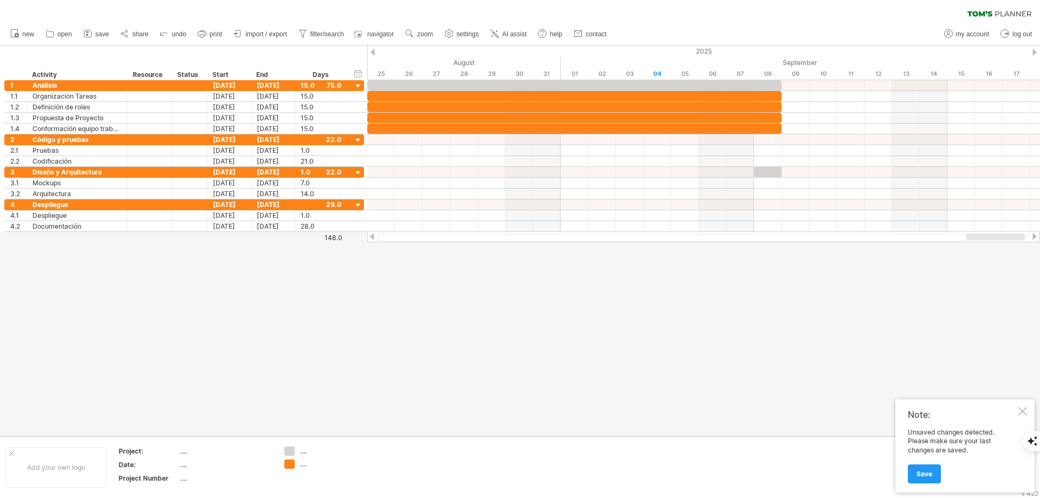
drag, startPoint x: 959, startPoint y: 236, endPoint x: 977, endPoint y: 236, distance: 18.4
click at [977, 236] on div at bounding box center [995, 236] width 59 height 7
click at [224, 139] on div "[DATE]" at bounding box center [229, 139] width 44 height 10
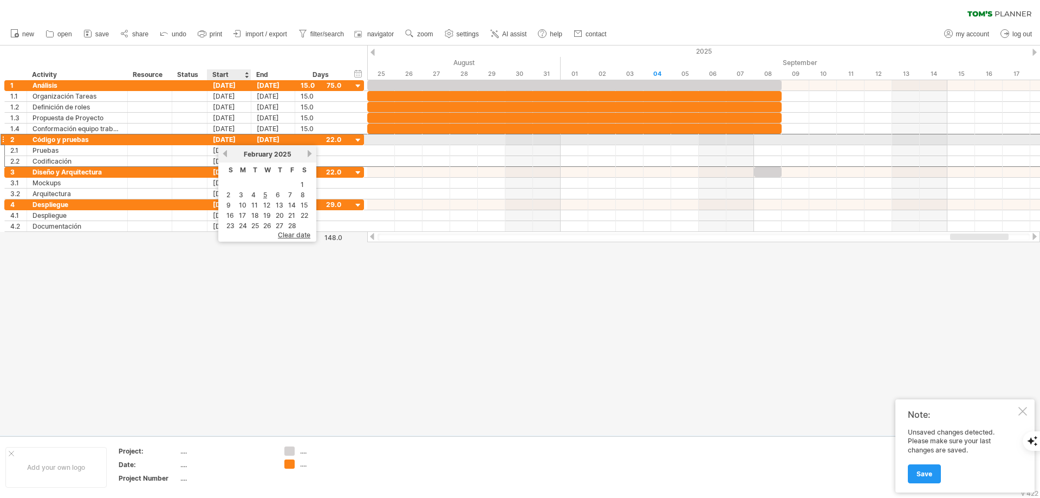
click at [224, 139] on div "[DATE]" at bounding box center [229, 139] width 44 height 10
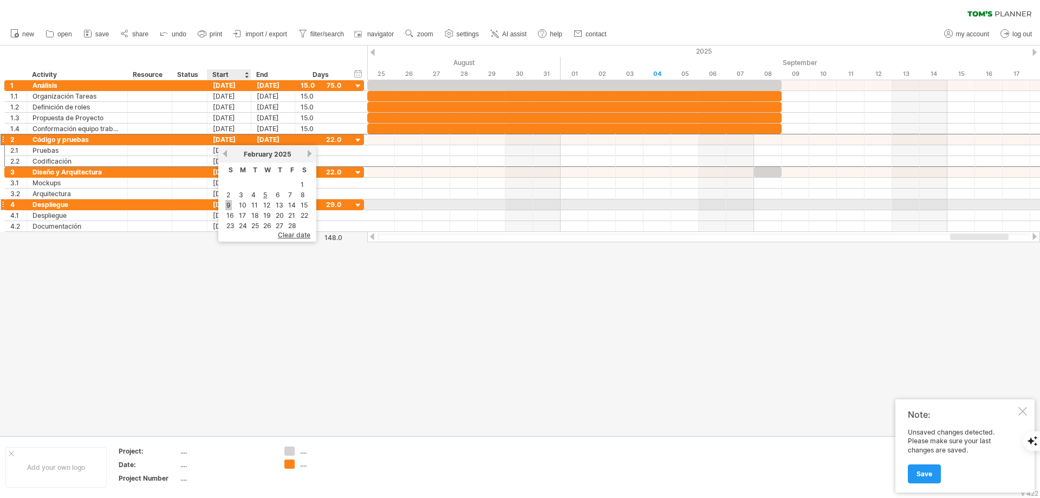
click at [229, 202] on link "9" at bounding box center [228, 205] width 7 height 10
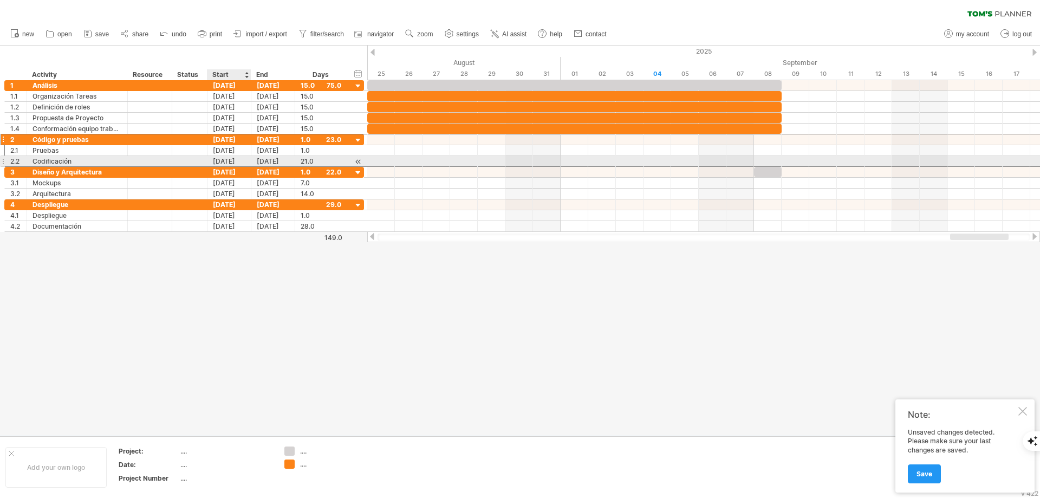
click at [219, 163] on div "[DATE]" at bounding box center [229, 161] width 44 height 10
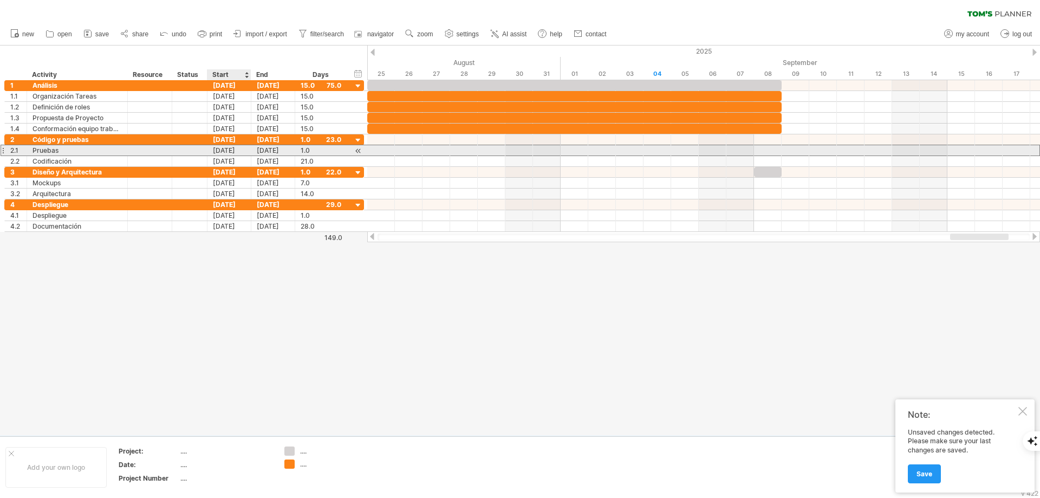
click at [217, 149] on div "[DATE]" at bounding box center [229, 150] width 44 height 10
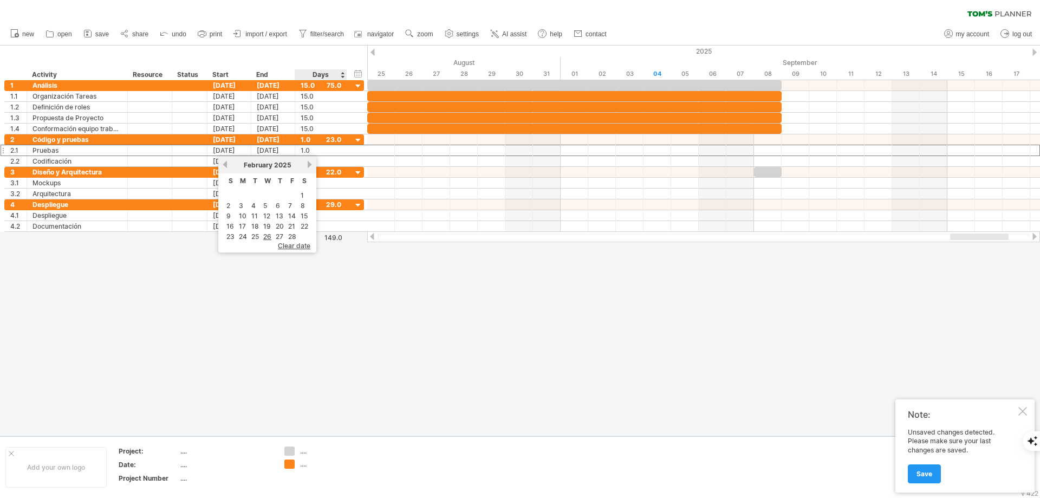
click at [353, 316] on div at bounding box center [520, 241] width 1040 height 390
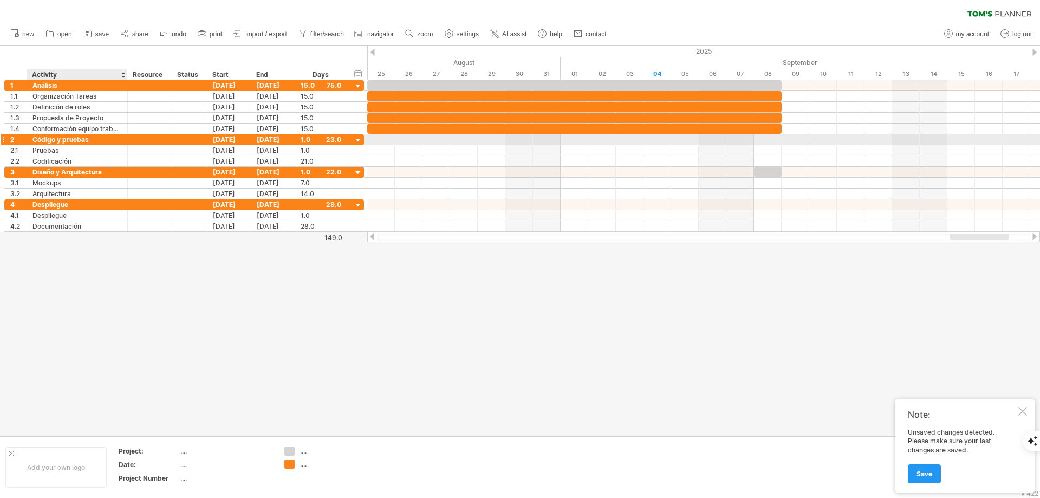
click at [124, 140] on div at bounding box center [126, 139] width 5 height 11
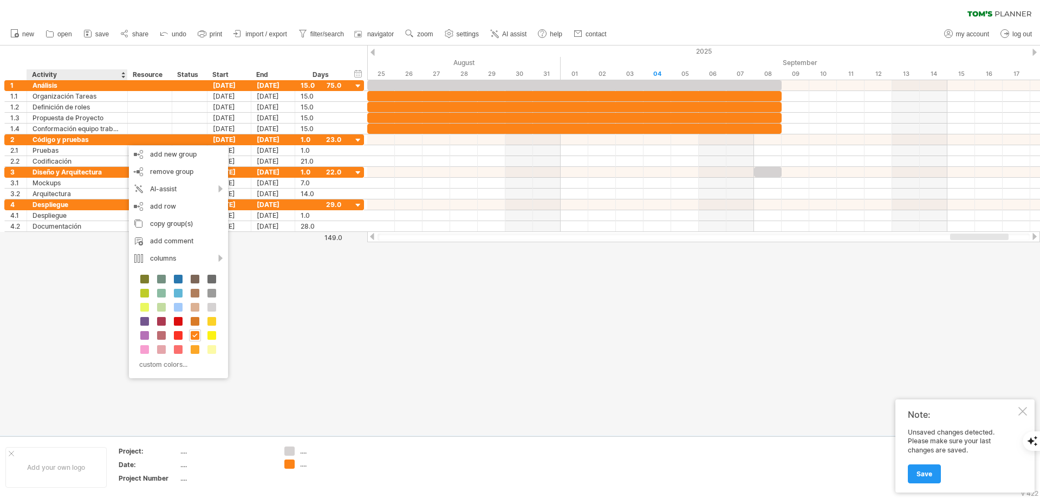
click at [311, 317] on div at bounding box center [520, 241] width 1040 height 390
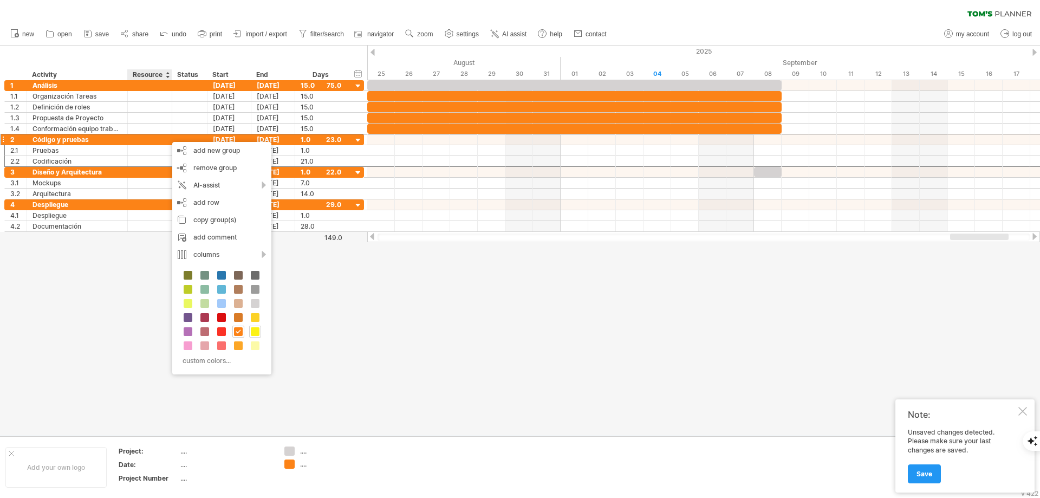
click at [256, 326] on div at bounding box center [255, 332] width 12 height 12
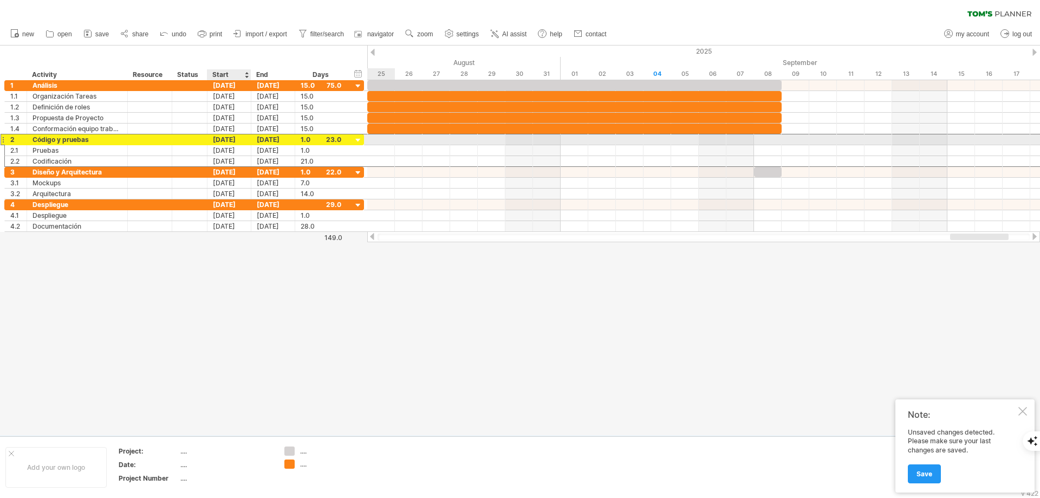
click at [222, 141] on div "[DATE]" at bounding box center [229, 139] width 44 height 10
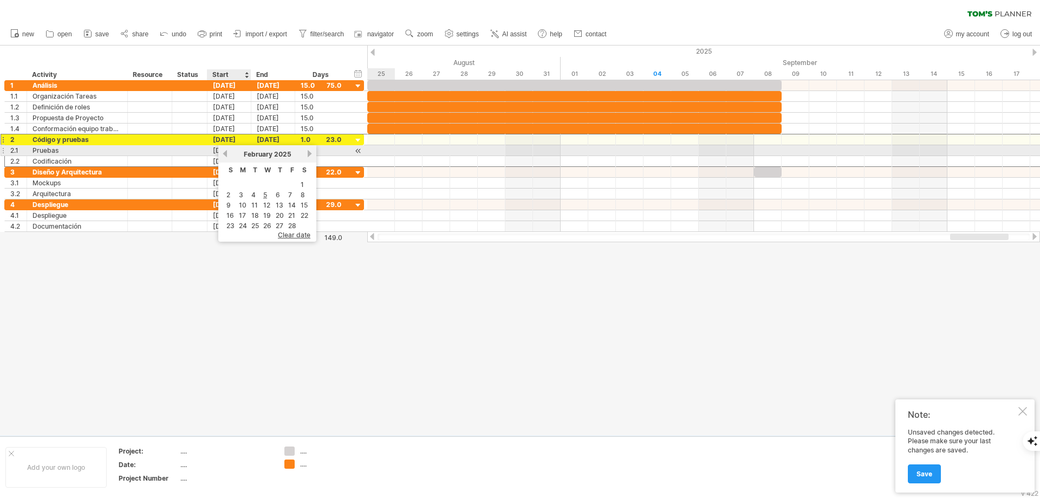
click at [251, 151] on span "February" at bounding box center [258, 154] width 29 height 8
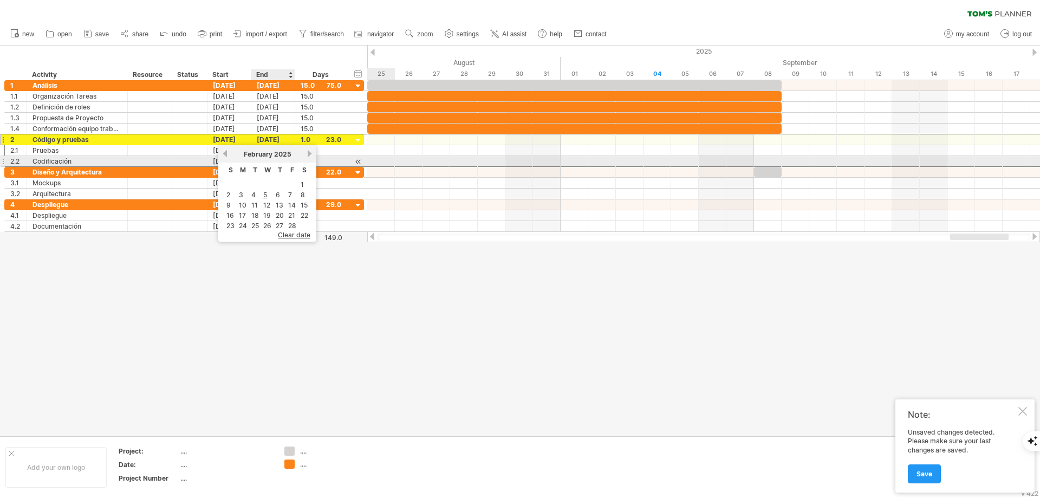
click at [263, 160] on div "previous next [DATE]" at bounding box center [267, 153] width 98 height 17
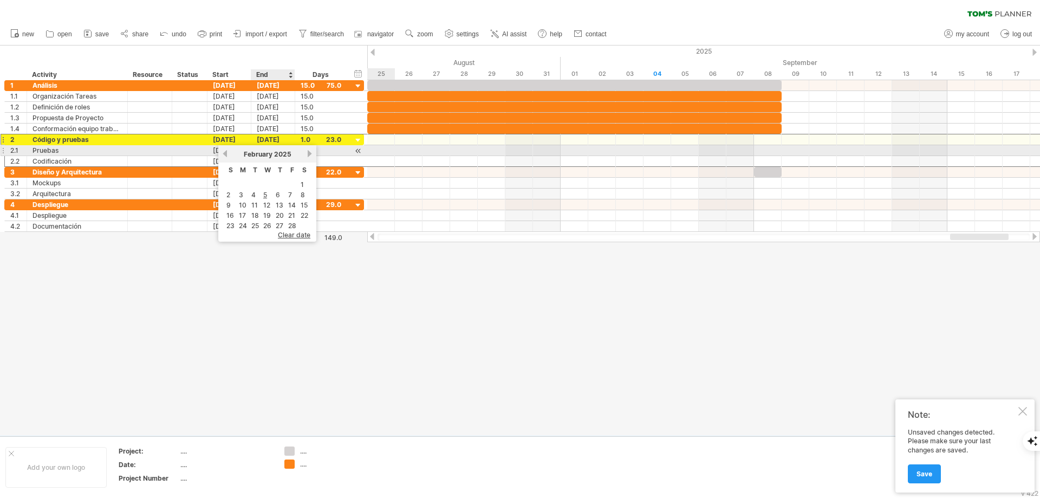
click at [266, 153] on span "February" at bounding box center [258, 154] width 29 height 8
click at [308, 151] on link "next" at bounding box center [310, 154] width 8 height 8
click at [308, 151] on link "next" at bounding box center [311, 154] width 8 height 8
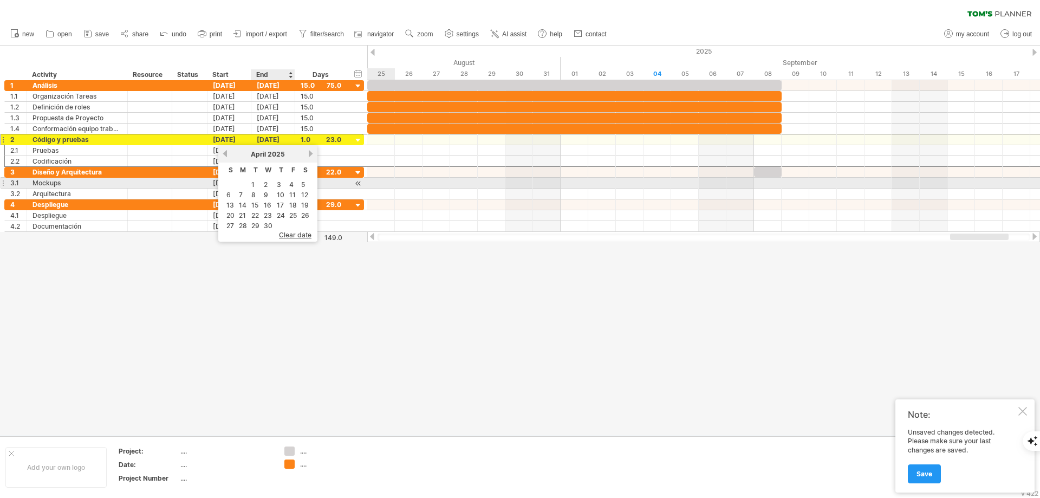
click at [270, 184] on td "2" at bounding box center [268, 184] width 12 height 9
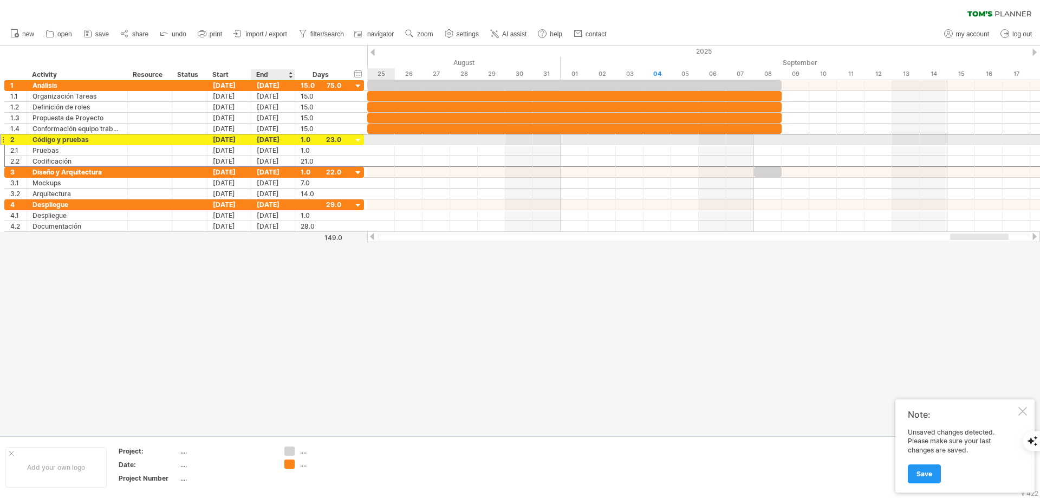
click at [270, 140] on div "[DATE]" at bounding box center [273, 139] width 44 height 10
click at [263, 76] on div "End" at bounding box center [272, 74] width 33 height 11
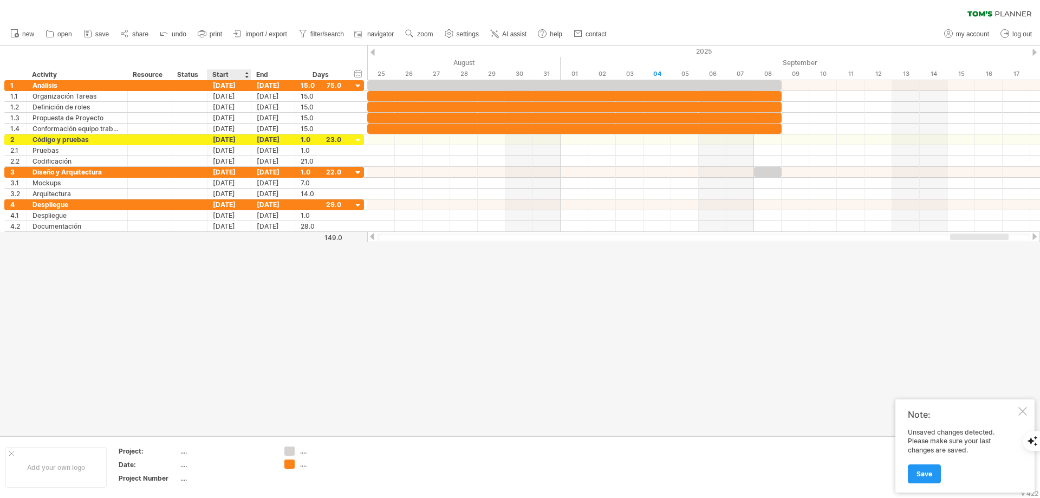
click at [228, 74] on div "Start" at bounding box center [228, 74] width 33 height 11
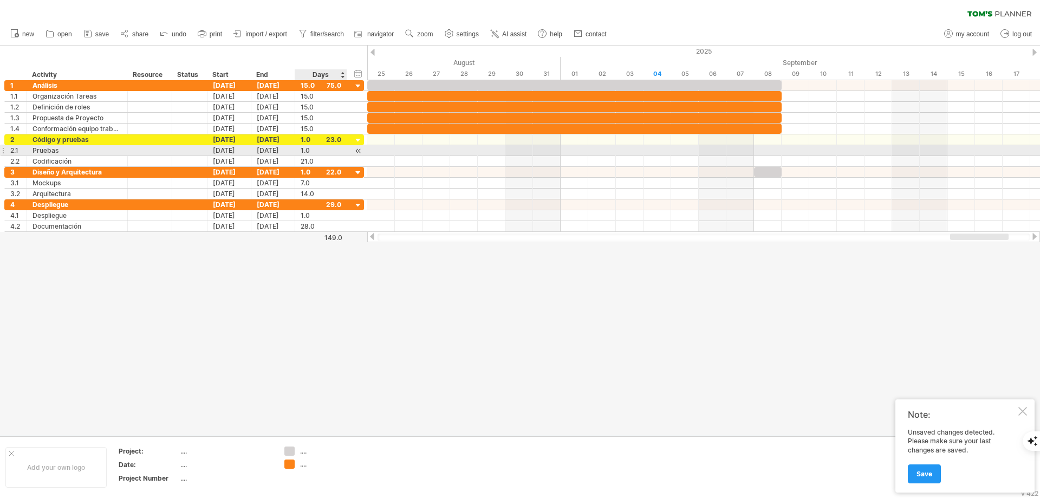
click at [416, 314] on div at bounding box center [520, 241] width 1040 height 390
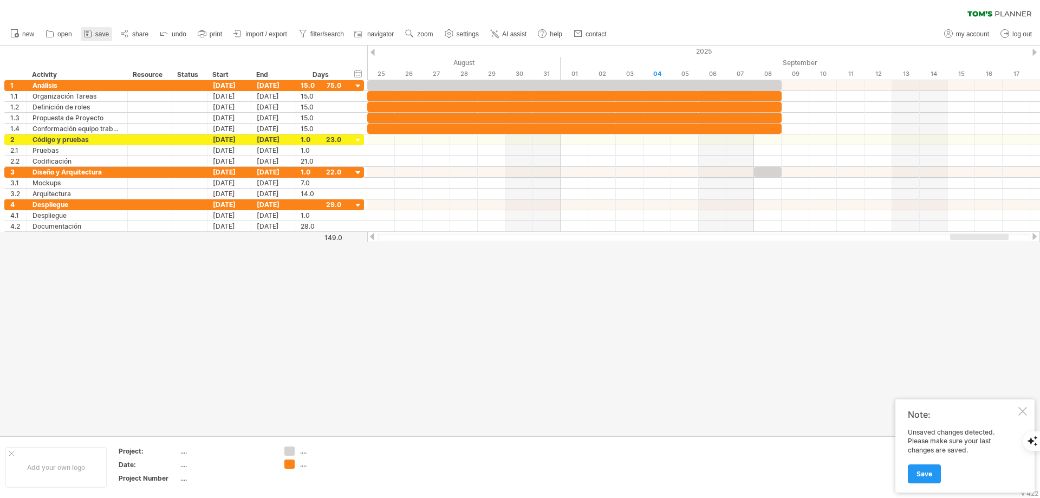
click at [93, 33] on icon at bounding box center [87, 33] width 11 height 11
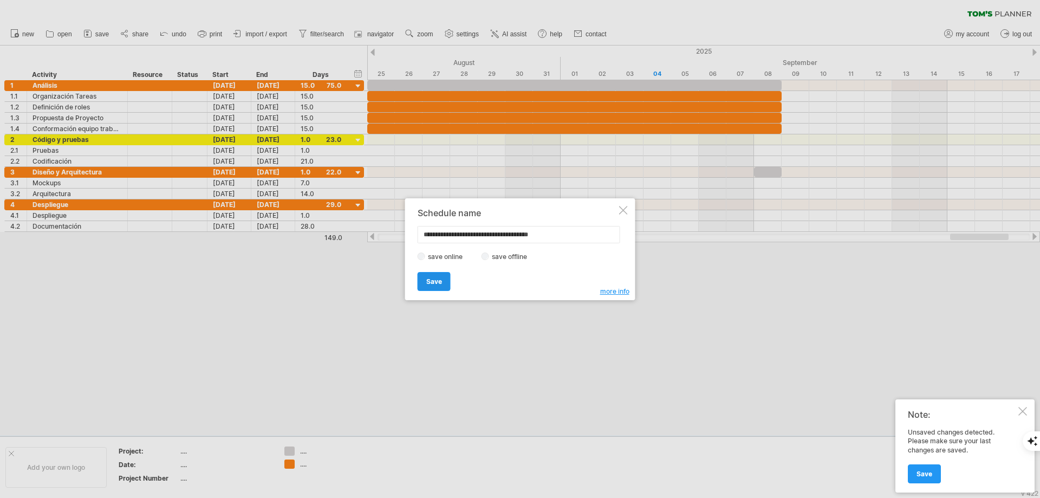
click at [437, 289] on link "Save" at bounding box center [434, 281] width 33 height 19
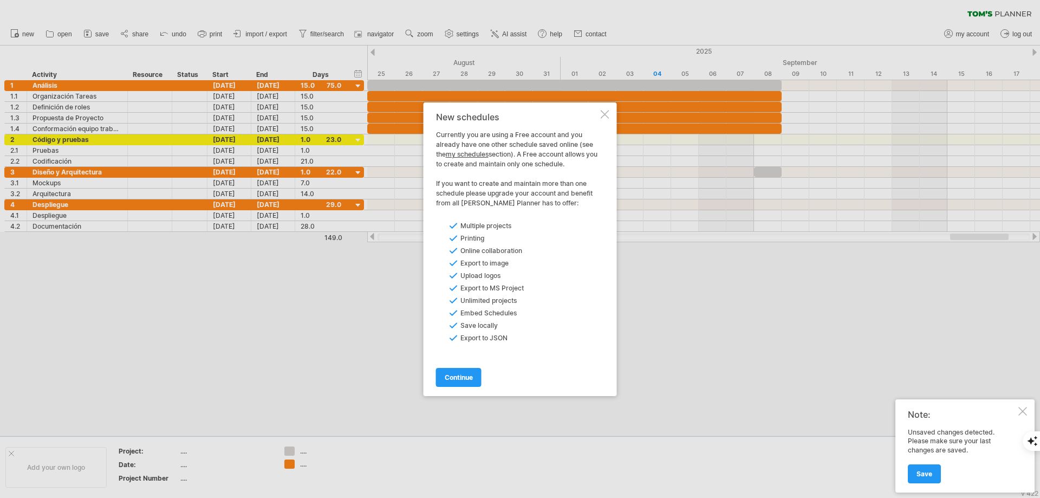
click at [607, 112] on div at bounding box center [605, 114] width 9 height 9
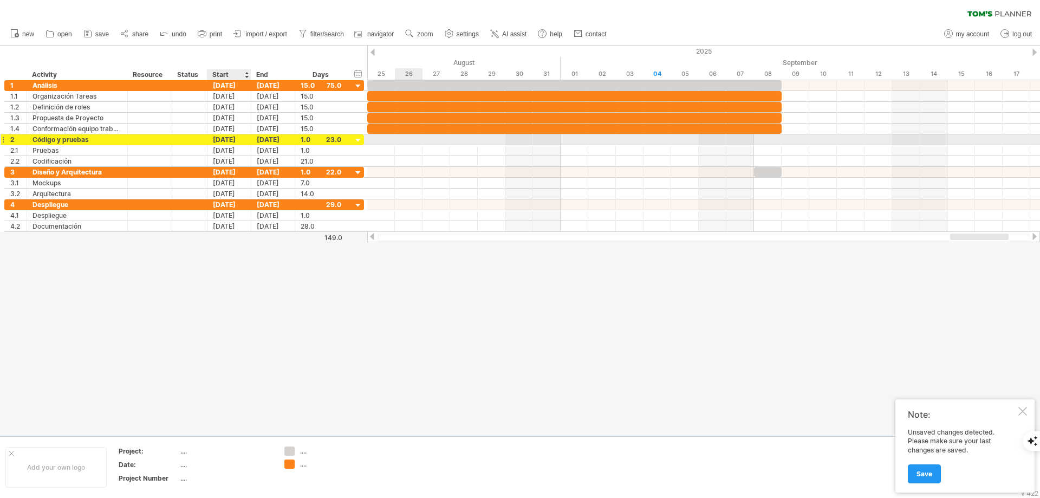
click at [235, 142] on div "[DATE]" at bounding box center [229, 139] width 44 height 10
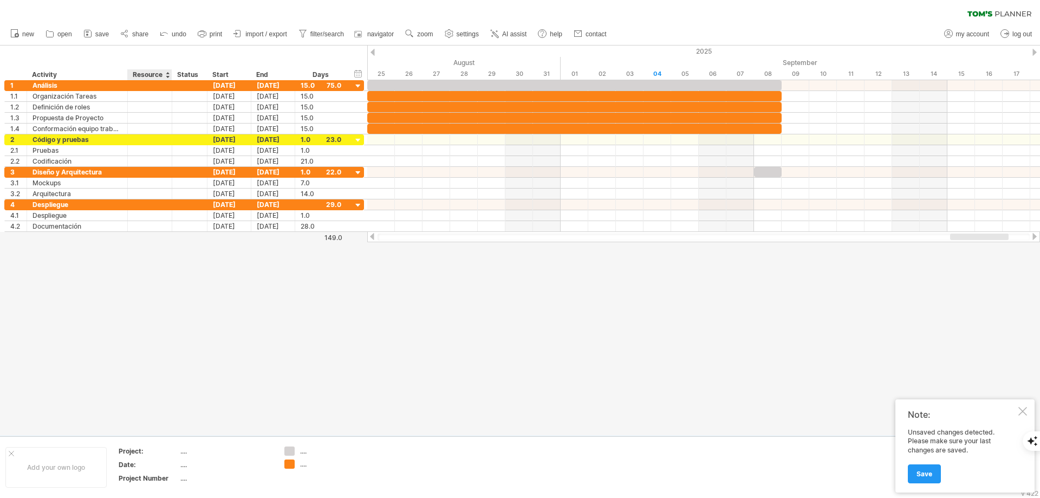
click at [178, 300] on div at bounding box center [520, 241] width 1040 height 390
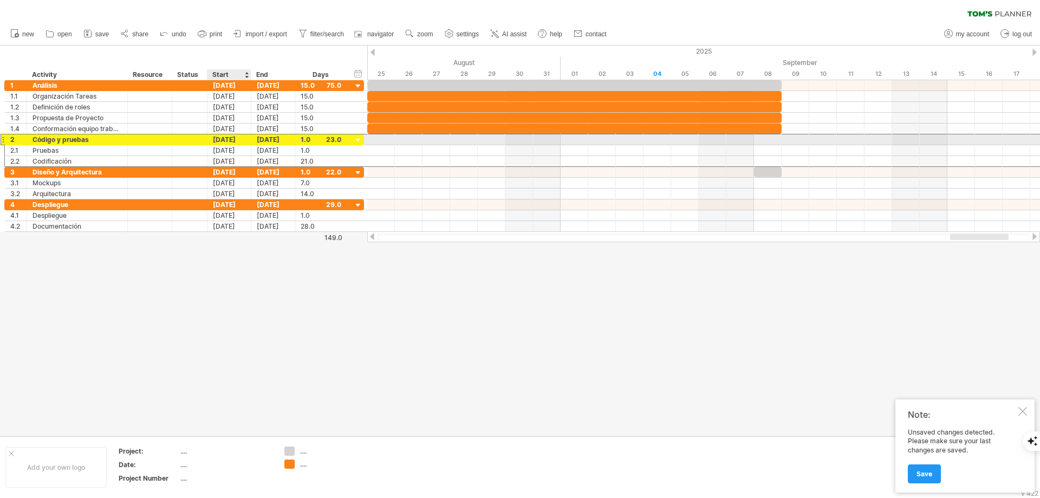
click at [215, 138] on div "[DATE]" at bounding box center [229, 139] width 44 height 10
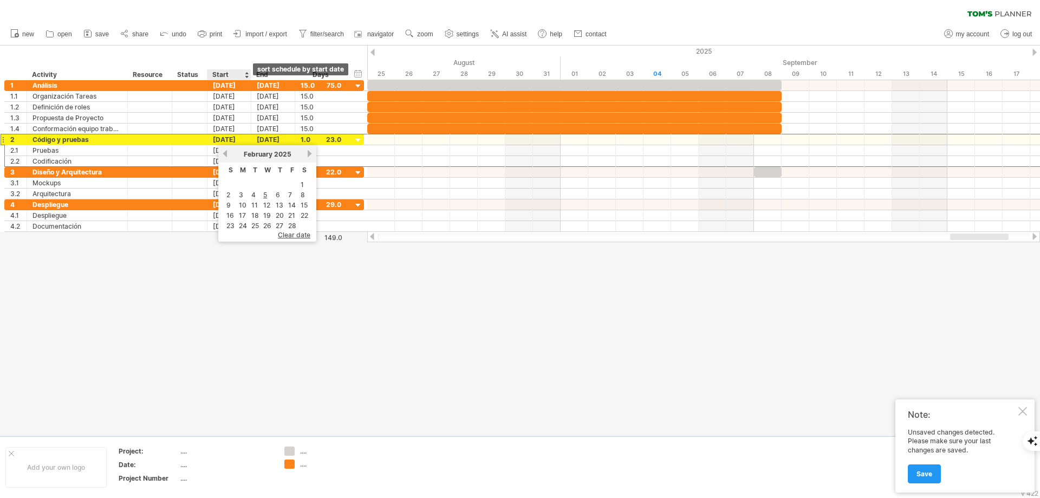
click at [246, 77] on div at bounding box center [246, 74] width 4 height 11
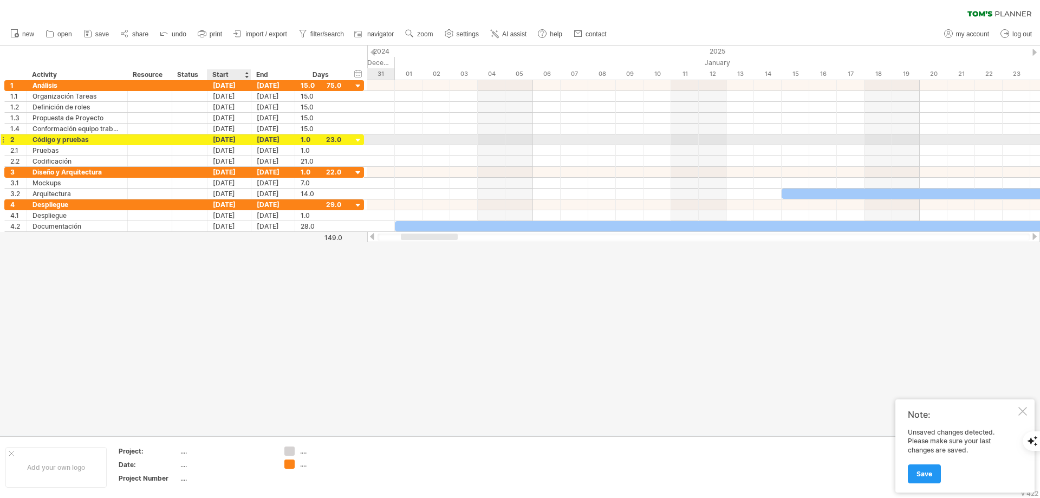
click at [228, 141] on div "[DATE]" at bounding box center [229, 139] width 44 height 10
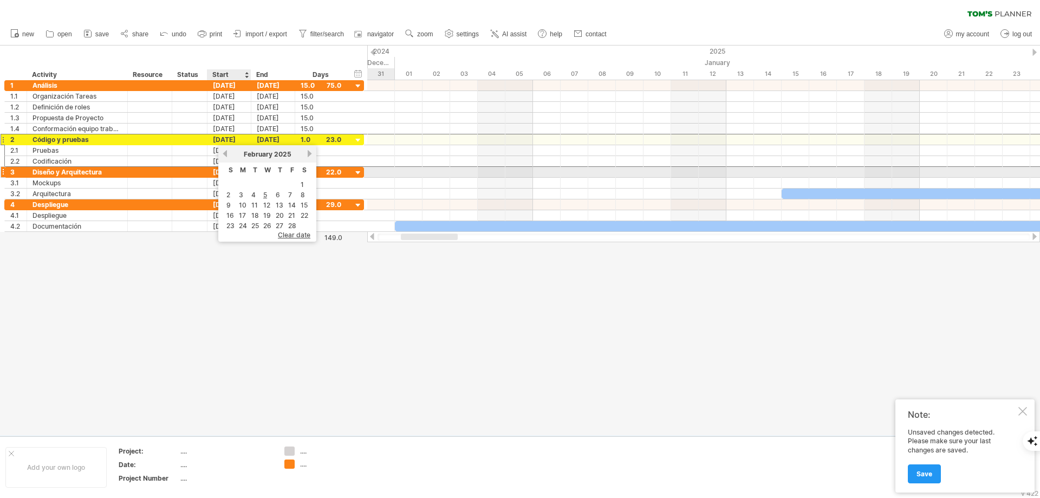
click at [228, 170] on th "S" at bounding box center [230, 171] width 11 height 15
click at [230, 171] on span "S" at bounding box center [231, 170] width 4 height 8
click at [230, 167] on span "S" at bounding box center [231, 170] width 4 height 8
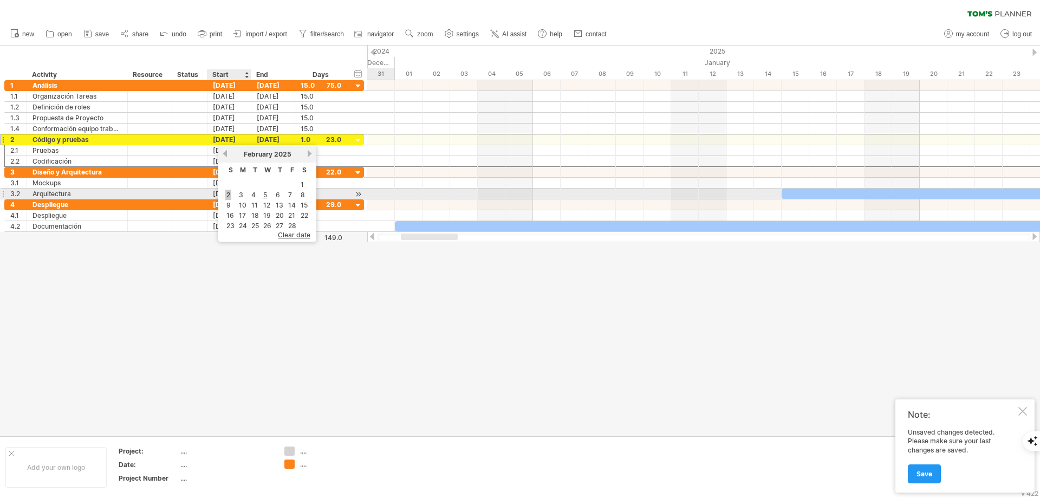
click at [227, 194] on link "2" at bounding box center [228, 195] width 6 height 10
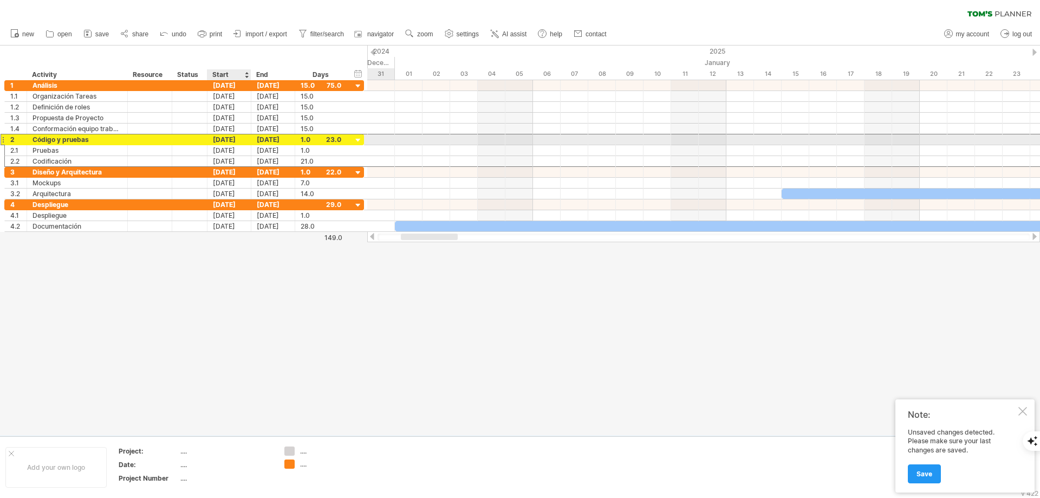
click at [221, 142] on div "[DATE]" at bounding box center [229, 139] width 44 height 10
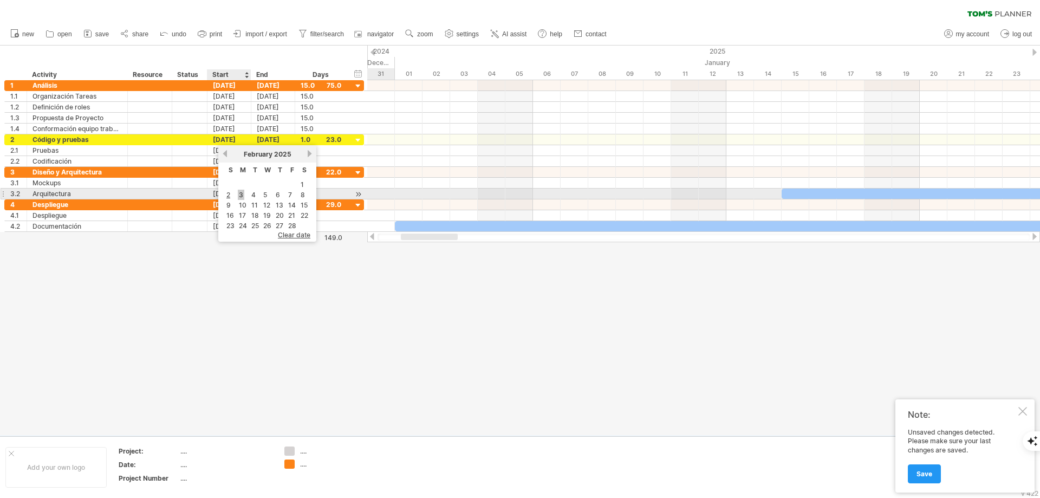
click at [240, 196] on link "3" at bounding box center [241, 195] width 7 height 10
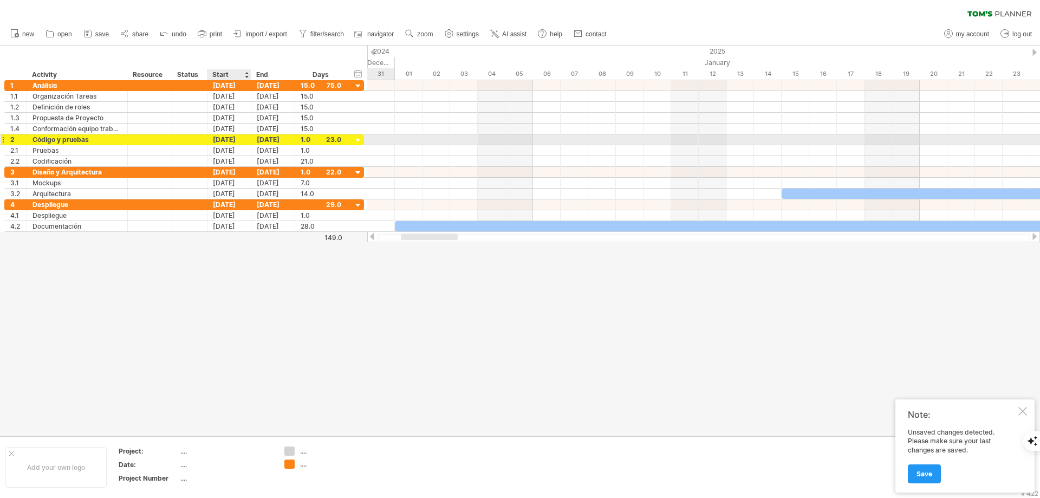
click at [228, 143] on div "[DATE]" at bounding box center [229, 139] width 44 height 10
click at [219, 139] on div "[DATE]" at bounding box center [229, 139] width 44 height 10
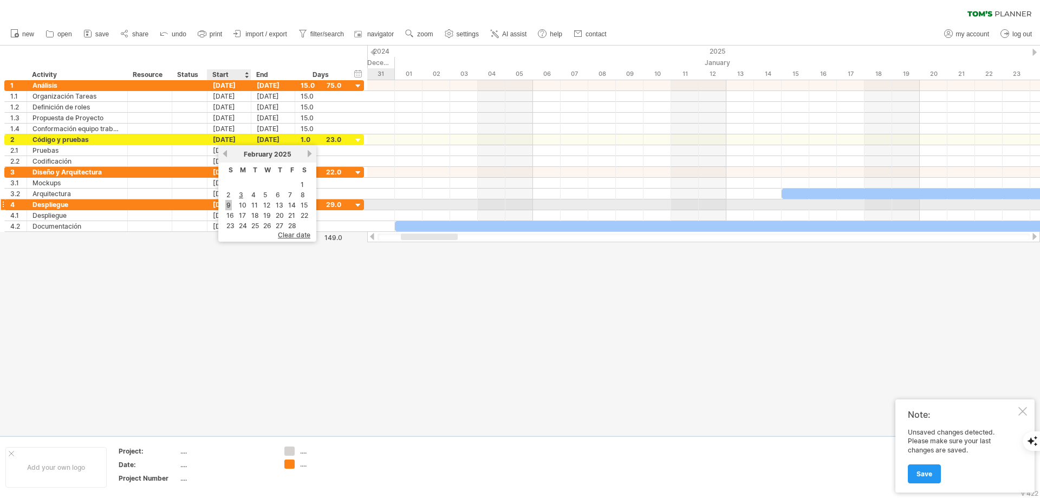
click at [230, 205] on link "9" at bounding box center [228, 205] width 7 height 10
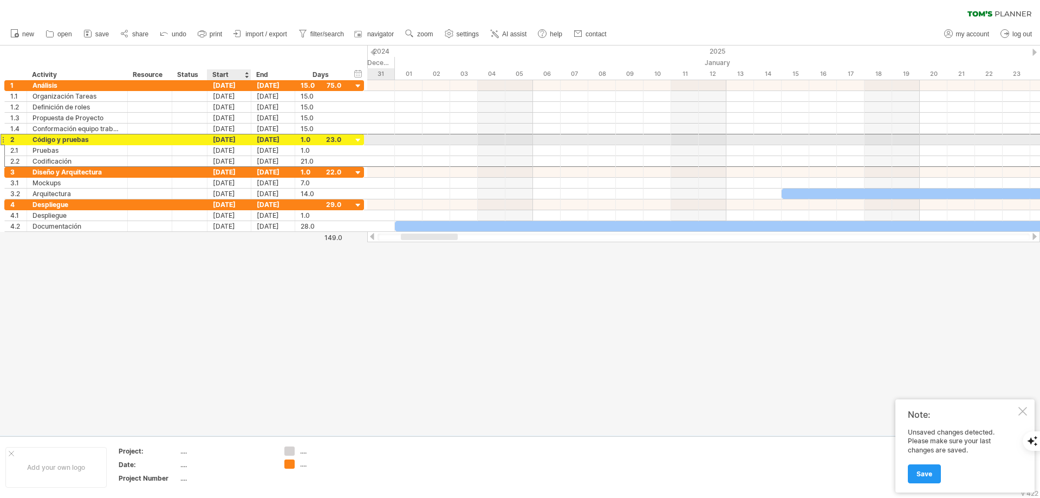
click at [229, 142] on div "[DATE]" at bounding box center [229, 139] width 44 height 10
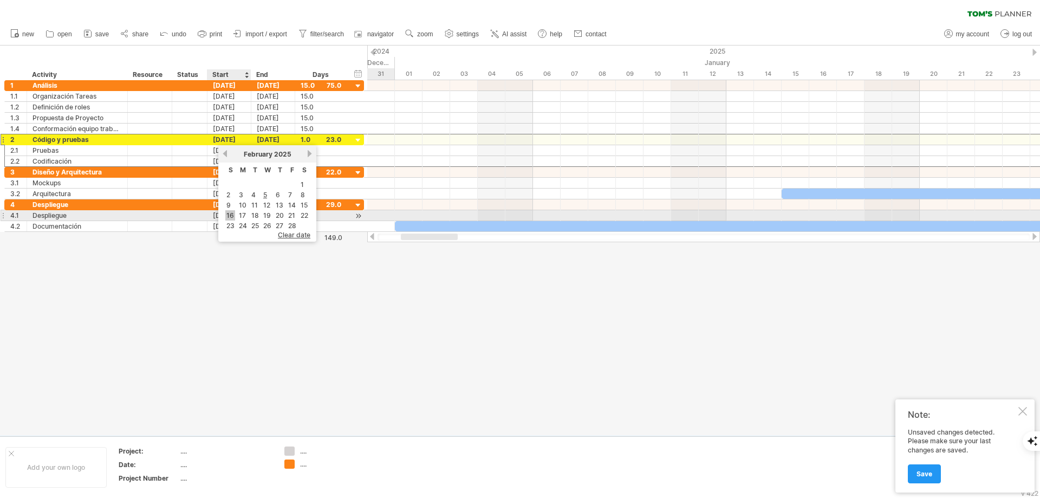
click at [230, 212] on link "16" at bounding box center [230, 215] width 10 height 10
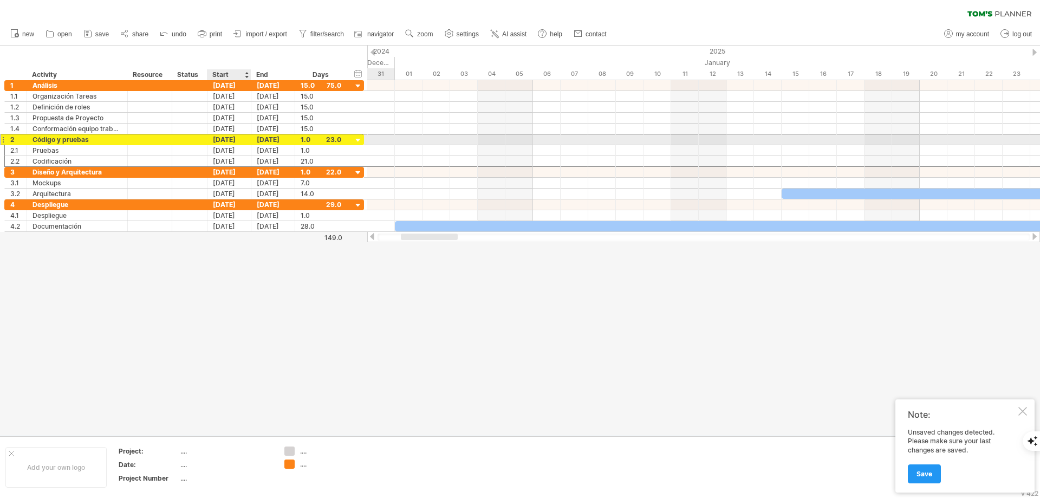
click at [230, 139] on div "[DATE]" at bounding box center [229, 139] width 44 height 10
click at [216, 139] on div "[DATE]" at bounding box center [229, 139] width 44 height 10
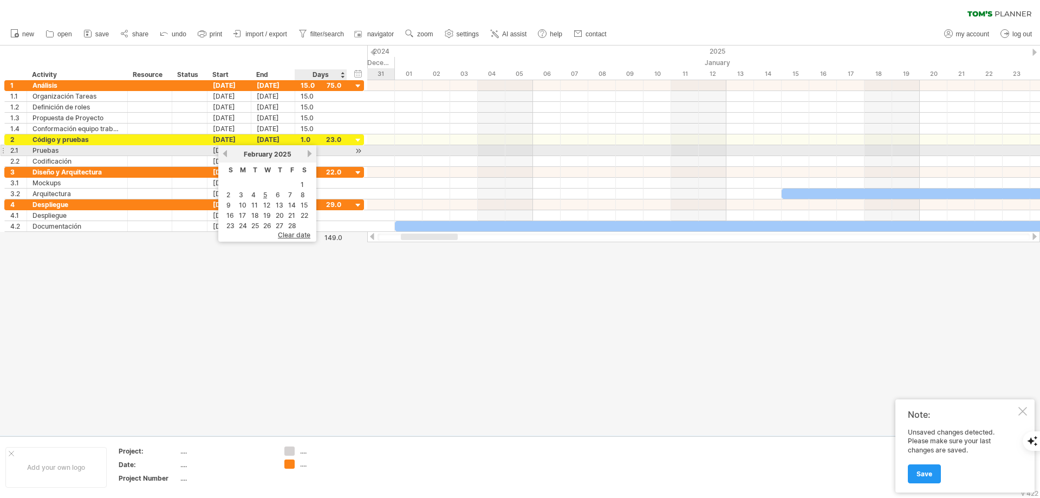
click at [306, 153] on link "next" at bounding box center [310, 154] width 8 height 8
click at [306, 153] on div "[DATE]" at bounding box center [268, 154] width 79 height 8
click at [309, 153] on link "next" at bounding box center [311, 154] width 8 height 8
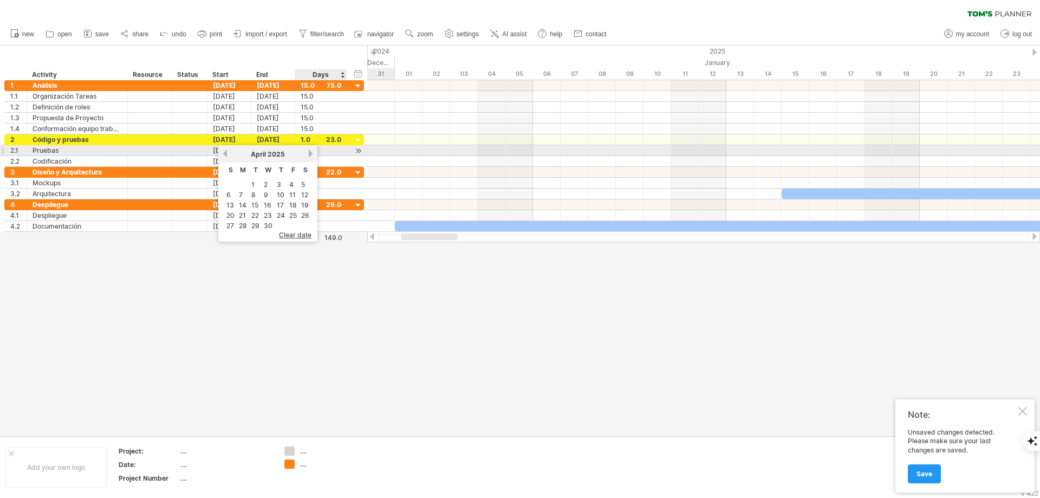
click at [309, 153] on link "next" at bounding box center [311, 154] width 8 height 8
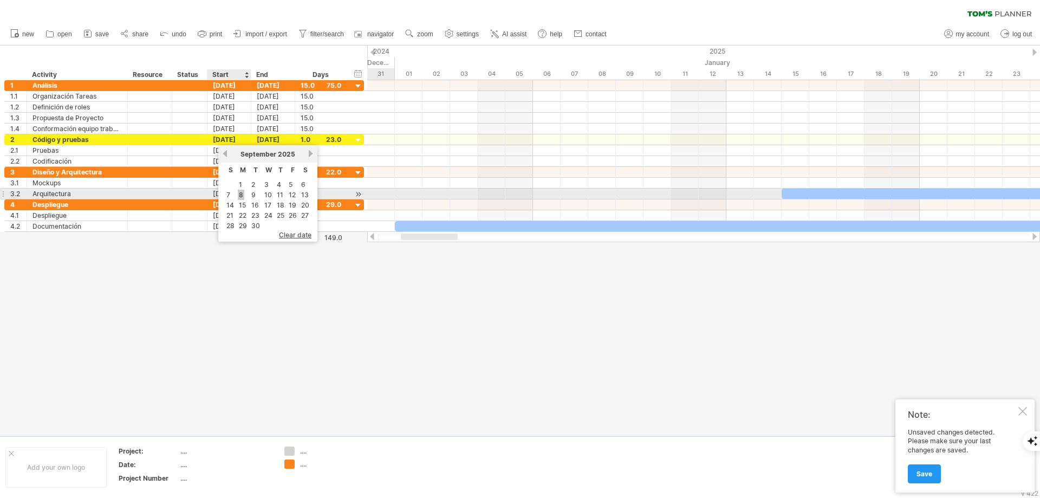
click at [238, 193] on link "8" at bounding box center [241, 195] width 7 height 10
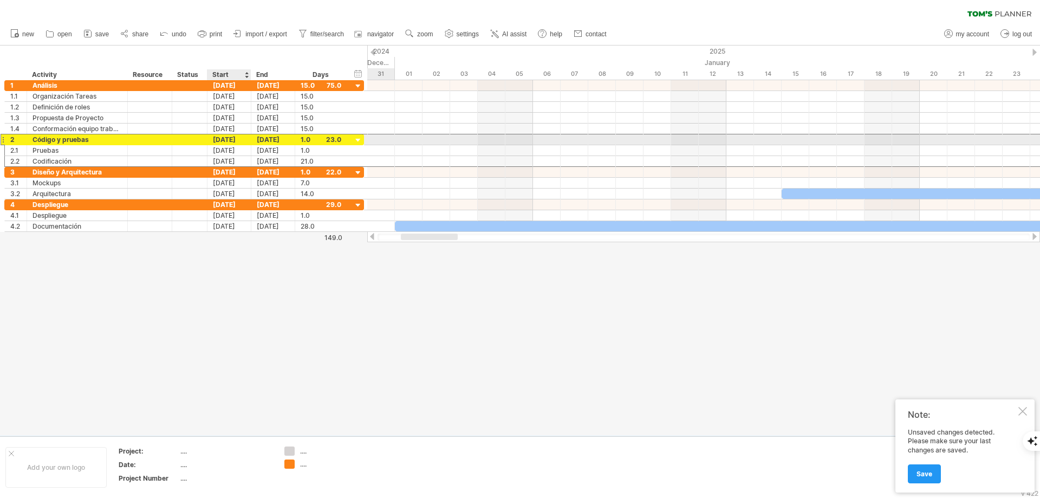
click at [232, 140] on div "[DATE]" at bounding box center [229, 139] width 44 height 10
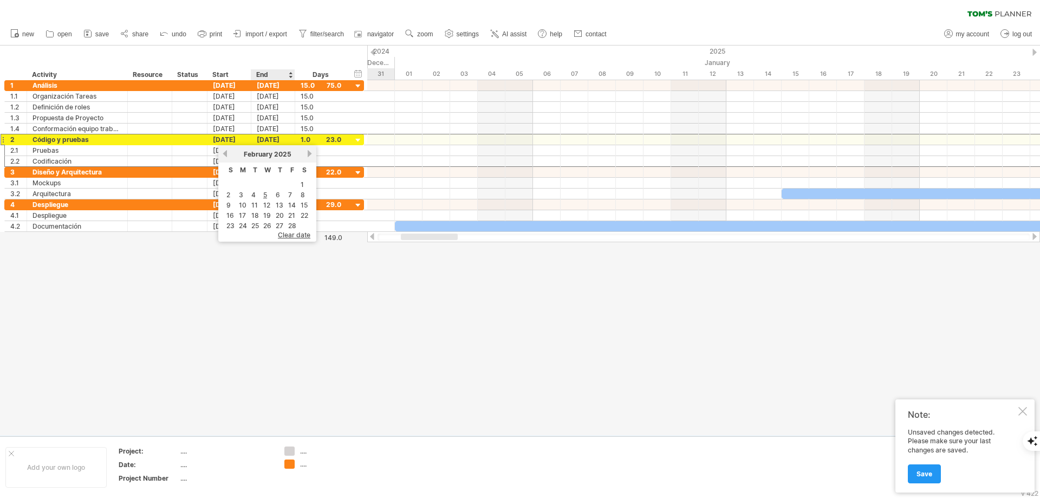
click at [290, 236] on span "clear date" at bounding box center [294, 235] width 33 height 8
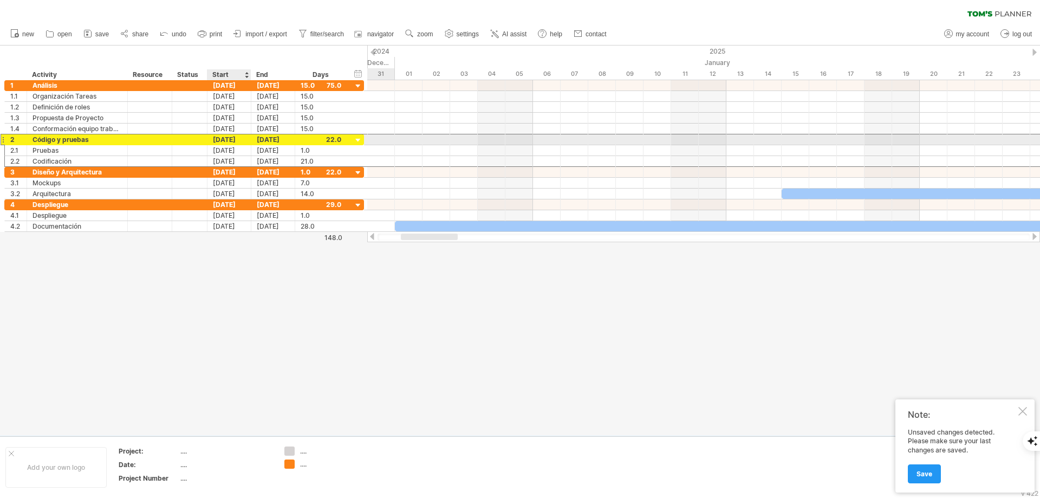
click at [223, 138] on div "[DATE]" at bounding box center [229, 139] width 44 height 10
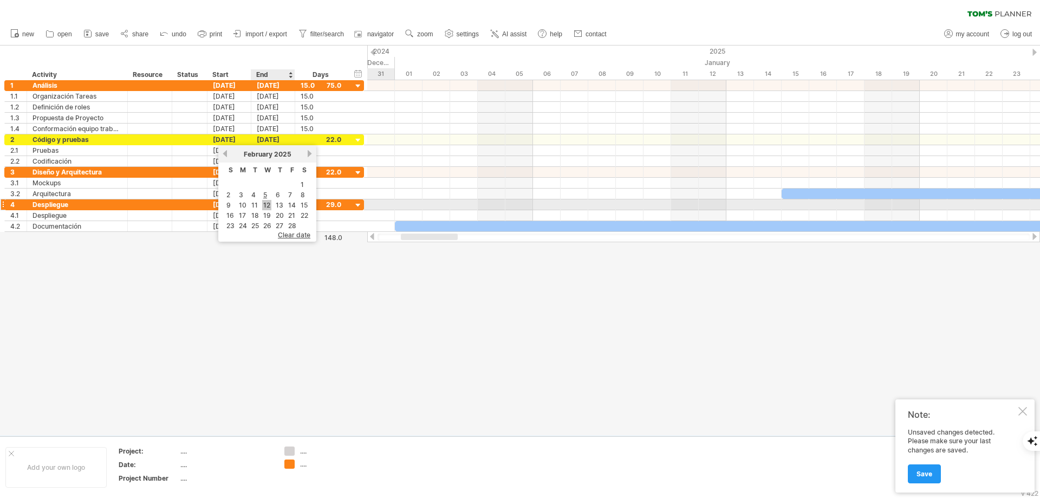
click at [268, 204] on link "12" at bounding box center [266, 205] width 9 height 10
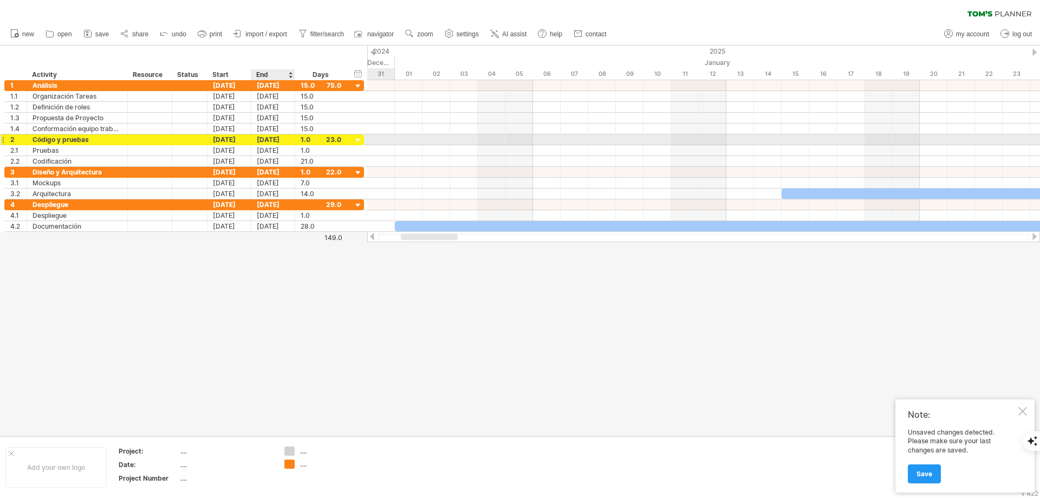
click at [279, 137] on div "[DATE]" at bounding box center [273, 139] width 44 height 10
click at [363, 138] on div at bounding box center [358, 140] width 10 height 10
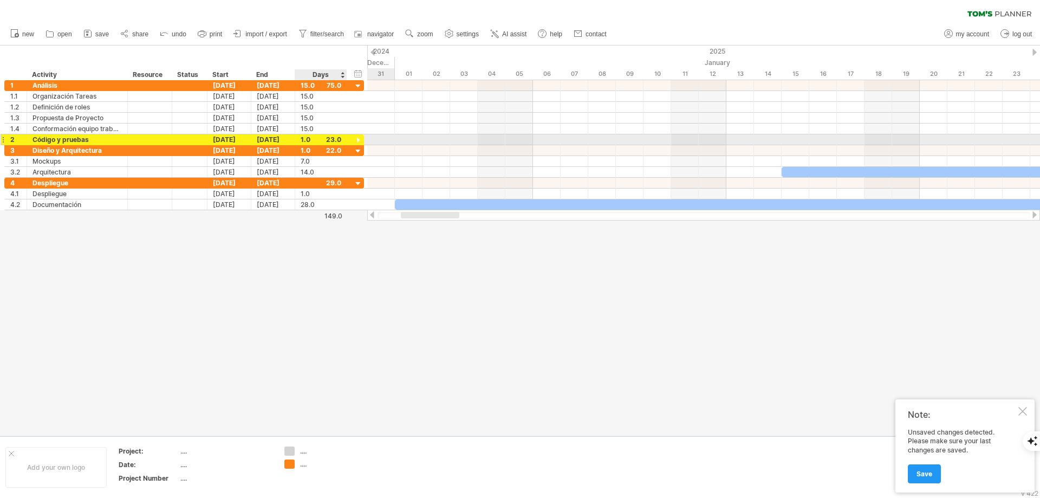
click at [359, 138] on div at bounding box center [358, 140] width 10 height 10
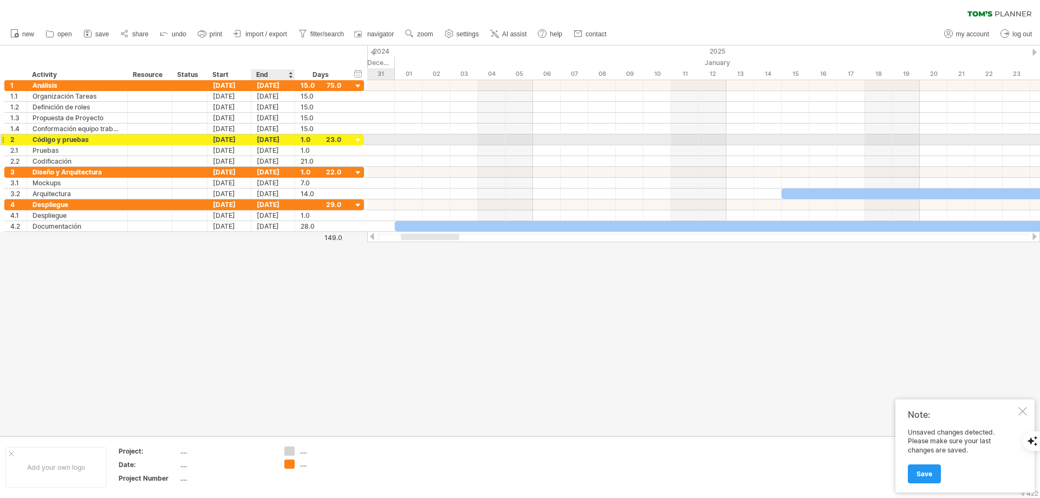
click at [270, 139] on div "[DATE]" at bounding box center [273, 139] width 44 height 10
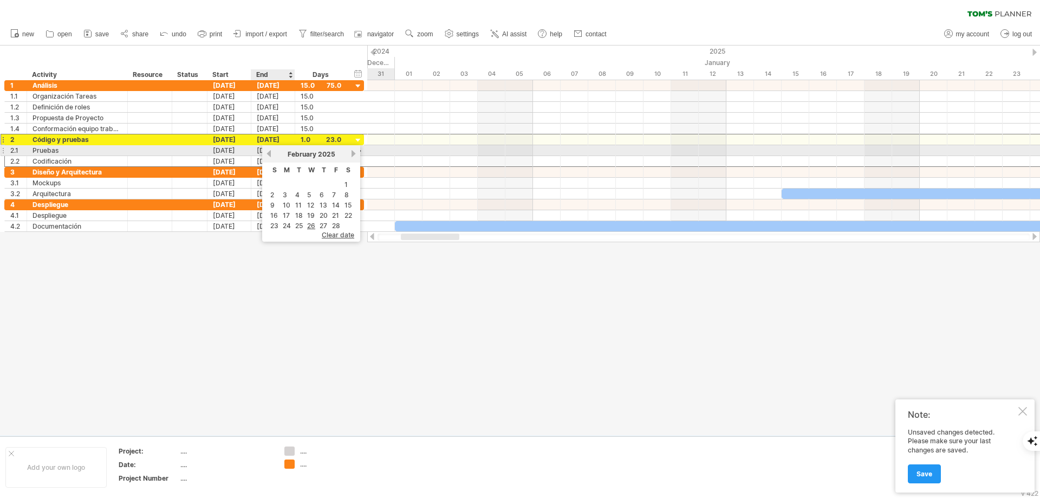
click at [285, 153] on div "[DATE]" at bounding box center [310, 154] width 77 height 8
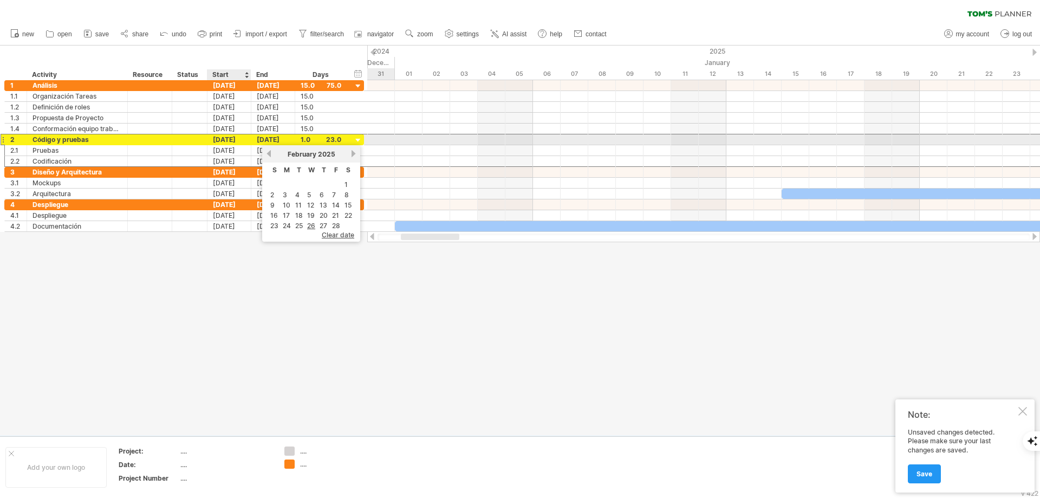
click at [223, 141] on div "[DATE]" at bounding box center [229, 139] width 44 height 10
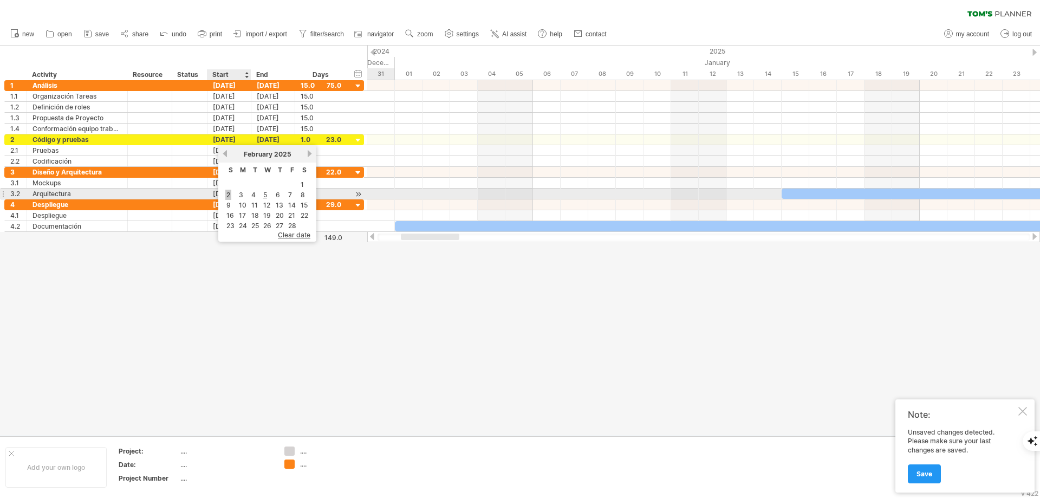
click at [229, 194] on link "2" at bounding box center [228, 195] width 6 height 10
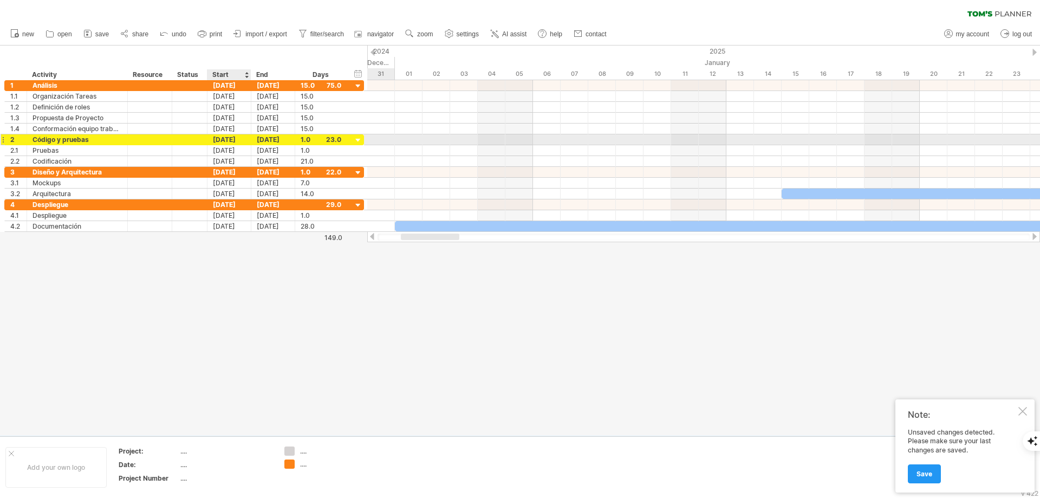
click at [224, 137] on div "[DATE]" at bounding box center [229, 139] width 44 height 10
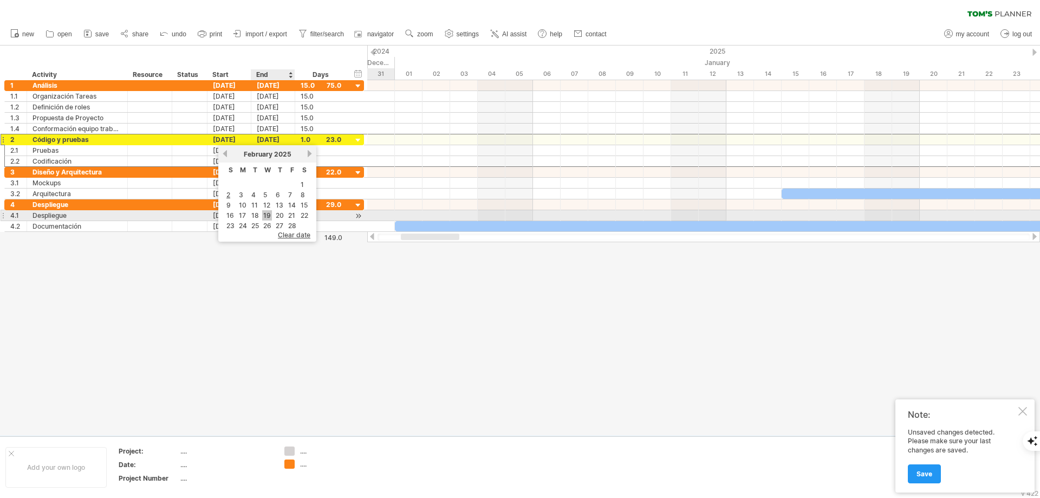
click at [267, 212] on link "19" at bounding box center [267, 215] width 10 height 10
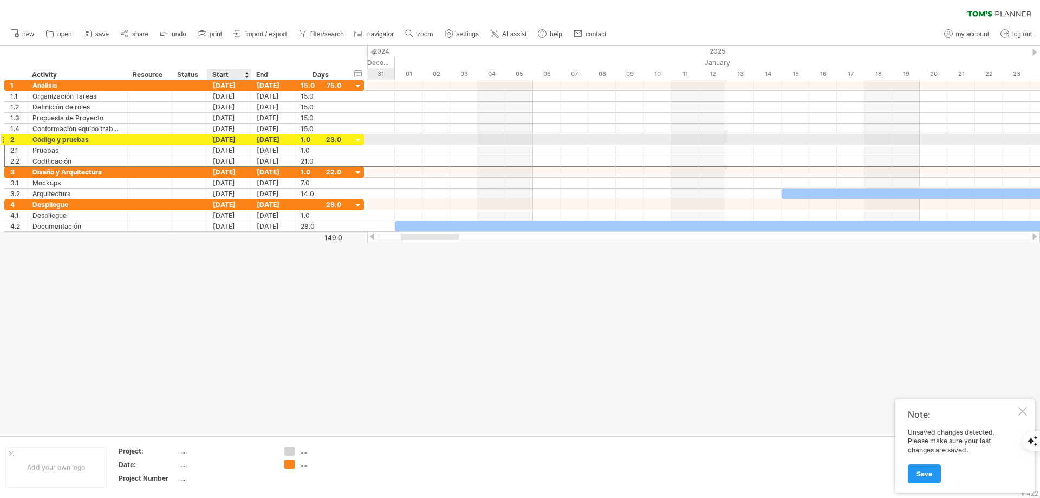
click at [225, 138] on div "[DATE]" at bounding box center [229, 139] width 44 height 10
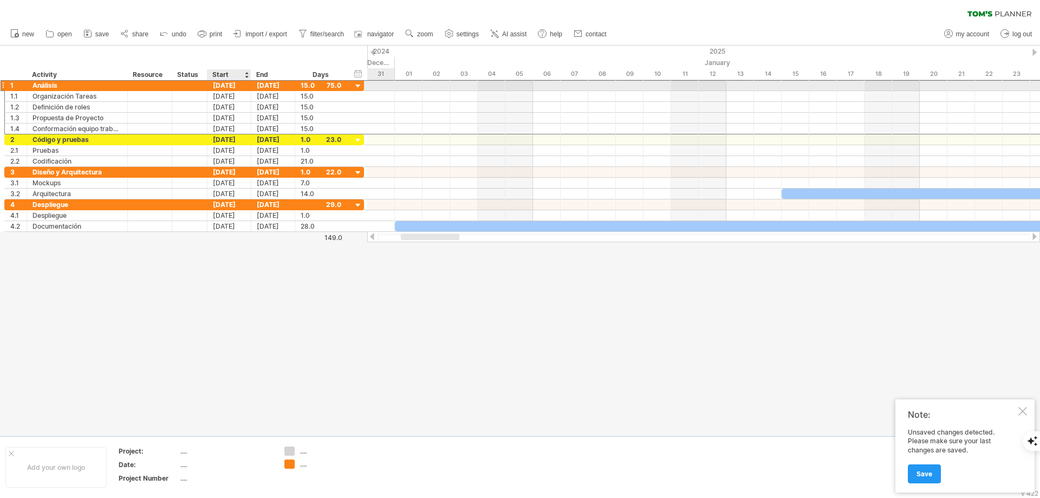
click at [232, 88] on div "[DATE]" at bounding box center [229, 85] width 44 height 10
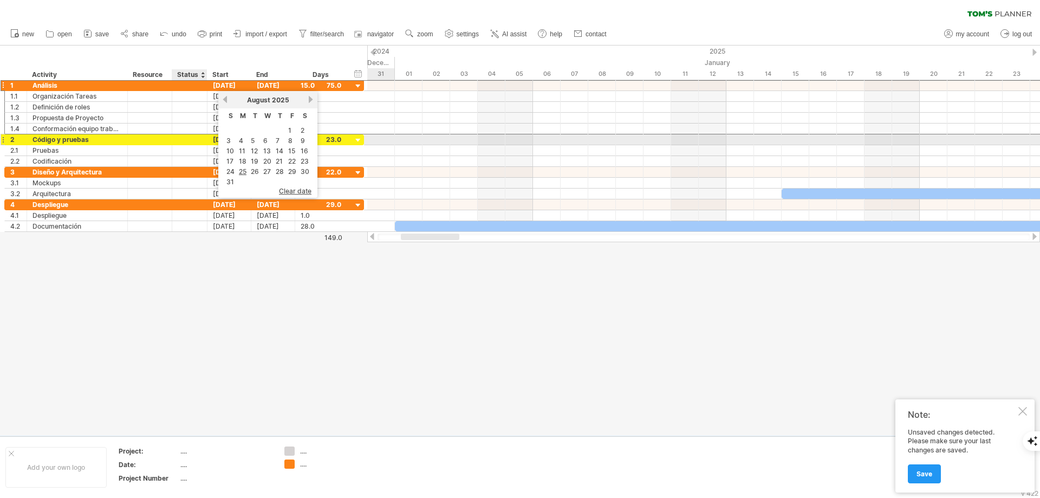
click at [212, 138] on div "[DATE]" at bounding box center [229, 139] width 44 height 10
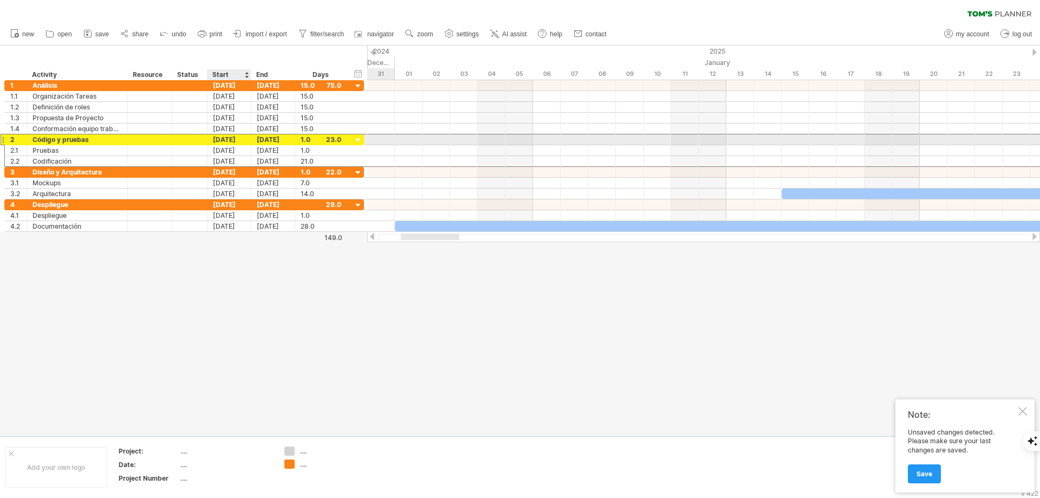
click at [220, 139] on div "[DATE]" at bounding box center [229, 139] width 44 height 10
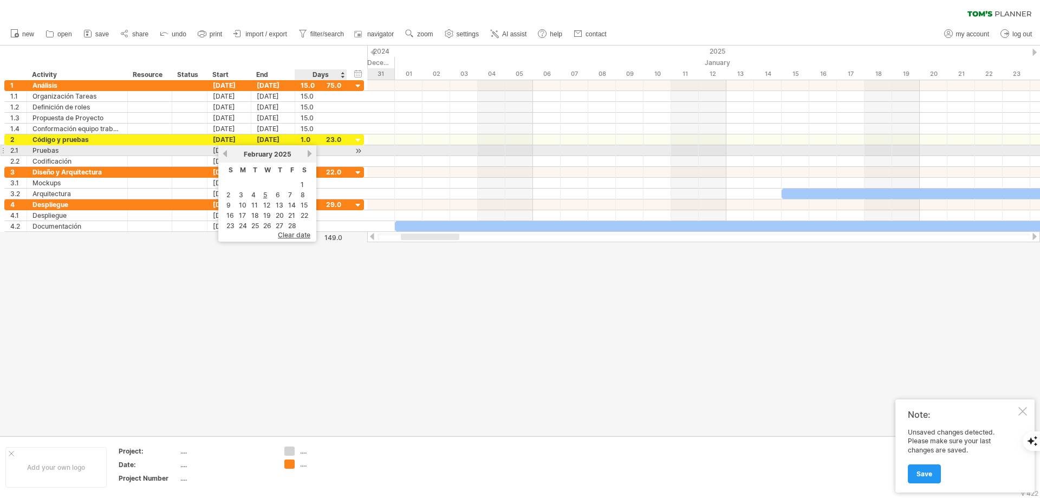
click at [308, 151] on link "next" at bounding box center [310, 154] width 8 height 8
click at [308, 151] on link "next" at bounding box center [311, 154] width 8 height 8
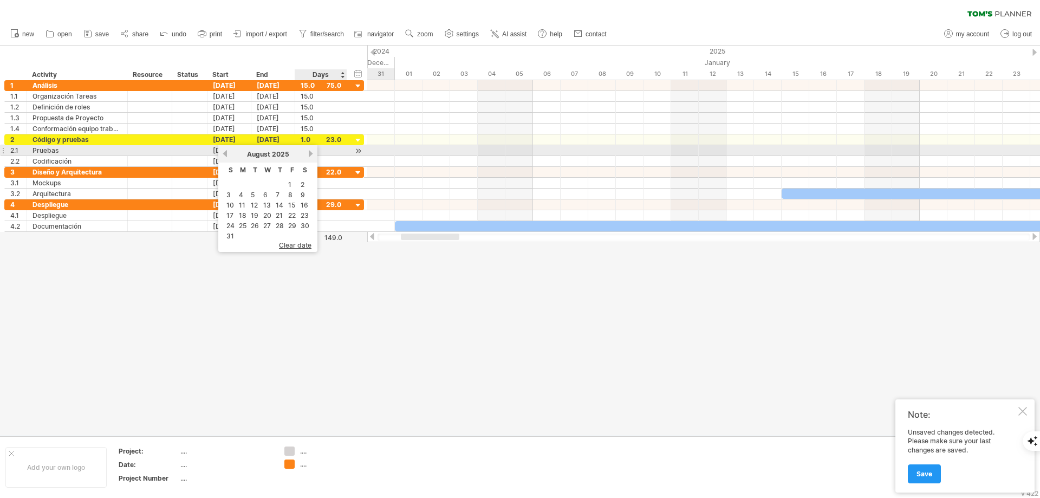
click at [308, 151] on link "next" at bounding box center [311, 154] width 8 height 8
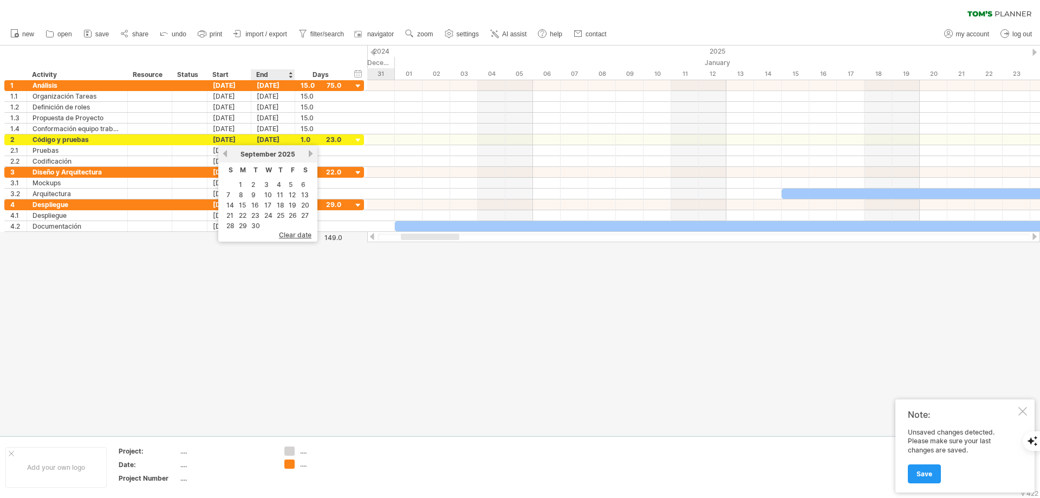
click at [292, 237] on span "clear date" at bounding box center [295, 235] width 33 height 8
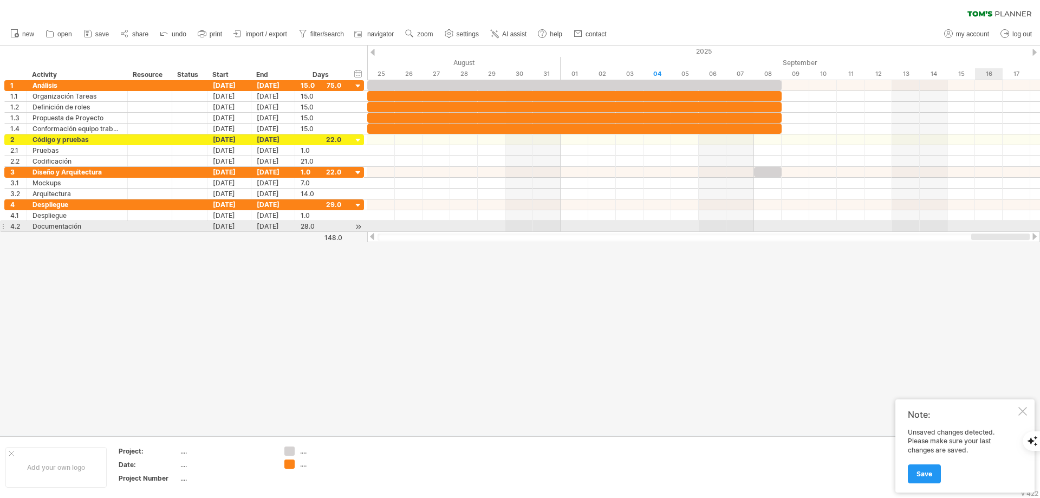
drag, startPoint x: 421, startPoint y: 236, endPoint x: 996, endPoint y: 223, distance: 575.4
click at [996, 223] on div "Trying to reach [DOMAIN_NAME] Connected again... 0% loading... clear filter" at bounding box center [520, 249] width 1040 height 498
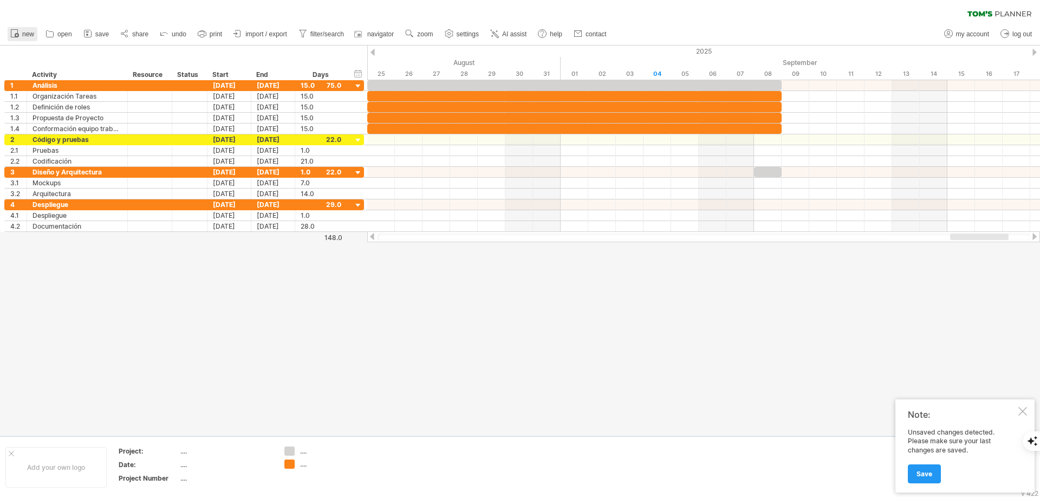
click at [28, 30] on link "new" at bounding box center [23, 34] width 30 height 14
